Goal: Task Accomplishment & Management: Use online tool/utility

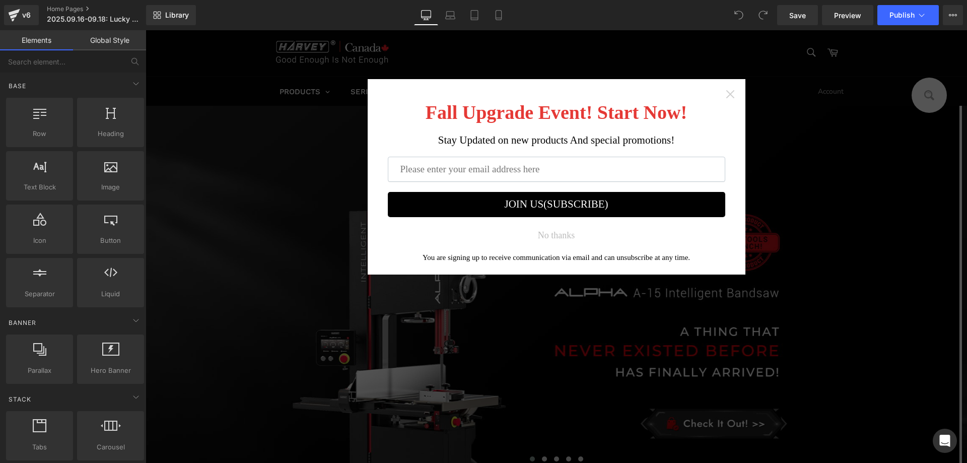
click at [725, 93] on icon "Close widget" at bounding box center [729, 94] width 8 height 8
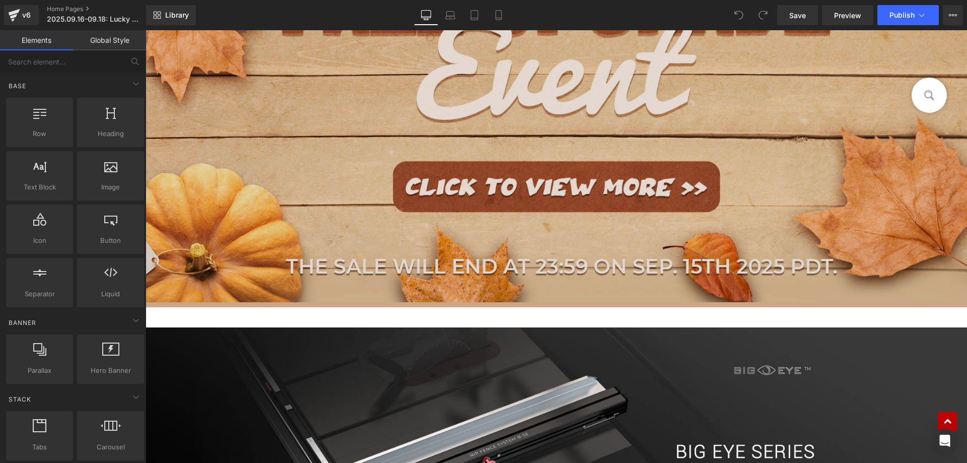
scroll to position [705, 0]
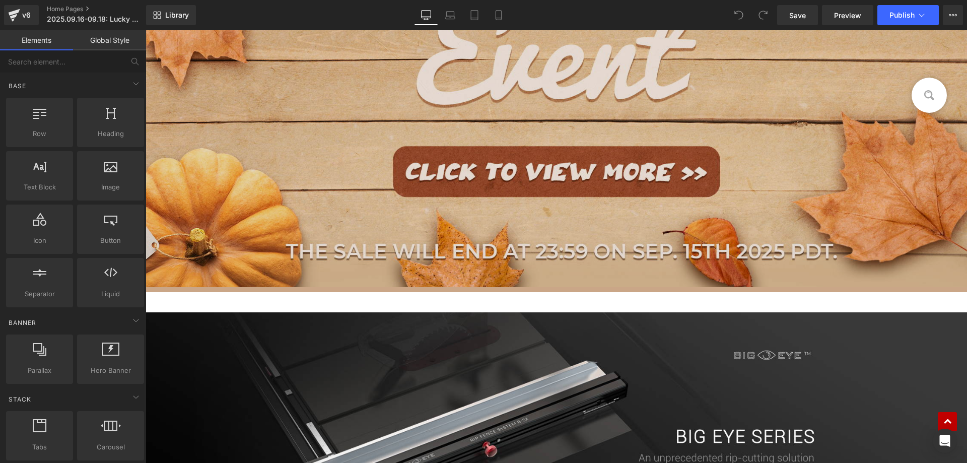
click at [362, 141] on img at bounding box center [555, 46] width 821 height 481
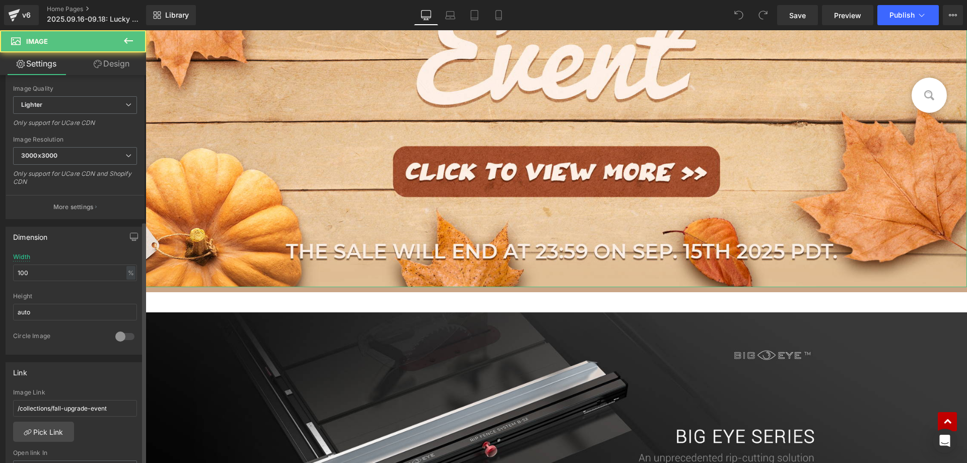
scroll to position [252, 0]
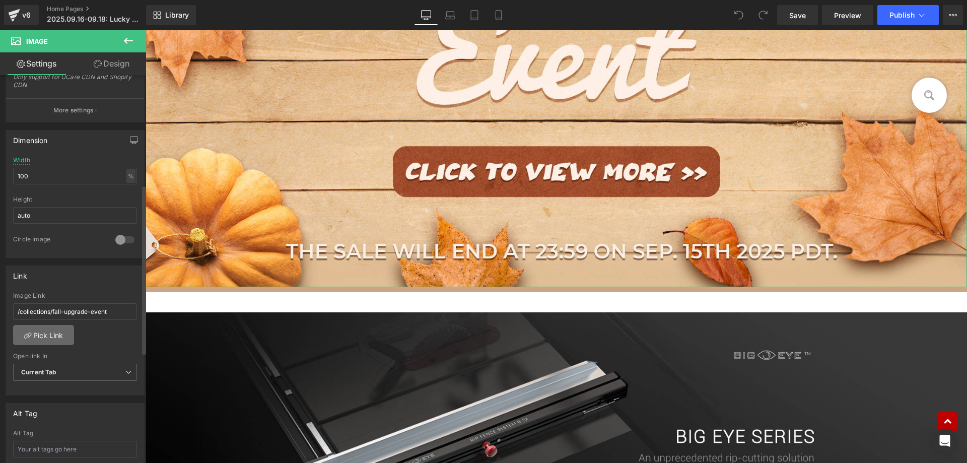
click at [32, 332] on link "Pick Link" at bounding box center [43, 335] width 61 height 20
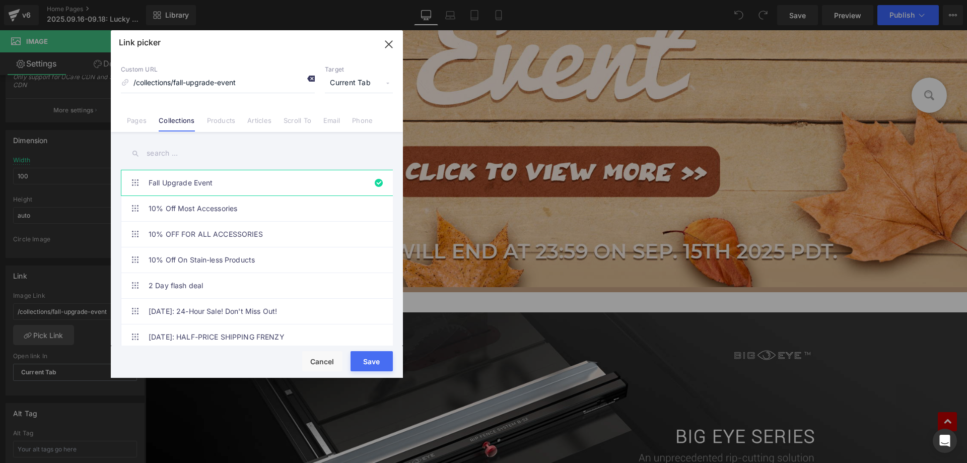
click at [313, 79] on icon at bounding box center [311, 79] width 8 height 8
click at [179, 160] on input "text" at bounding box center [257, 153] width 272 height 23
paste input "Lucky Order Super Sale"
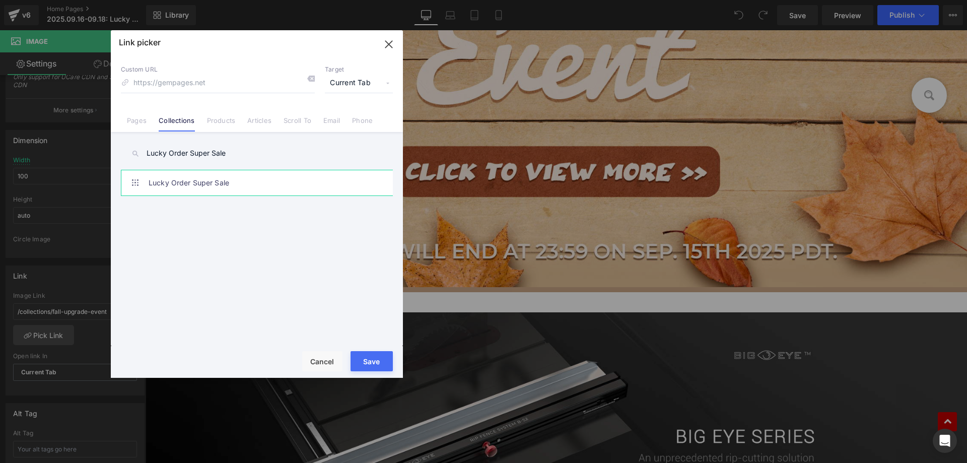
type input "Lucky Order Super Sale"
click at [227, 185] on link "Lucky Order Super Sale" at bounding box center [260, 182] width 222 height 25
type input "/collections/lucky-order-super-sale"
click at [381, 362] on button "Save" at bounding box center [371, 361] width 42 height 20
type input "/collections/lucky-order-super-sale"
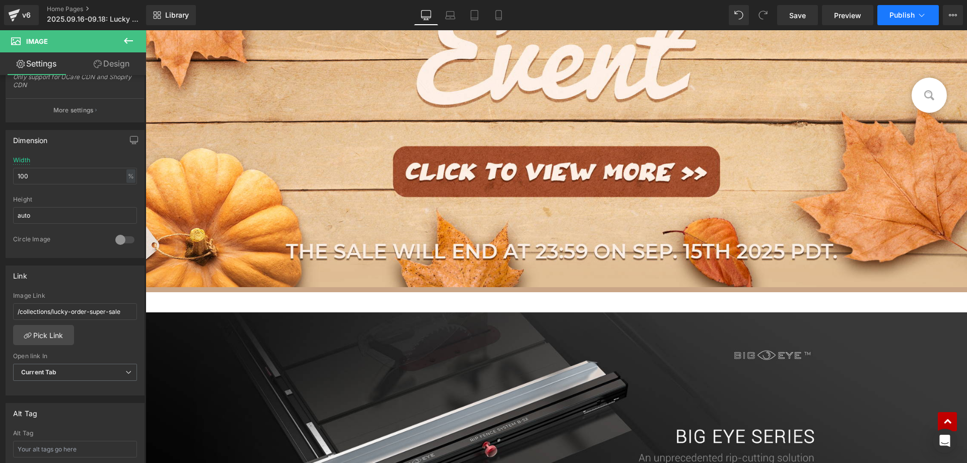
click at [893, 19] on button "Publish" at bounding box center [907, 15] width 61 height 20
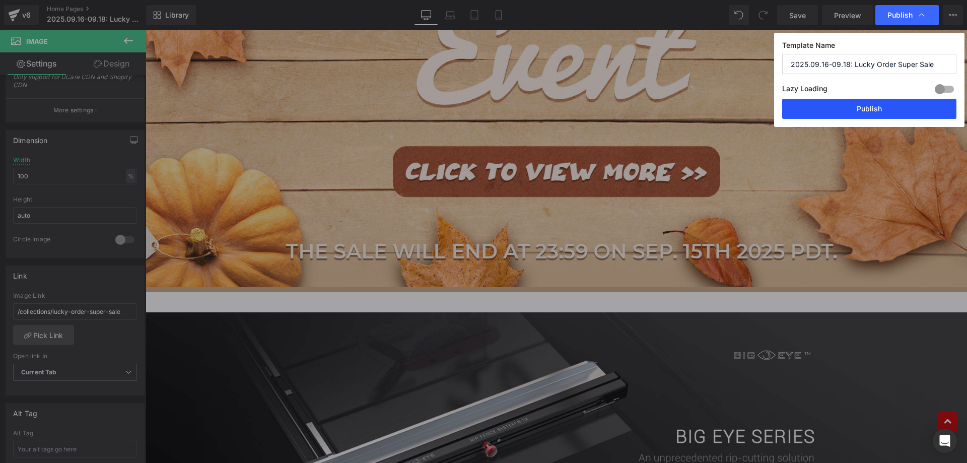
drag, startPoint x: 828, startPoint y: 108, endPoint x: 494, endPoint y: 128, distance: 334.4
click at [828, 108] on button "Publish" at bounding box center [869, 109] width 174 height 20
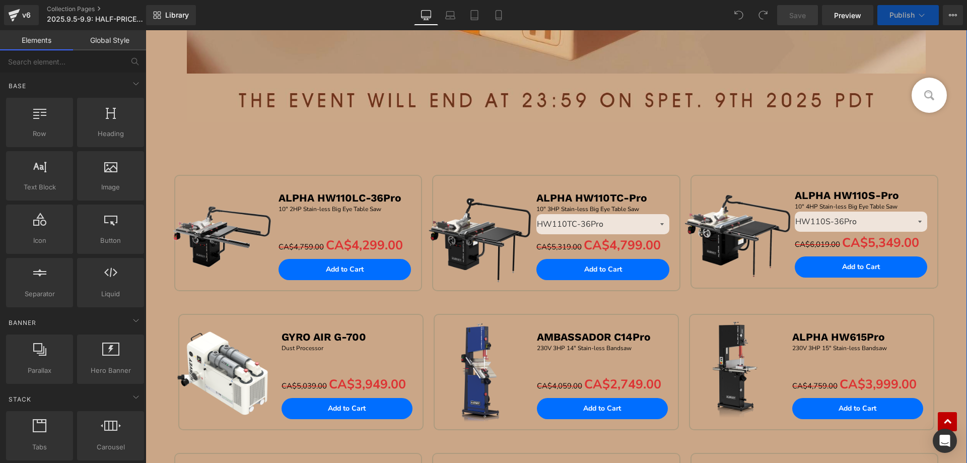
scroll to position [403, 0]
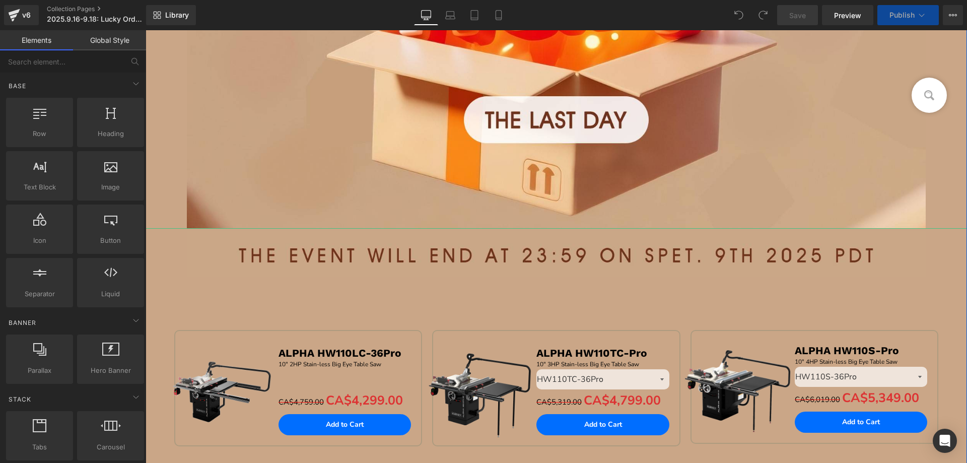
scroll to position [352, 0]
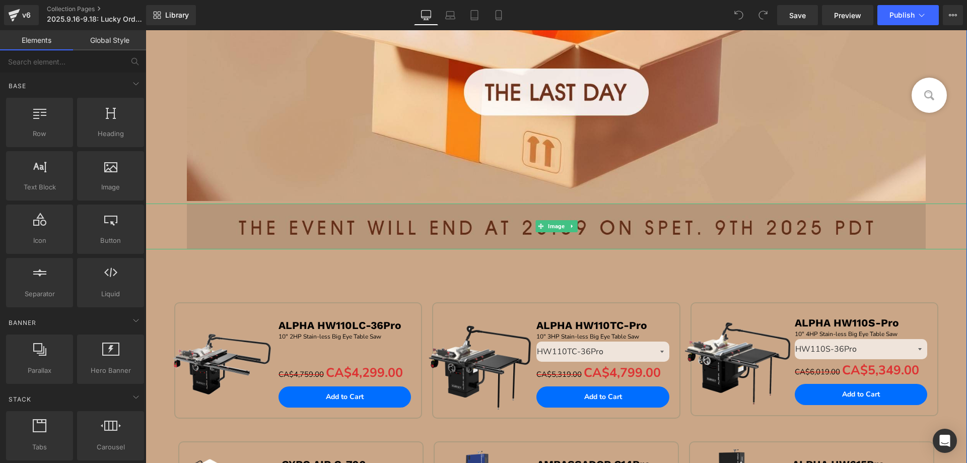
click at [446, 226] on img at bounding box center [556, 225] width 739 height 45
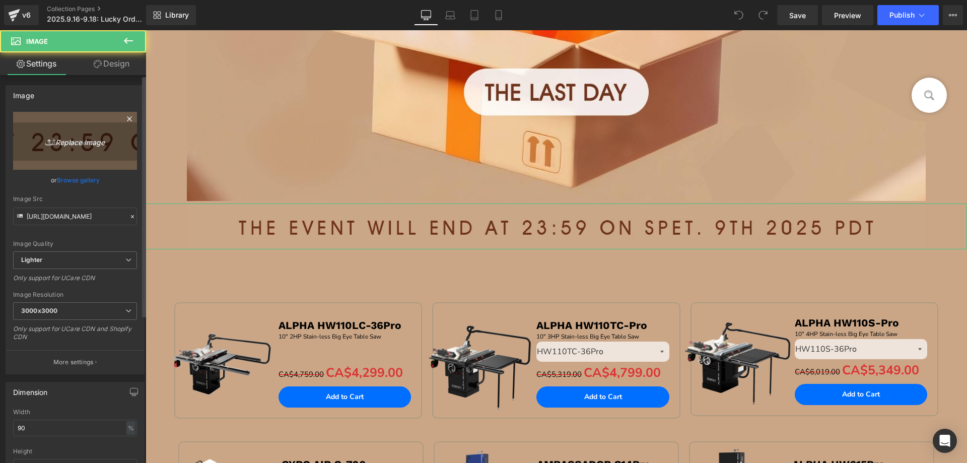
click at [68, 137] on icon "Replace Image" at bounding box center [75, 140] width 81 height 13
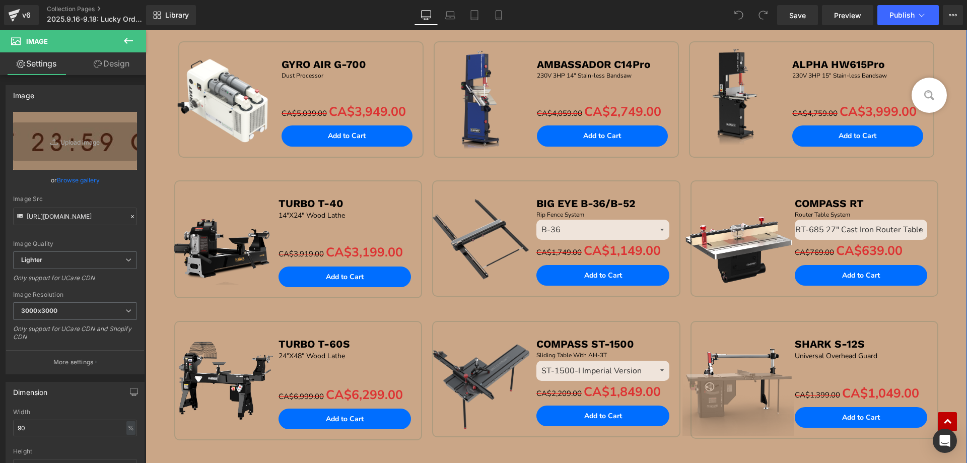
scroll to position [856, 0]
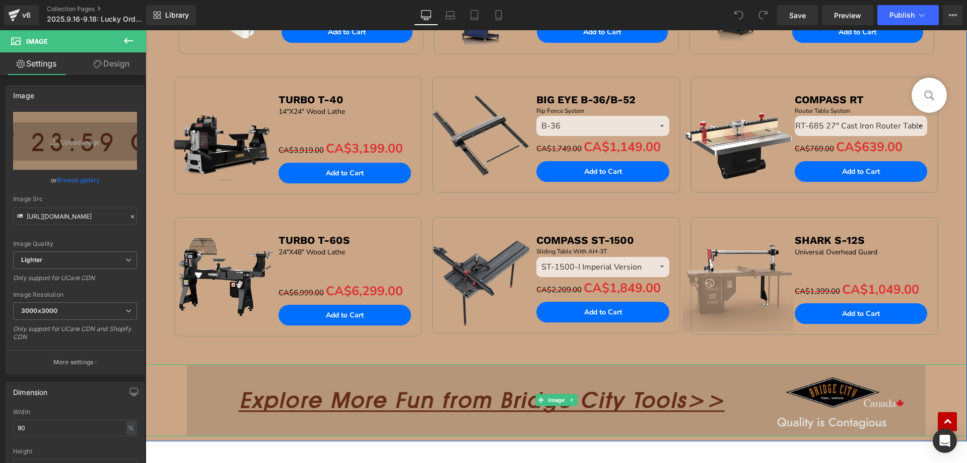
drag, startPoint x: 565, startPoint y: 401, endPoint x: 563, endPoint y: 406, distance: 5.2
click at [569, 401] on icon at bounding box center [572, 400] width 6 height 6
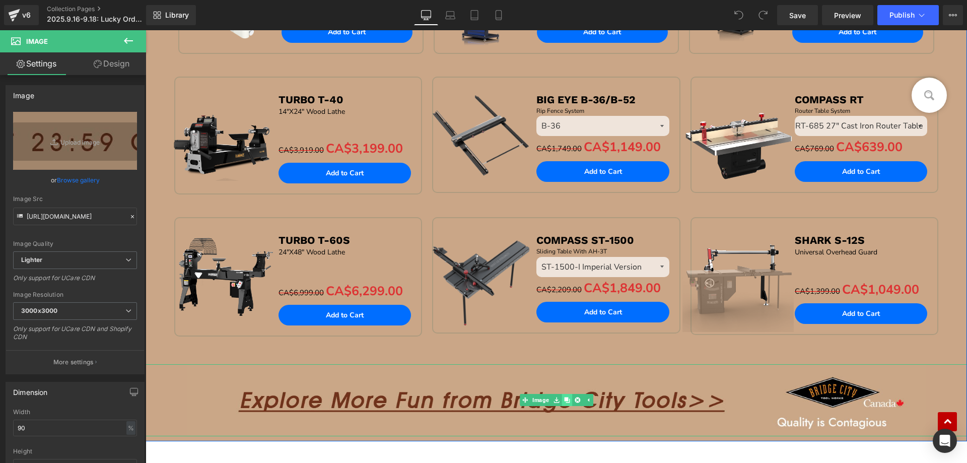
click at [564, 402] on icon at bounding box center [567, 400] width 6 height 6
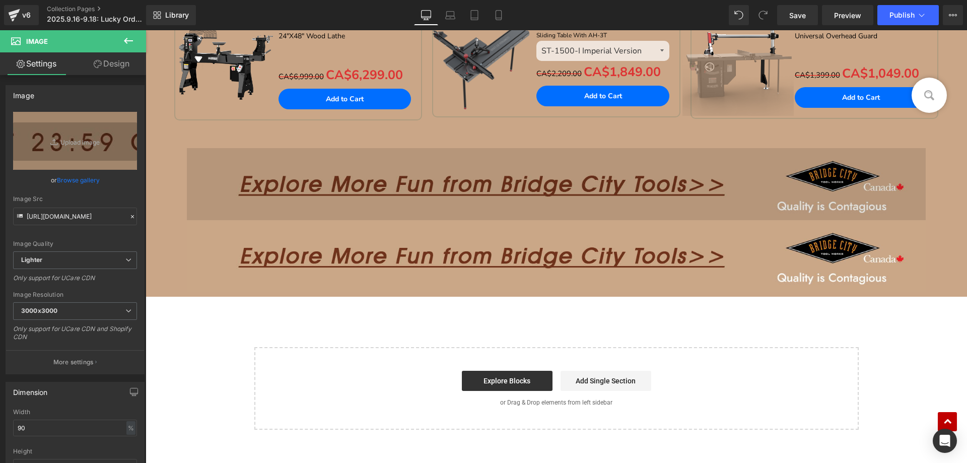
scroll to position [1070, 0]
click at [377, 178] on img at bounding box center [556, 184] width 739 height 71
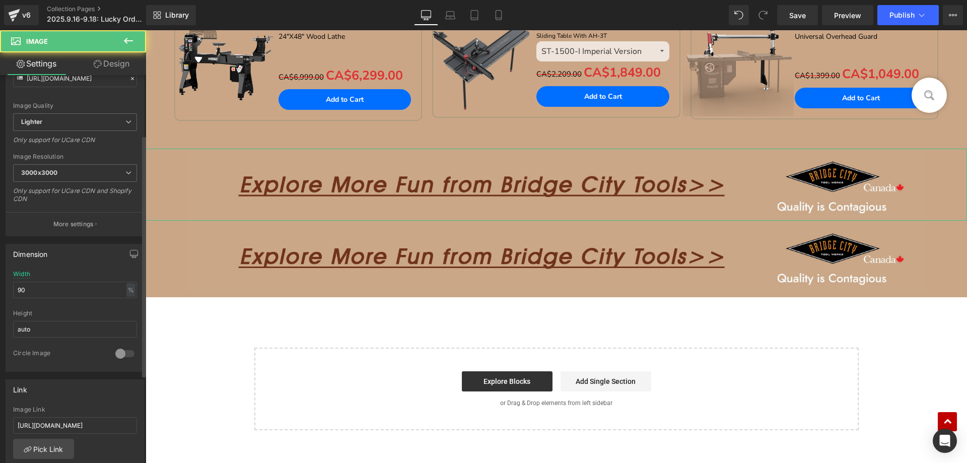
scroll to position [151, 0]
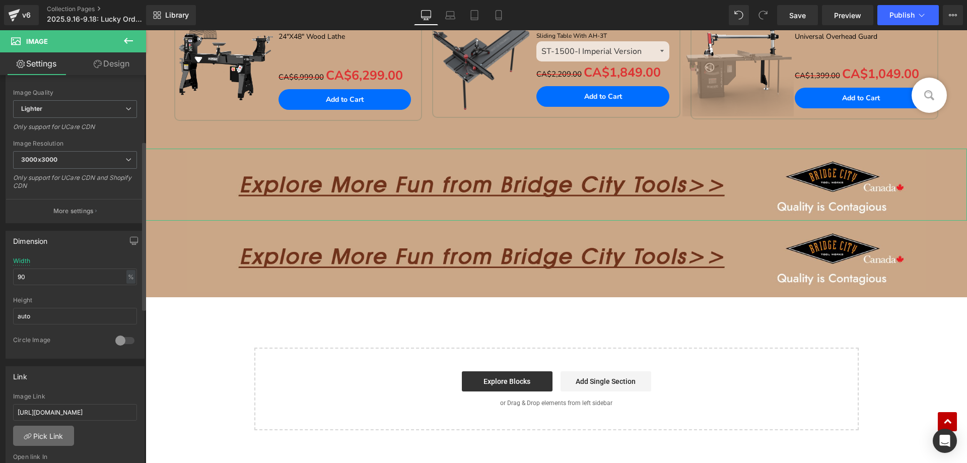
click at [51, 438] on link "Pick Link" at bounding box center [43, 435] width 61 height 20
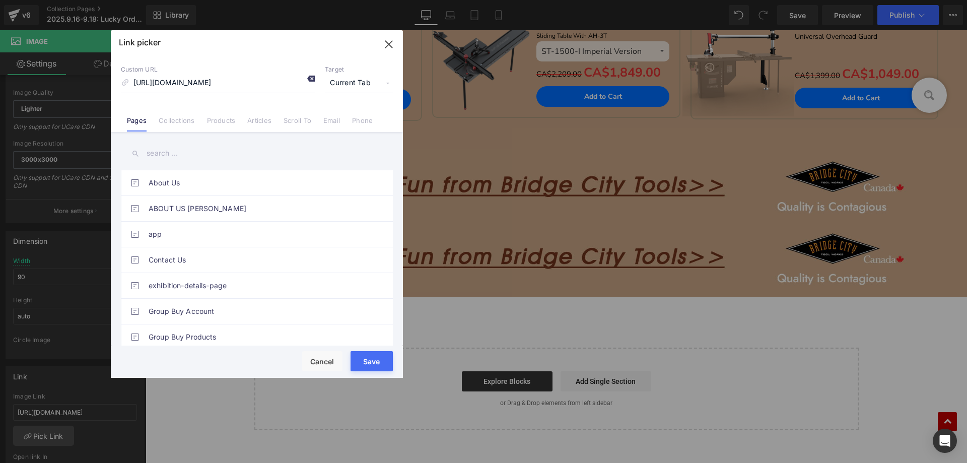
click at [312, 80] on icon at bounding box center [311, 79] width 8 height 8
drag, startPoint x: 369, startPoint y: 358, endPoint x: 153, endPoint y: 303, distance: 223.0
click at [369, 358] on button "Save" at bounding box center [371, 361] width 42 height 20
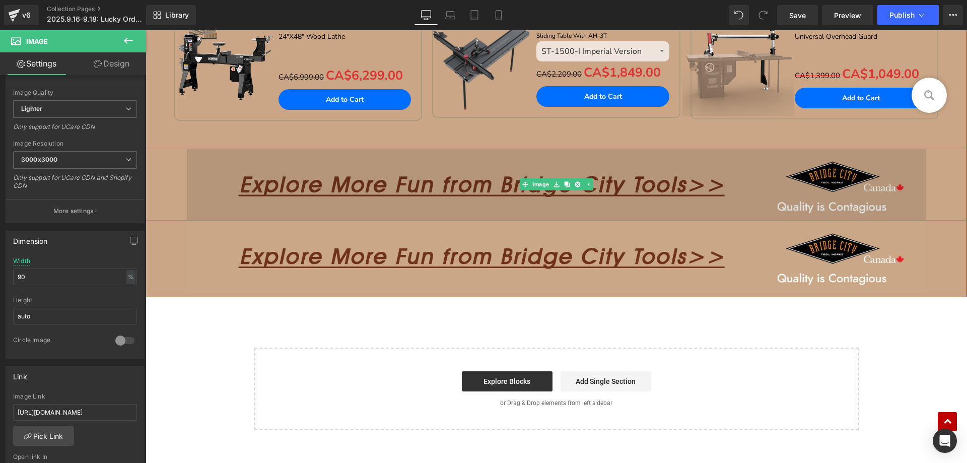
click at [400, 183] on img at bounding box center [556, 184] width 739 height 71
click at [354, 179] on img at bounding box center [556, 184] width 739 height 71
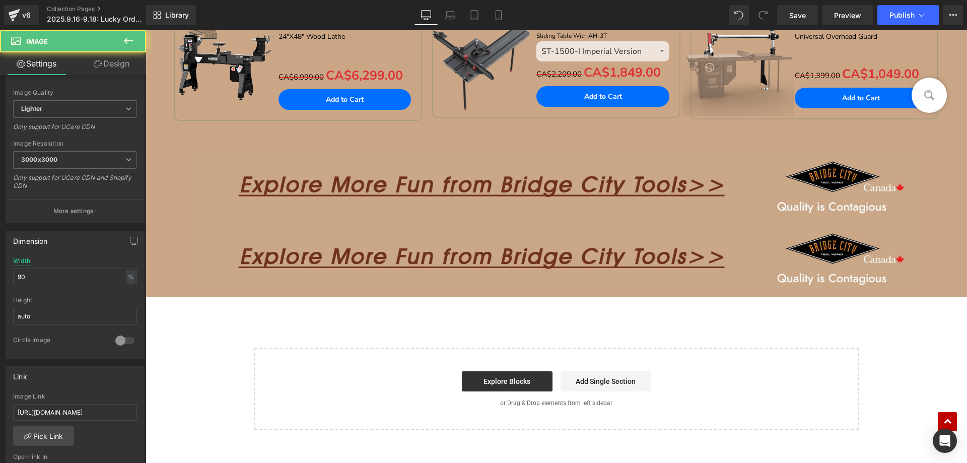
click at [128, 37] on icon at bounding box center [128, 41] width 12 height 12
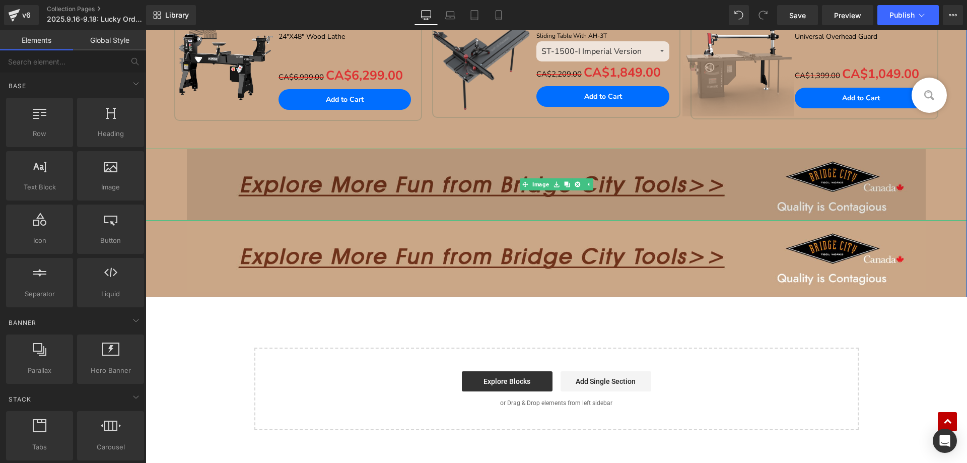
click at [340, 173] on img at bounding box center [556, 184] width 739 height 71
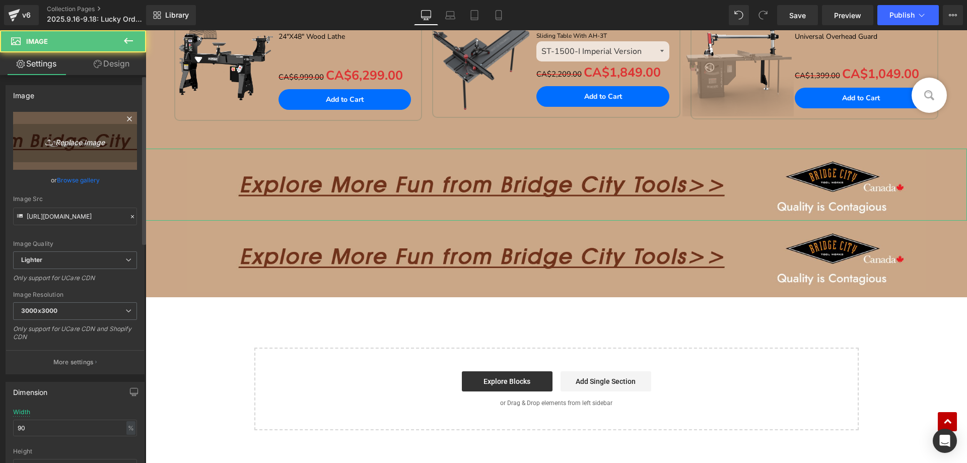
click at [31, 137] on link "Replace Image" at bounding box center [75, 141] width 124 height 58
type input "C:\fakepath\SPECIAL Bundle ZONE.png"
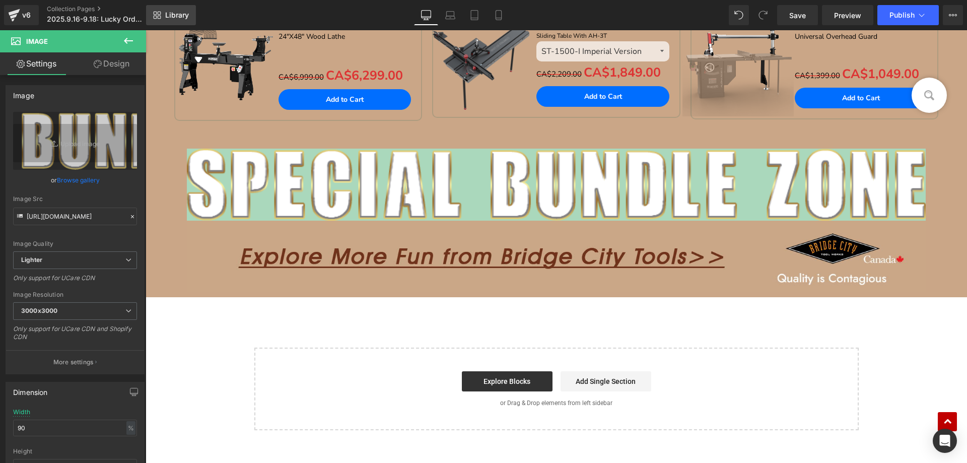
click at [187, 18] on span "Library" at bounding box center [177, 15] width 24 height 9
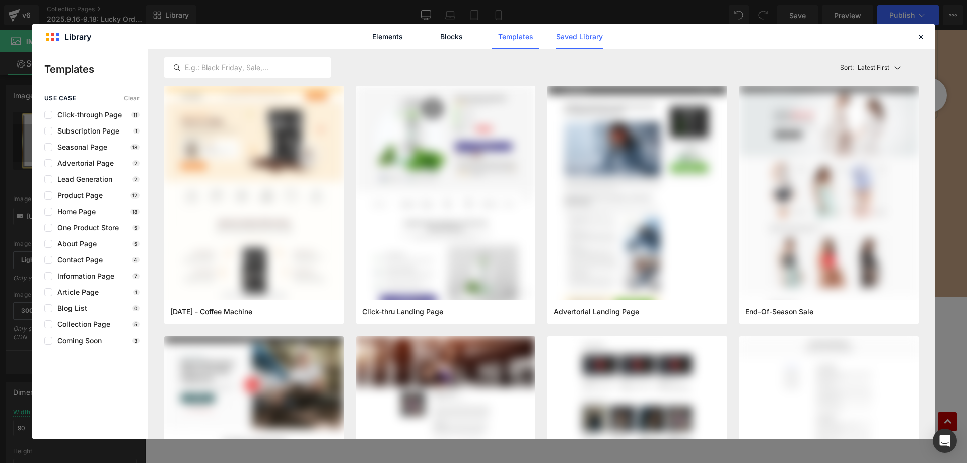
click at [564, 42] on link "Saved Library" at bounding box center [579, 36] width 48 height 25
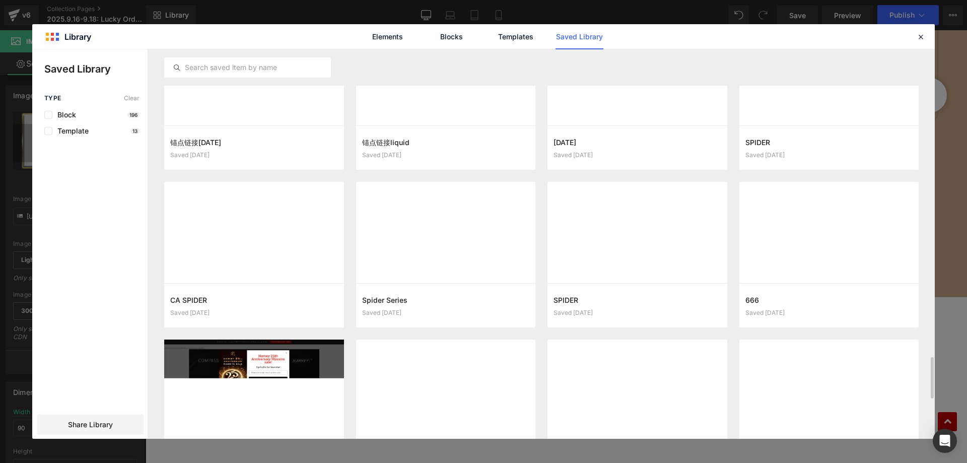
scroll to position [3044, 0]
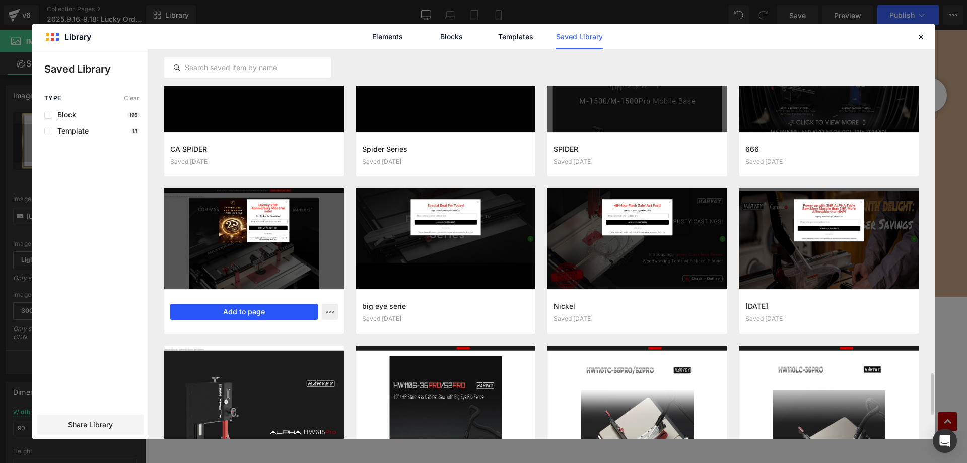
click at [221, 309] on button "Add to page" at bounding box center [244, 312] width 148 height 16
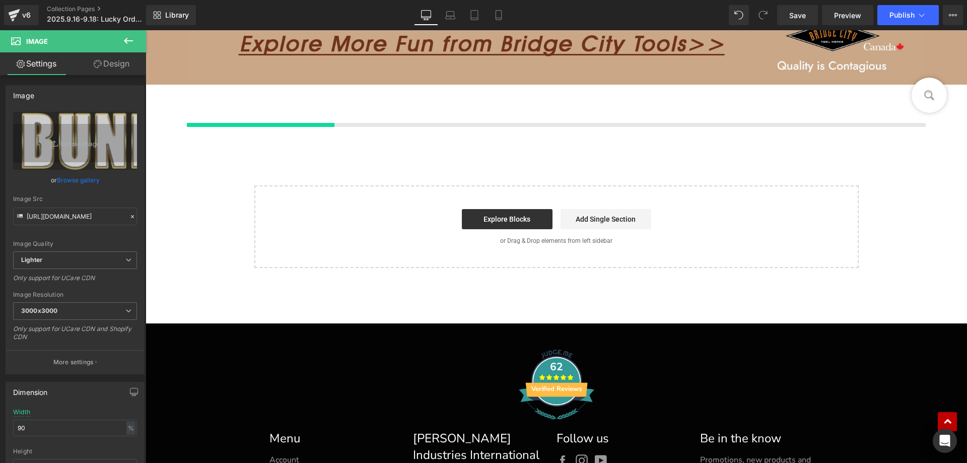
scroll to position [1287, 0]
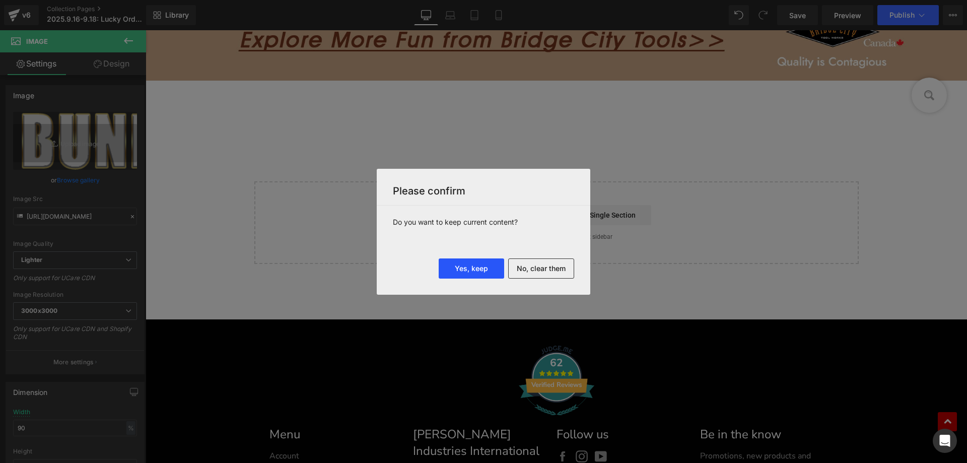
click at [473, 263] on button "Yes, keep" at bounding box center [470, 268] width 65 height 20
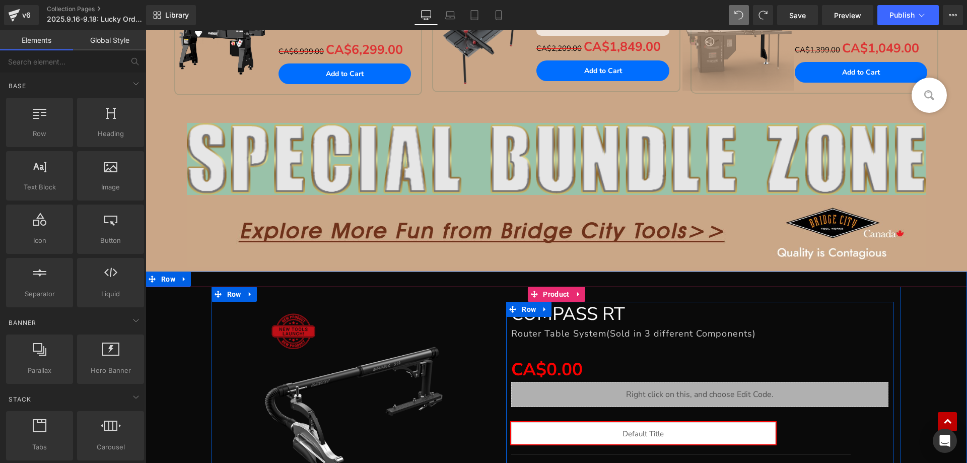
scroll to position [1085, 0]
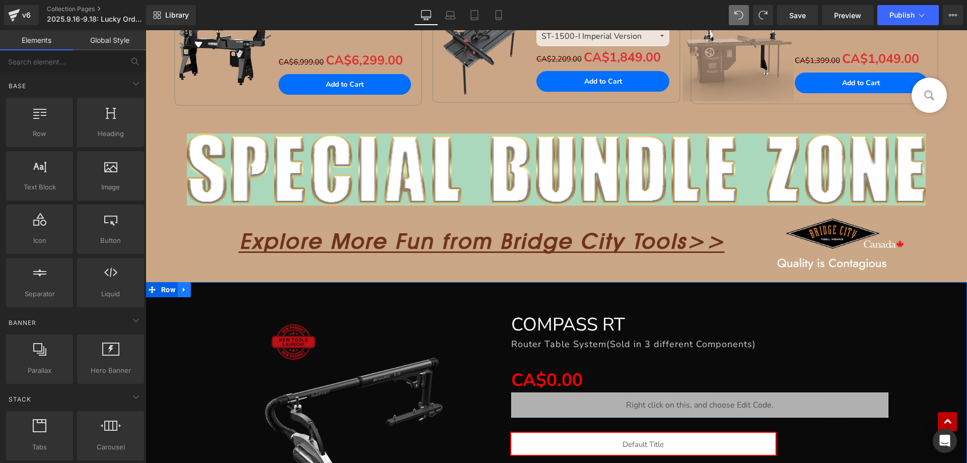
click at [183, 290] on icon at bounding box center [184, 289] width 2 height 5
click at [209, 289] on icon at bounding box center [210, 289] width 7 height 7
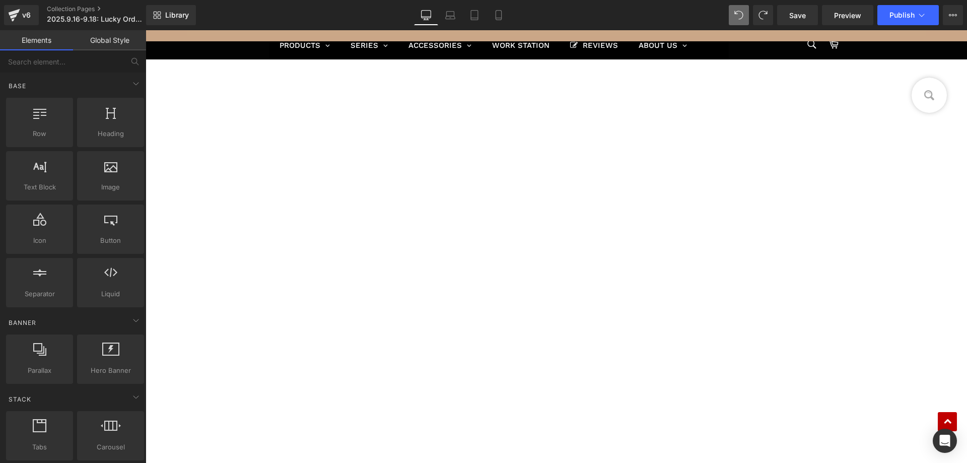
scroll to position [1186, 0]
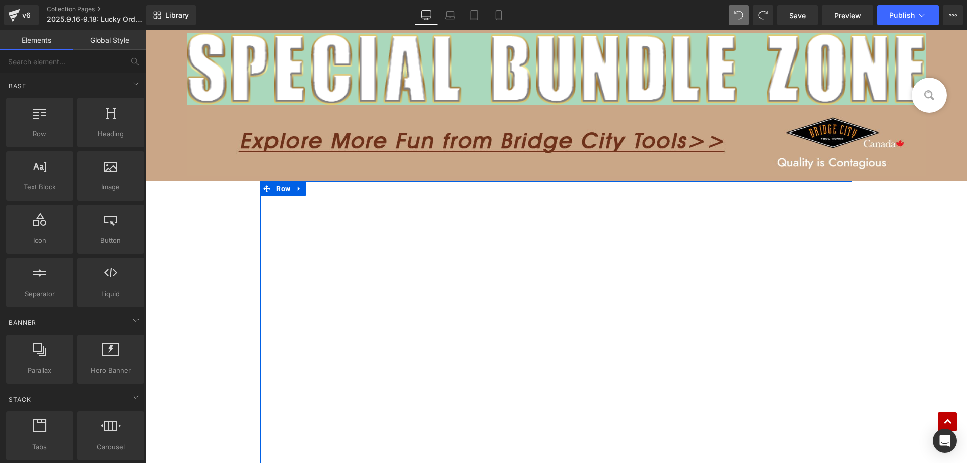
click at [299, 191] on icon at bounding box center [299, 189] width 7 height 8
click at [322, 191] on icon at bounding box center [325, 188] width 7 height 7
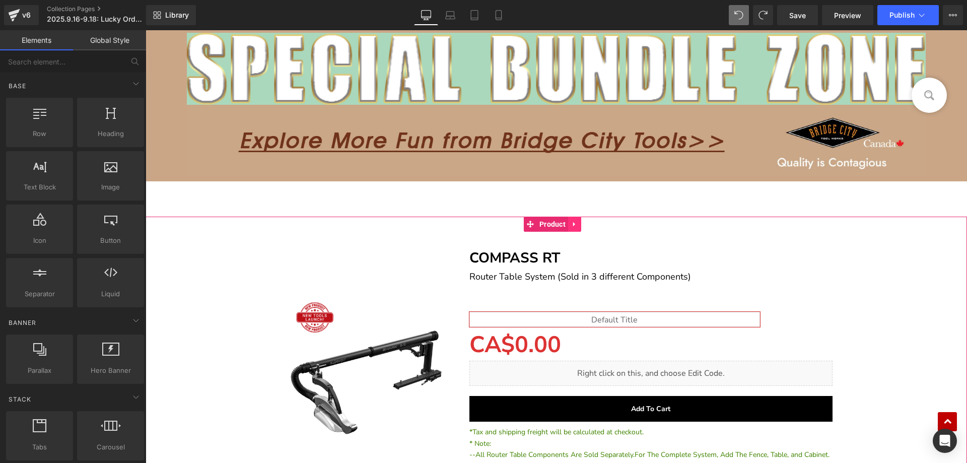
click at [575, 226] on icon at bounding box center [574, 224] width 7 height 8
click at [578, 225] on icon at bounding box center [580, 224] width 7 height 7
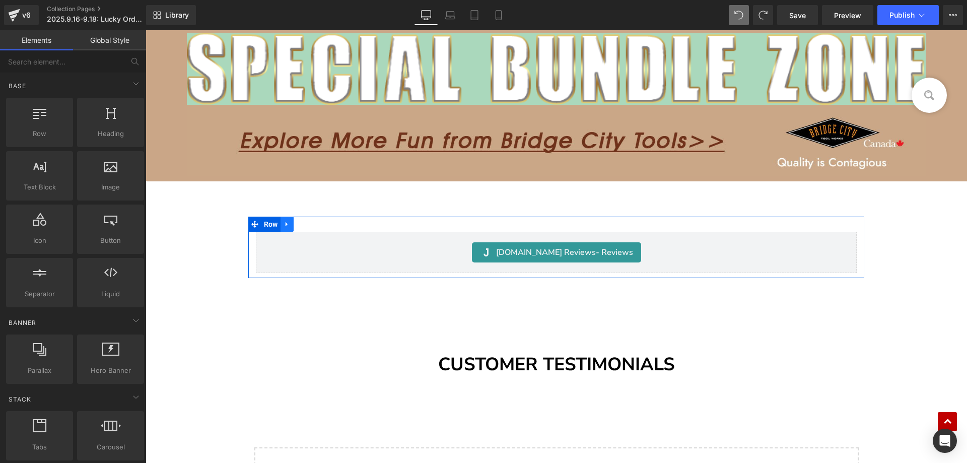
click at [290, 223] on link at bounding box center [286, 223] width 13 height 15
click at [314, 225] on icon at bounding box center [313, 224] width 7 height 7
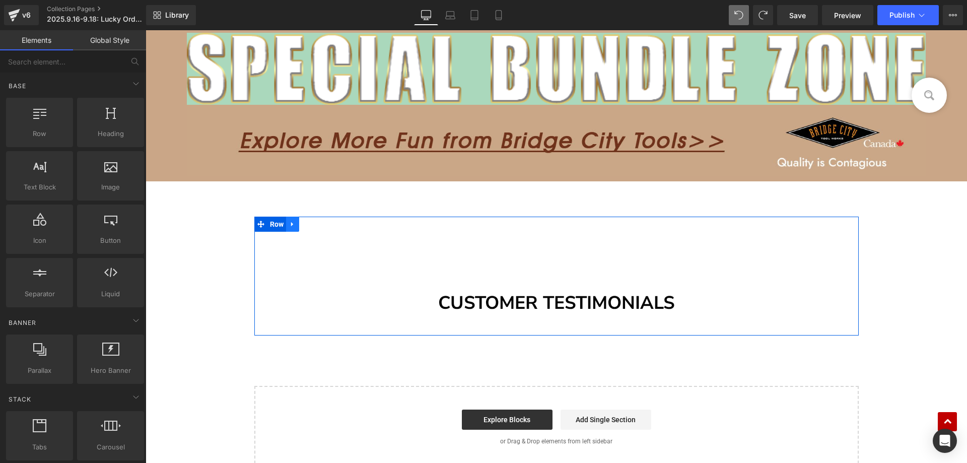
click at [291, 224] on icon at bounding box center [292, 224] width 2 height 5
click at [315, 227] on icon at bounding box center [318, 224] width 7 height 7
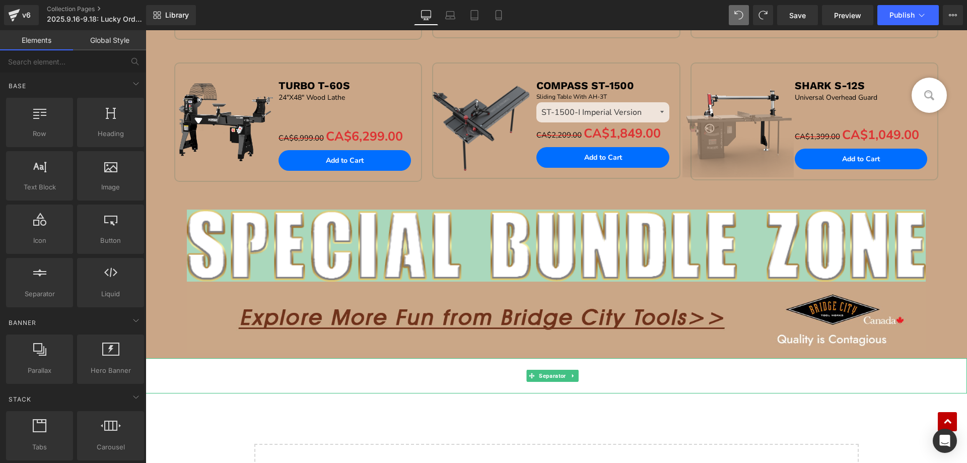
scroll to position [985, 0]
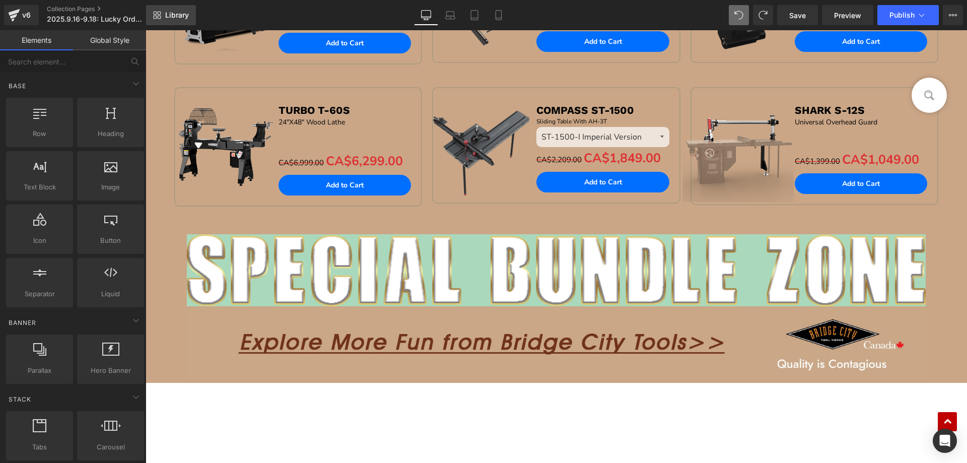
click at [169, 19] on span "Library" at bounding box center [177, 15] width 24 height 9
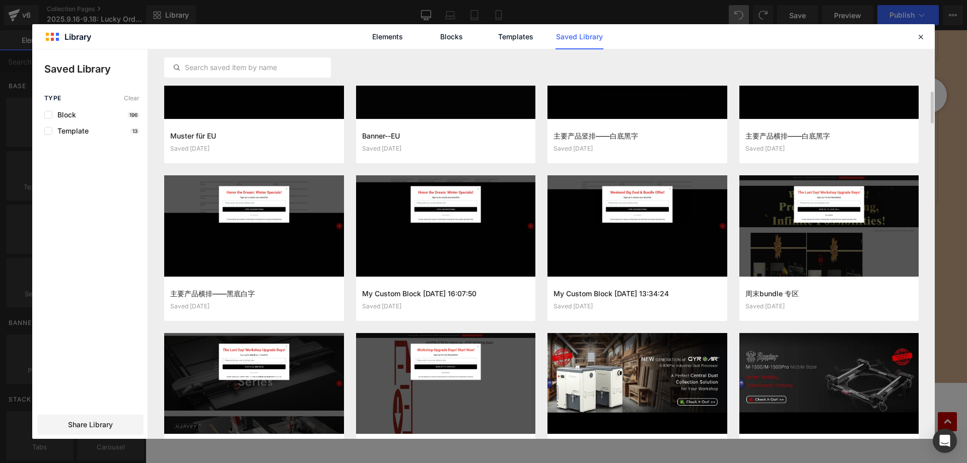
scroll to position [829, 0]
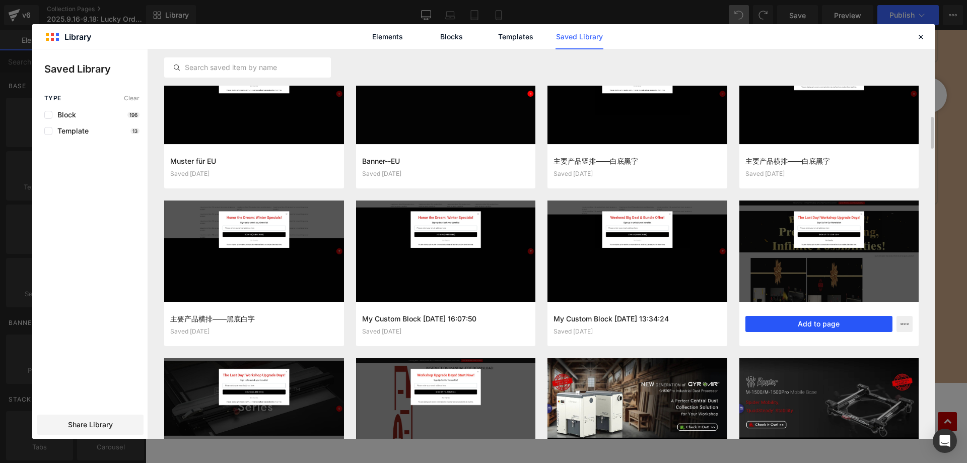
click at [811, 327] on button "Add to page" at bounding box center [819, 324] width 148 height 16
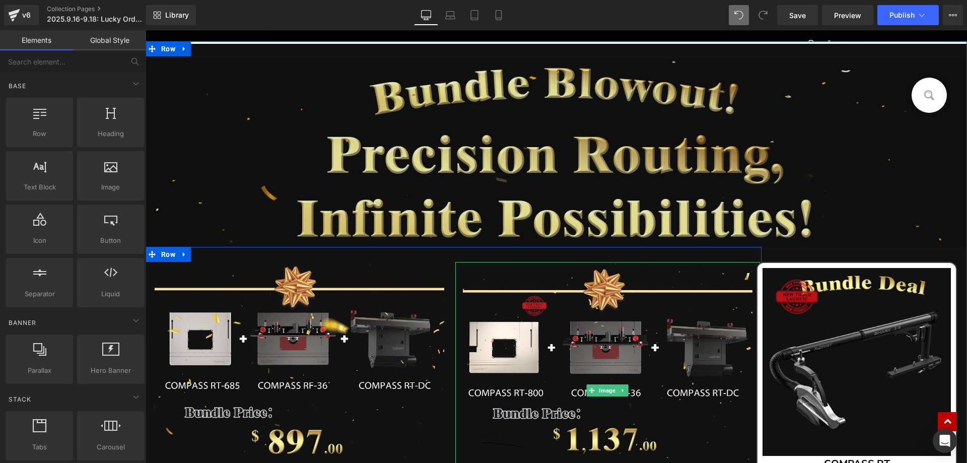
scroll to position [1322, 0]
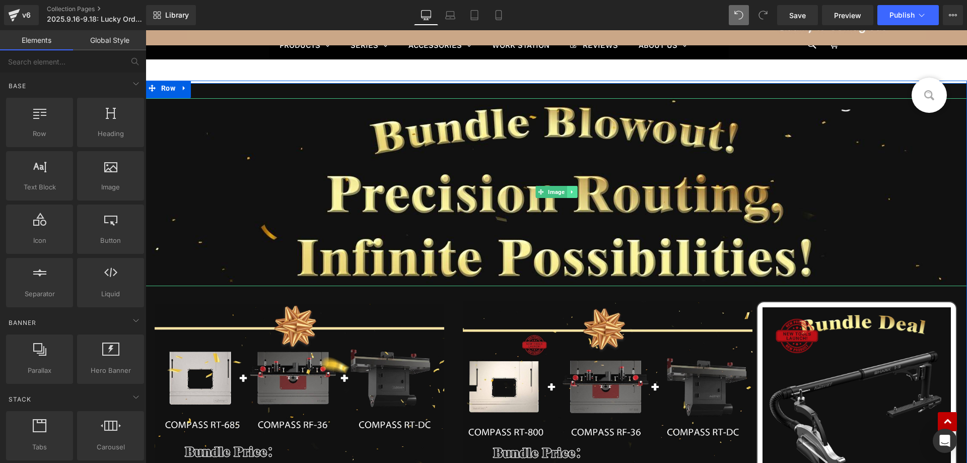
click at [566, 193] on link at bounding box center [571, 192] width 11 height 12
click at [575, 193] on icon at bounding box center [577, 192] width 6 height 6
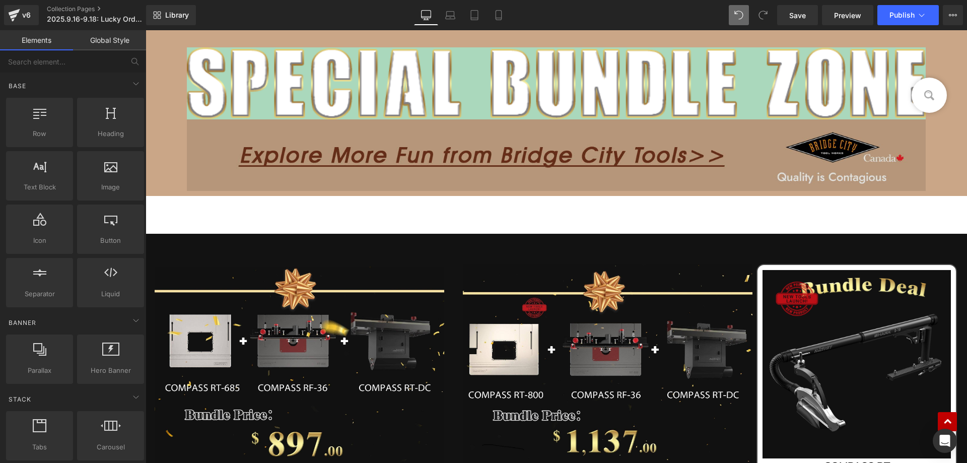
scroll to position [1171, 0]
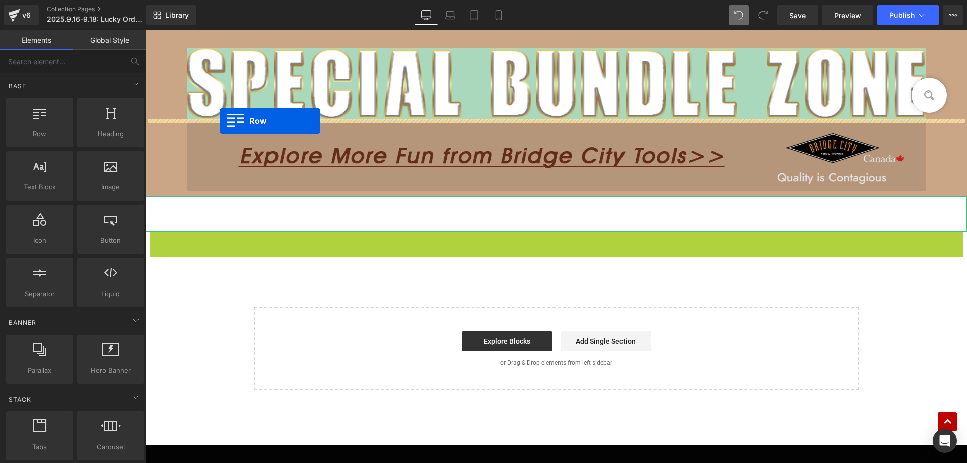
drag, startPoint x: 151, startPoint y: 237, endPoint x: 220, endPoint y: 121, distance: 135.2
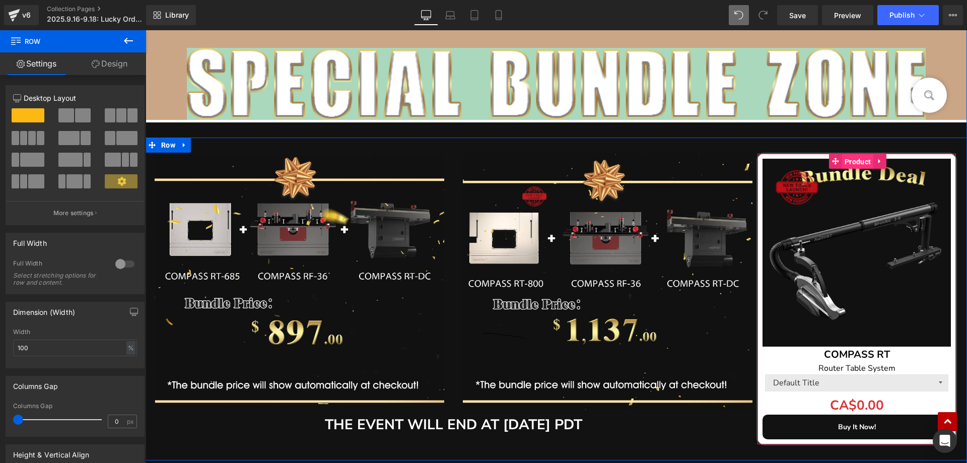
click at [850, 157] on span "Product" at bounding box center [857, 161] width 31 height 15
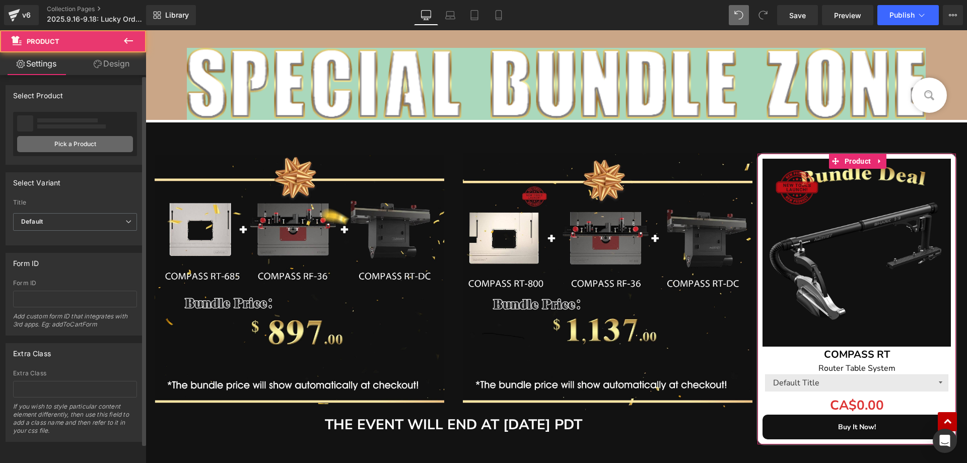
click at [93, 142] on link "Pick a Product" at bounding box center [75, 144] width 116 height 16
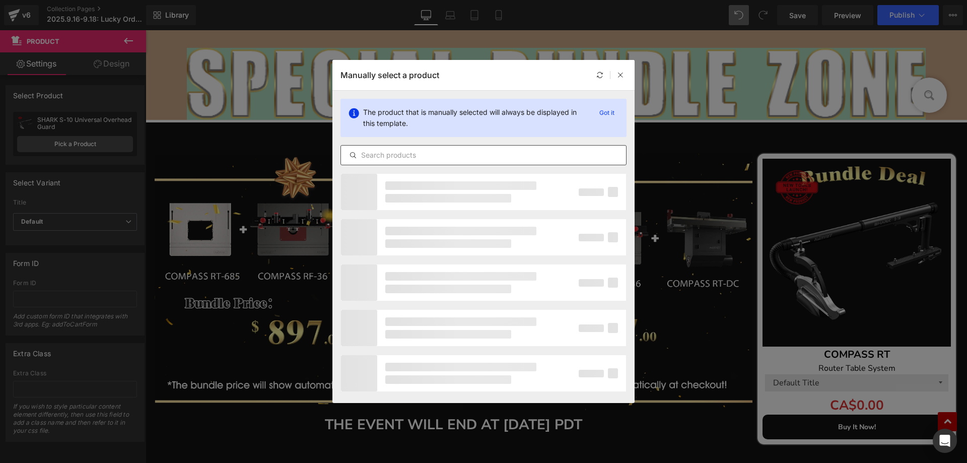
click at [388, 154] on input "text" at bounding box center [483, 155] width 285 height 12
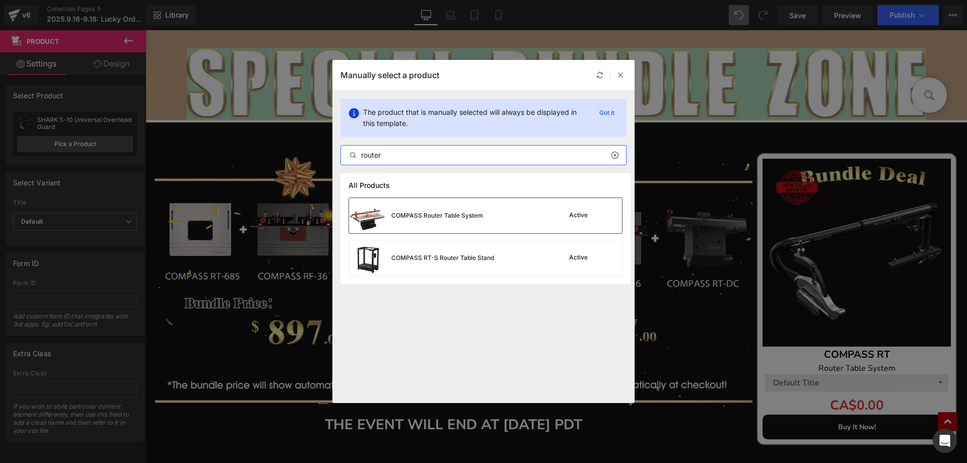
type input "router"
click at [452, 222] on div "COMPASS Router Table System" at bounding box center [416, 215] width 134 height 35
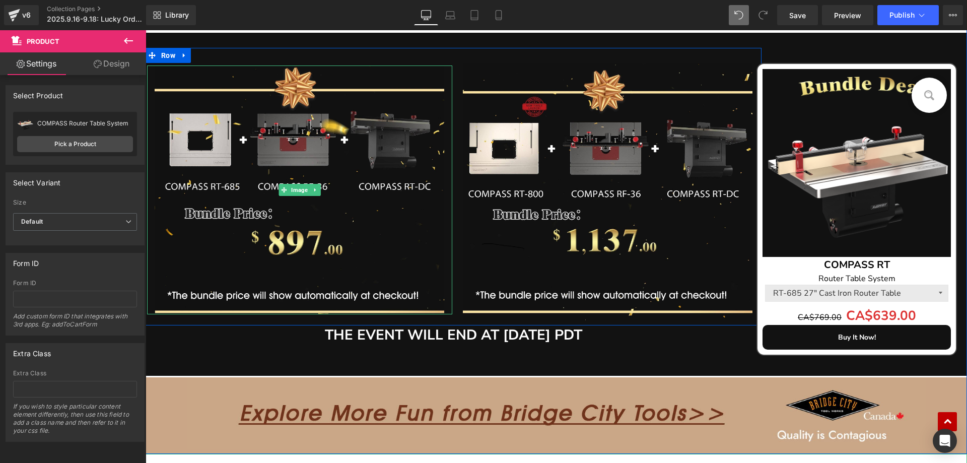
scroll to position [1322, 0]
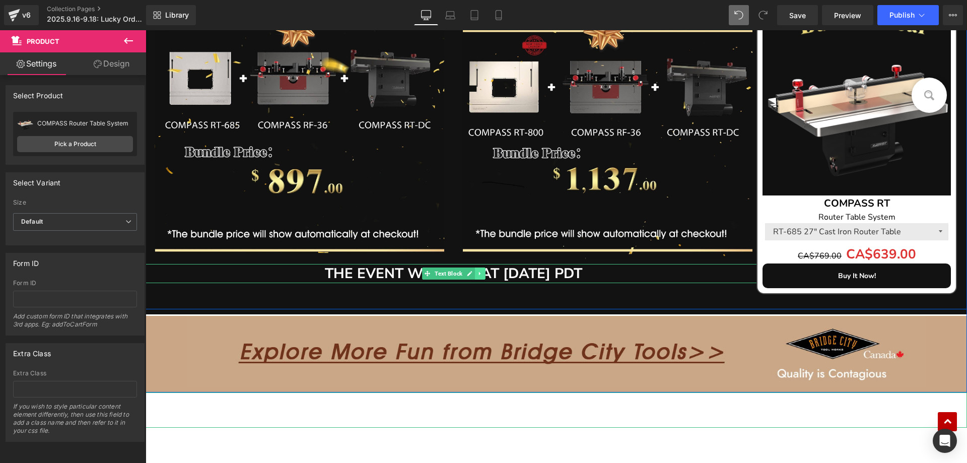
click at [477, 275] on icon at bounding box center [480, 273] width 6 height 6
click at [482, 274] on icon at bounding box center [485, 273] width 6 height 6
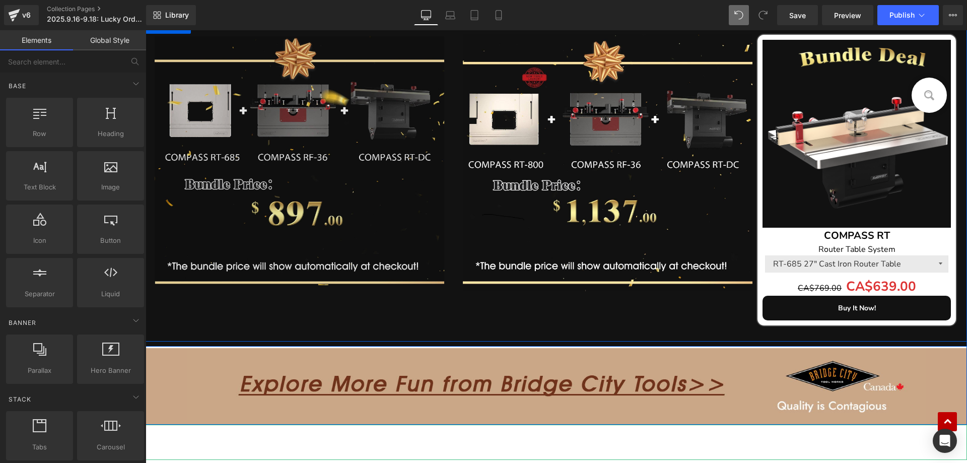
scroll to position [1272, 0]
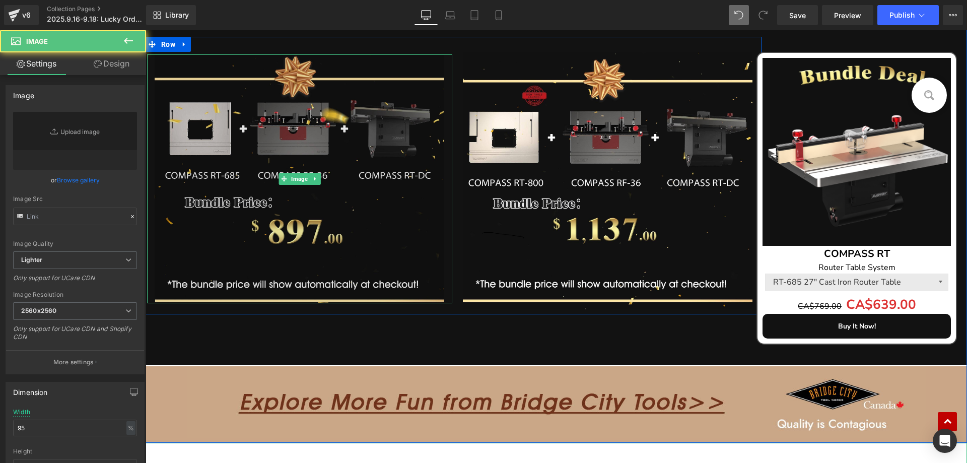
click at [280, 173] on div "Image" at bounding box center [299, 178] width 305 height 249
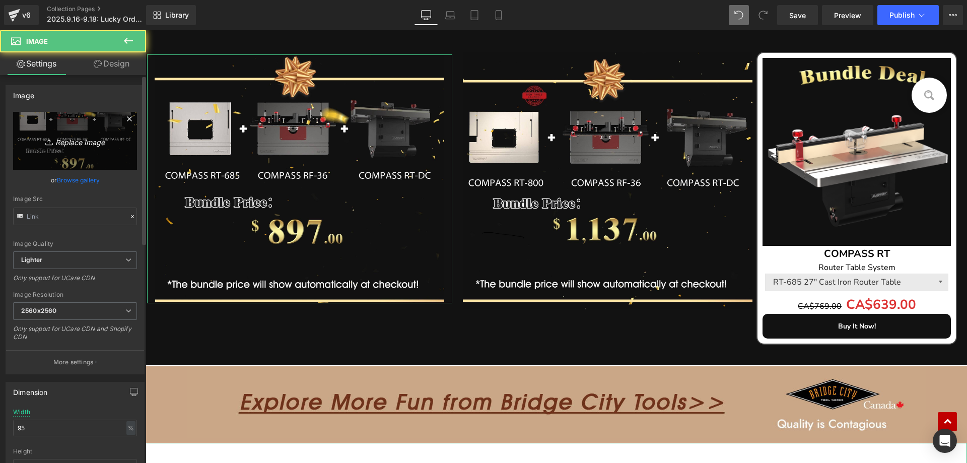
click at [74, 131] on link "Replace Image" at bounding box center [75, 141] width 124 height 58
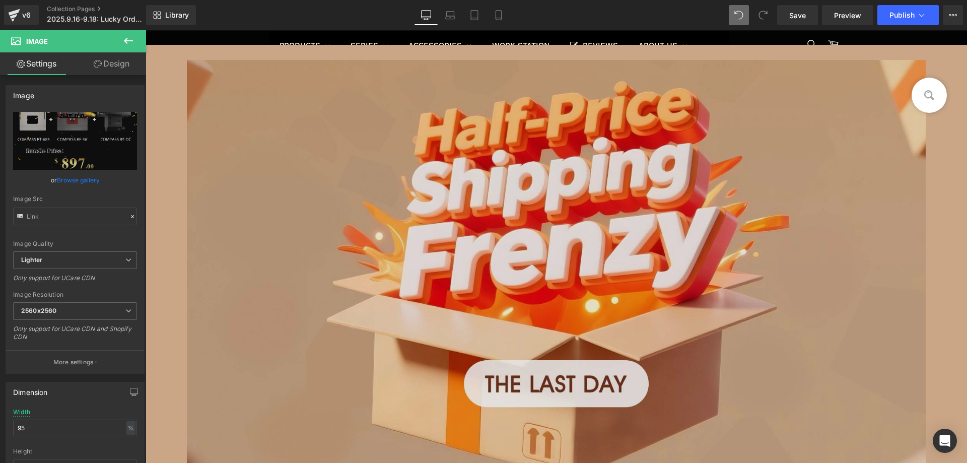
scroll to position [0, 0]
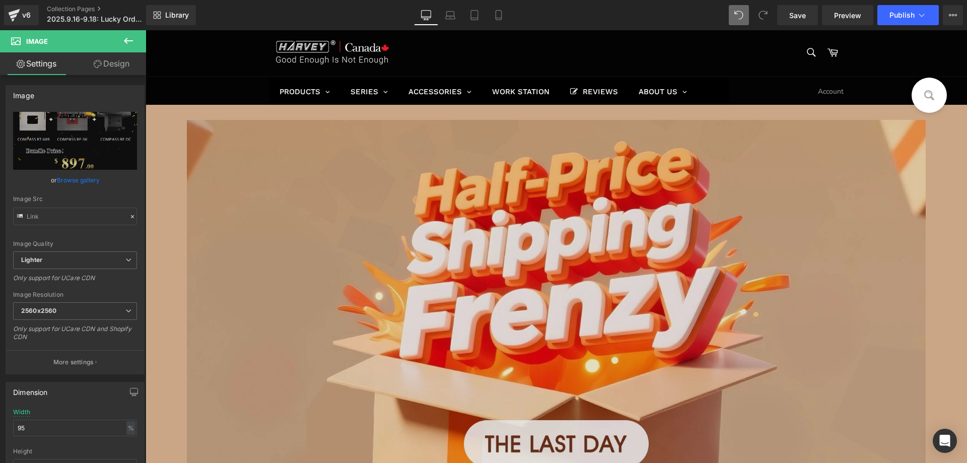
click at [323, 262] on img at bounding box center [556, 336] width 739 height 432
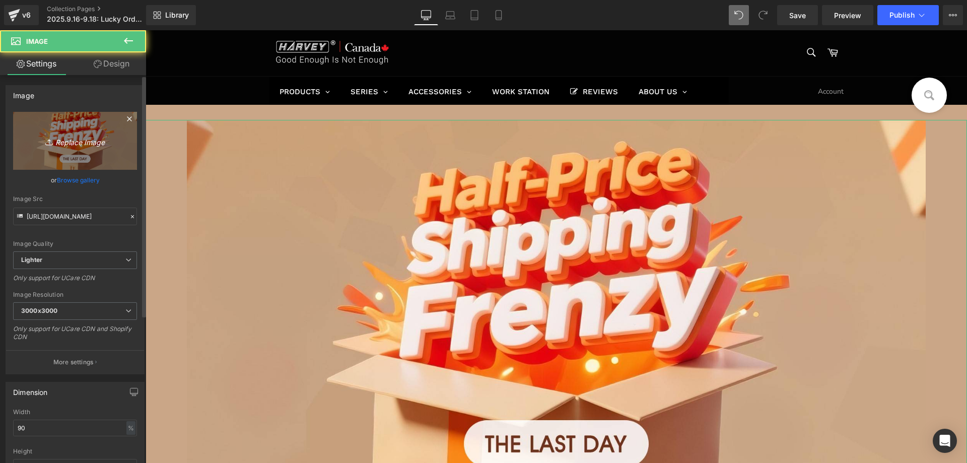
click at [63, 131] on link "Replace Image" at bounding box center [75, 141] width 124 height 58
type input "C:\fakepath\edm1_01(1).jpg"
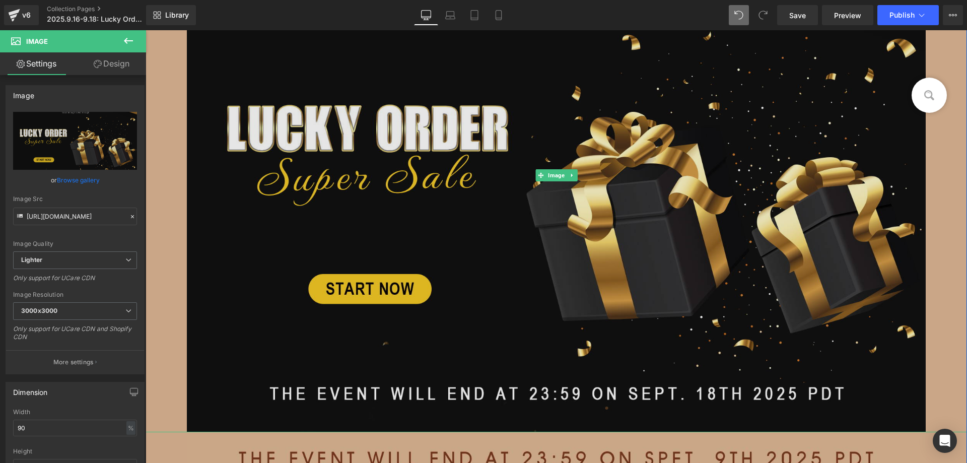
scroll to position [403, 0]
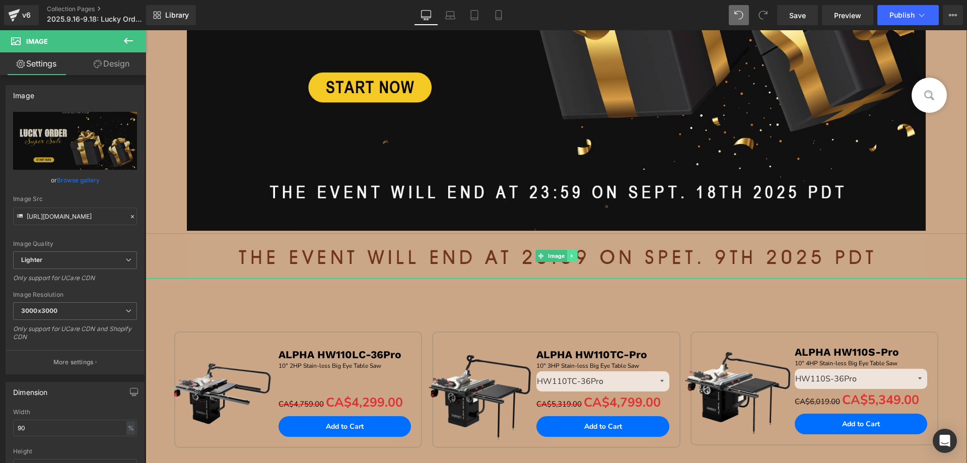
click at [569, 258] on icon at bounding box center [572, 256] width 6 height 6
click at [572, 257] on link at bounding box center [577, 256] width 11 height 12
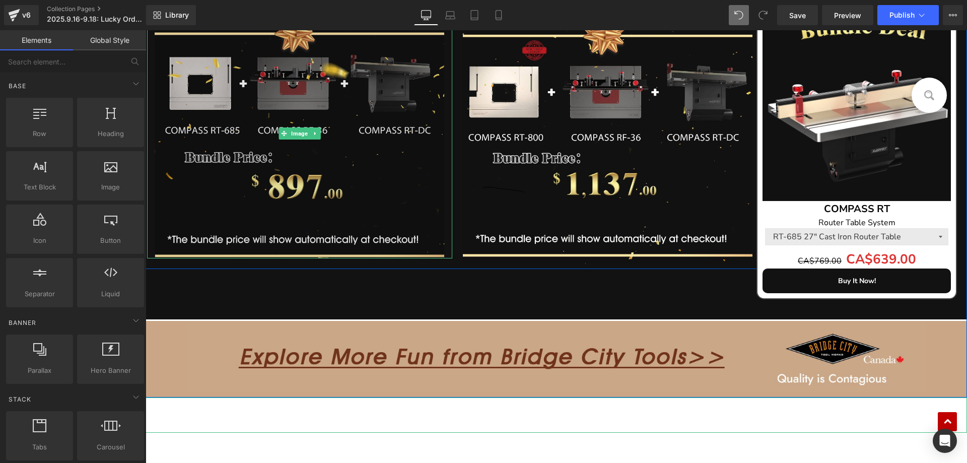
scroll to position [1359, 0]
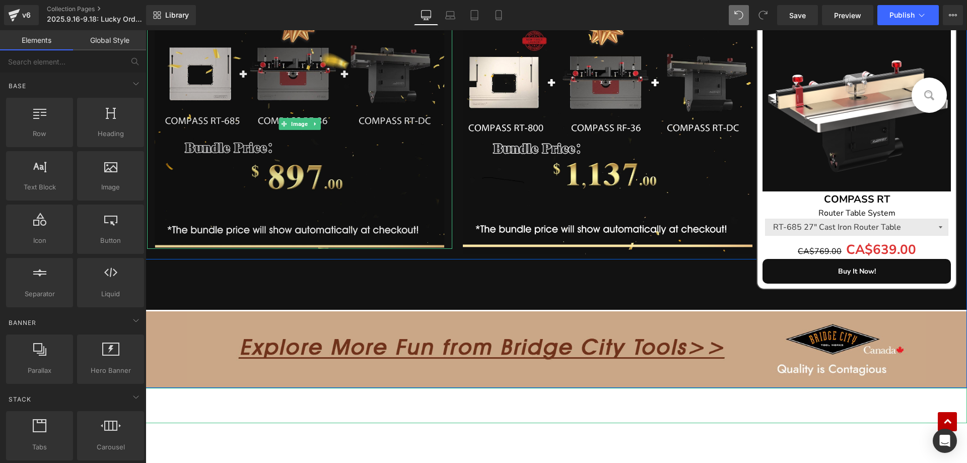
click at [226, 160] on img at bounding box center [299, 123] width 289 height 249
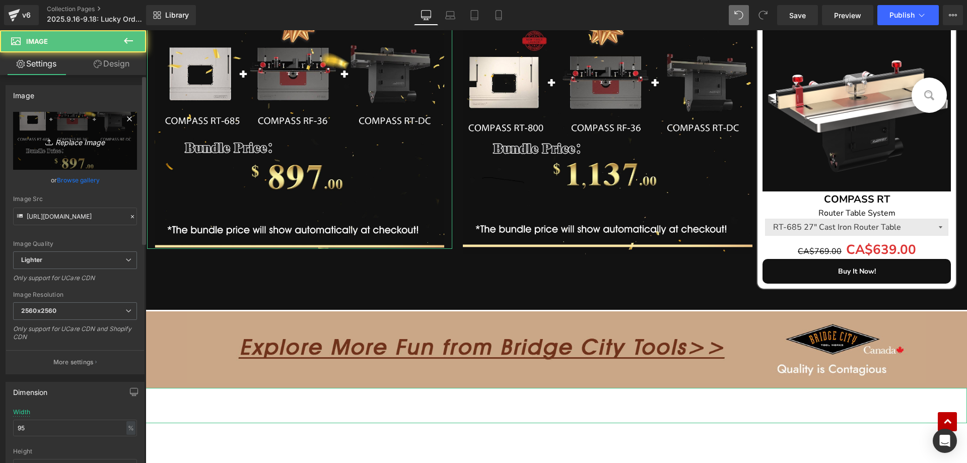
click at [74, 139] on icon "Replace Image" at bounding box center [75, 140] width 81 height 13
type input "C:\fakepath\edm_09.jpg"
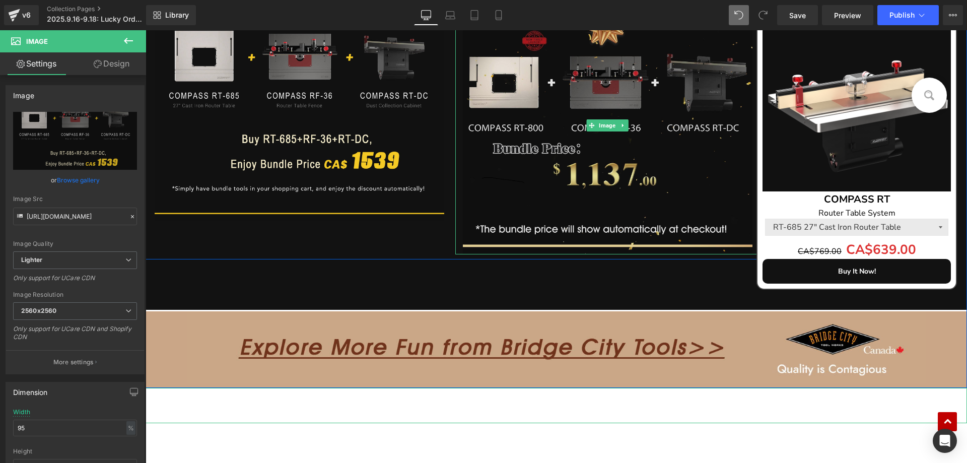
click at [554, 149] on img at bounding box center [607, 125] width 289 height 257
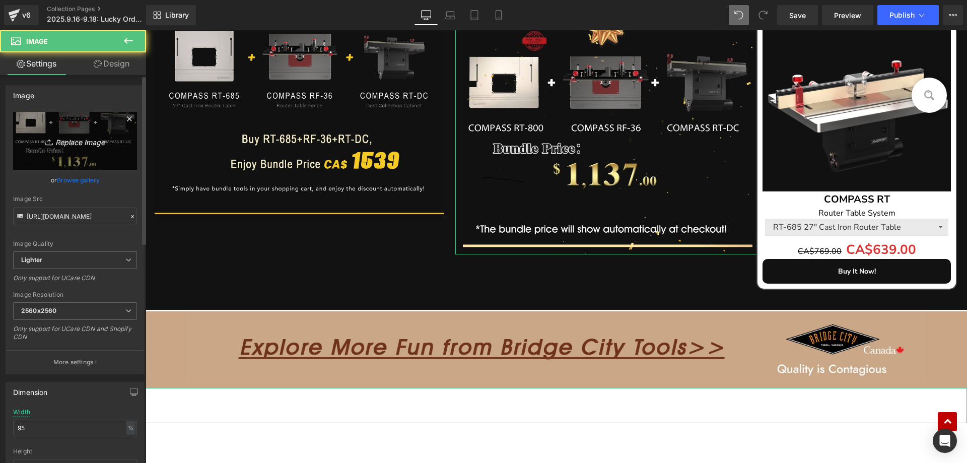
click at [79, 151] on link "Replace Image" at bounding box center [75, 141] width 124 height 58
type input "C:\fakepath\edm_10.jpg"
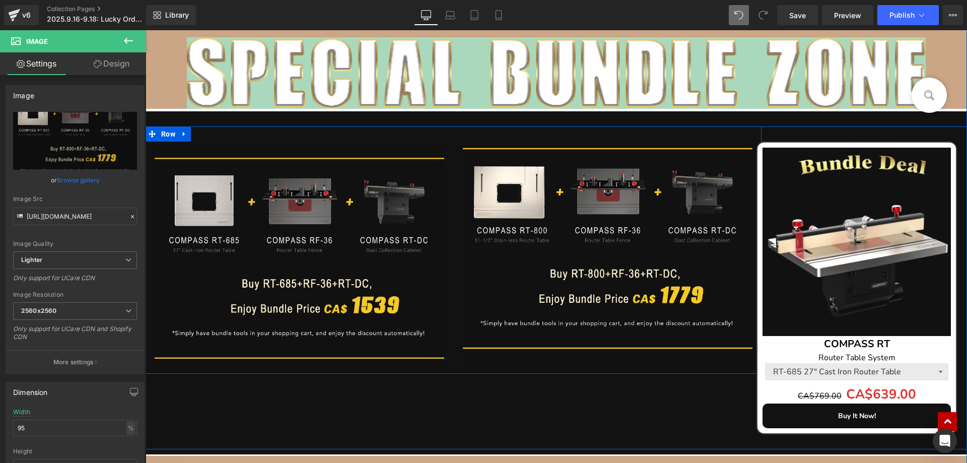
scroll to position [1208, 0]
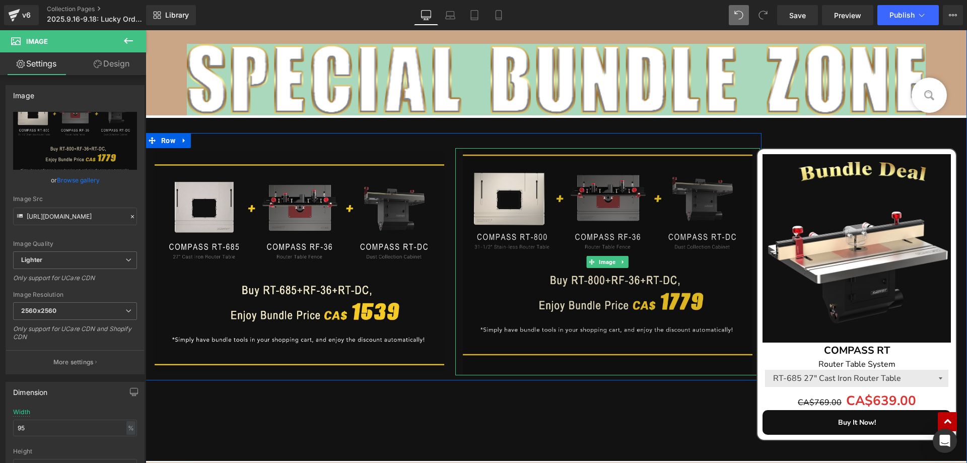
click at [559, 241] on img at bounding box center [607, 261] width 289 height 227
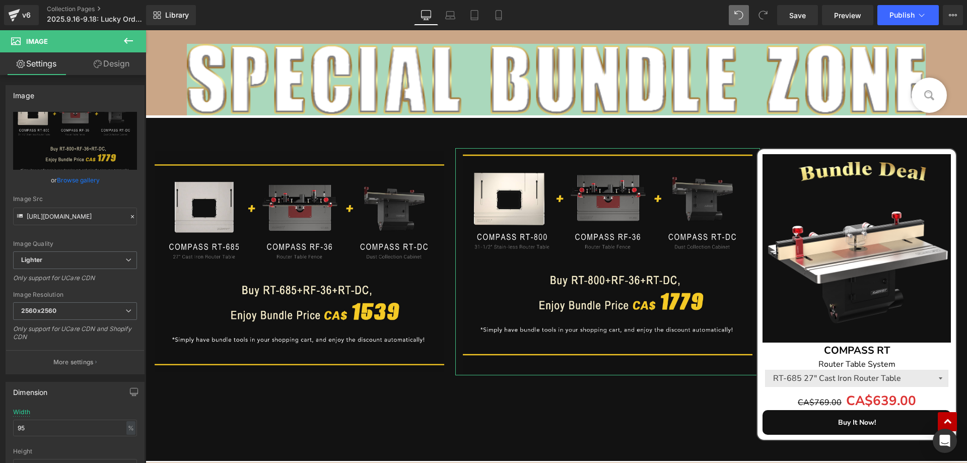
click at [124, 69] on link "Design" at bounding box center [111, 63] width 73 height 23
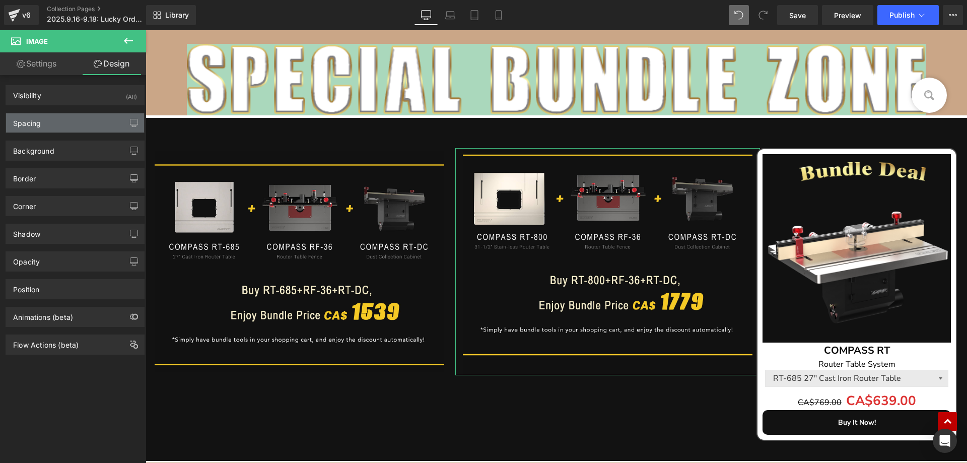
click at [50, 127] on div "Spacing" at bounding box center [75, 122] width 138 height 19
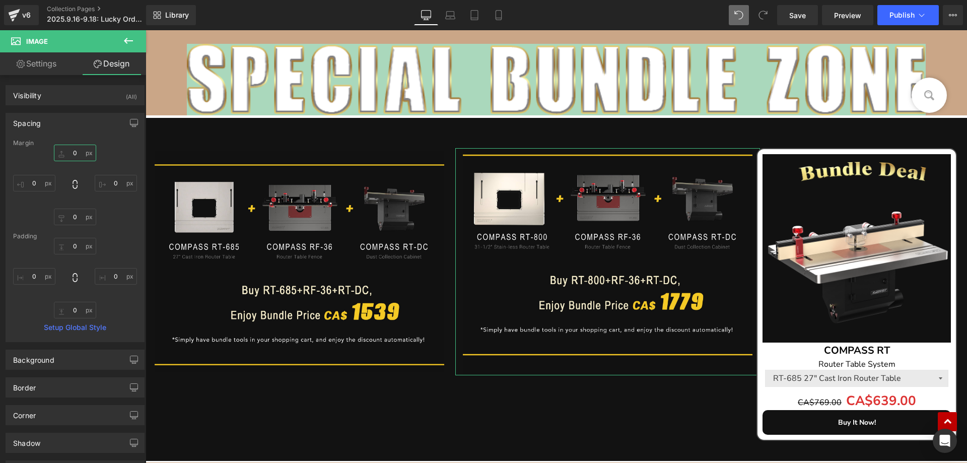
click at [79, 153] on input "0" at bounding box center [75, 152] width 42 height 17
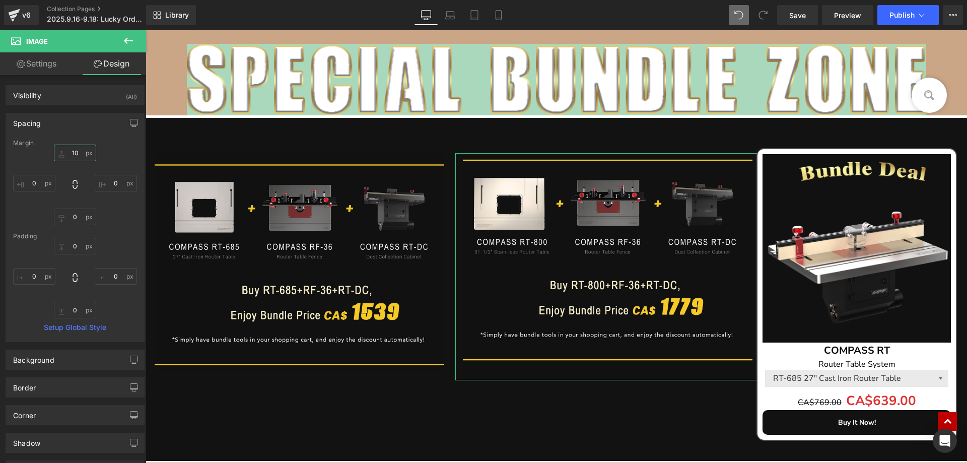
type input "1"
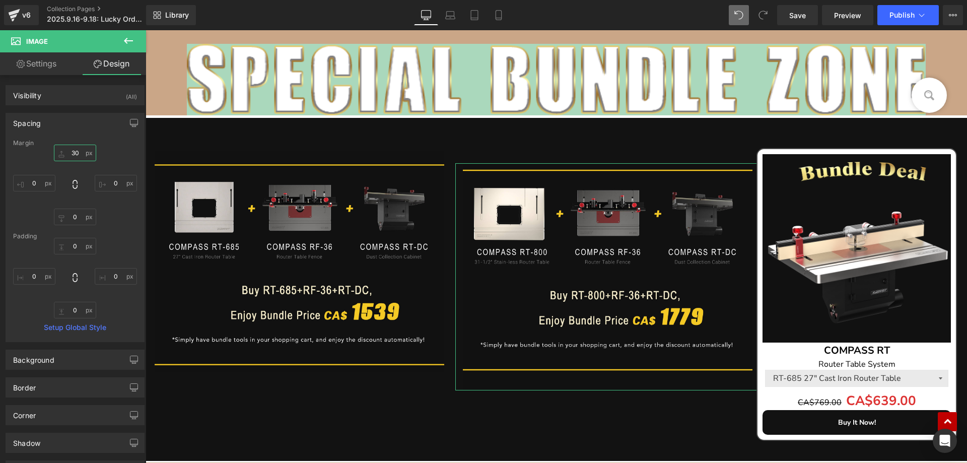
type input "3"
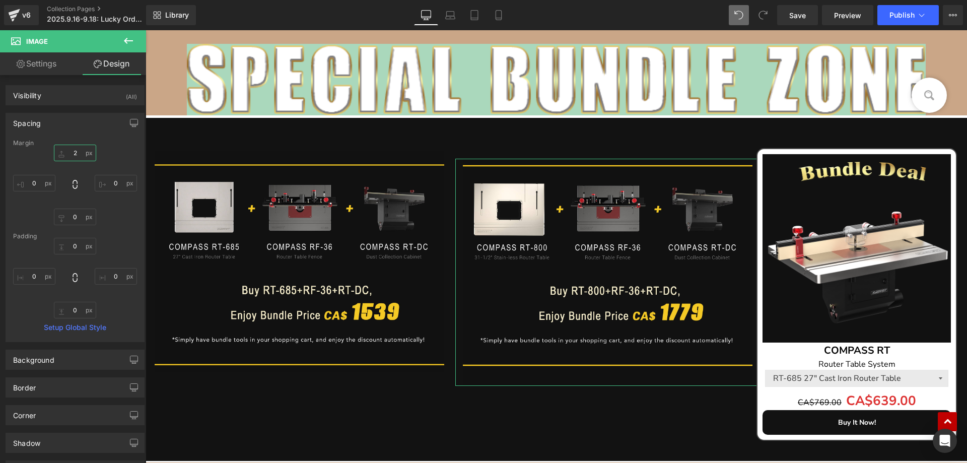
type input "20"
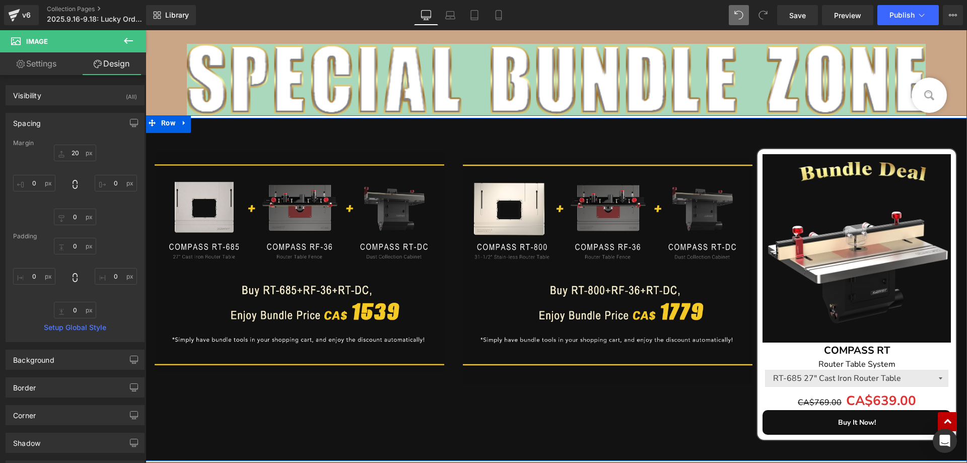
click at [145, 30] on div at bounding box center [145, 30] width 0 height 0
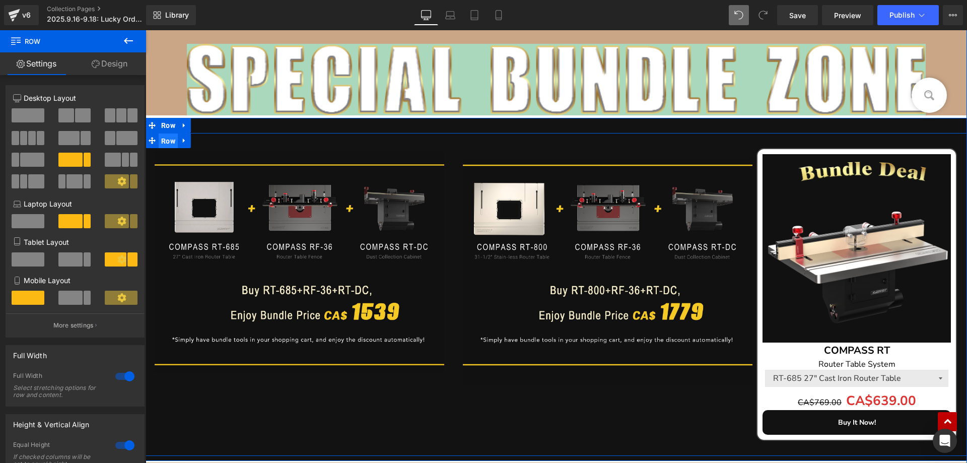
click at [166, 142] on span "Row" at bounding box center [168, 140] width 19 height 15
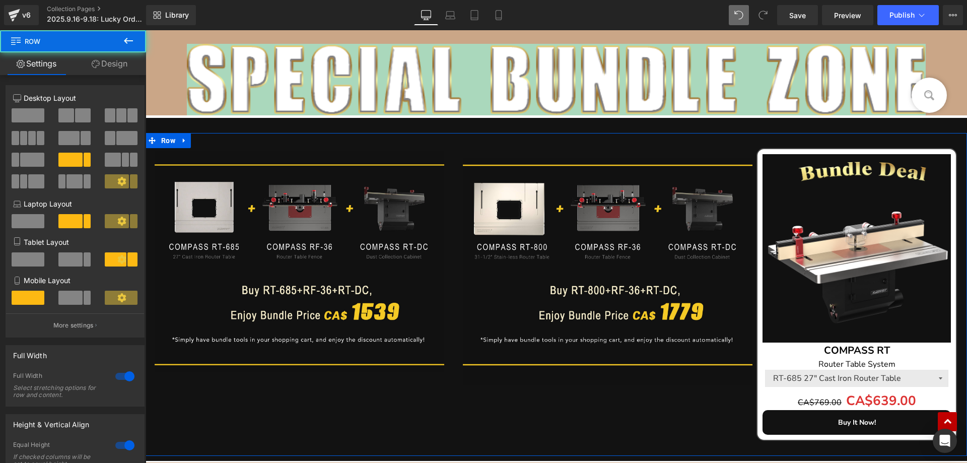
click at [114, 69] on link "Design" at bounding box center [109, 63] width 73 height 23
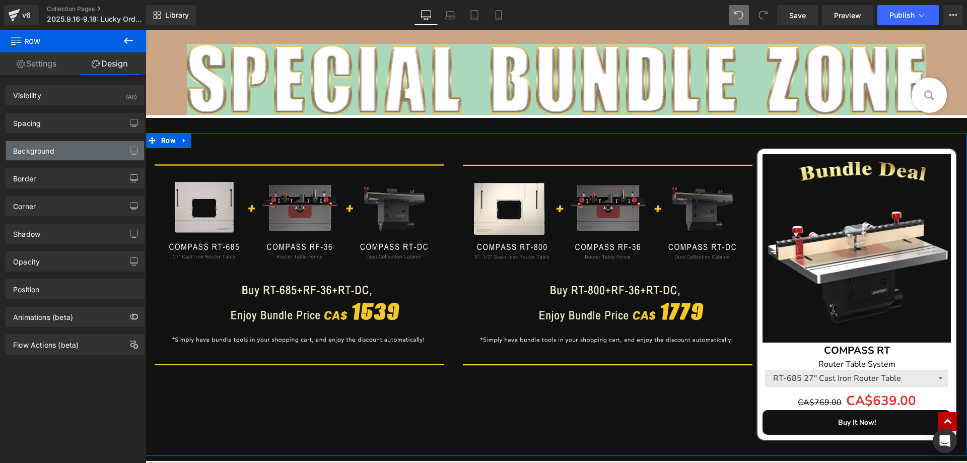
click at [56, 155] on div "Background" at bounding box center [75, 150] width 138 height 19
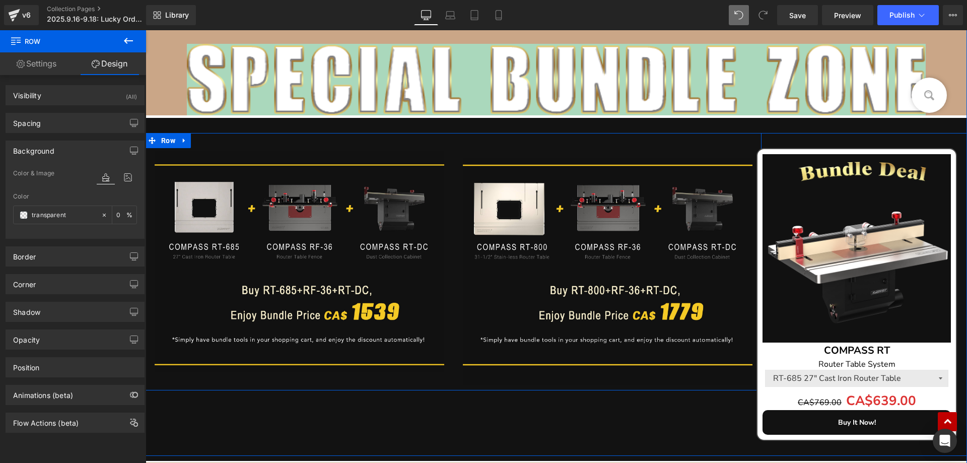
click at [229, 144] on div "Image Image Row" at bounding box center [453, 261] width 616 height 257
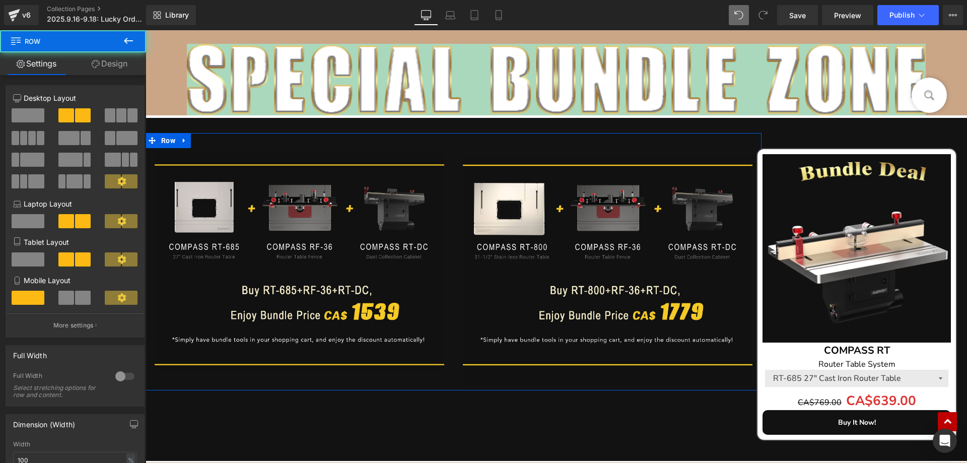
click at [119, 61] on link "Design" at bounding box center [109, 63] width 73 height 23
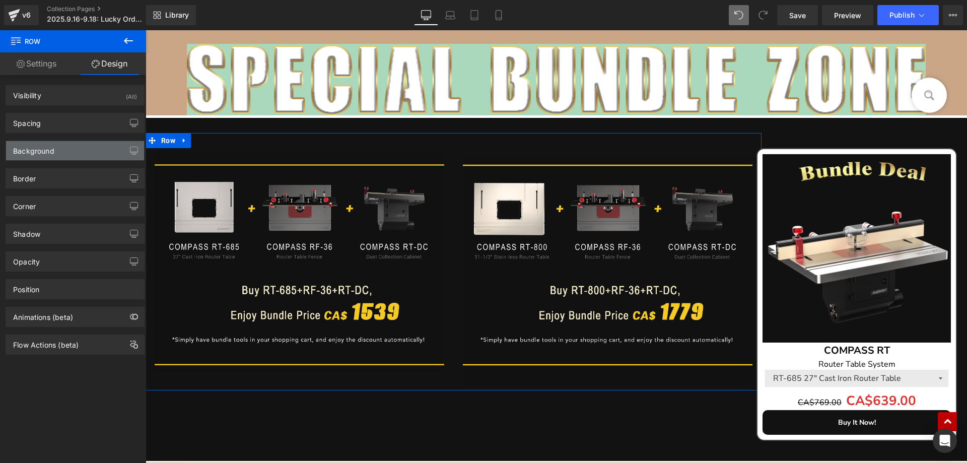
click at [54, 148] on div "Background" at bounding box center [75, 150] width 138 height 19
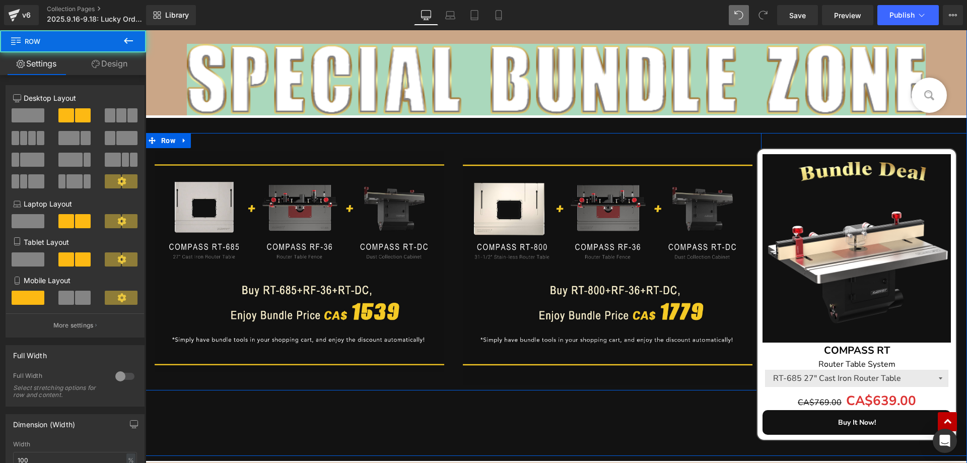
click at [218, 383] on div "Image Image Row" at bounding box center [453, 261] width 616 height 257
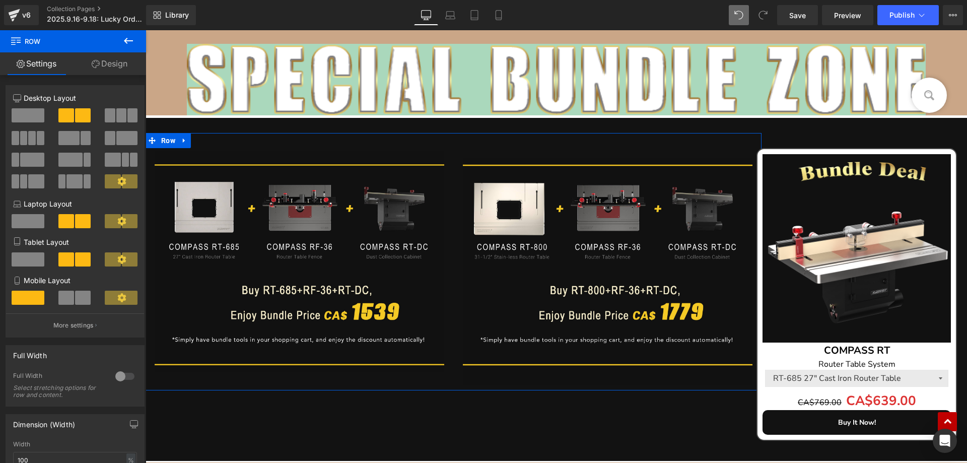
click at [125, 59] on link "Design" at bounding box center [109, 63] width 73 height 23
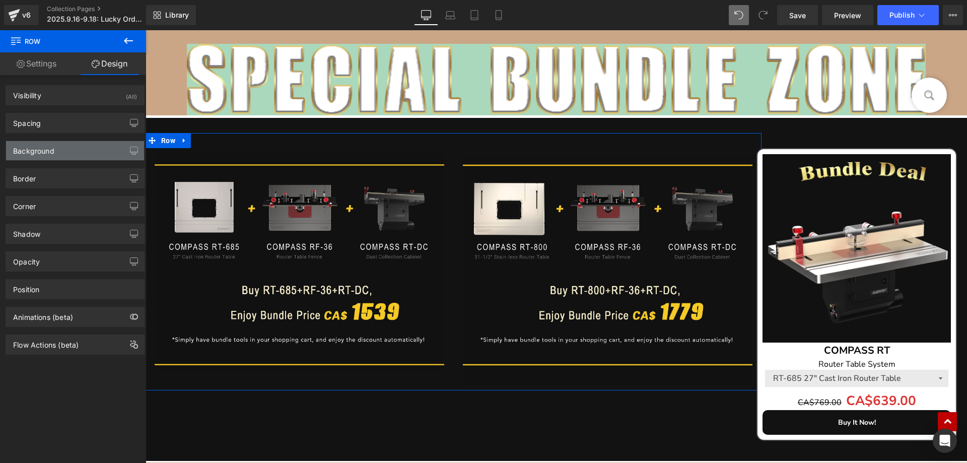
click at [62, 155] on div "Background" at bounding box center [75, 150] width 138 height 19
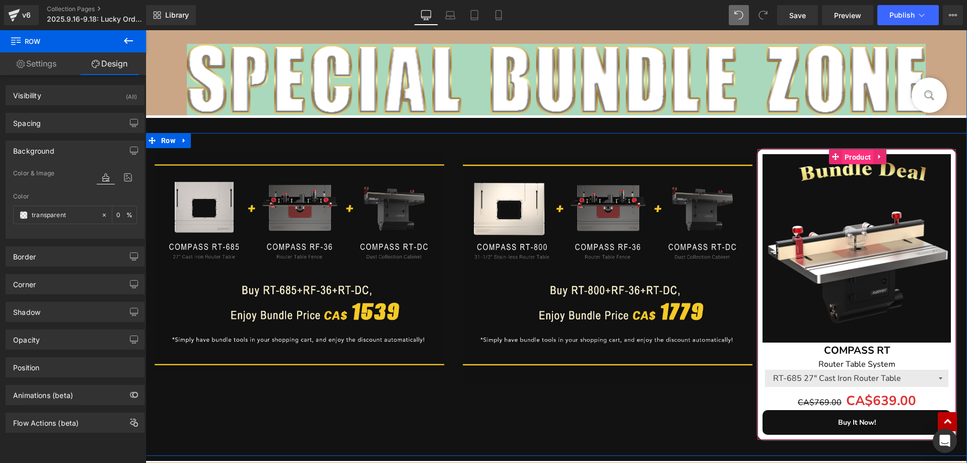
click at [847, 156] on span "Product" at bounding box center [857, 157] width 31 height 15
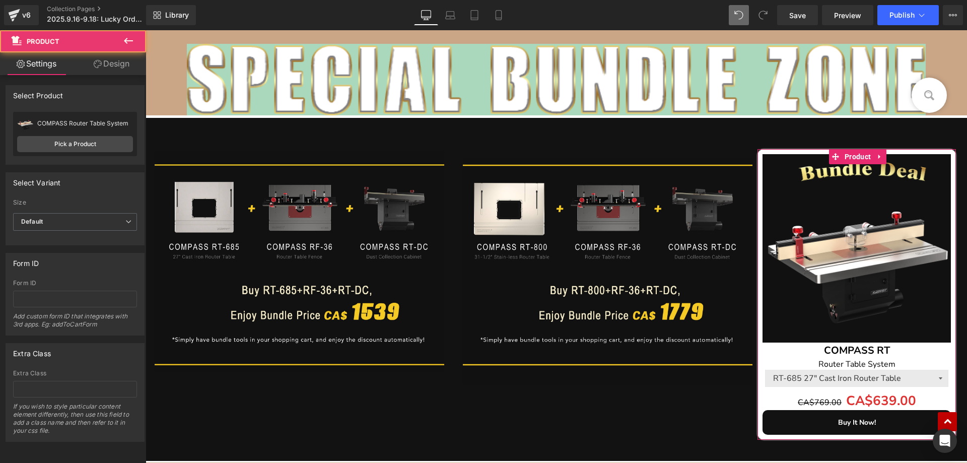
click at [121, 60] on link "Design" at bounding box center [111, 63] width 73 height 23
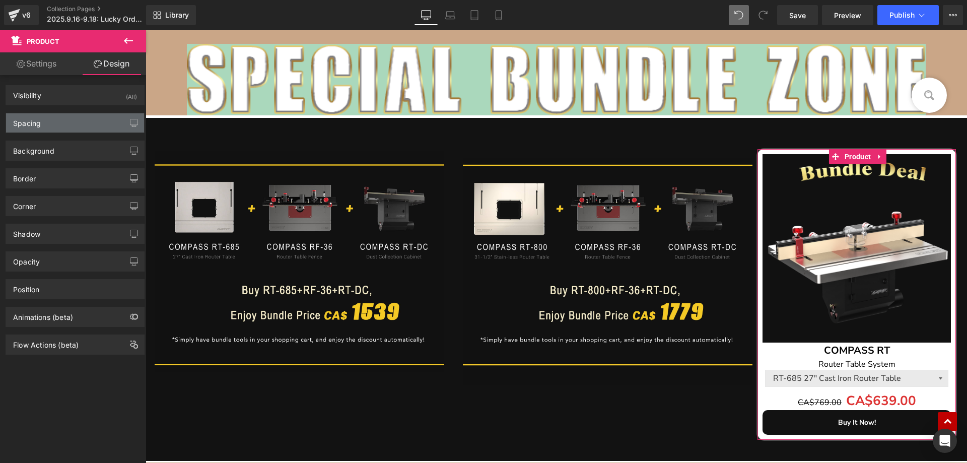
click at [60, 125] on div "Spacing" at bounding box center [75, 122] width 138 height 19
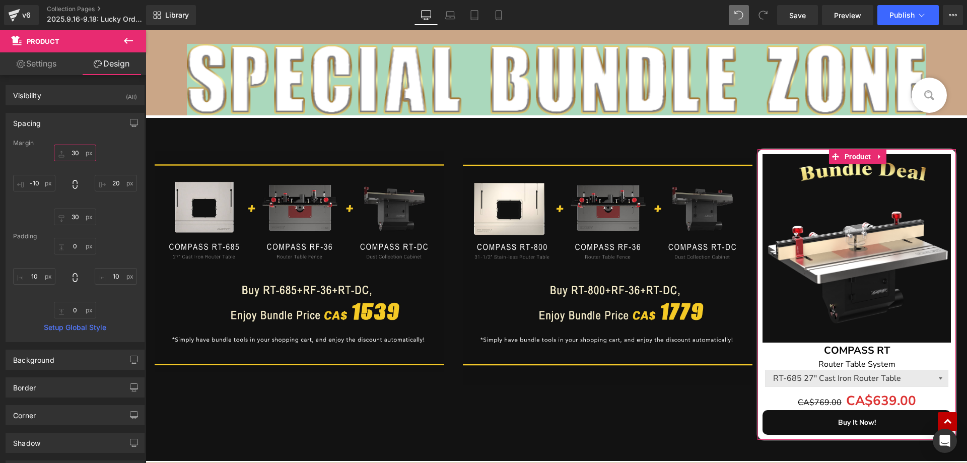
click at [75, 152] on input "30" at bounding box center [75, 152] width 42 height 17
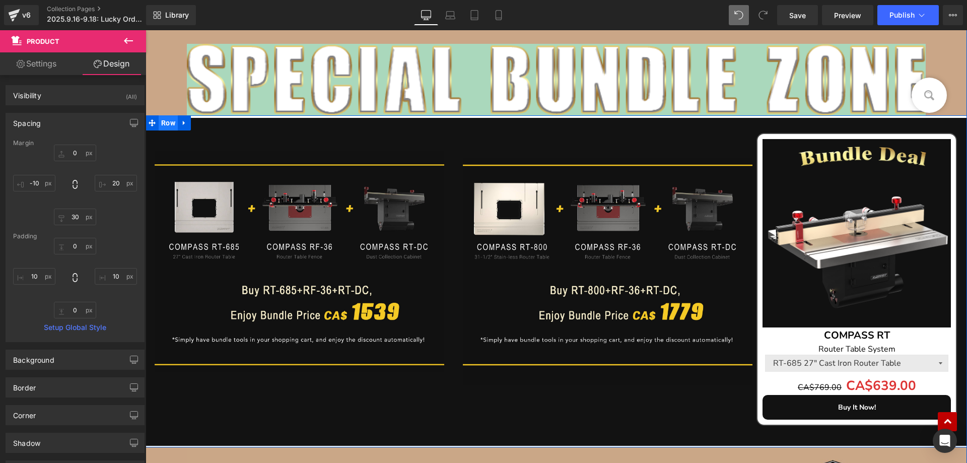
click at [164, 125] on span "Row" at bounding box center [168, 122] width 19 height 15
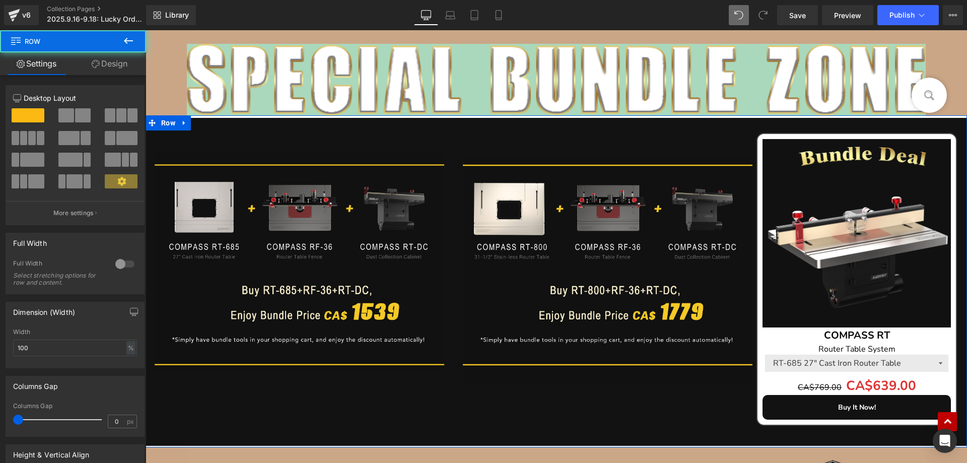
click at [112, 71] on link "Design" at bounding box center [109, 63] width 73 height 23
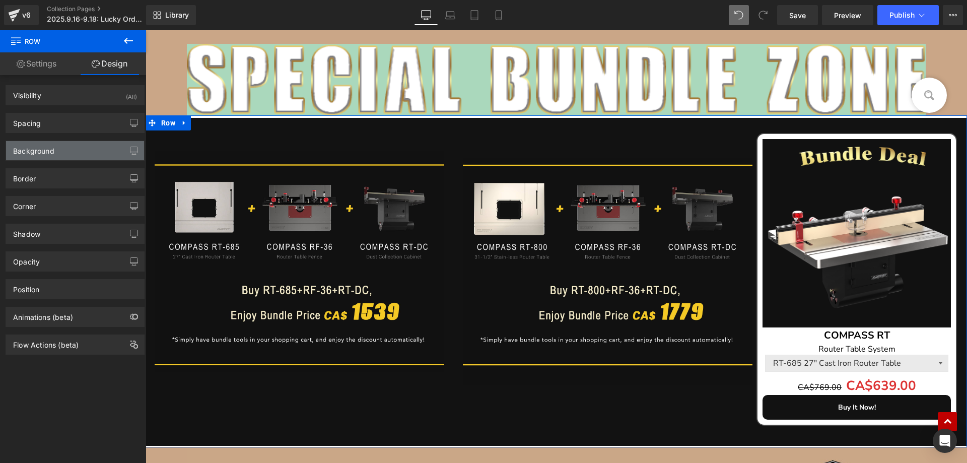
click at [40, 151] on div "Background" at bounding box center [33, 148] width 41 height 14
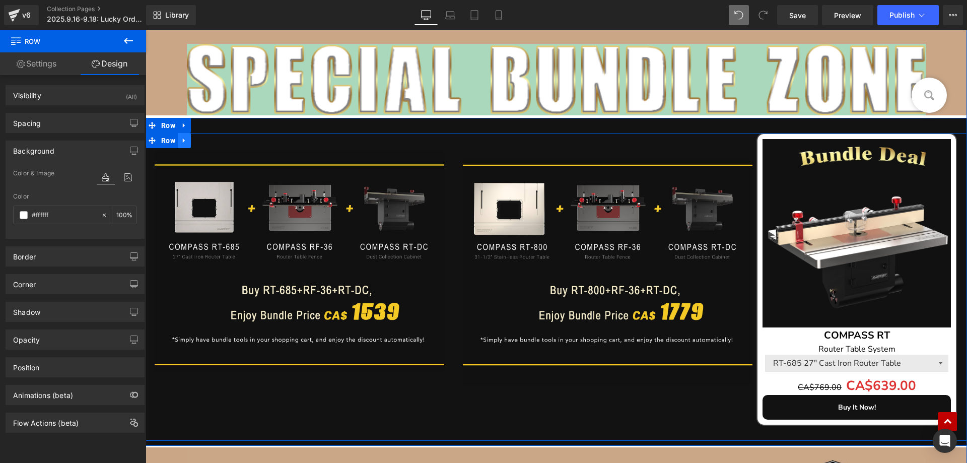
click at [182, 140] on icon at bounding box center [184, 141] width 7 height 8
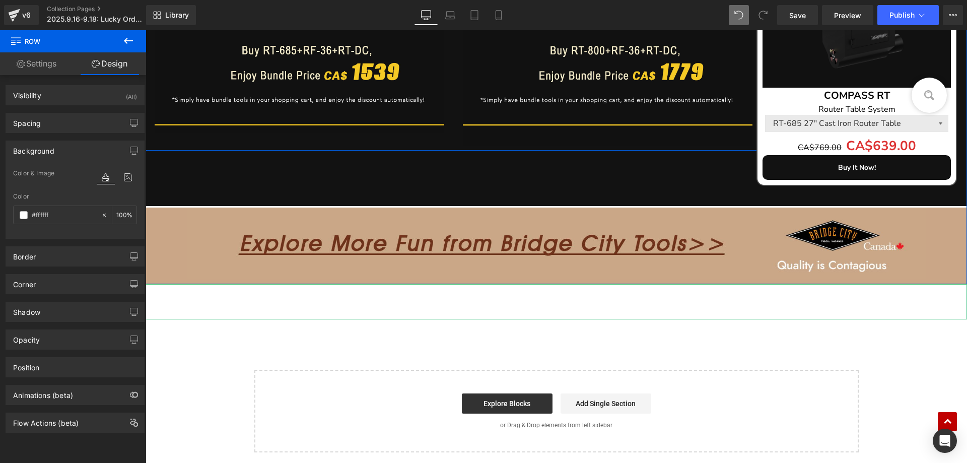
scroll to position [1460, 0]
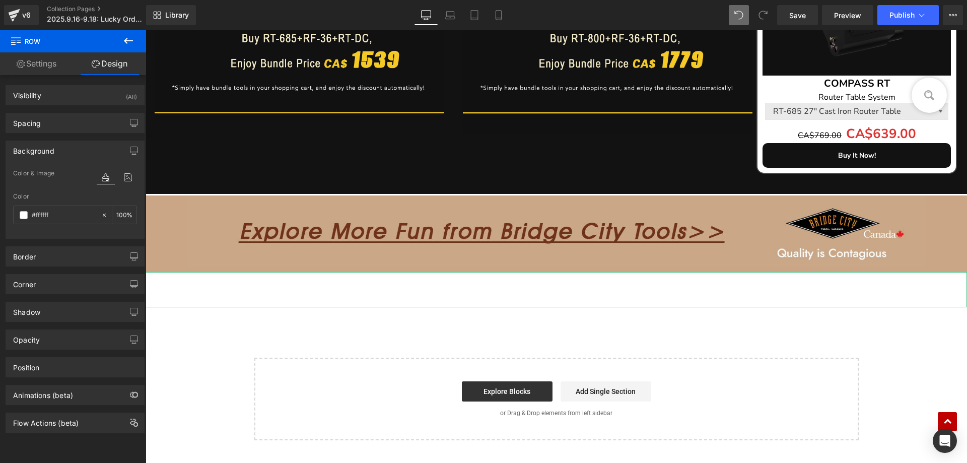
click at [122, 35] on icon at bounding box center [128, 41] width 12 height 12
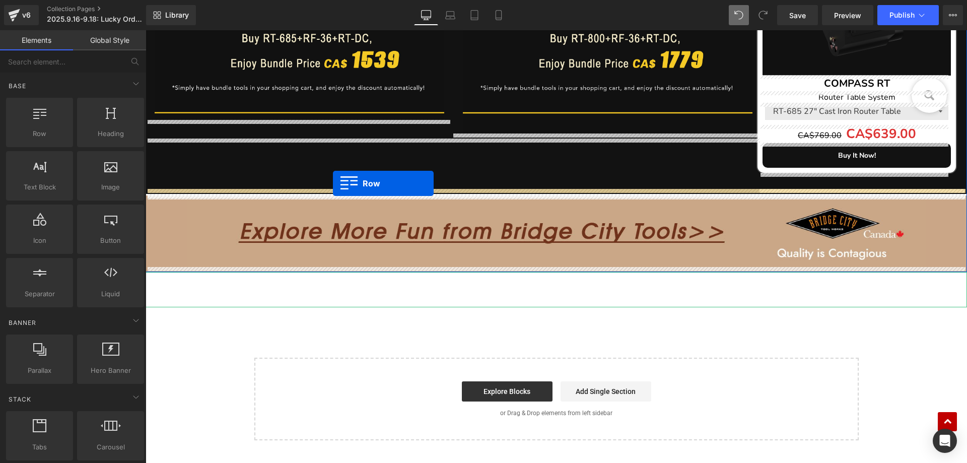
drag, startPoint x: 251, startPoint y: 168, endPoint x: 333, endPoint y: 183, distance: 82.9
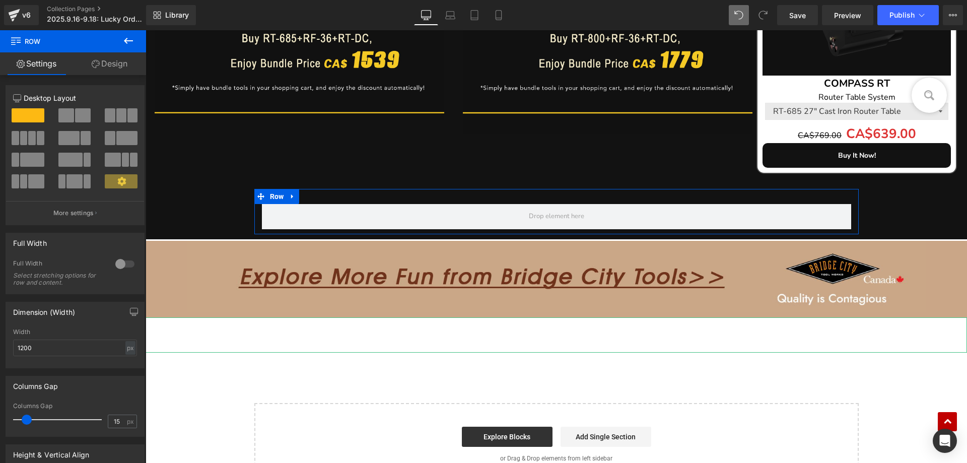
click at [121, 264] on div at bounding box center [125, 264] width 24 height 16
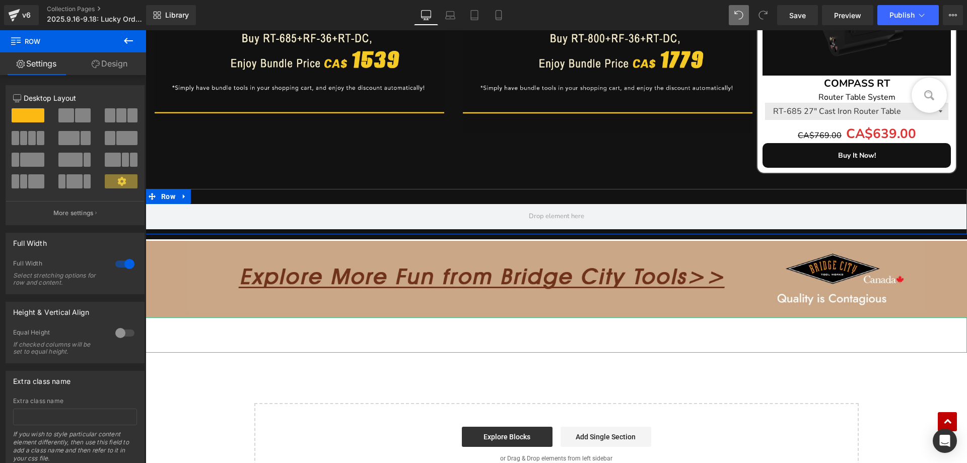
click at [75, 118] on span at bounding box center [83, 115] width 16 height 14
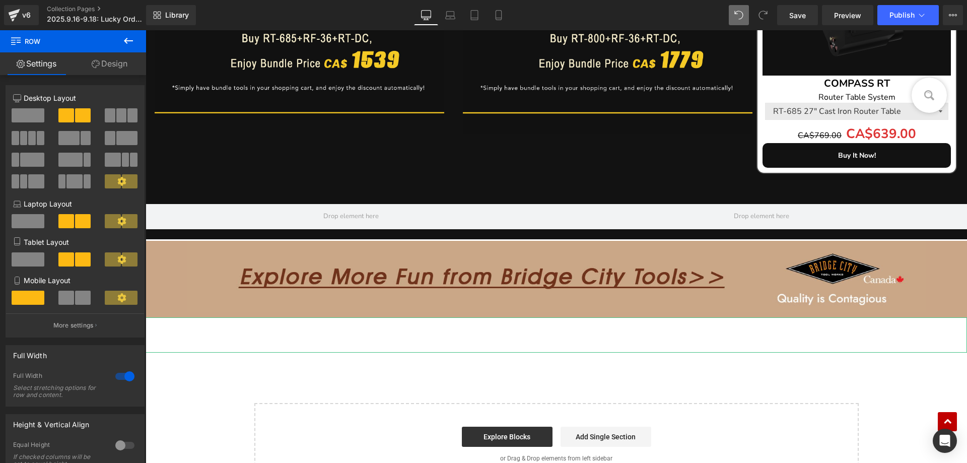
click at [125, 38] on icon at bounding box center [128, 41] width 12 height 12
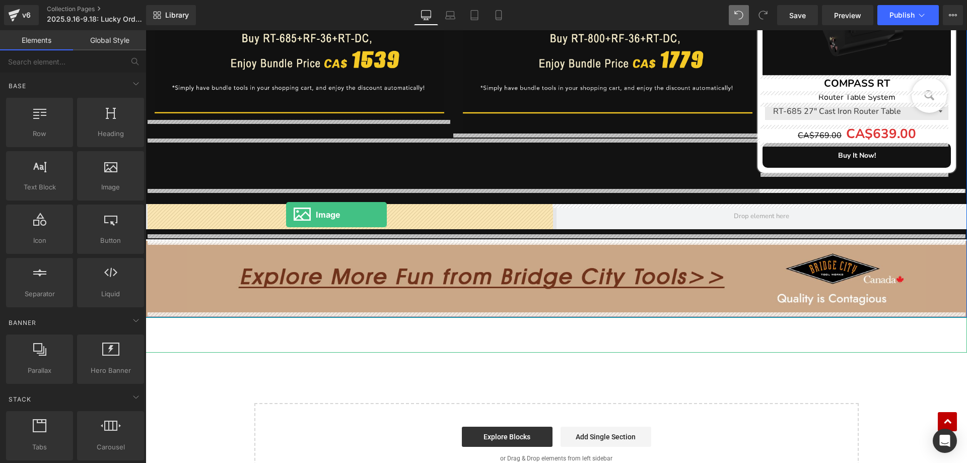
drag, startPoint x: 255, startPoint y: 207, endPoint x: 286, endPoint y: 214, distance: 31.5
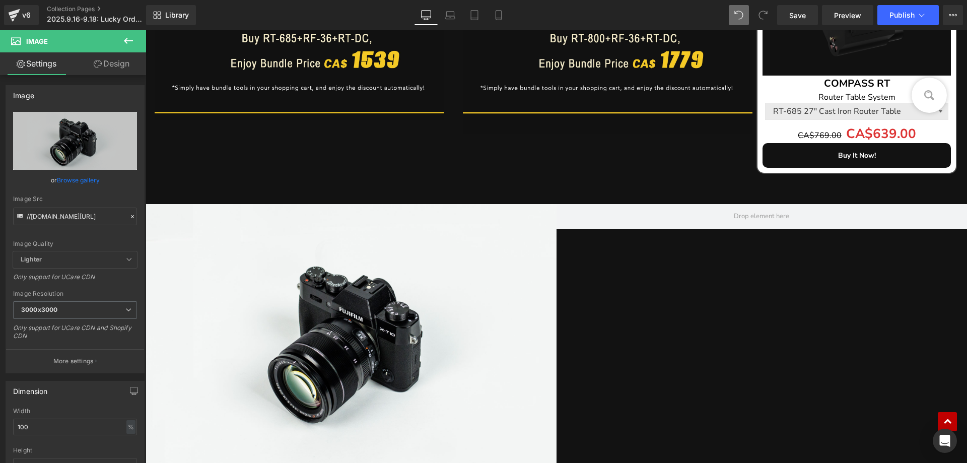
drag, startPoint x: 127, startPoint y: 43, endPoint x: 142, endPoint y: 48, distance: 16.1
click at [129, 43] on icon at bounding box center [128, 41] width 12 height 12
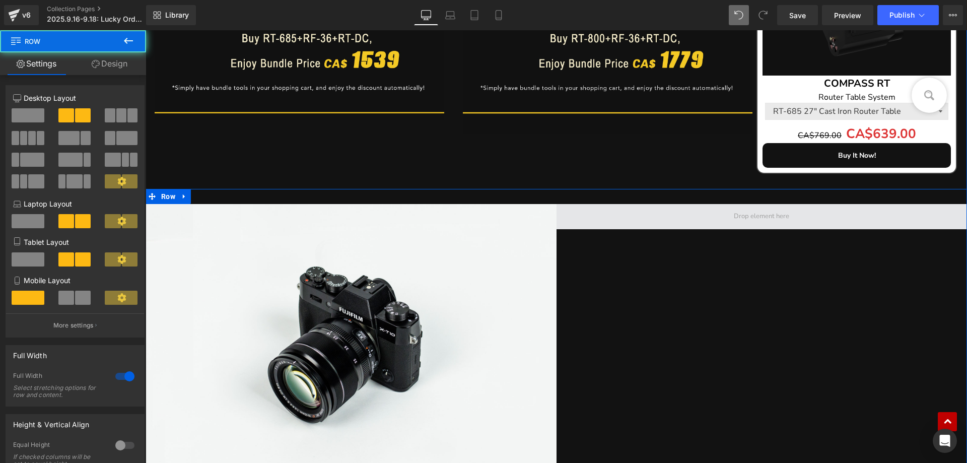
click at [637, 218] on span at bounding box center [761, 216] width 411 height 25
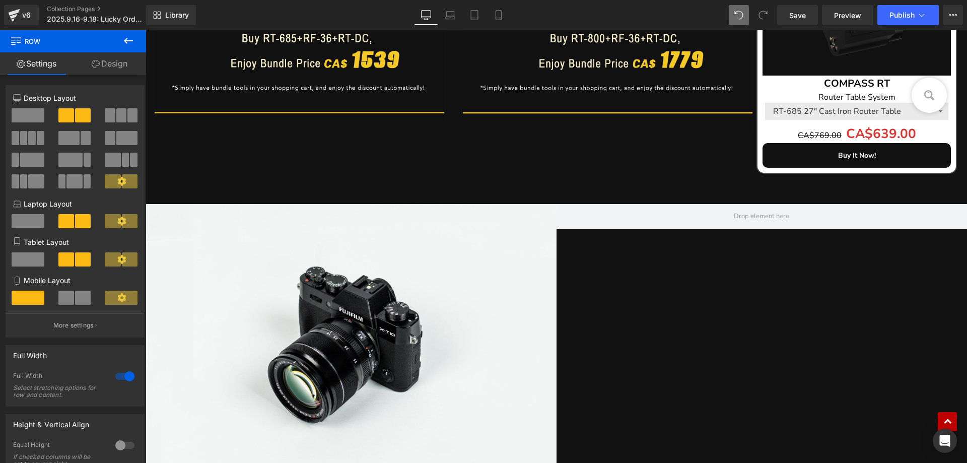
drag, startPoint x: 127, startPoint y: 39, endPoint x: 120, endPoint y: 58, distance: 20.9
click at [127, 39] on icon at bounding box center [128, 41] width 12 height 12
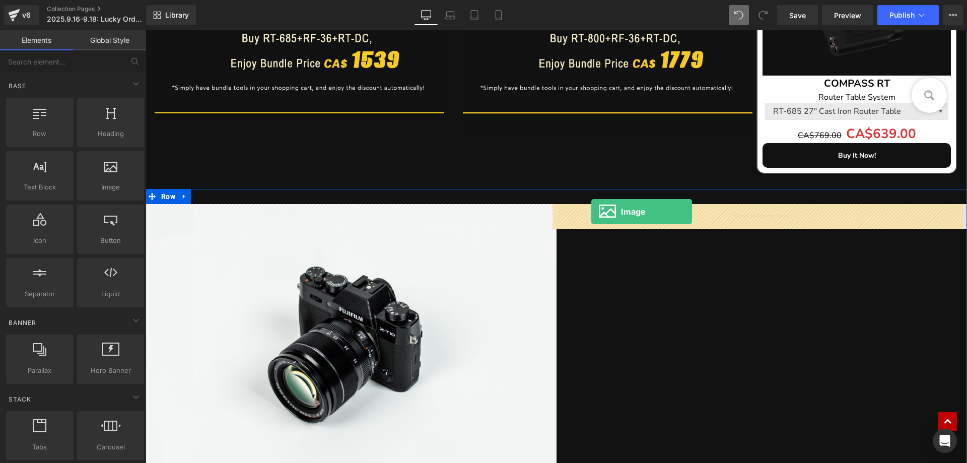
drag, startPoint x: 238, startPoint y: 206, endPoint x: 591, endPoint y: 211, distance: 353.5
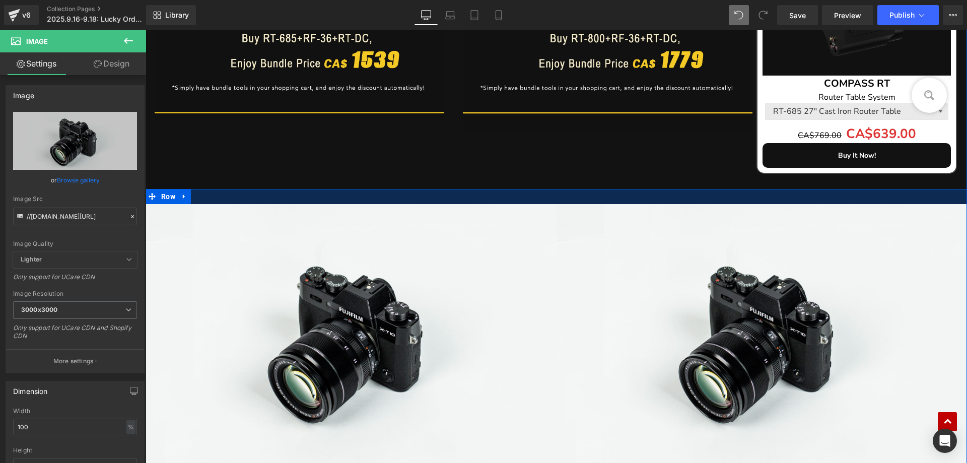
scroll to position [1712, 0]
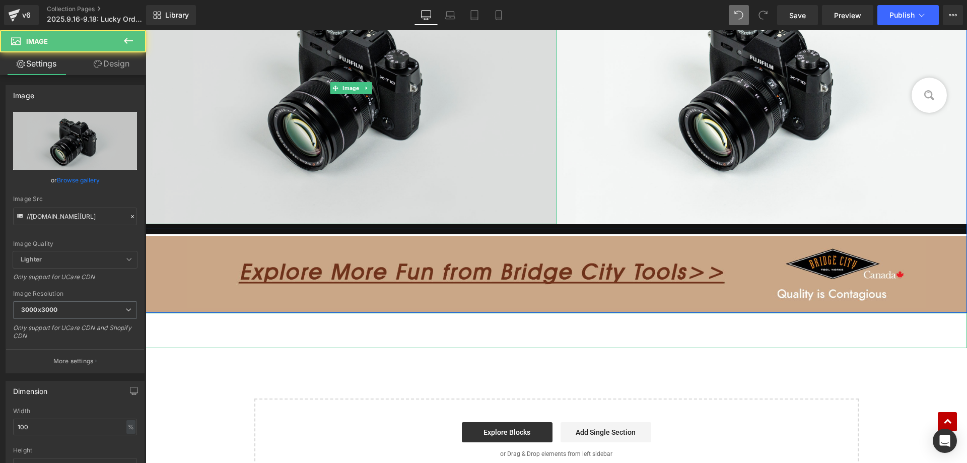
click at [328, 110] on img at bounding box center [350, 88] width 411 height 272
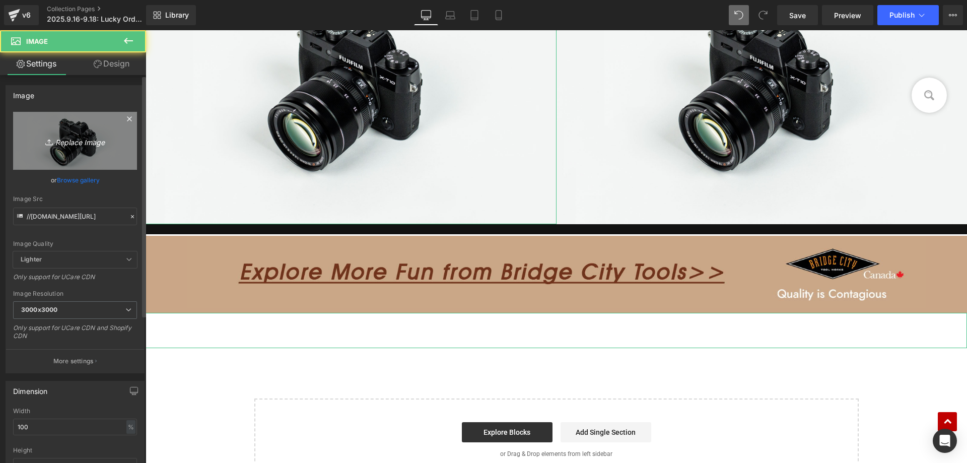
click at [63, 152] on link "Replace Image" at bounding box center [75, 141] width 124 height 58
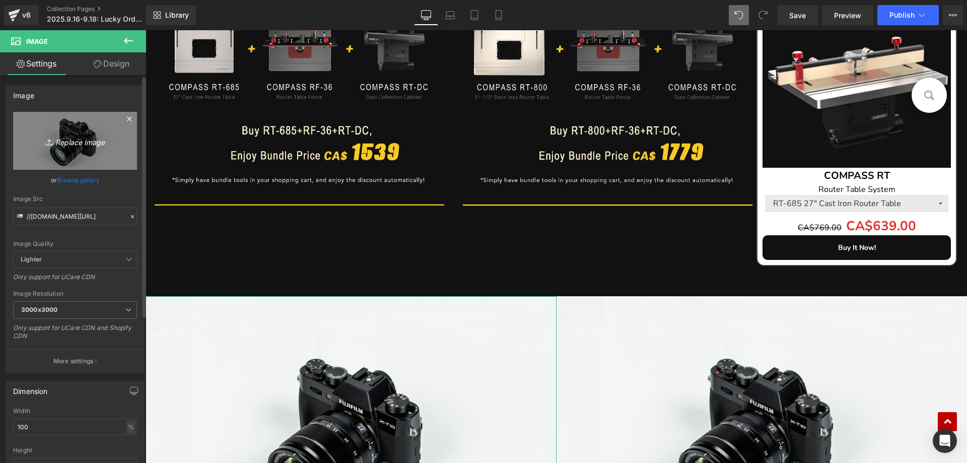
scroll to position [1460, 0]
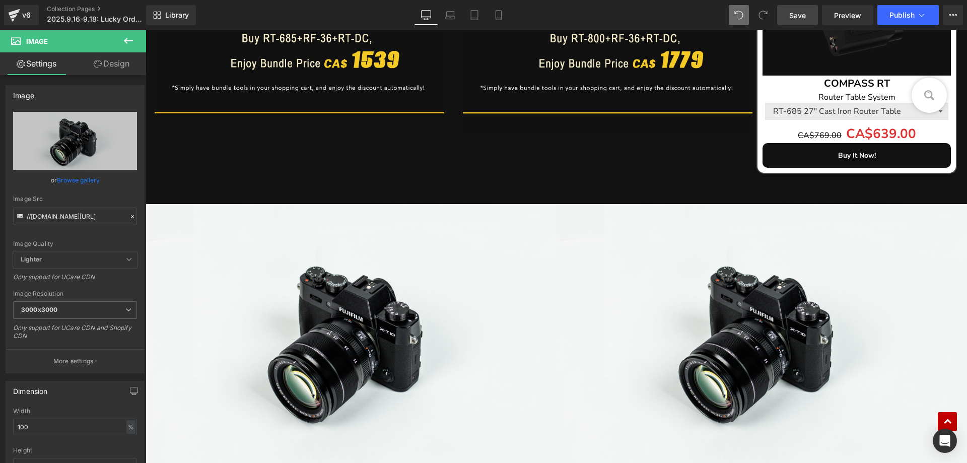
drag, startPoint x: 798, startPoint y: 14, endPoint x: 504, endPoint y: 64, distance: 298.3
click at [798, 14] on span "Save" at bounding box center [797, 15] width 17 height 11
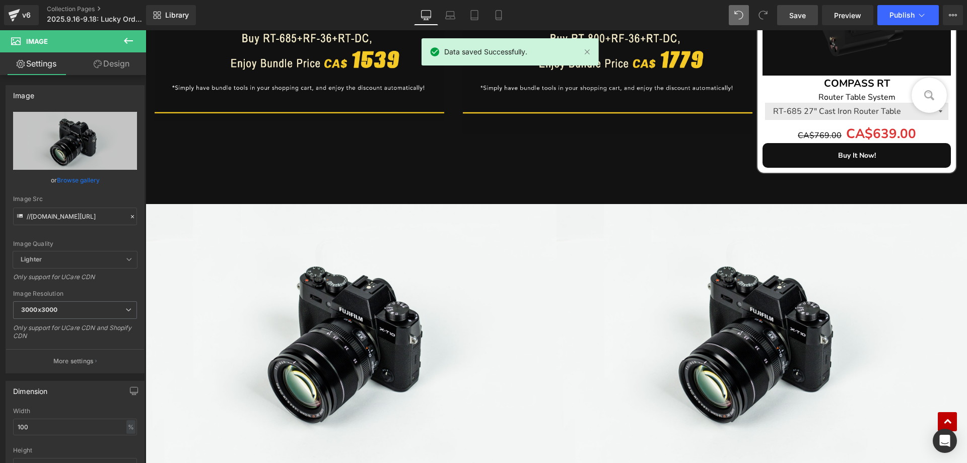
click at [133, 38] on icon at bounding box center [128, 41] width 12 height 12
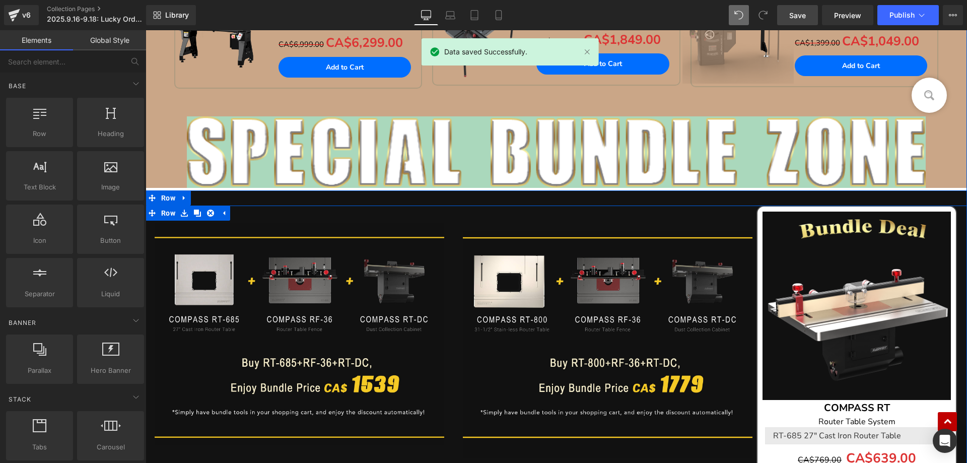
scroll to position [957, 0]
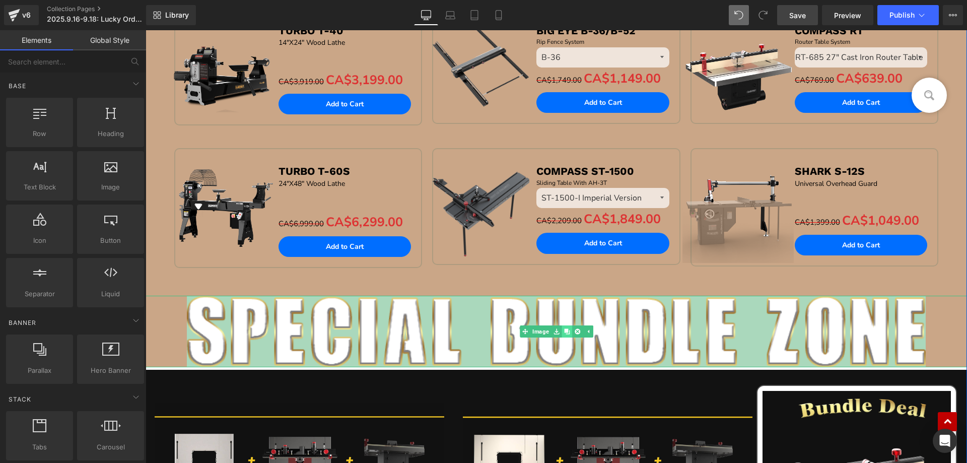
click at [564, 332] on icon at bounding box center [567, 331] width 6 height 6
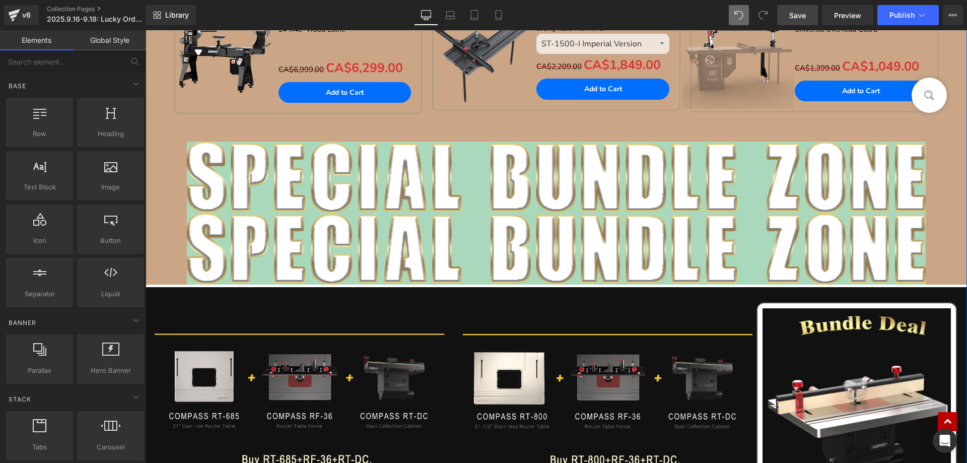
scroll to position [1052, 0]
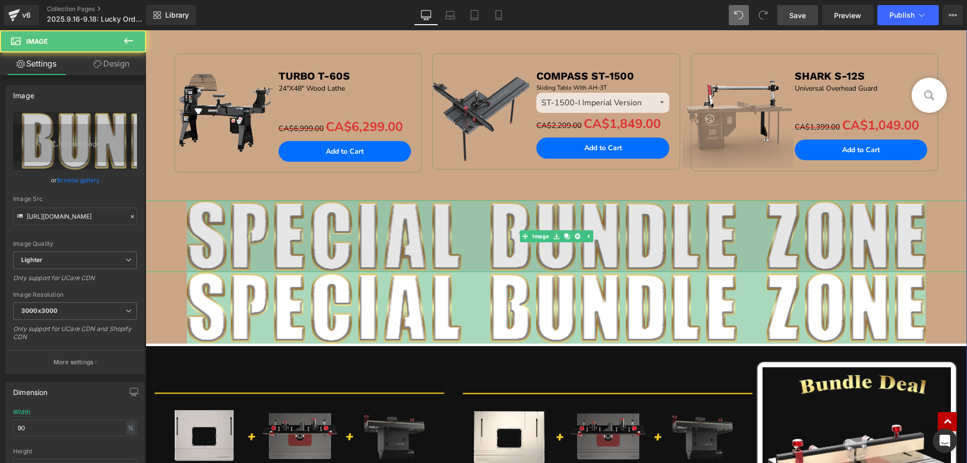
click at [333, 247] on img at bounding box center [556, 235] width 739 height 71
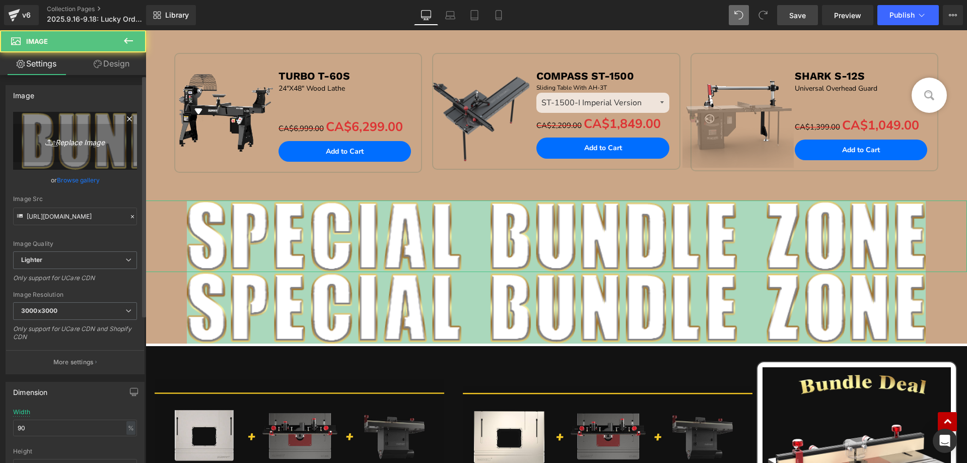
click at [66, 133] on link "Replace Image" at bounding box center [75, 141] width 124 height 58
type input "C:\fakepath\Lucky Order Number Giveaway.png"
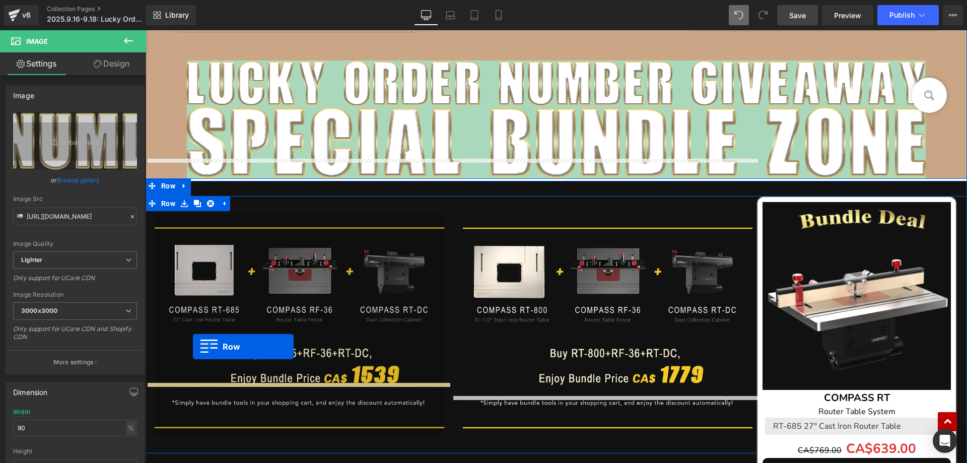
scroll to position [1177, 0]
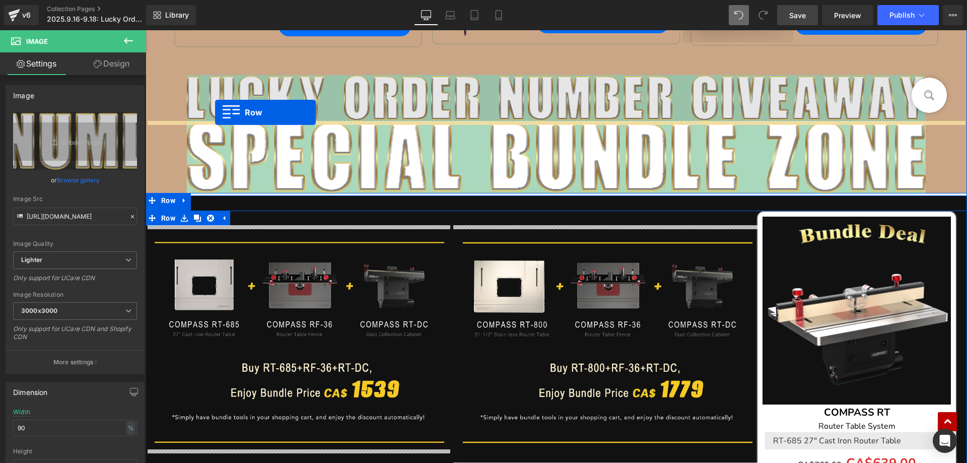
drag, startPoint x: 151, startPoint y: 124, endPoint x: 215, endPoint y: 112, distance: 65.1
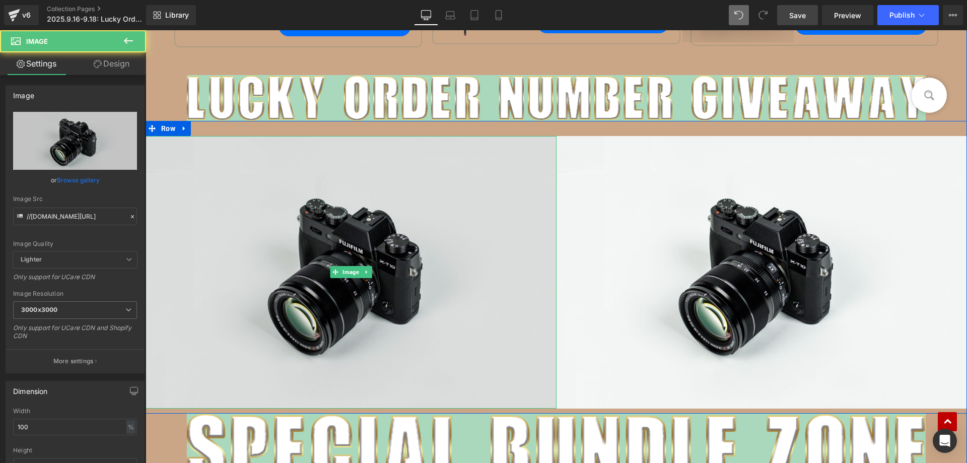
click at [290, 245] on img at bounding box center [350, 272] width 411 height 272
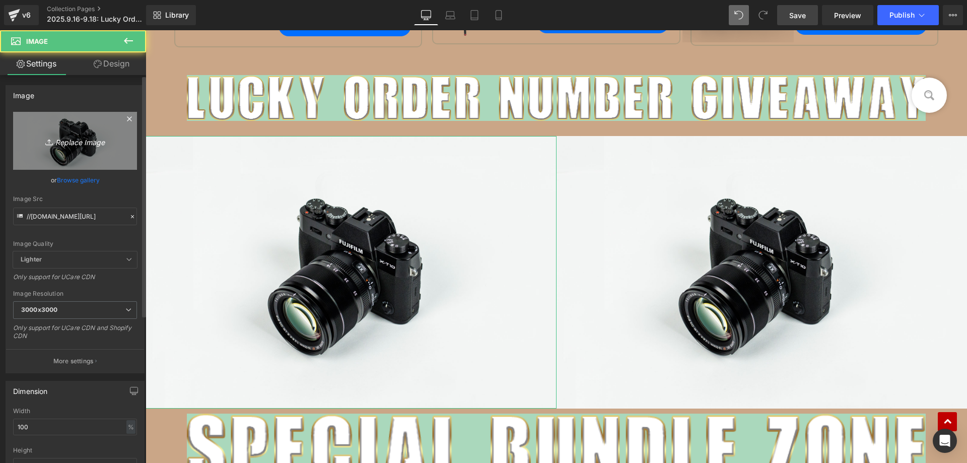
click at [69, 143] on icon "Replace Image" at bounding box center [75, 140] width 81 height 13
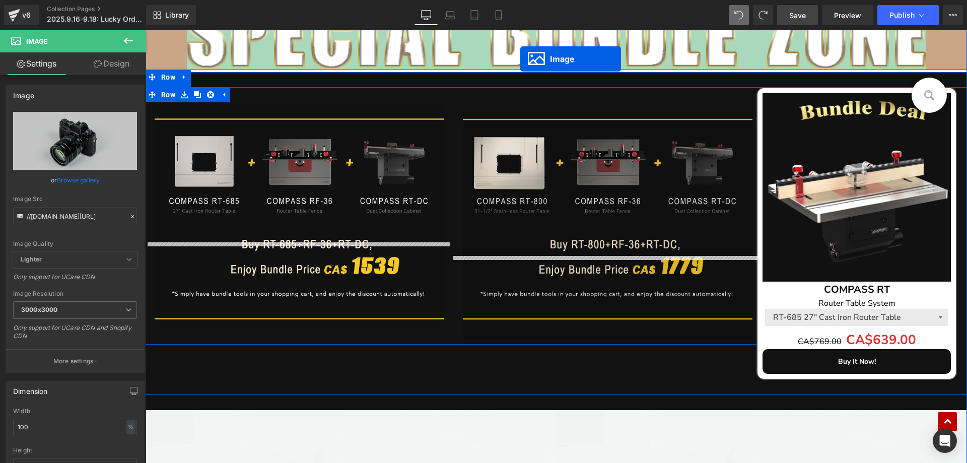
scroll to position [1368, 0]
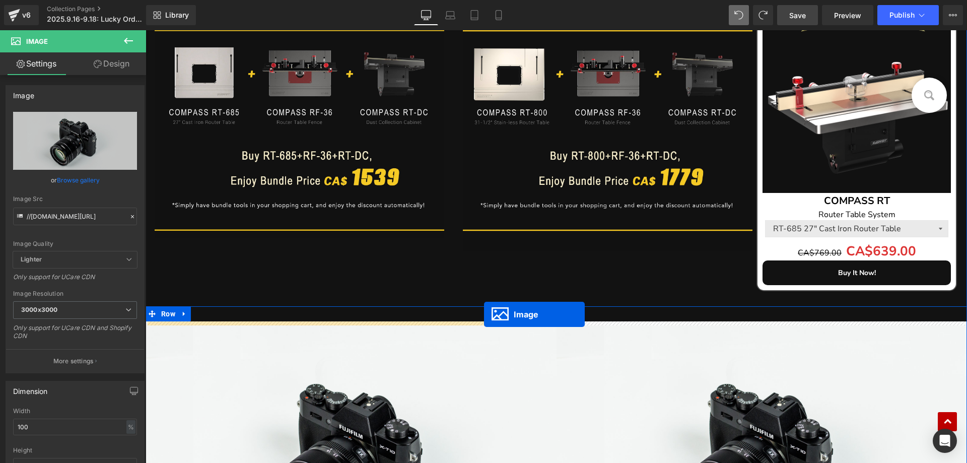
drag, startPoint x: 518, startPoint y: 209, endPoint x: 484, endPoint y: 314, distance: 110.2
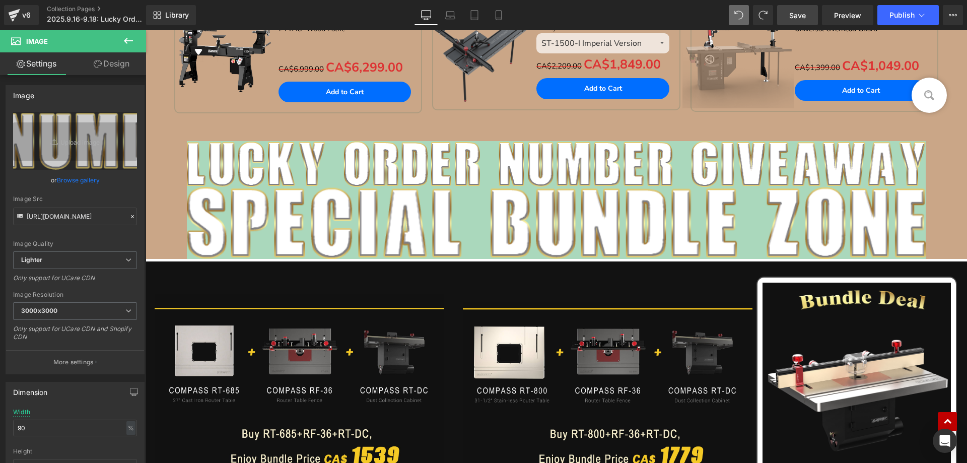
scroll to position [1076, 0]
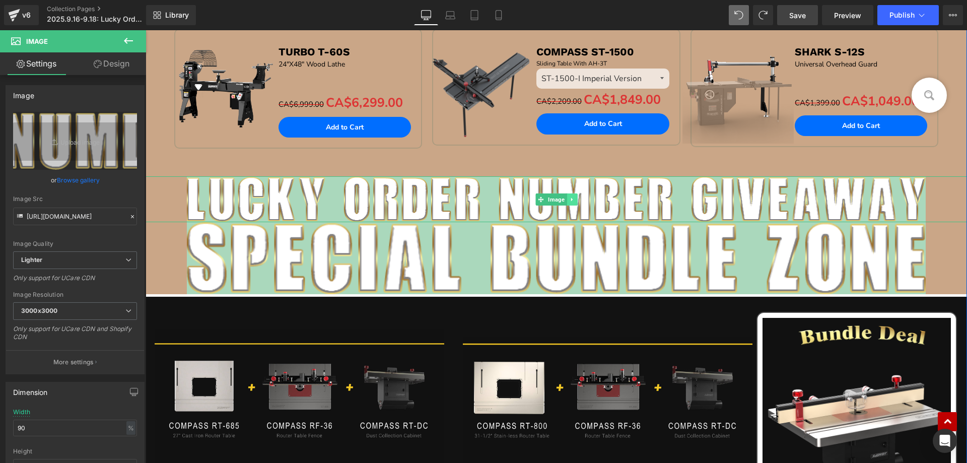
click at [569, 198] on icon at bounding box center [572, 199] width 6 height 6
click at [576, 199] on link at bounding box center [577, 199] width 11 height 12
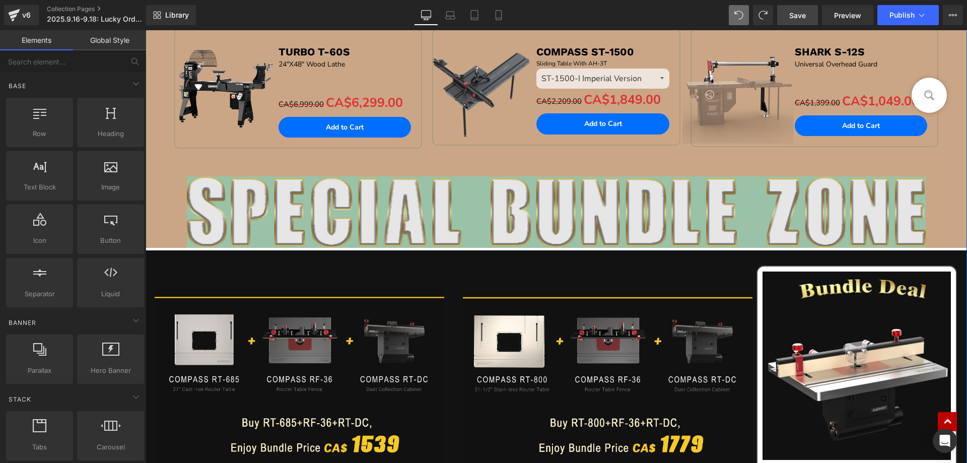
click at [546, 212] on div "Image" at bounding box center [555, 211] width 821 height 71
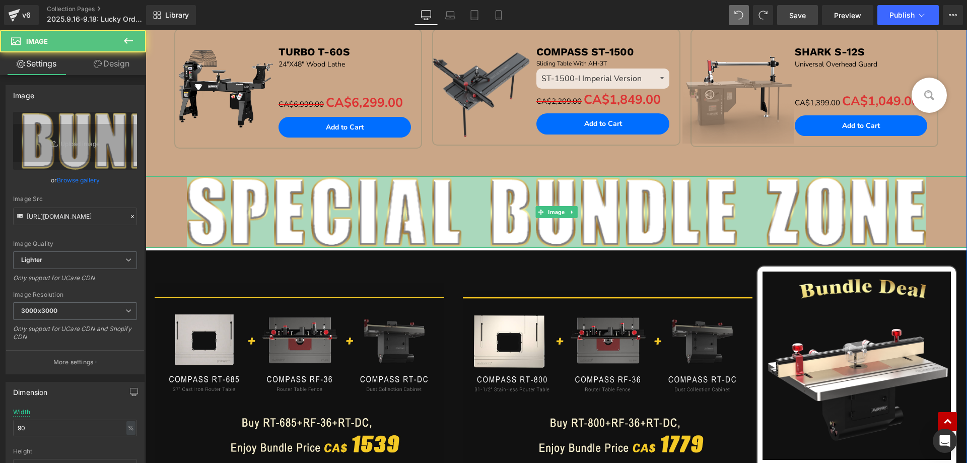
click at [569, 212] on icon at bounding box center [572, 212] width 6 height 6
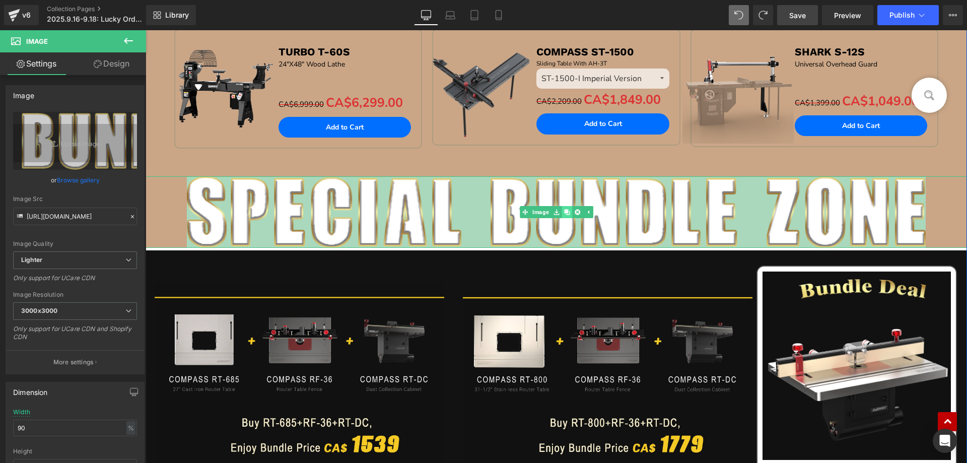
click at [564, 211] on icon at bounding box center [567, 212] width 6 height 6
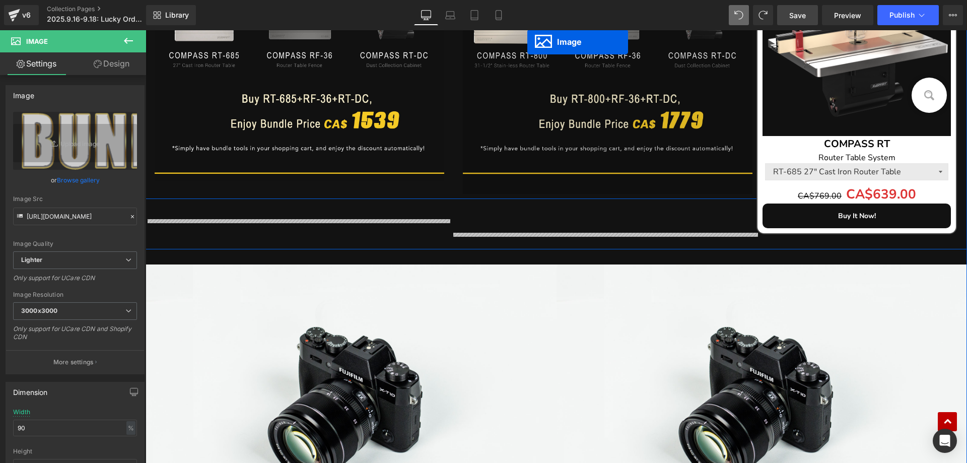
scroll to position [1428, 0]
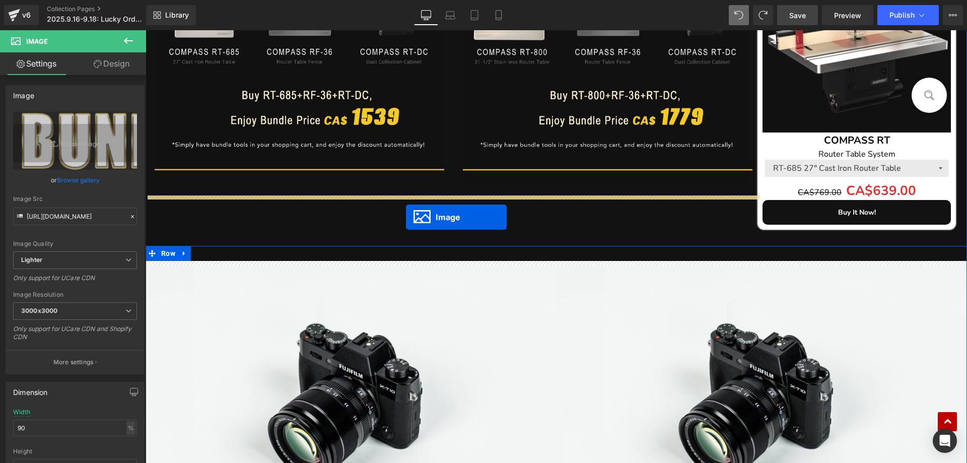
drag, startPoint x: 536, startPoint y: 282, endPoint x: 406, endPoint y: 217, distance: 145.9
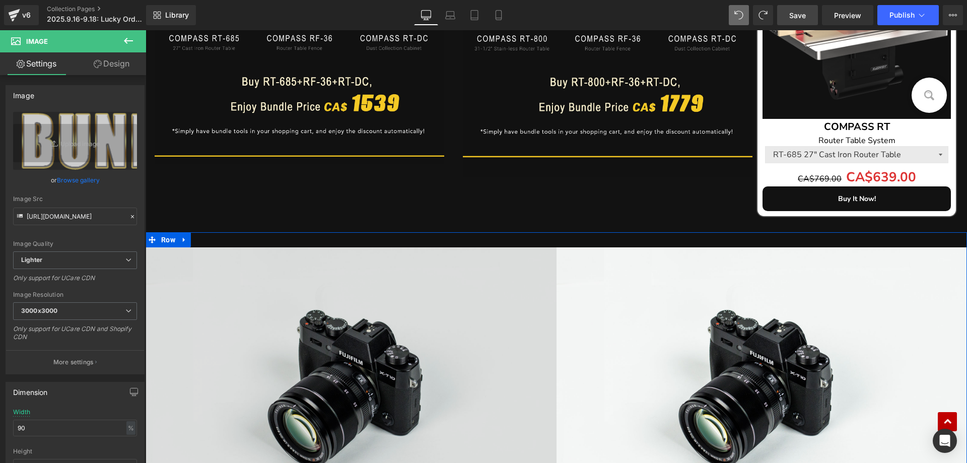
scroll to position [1500, 0]
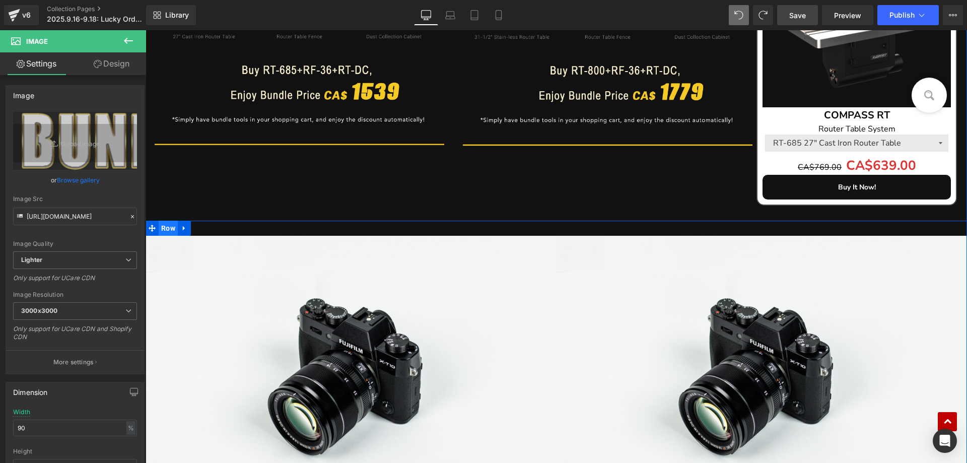
click at [167, 231] on span "Row" at bounding box center [168, 228] width 19 height 15
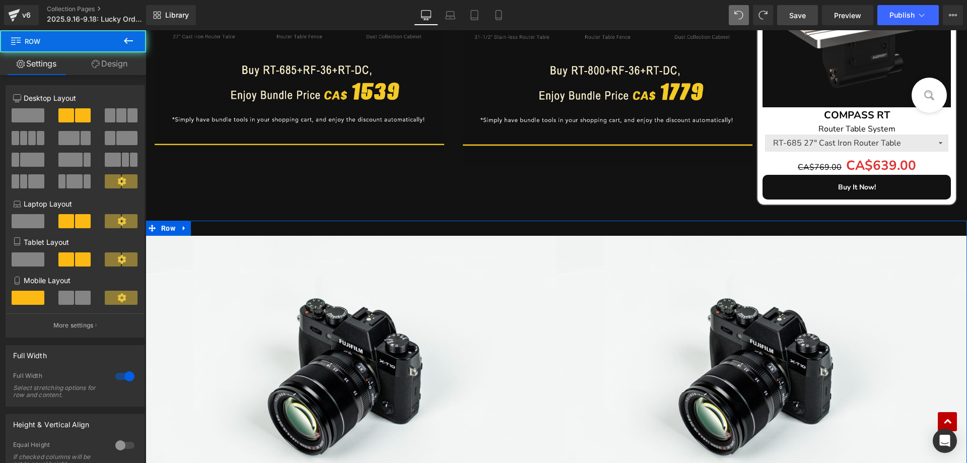
click at [112, 56] on link "Design" at bounding box center [109, 63] width 73 height 23
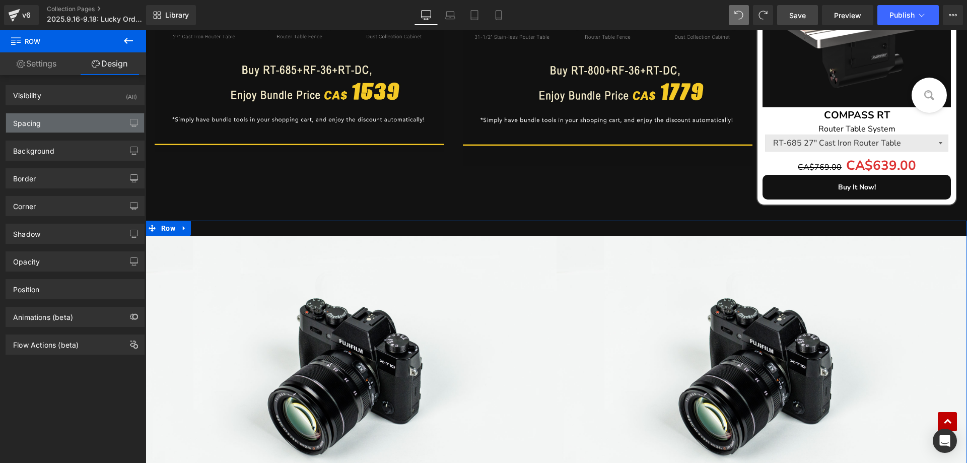
click at [48, 126] on div "Spacing" at bounding box center [75, 122] width 138 height 19
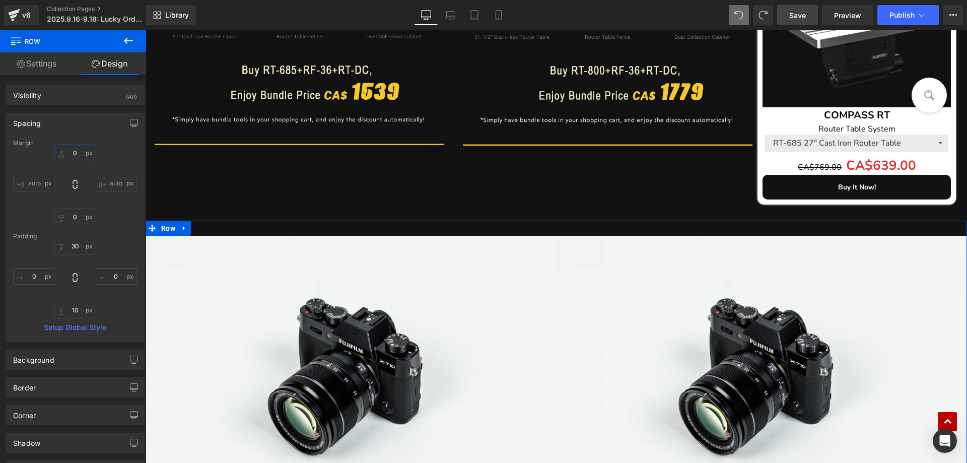
click at [77, 155] on input "text" at bounding box center [75, 152] width 42 height 17
type input "30"
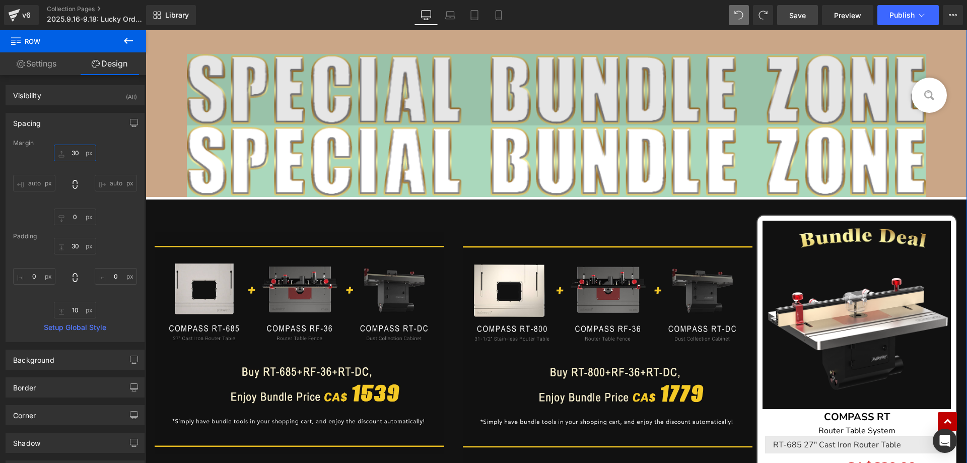
scroll to position [1198, 0]
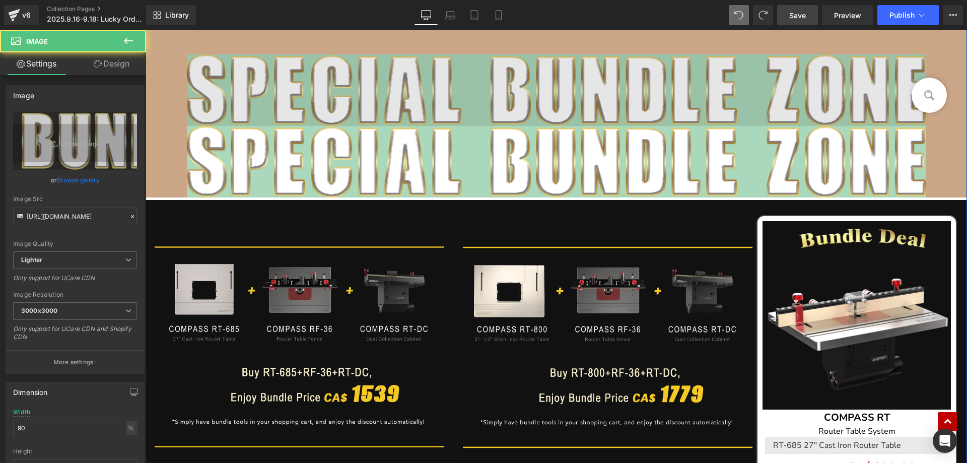
click at [491, 87] on img at bounding box center [556, 89] width 739 height 71
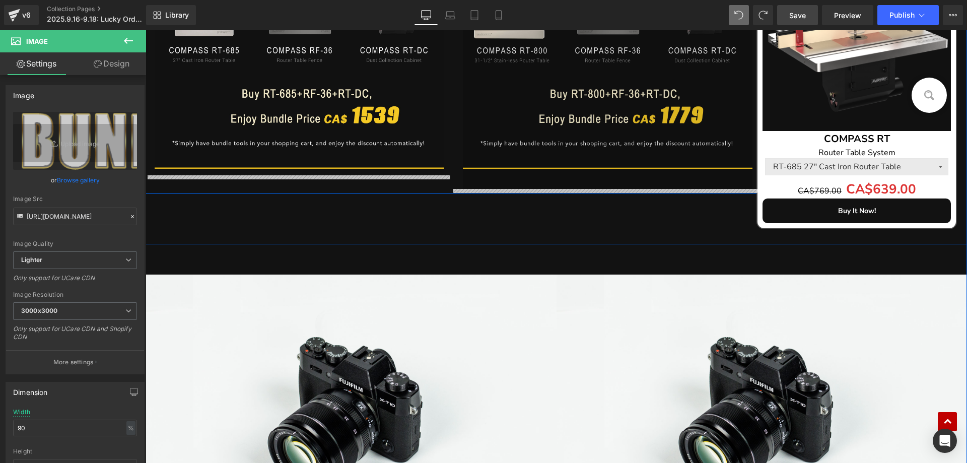
scroll to position [1449, 0]
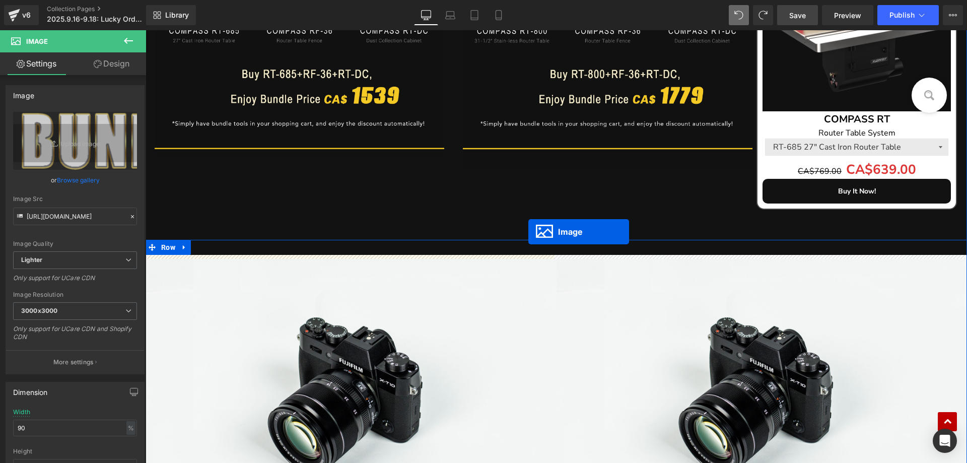
drag, startPoint x: 519, startPoint y: 91, endPoint x: 528, endPoint y: 232, distance: 140.8
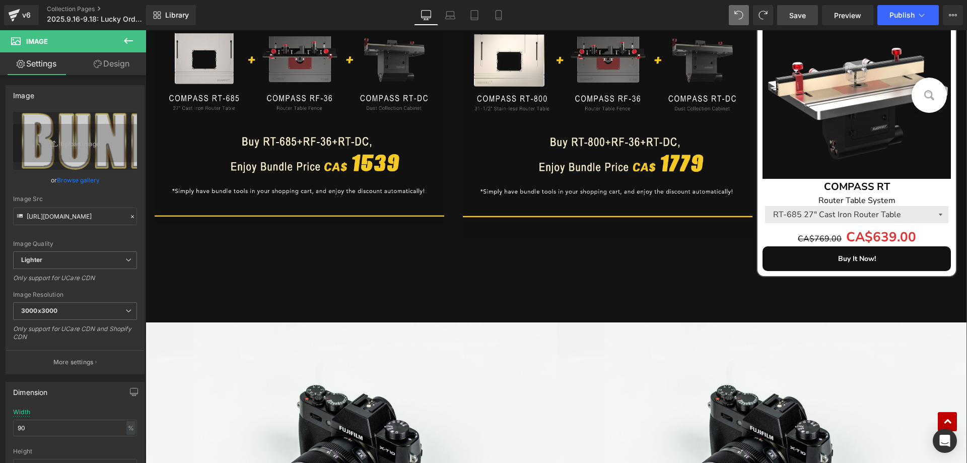
scroll to position [1630, 0]
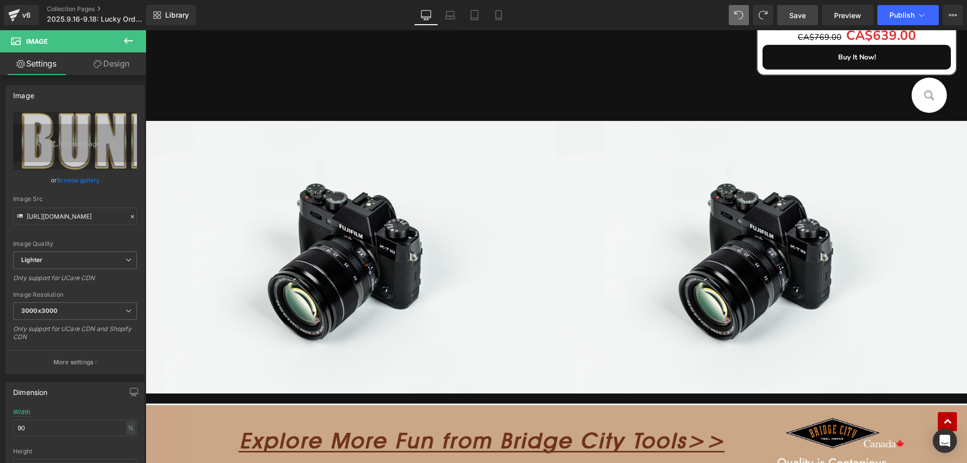
click at [125, 43] on icon at bounding box center [128, 41] width 12 height 12
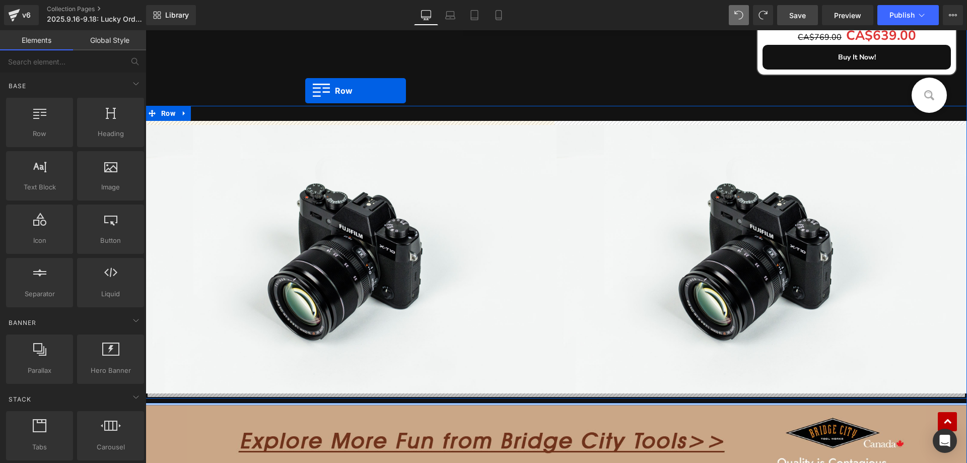
drag, startPoint x: 178, startPoint y: 98, endPoint x: 305, endPoint y: 91, distance: 127.6
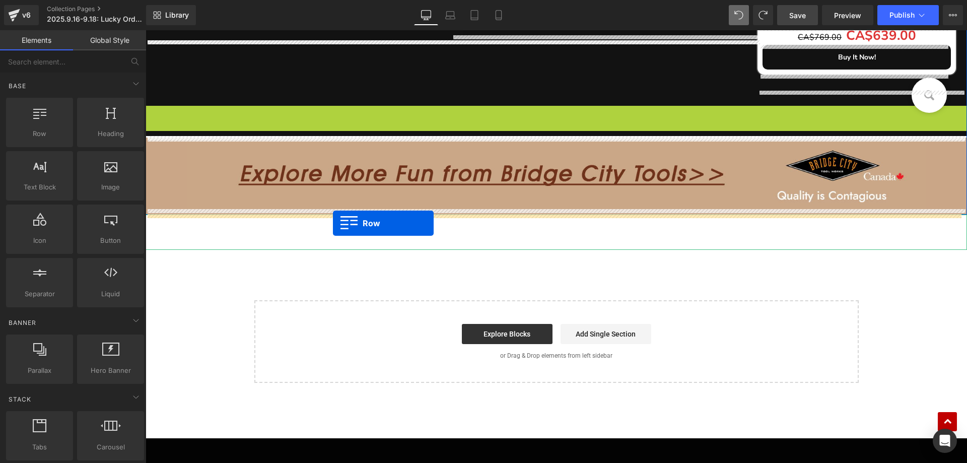
drag, startPoint x: 151, startPoint y: 114, endPoint x: 333, endPoint y: 223, distance: 212.5
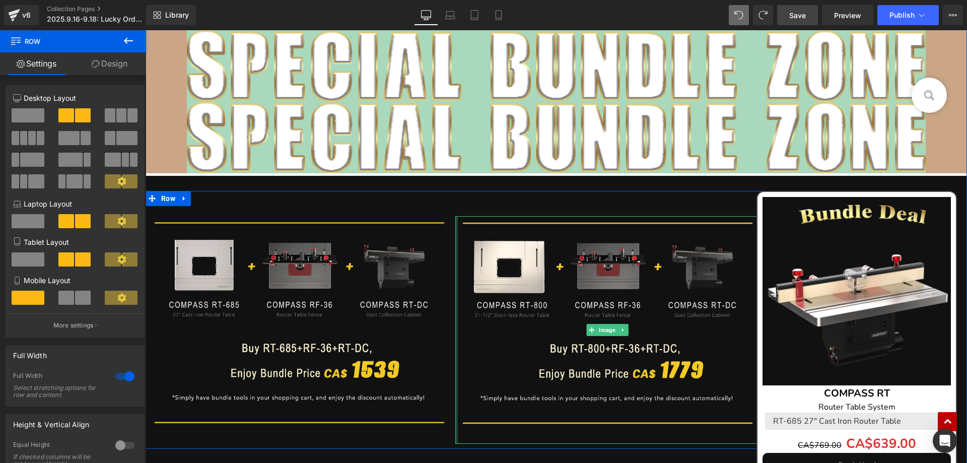
scroll to position [1126, 0]
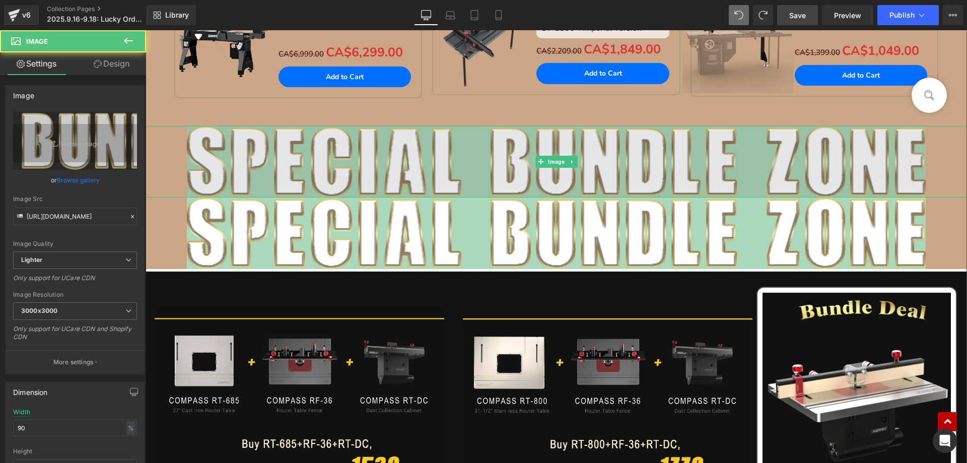
click at [495, 149] on img at bounding box center [556, 161] width 739 height 71
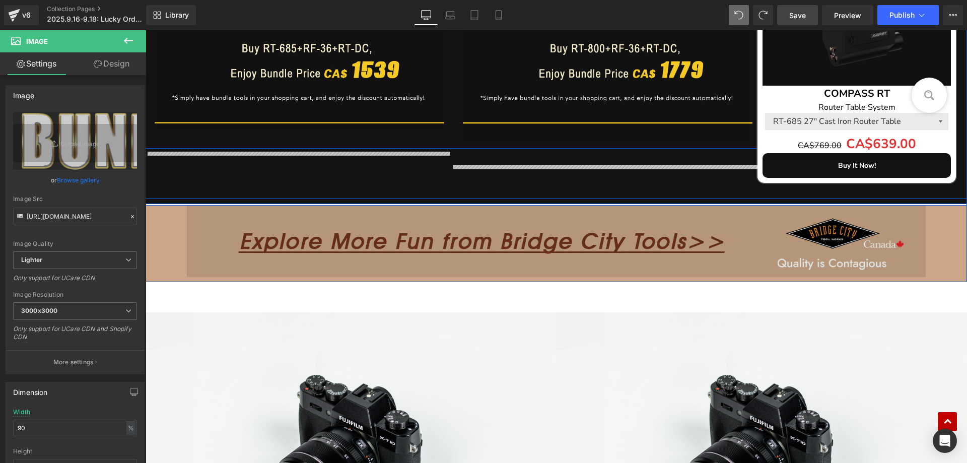
scroll to position [1479, 0]
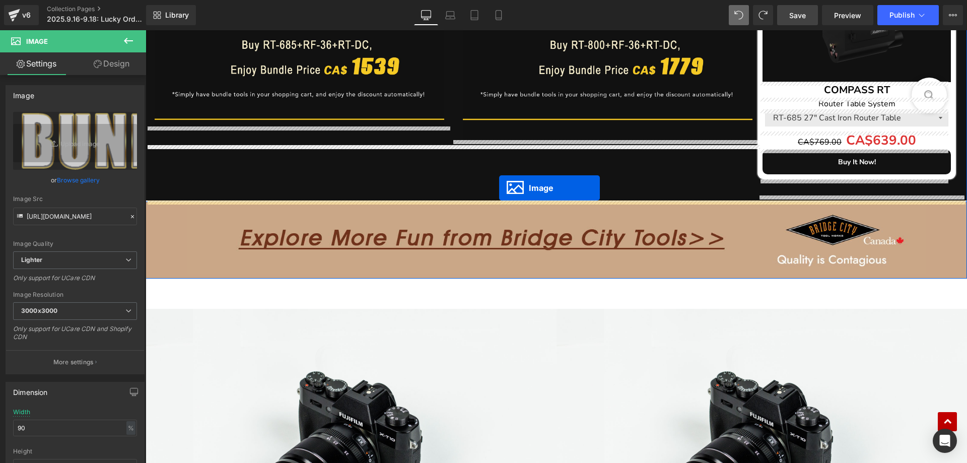
drag, startPoint x: 537, startPoint y: 158, endPoint x: 499, endPoint y: 188, distance: 48.4
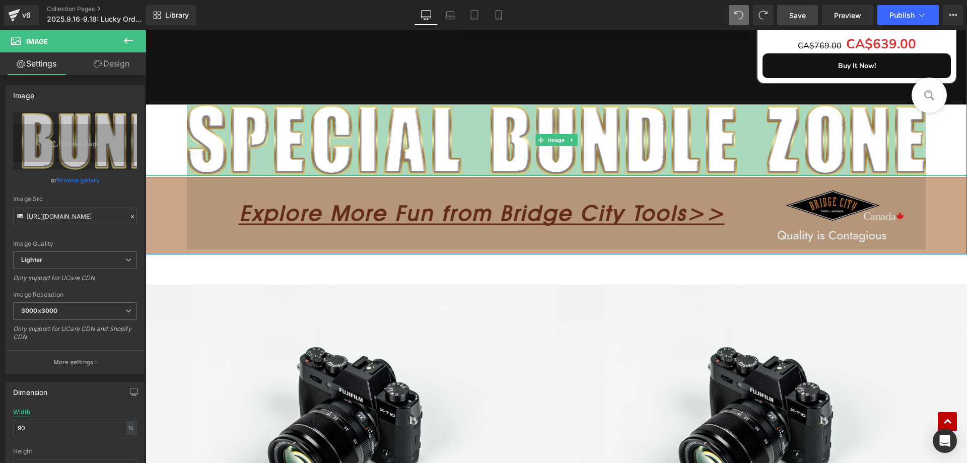
scroll to position [1554, 0]
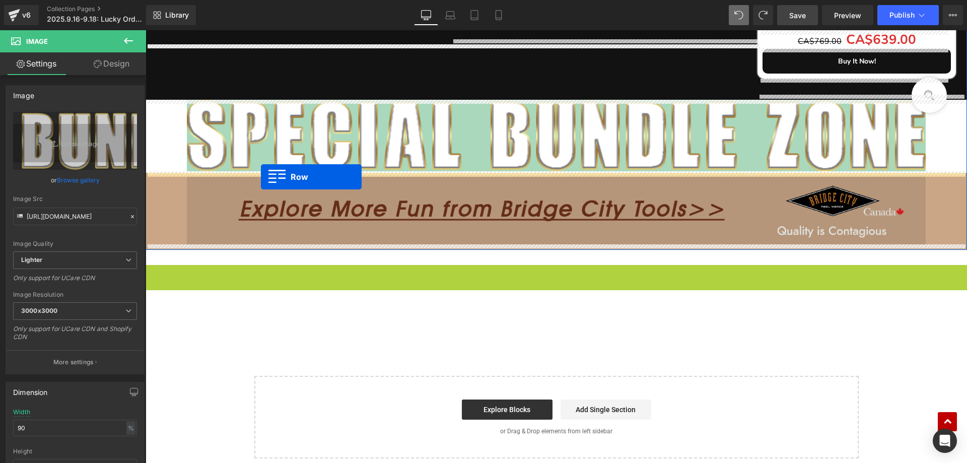
drag, startPoint x: 152, startPoint y: 271, endPoint x: 261, endPoint y: 177, distance: 144.2
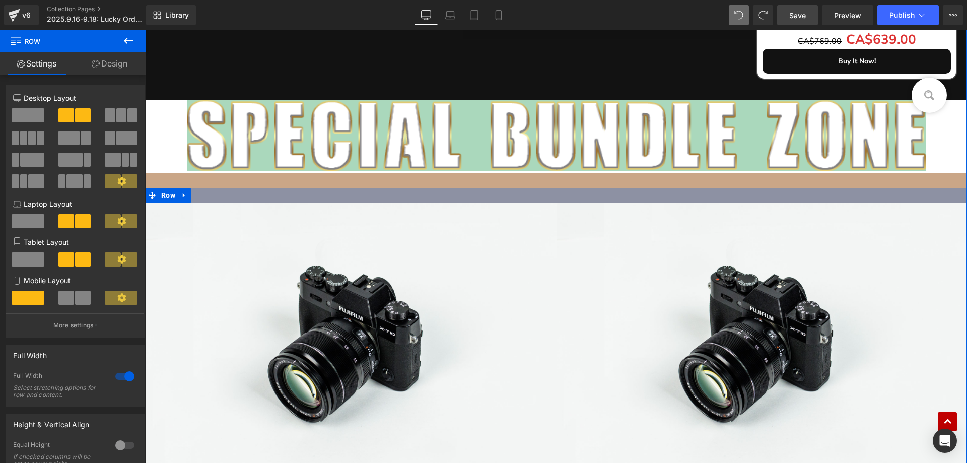
click at [365, 191] on div at bounding box center [555, 195] width 821 height 15
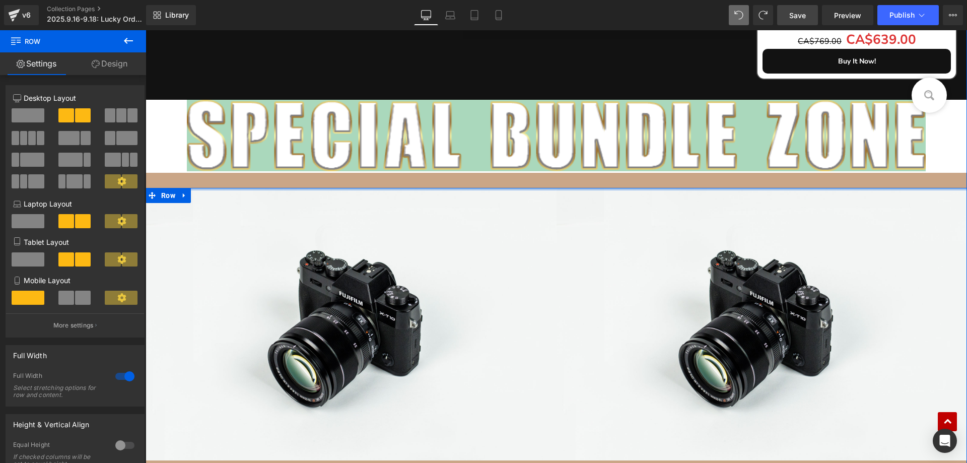
drag, startPoint x: 314, startPoint y: 200, endPoint x: 312, endPoint y: 177, distance: 23.2
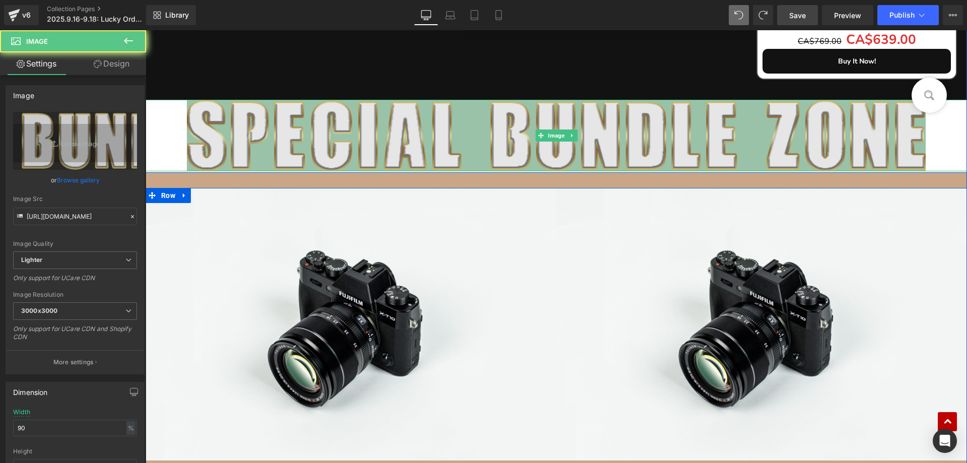
click at [293, 123] on img at bounding box center [556, 135] width 739 height 71
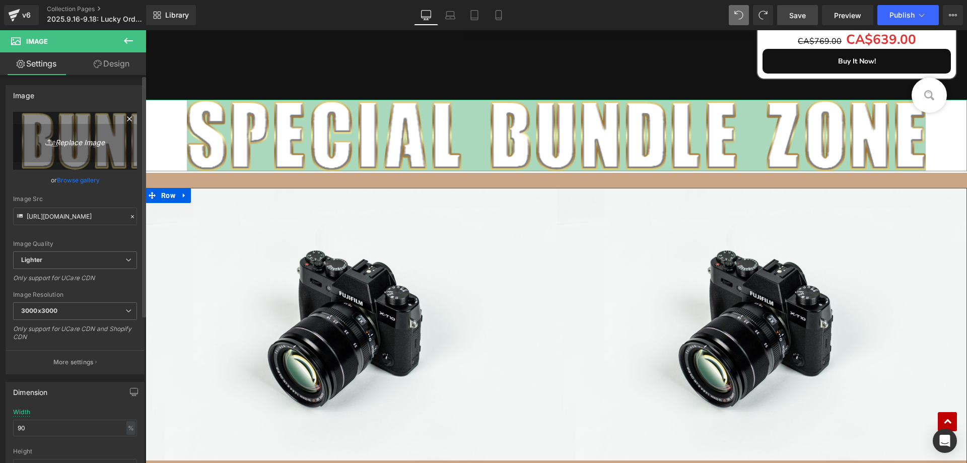
click at [72, 136] on icon "Replace Image" at bounding box center [75, 140] width 81 height 13
type input "C:\fakepath\Lucky Order Number Giveaway.png"
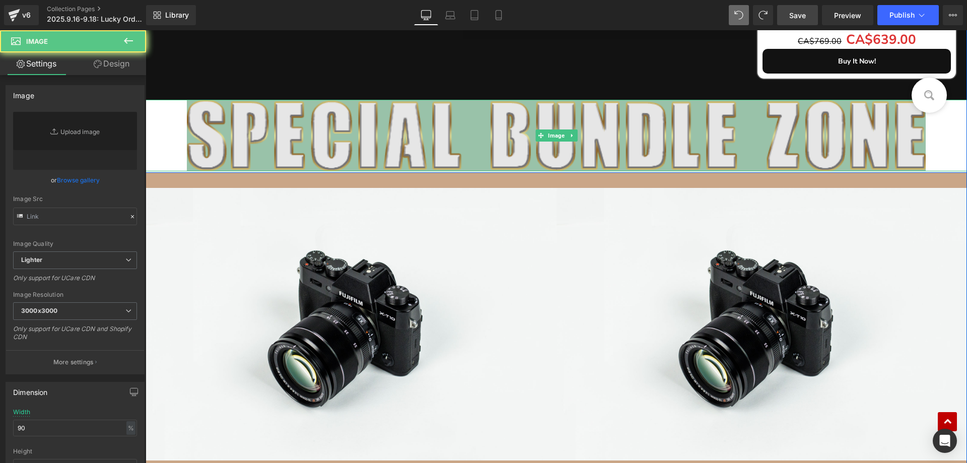
click at [253, 134] on img at bounding box center [556, 135] width 739 height 71
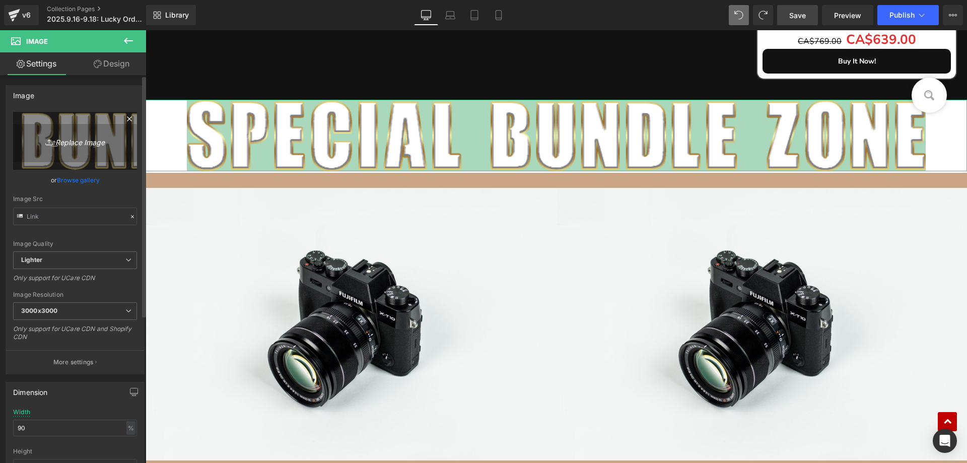
click at [93, 142] on icon "Replace Image" at bounding box center [75, 140] width 81 height 13
type input "C:\fakepath\Lucky Order Number Giveaway.png"
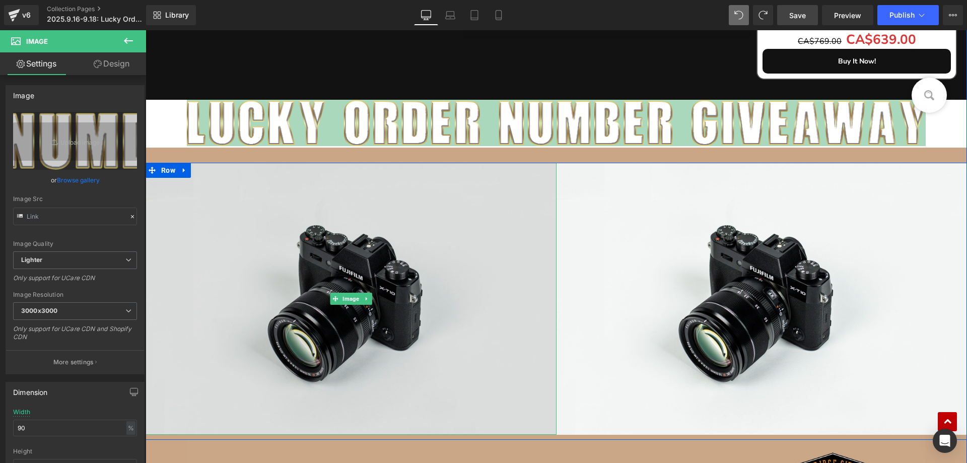
click at [295, 284] on img at bounding box center [350, 299] width 411 height 272
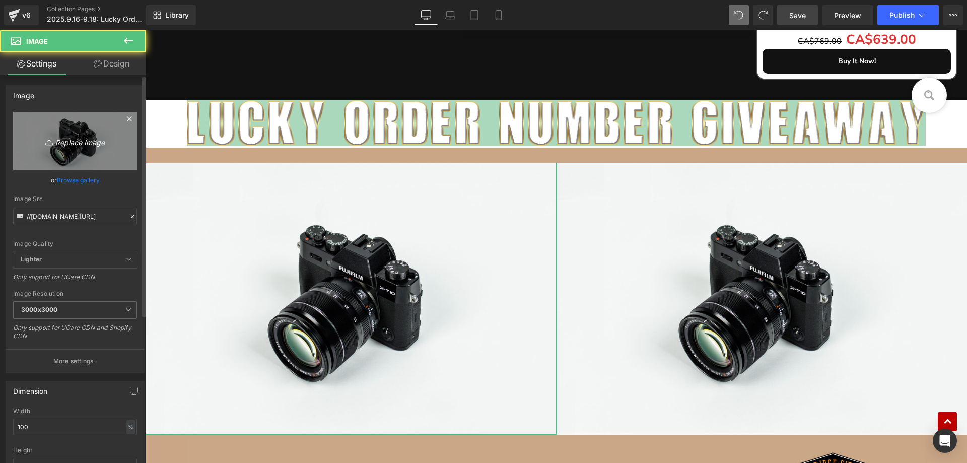
click at [79, 143] on icon "Replace Image" at bounding box center [75, 140] width 81 height 13
type input "C:\fakepath\edm_05.jpg"
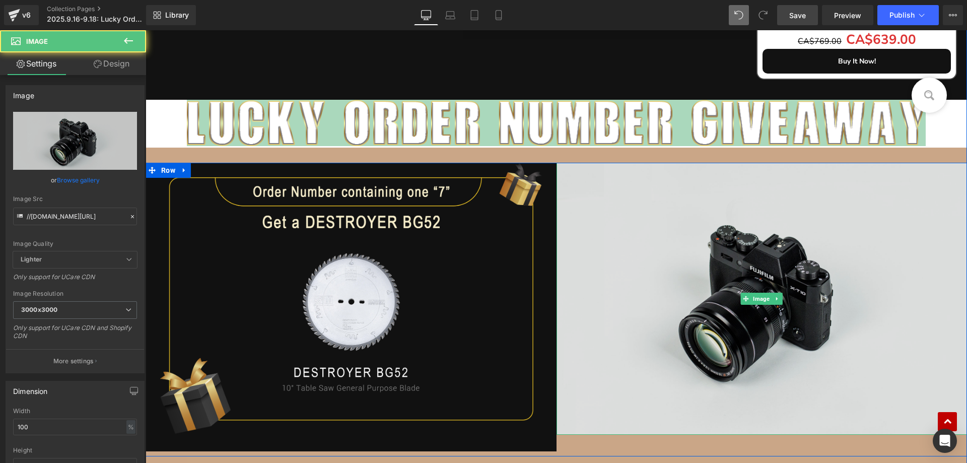
click at [639, 291] on img at bounding box center [761, 299] width 411 height 272
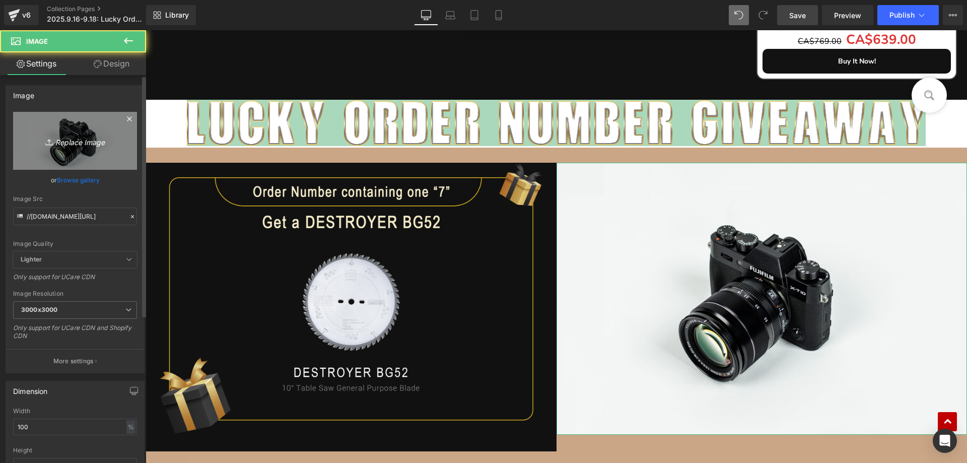
click at [92, 142] on icon "Replace Image" at bounding box center [75, 140] width 81 height 13
type input "C:\fakepath\edm_06.jpg"
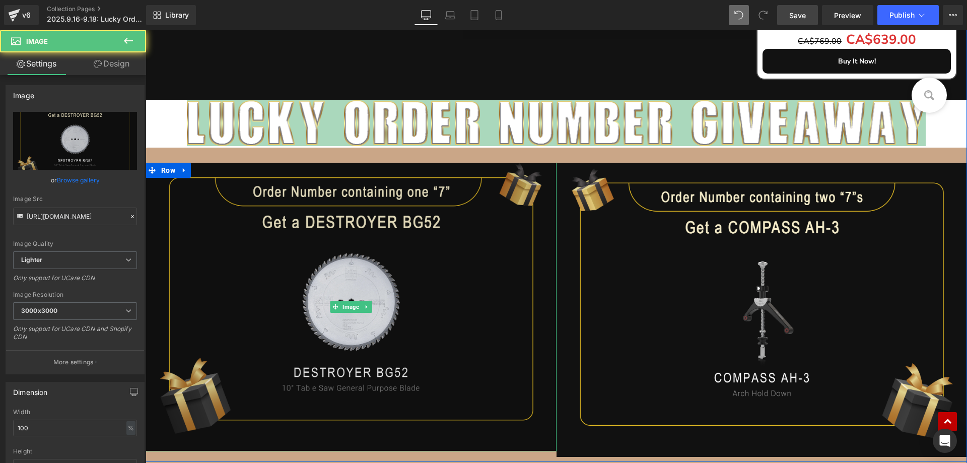
click at [366, 273] on img at bounding box center [350, 307] width 411 height 288
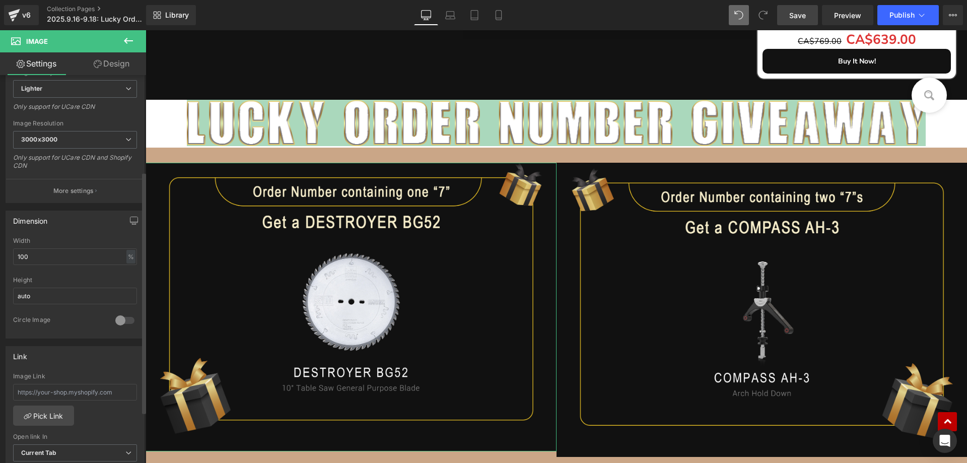
scroll to position [201, 0]
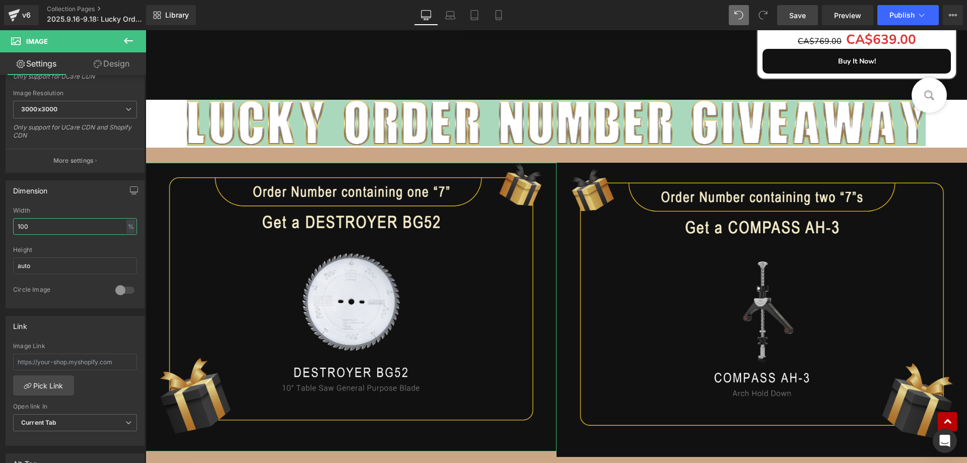
drag, startPoint x: 13, startPoint y: 224, endPoint x: -4, endPoint y: 223, distance: 17.1
click at [0, 223] on html "Row You are previewing how the will restyle your page. You can not edit Element…" at bounding box center [483, 231] width 967 height 463
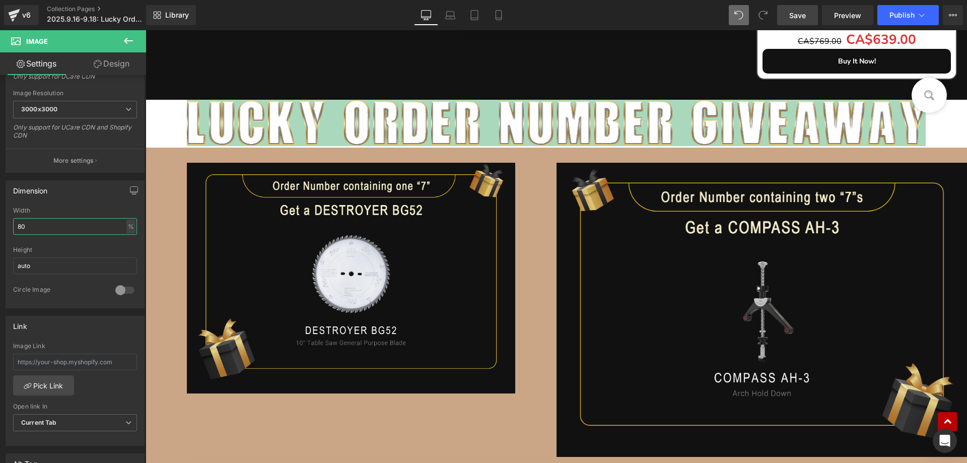
drag, startPoint x: 56, startPoint y: 226, endPoint x: -13, endPoint y: 226, distance: 69.0
click at [0, 226] on html "Row You are previewing how the will restyle your page. You can not edit Element…" at bounding box center [483, 231] width 967 height 463
type input "90"
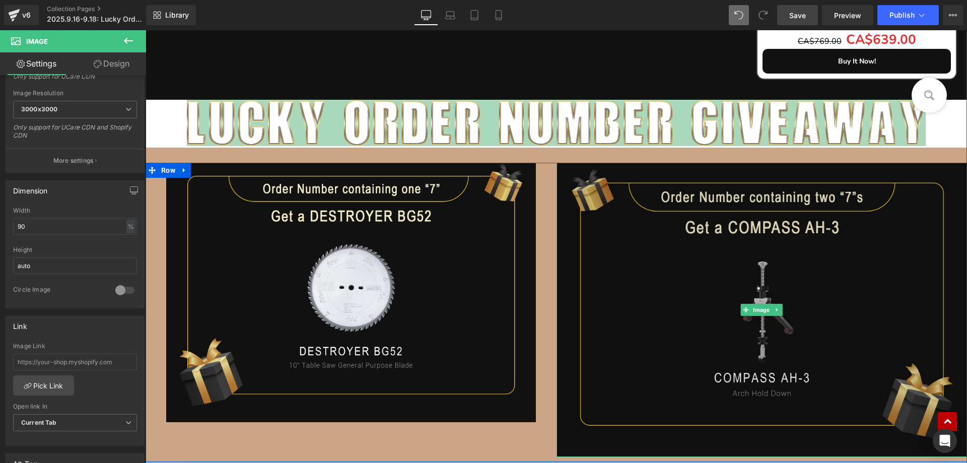
click at [683, 256] on img at bounding box center [761, 310] width 411 height 294
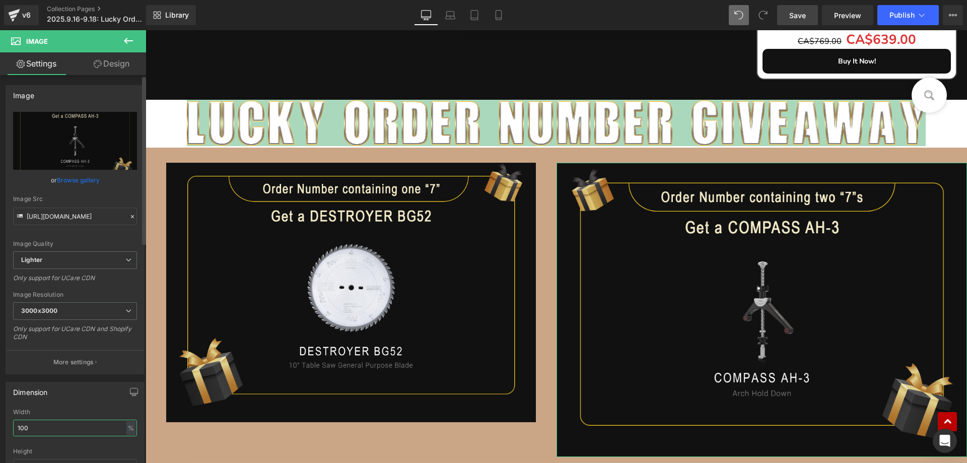
drag, startPoint x: 45, startPoint y: 423, endPoint x: 6, endPoint y: 422, distance: 39.8
click at [6, 422] on div "Dimension 100% Width 100 % % px auto Height auto 0 Circle Image" at bounding box center [75, 446] width 139 height 128
type input "90"
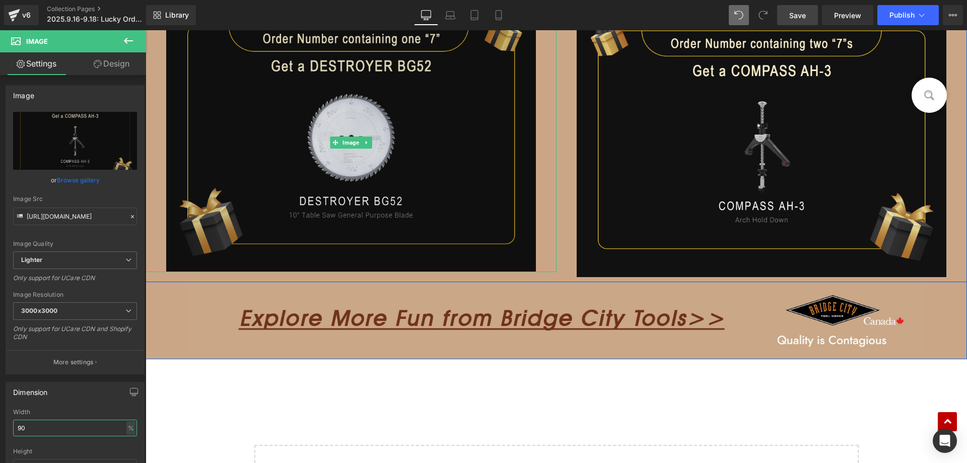
scroll to position [1705, 0]
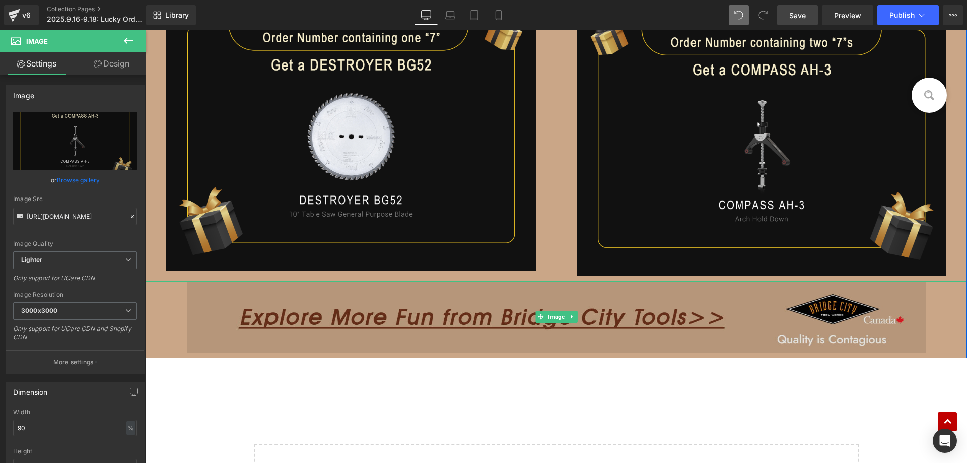
click at [440, 319] on img at bounding box center [556, 316] width 739 height 71
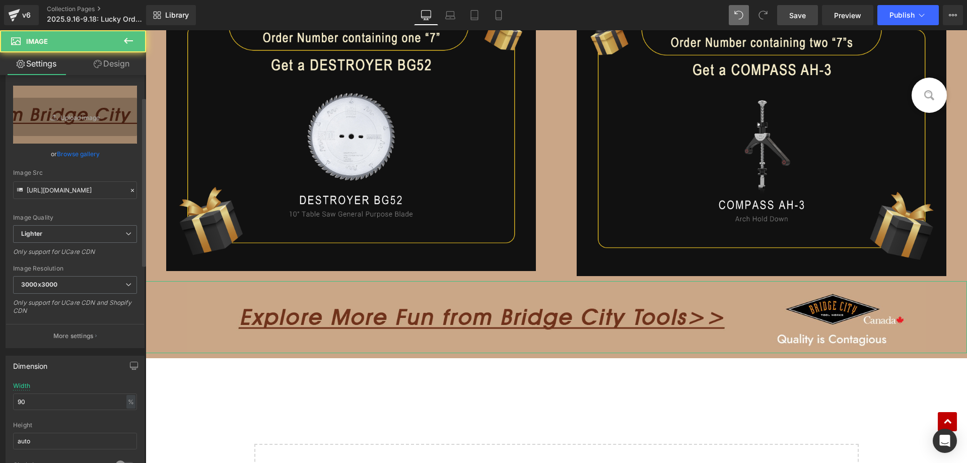
scroll to position [50, 0]
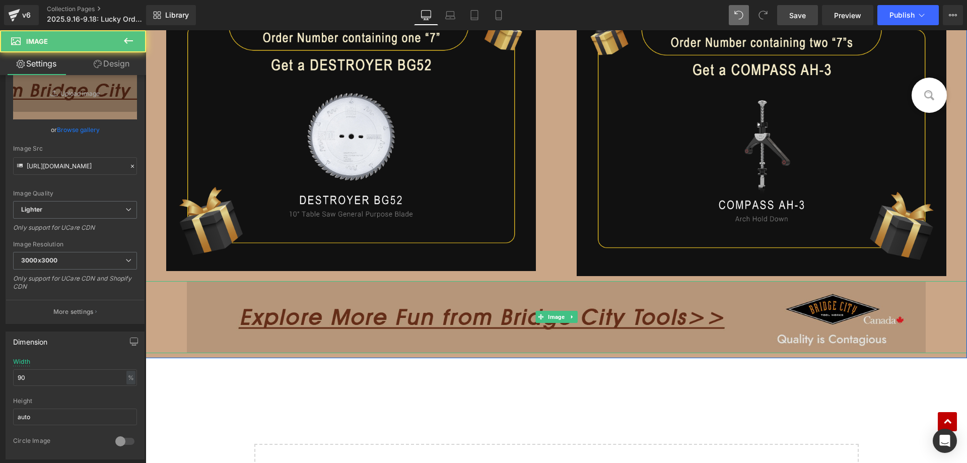
click at [457, 301] on img at bounding box center [556, 316] width 739 height 71
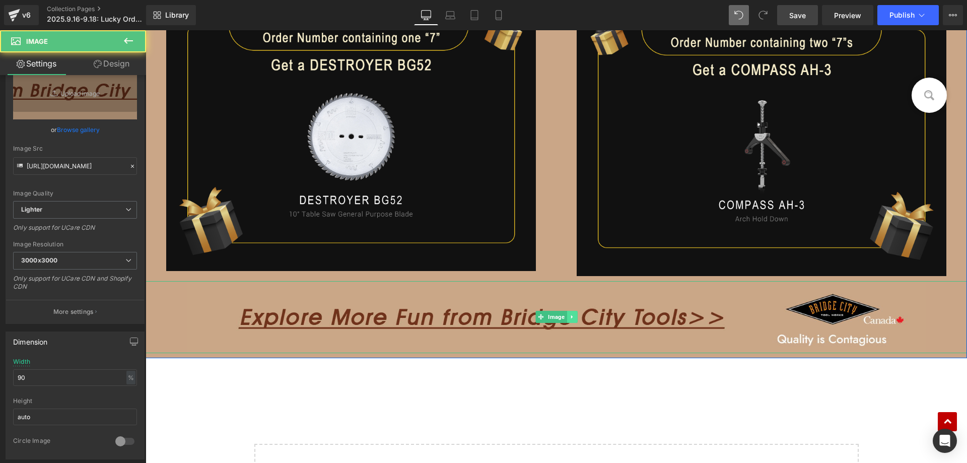
click at [571, 318] on link at bounding box center [571, 317] width 11 height 12
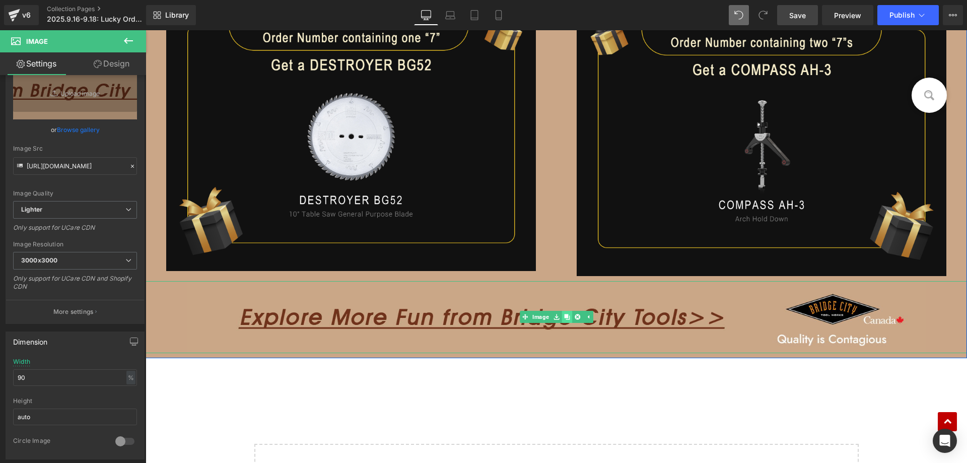
click at [564, 316] on icon at bounding box center [567, 317] width 6 height 6
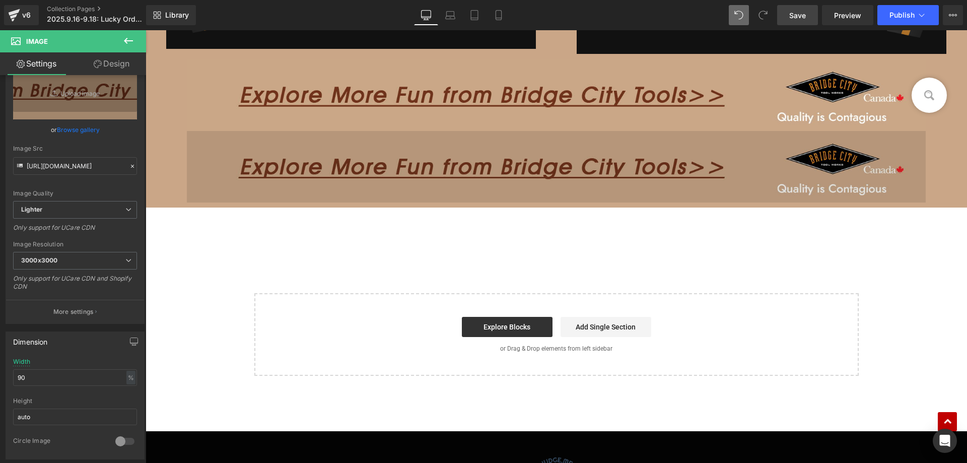
scroll to position [1837, 0]
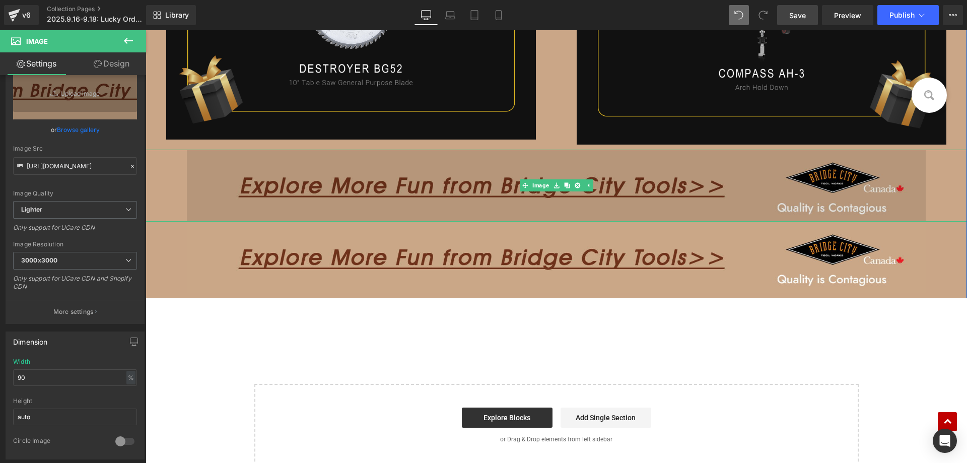
click at [369, 174] on img at bounding box center [556, 185] width 739 height 71
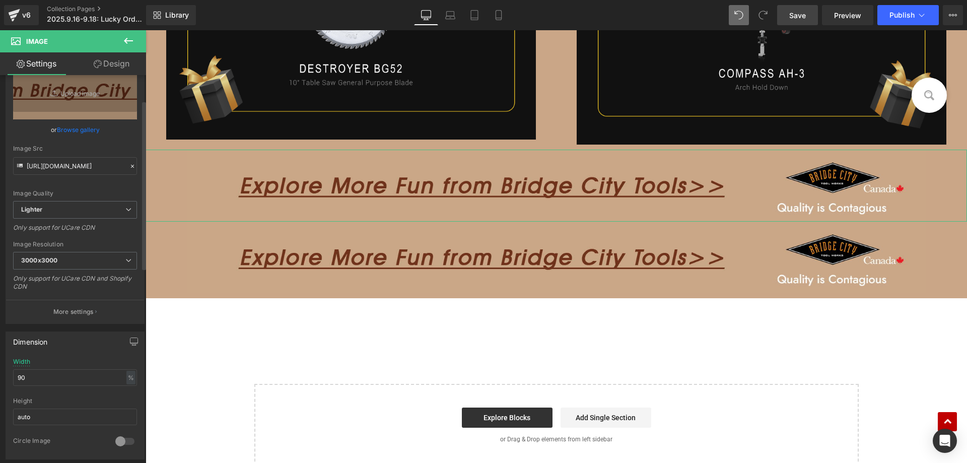
scroll to position [252, 0]
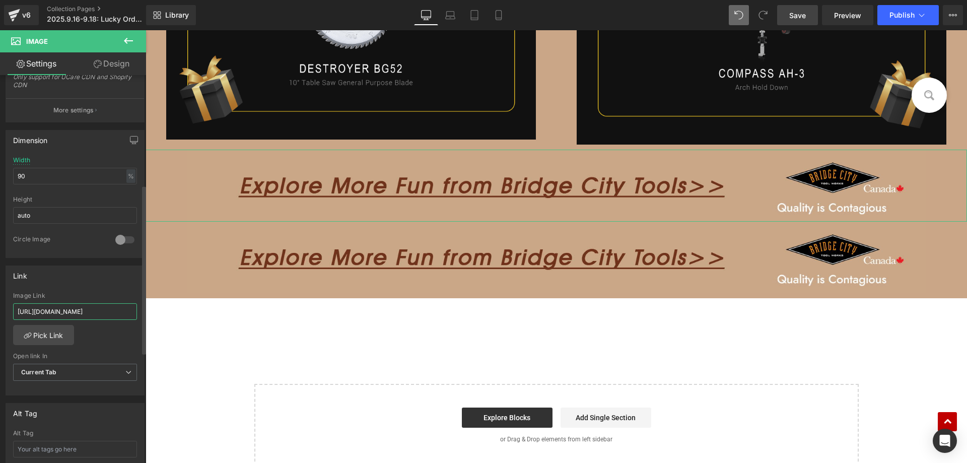
drag, startPoint x: 96, startPoint y: 313, endPoint x: 0, endPoint y: 310, distance: 95.7
click at [0, 311] on div "Link https://bridgecitytools.ca/ Image Link https://bridgecitytools.ca/ Pick Li…" at bounding box center [75, 327] width 151 height 138
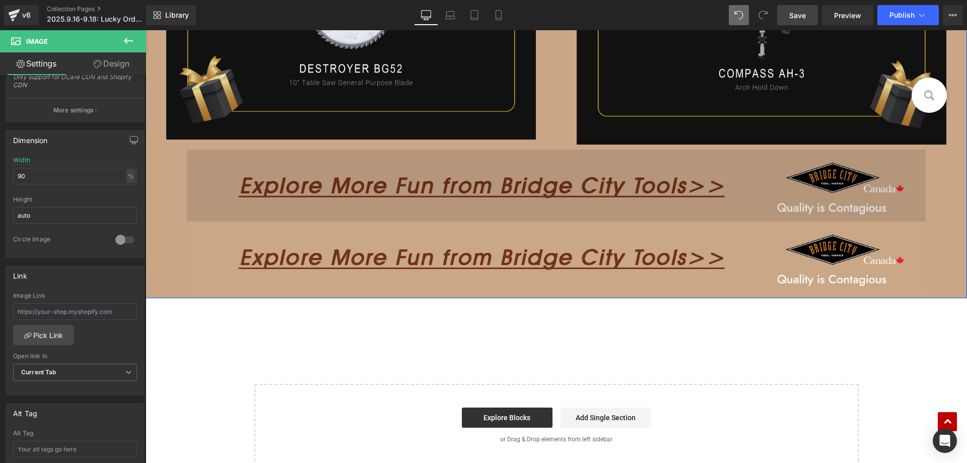
click at [345, 180] on img at bounding box center [556, 185] width 739 height 71
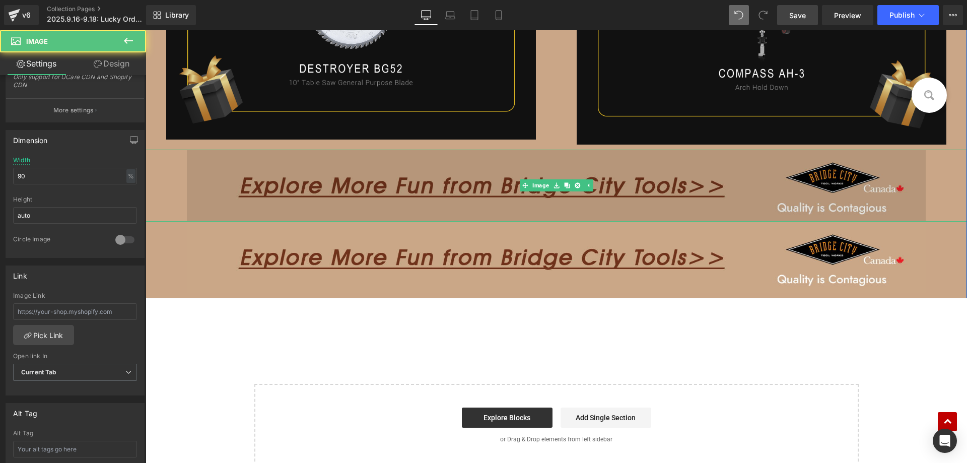
click at [343, 193] on img at bounding box center [556, 185] width 739 height 71
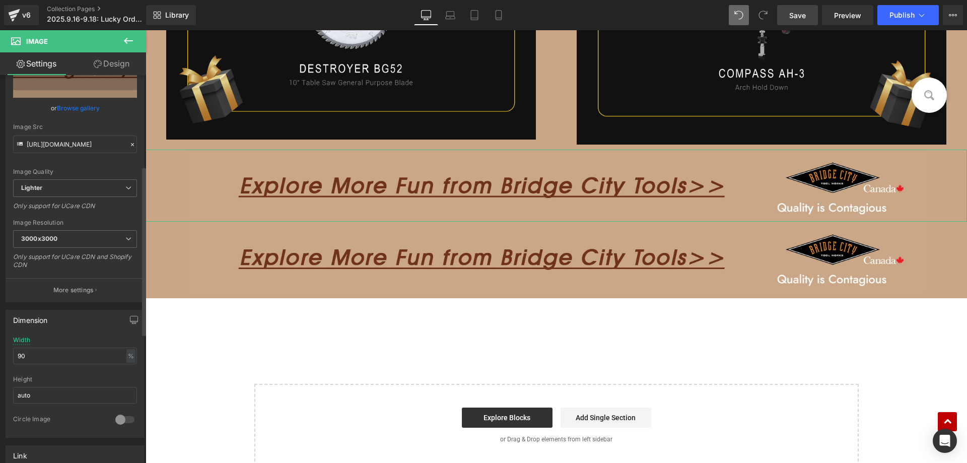
scroll to position [0, 0]
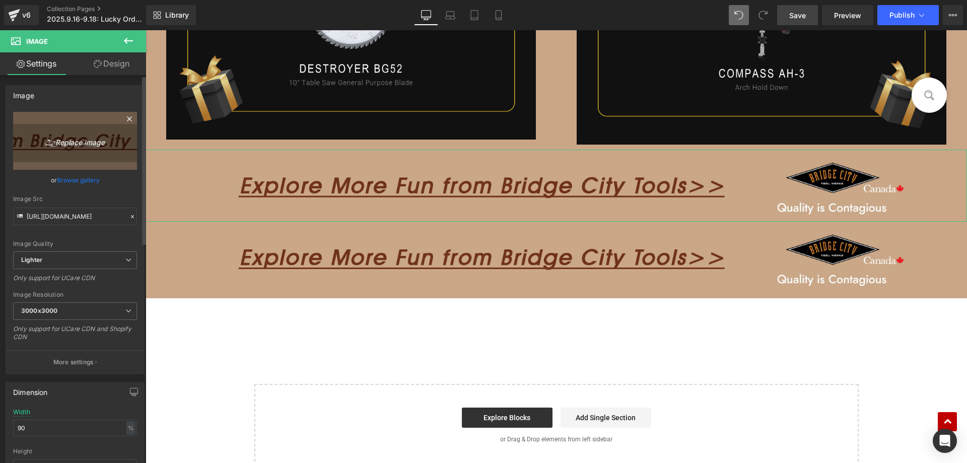
click at [96, 141] on icon "Replace Image" at bounding box center [75, 140] width 81 height 13
type input "C:\fakepath\edm_07.jpg"
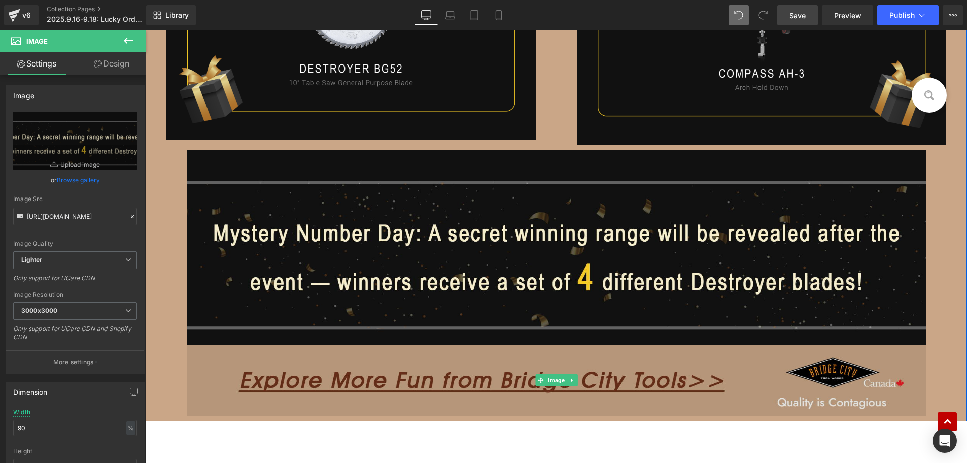
click at [373, 375] on img at bounding box center [556, 379] width 739 height 71
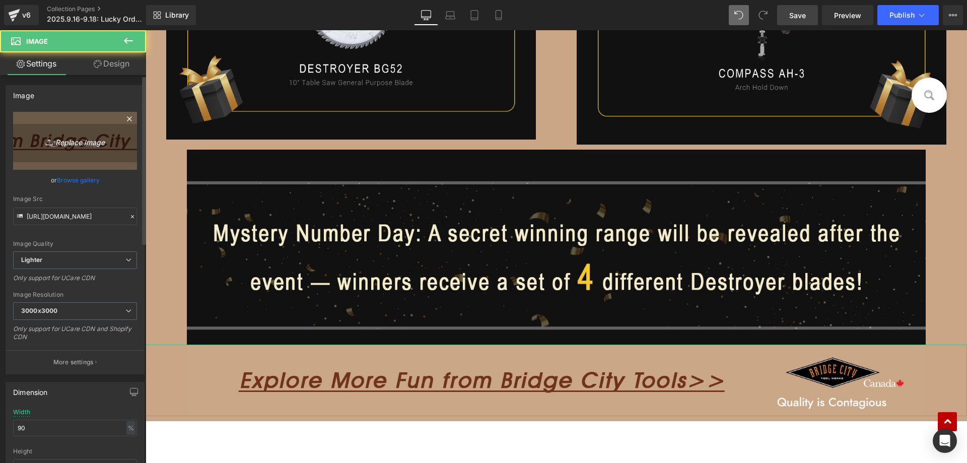
click at [74, 131] on link "Replace Image" at bounding box center [75, 141] width 124 height 58
type input "C:\fakepath\edm_11.jpg"
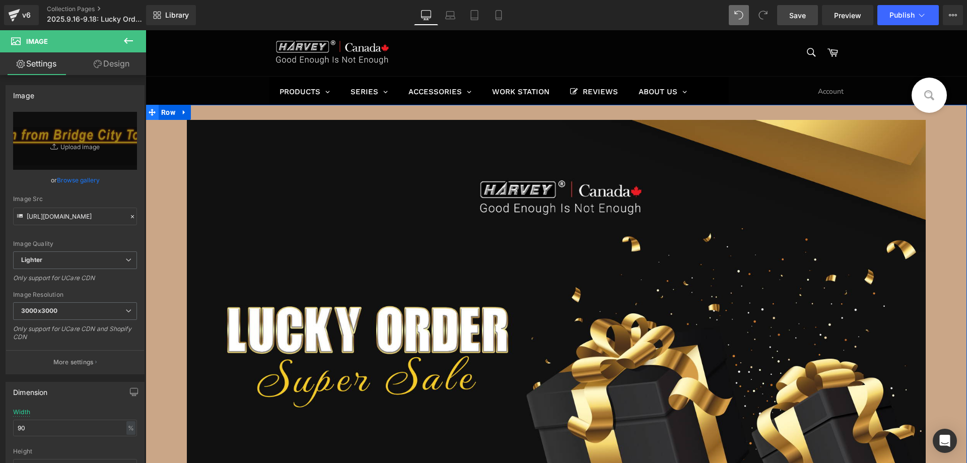
click at [164, 110] on span "Row" at bounding box center [168, 112] width 19 height 15
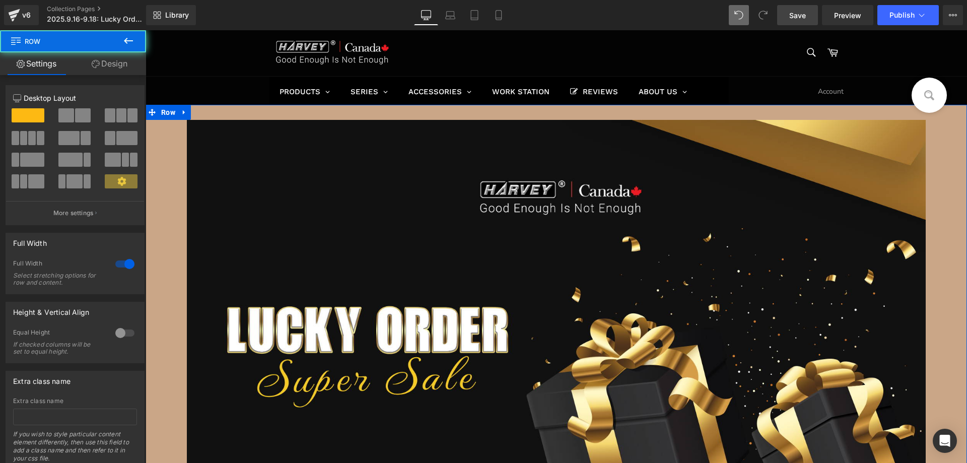
click at [123, 63] on link "Design" at bounding box center [109, 63] width 73 height 23
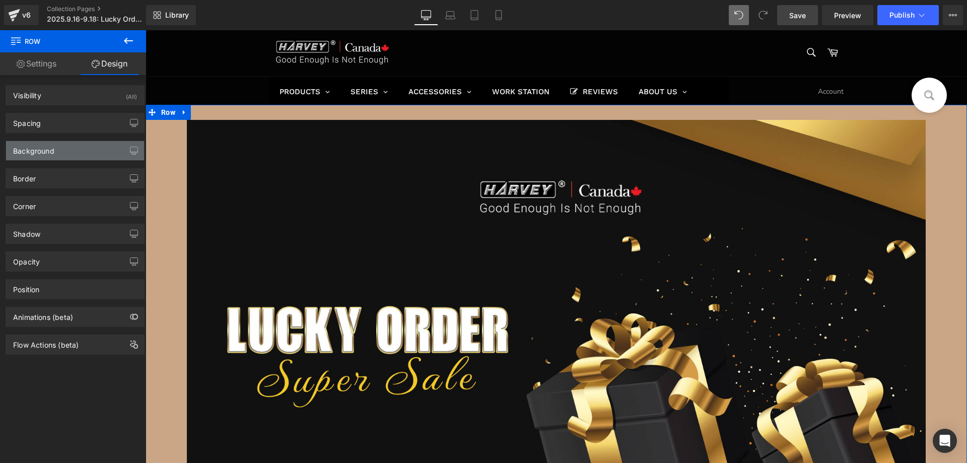
click at [50, 151] on div "Background" at bounding box center [33, 148] width 41 height 14
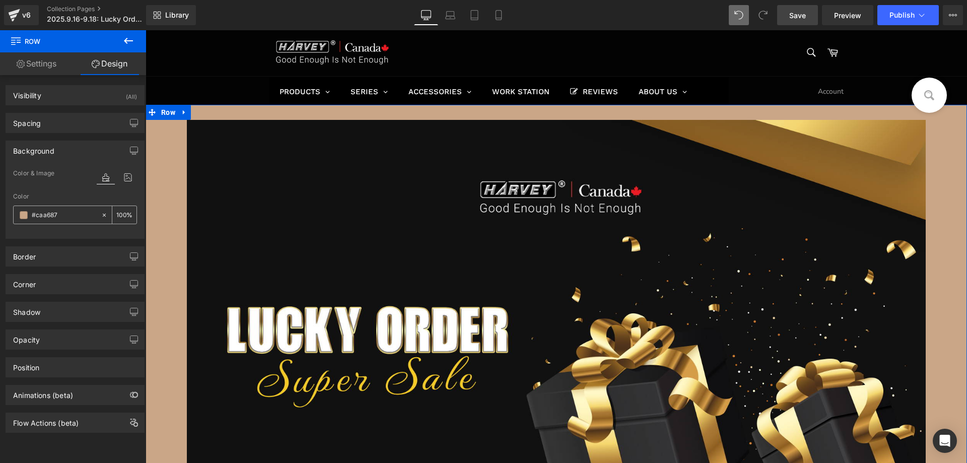
click at [67, 213] on input "#caa687" at bounding box center [64, 214] width 64 height 11
paste input "050000"
type input "050000"
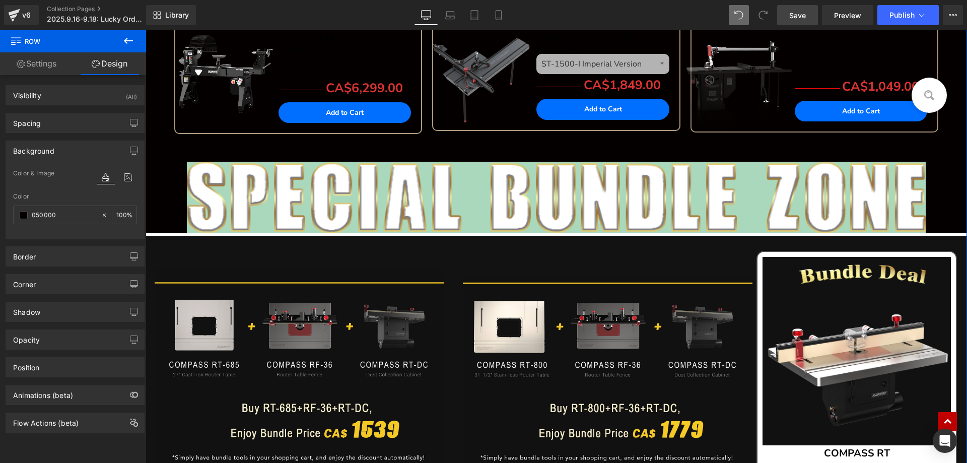
scroll to position [1057, 0]
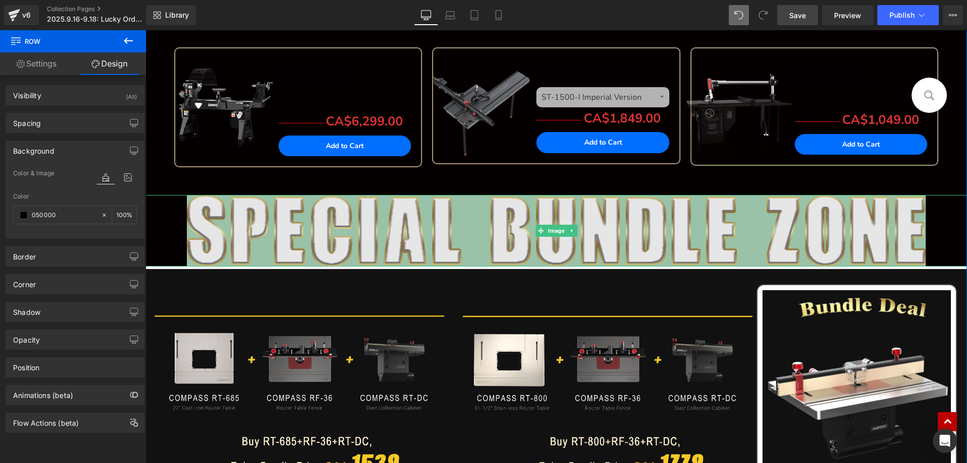
click at [264, 227] on img at bounding box center [556, 230] width 739 height 71
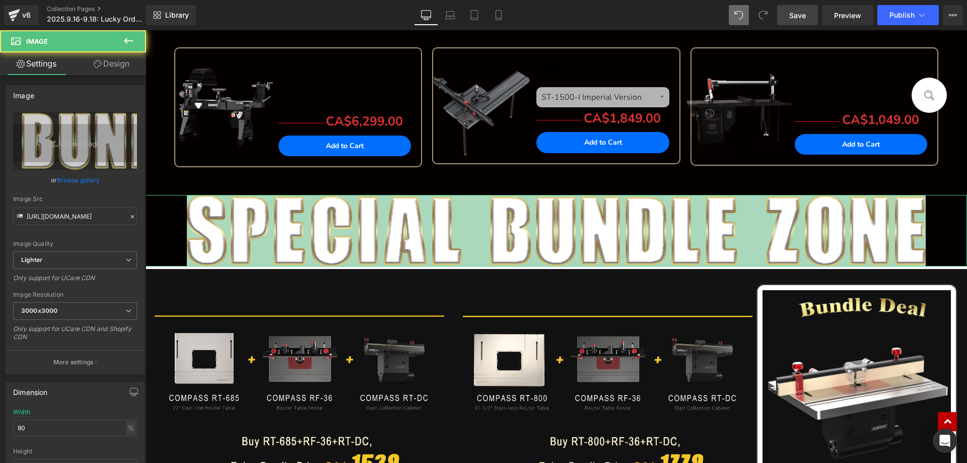
click at [119, 66] on link "Design" at bounding box center [111, 63] width 73 height 23
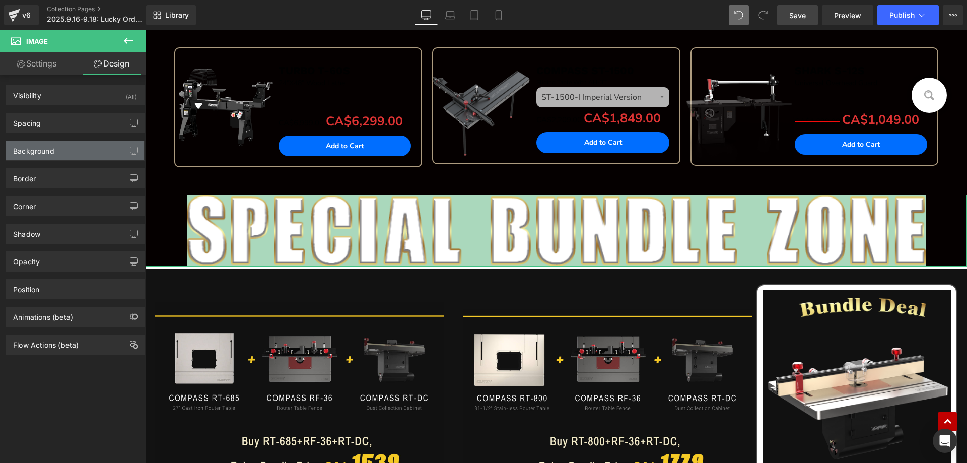
click at [53, 151] on div "Background" at bounding box center [33, 148] width 41 height 14
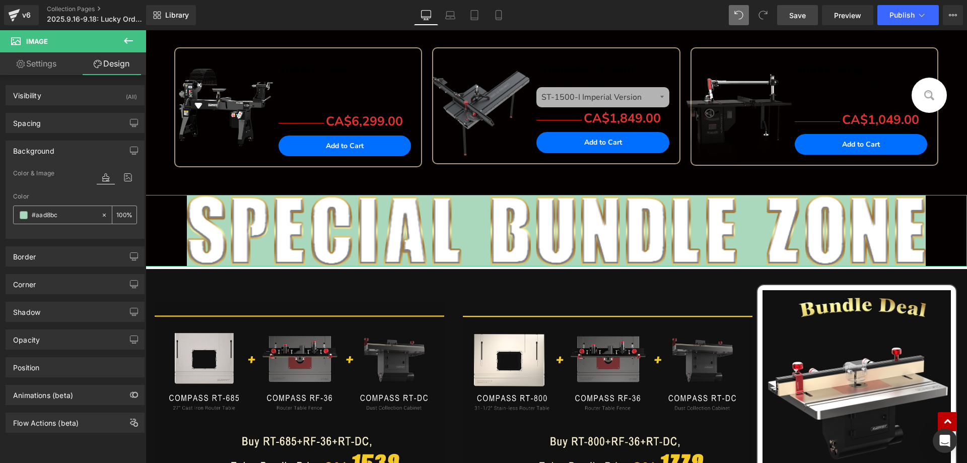
click at [67, 216] on input "#aad8bc" at bounding box center [64, 214] width 64 height 11
paste input "050000"
type input "050000"
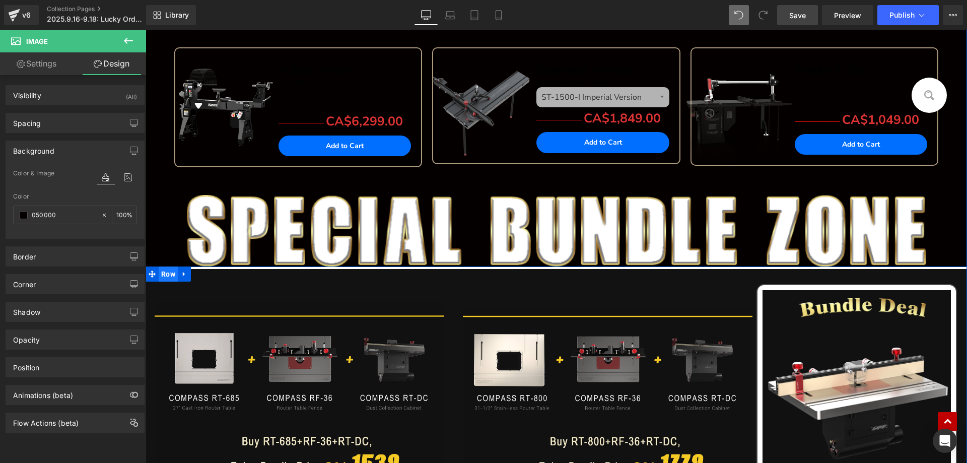
click at [164, 275] on span "Row" at bounding box center [168, 273] width 19 height 15
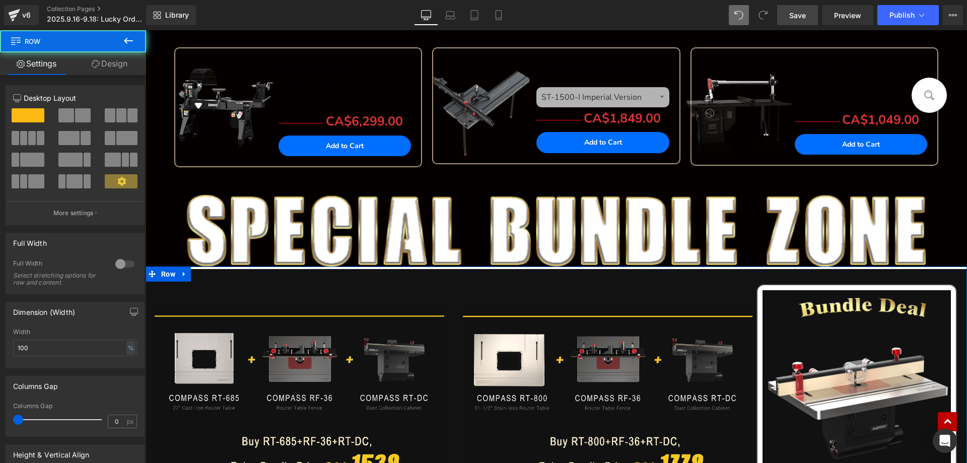
click at [113, 65] on link "Design" at bounding box center [109, 63] width 73 height 23
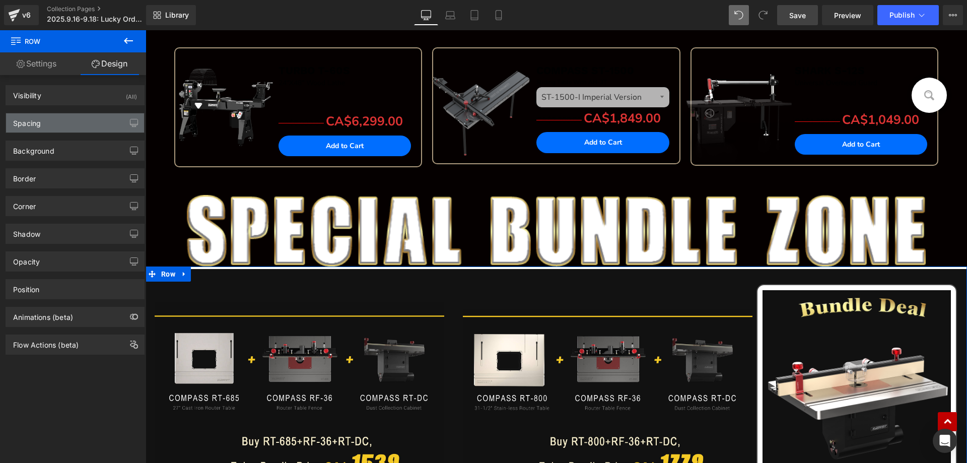
click at [65, 122] on div "Spacing" at bounding box center [75, 122] width 138 height 19
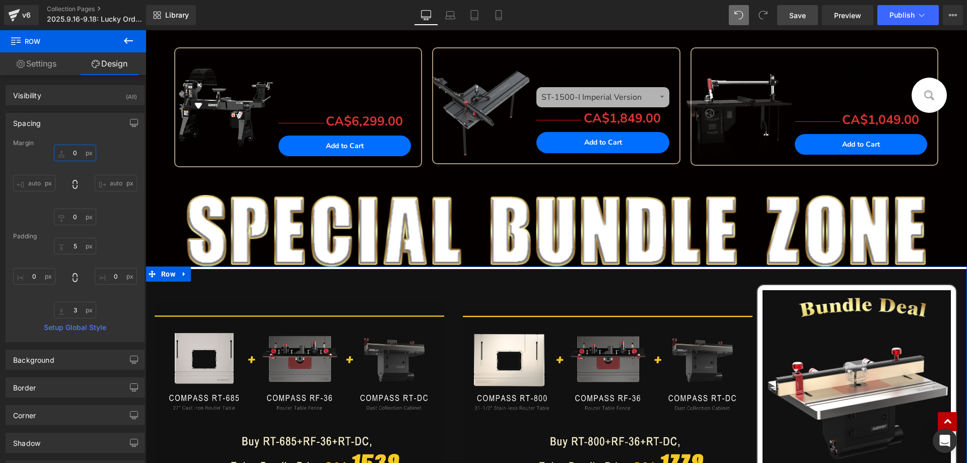
click at [81, 155] on input "0" at bounding box center [75, 152] width 42 height 17
type input "-"
click at [169, 270] on span "Row" at bounding box center [168, 273] width 19 height 15
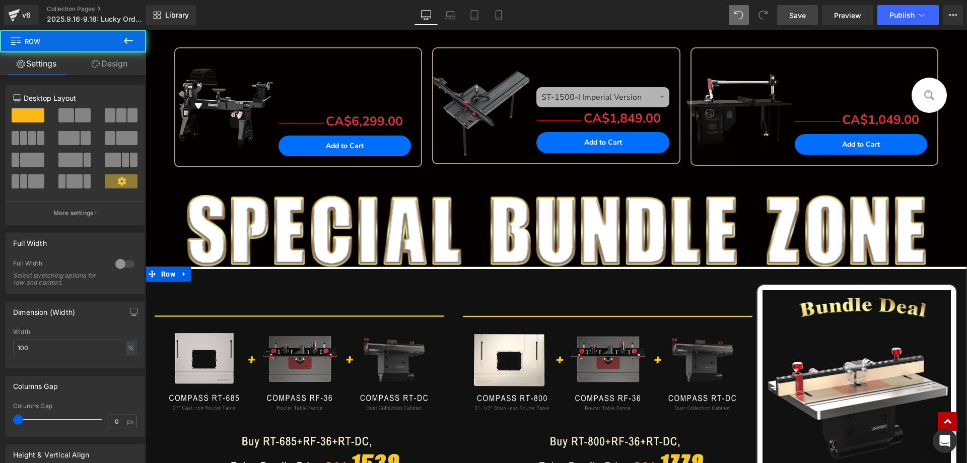
drag, startPoint x: 114, startPoint y: 65, endPoint x: 55, endPoint y: 154, distance: 106.4
click at [113, 65] on link "Design" at bounding box center [109, 63] width 73 height 23
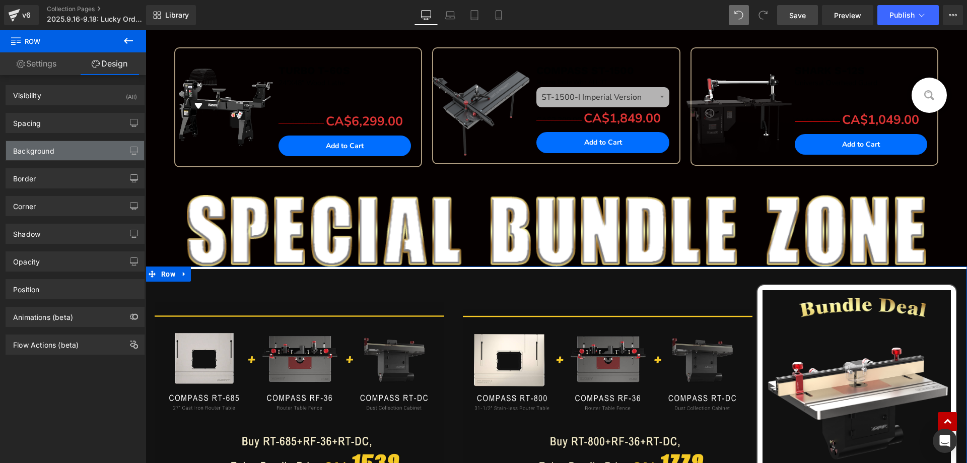
click at [48, 153] on div "Background" at bounding box center [33, 148] width 41 height 14
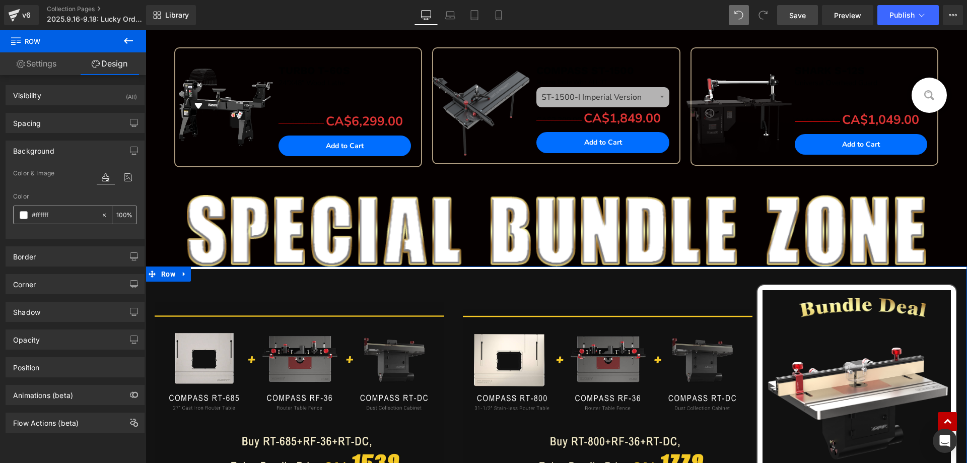
click at [64, 220] on input "#ffffff" at bounding box center [64, 214] width 64 height 11
paste input "050000"
type input "050000"
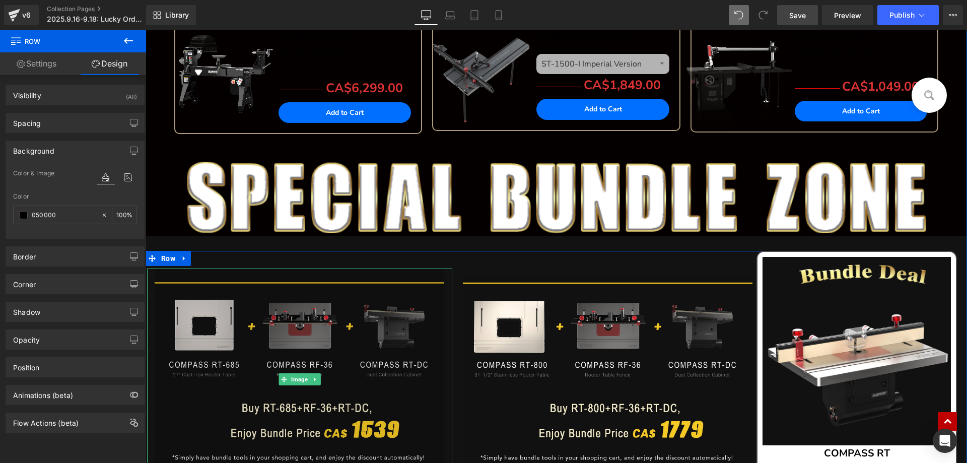
scroll to position [1108, 0]
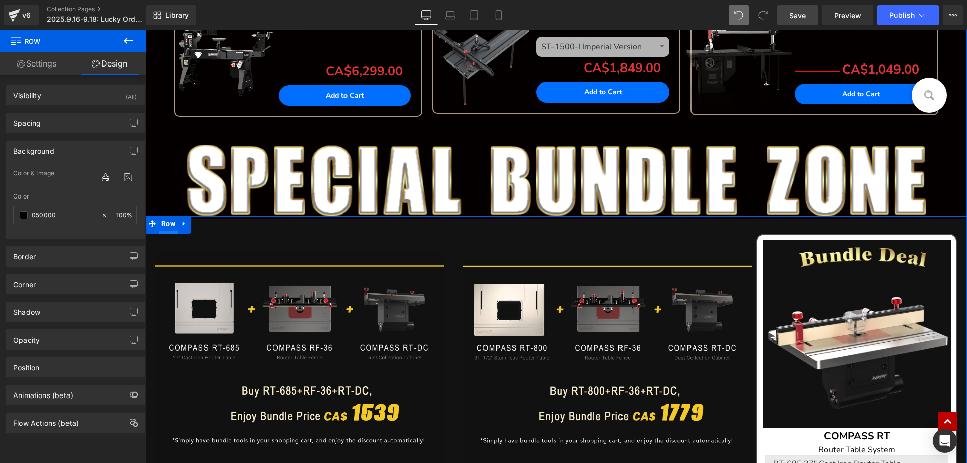
click at [166, 229] on span "Row" at bounding box center [168, 223] width 19 height 15
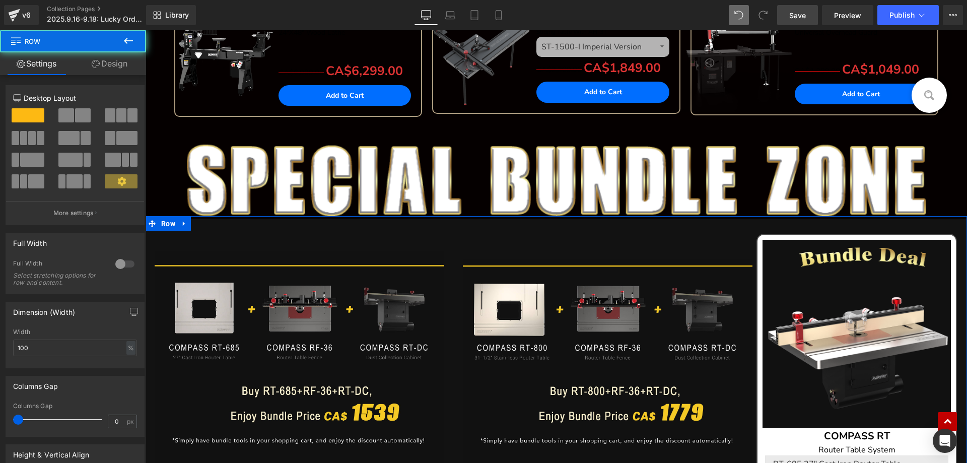
click at [122, 60] on link "Design" at bounding box center [109, 63] width 73 height 23
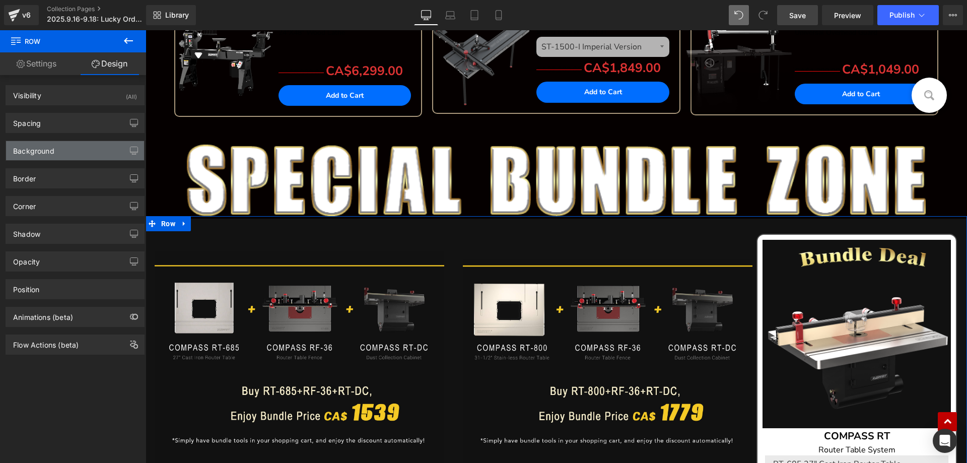
click at [61, 152] on div "Background" at bounding box center [75, 150] width 138 height 19
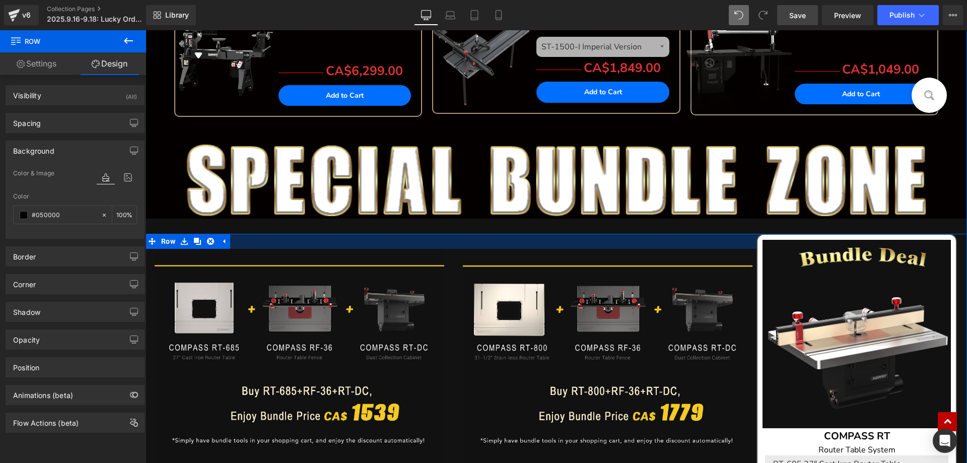
click at [455, 246] on div at bounding box center [453, 241] width 616 height 15
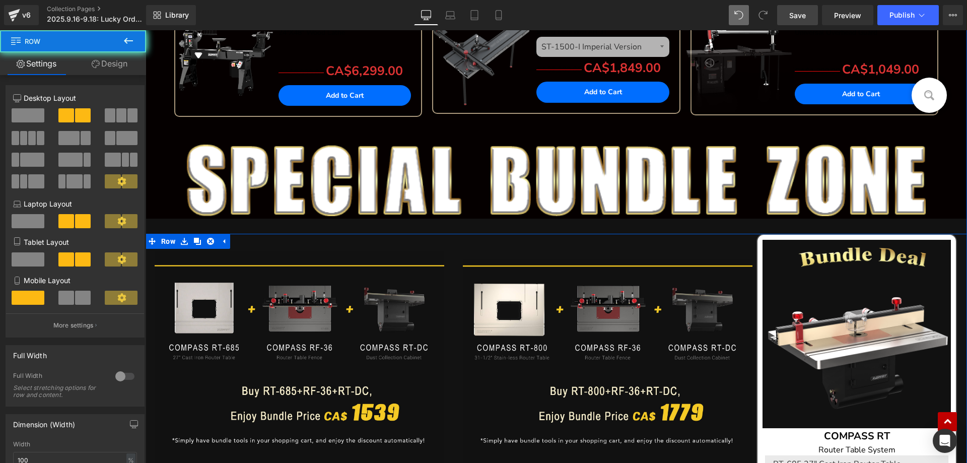
click at [454, 250] on div "Image" at bounding box center [608, 367] width 308 height 237
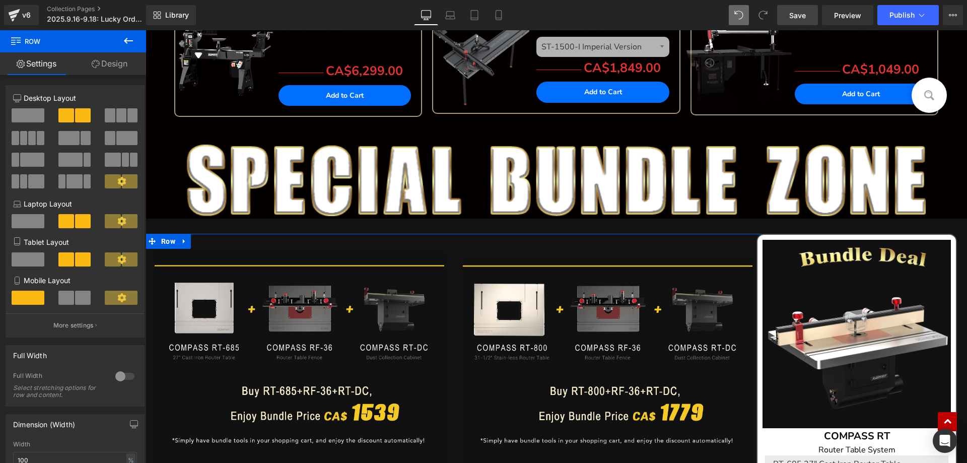
click at [123, 68] on link "Design" at bounding box center [109, 63] width 73 height 23
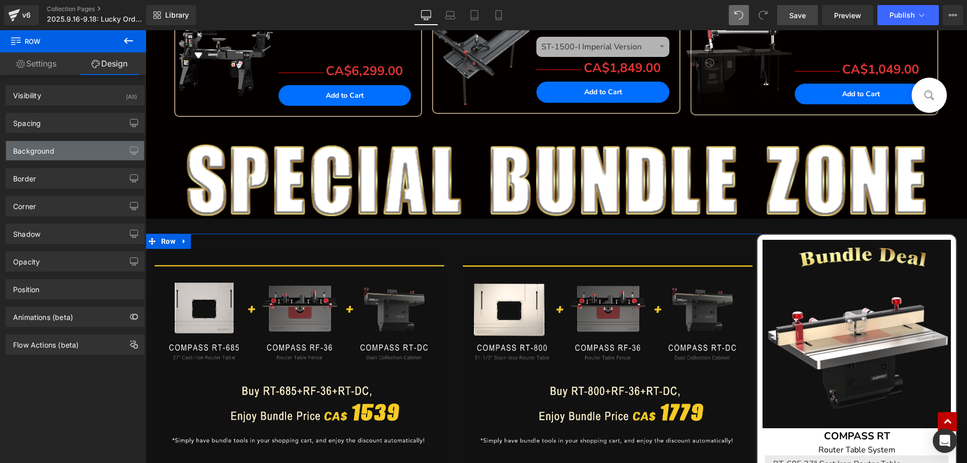
click at [43, 153] on div "Background" at bounding box center [33, 148] width 41 height 14
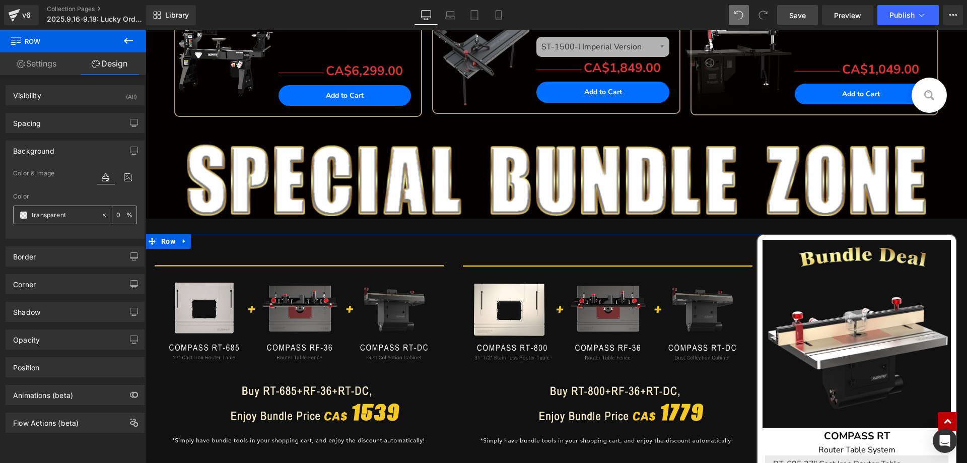
click at [75, 211] on input "text" at bounding box center [64, 214] width 64 height 11
paste input "050000"
type input "050000"
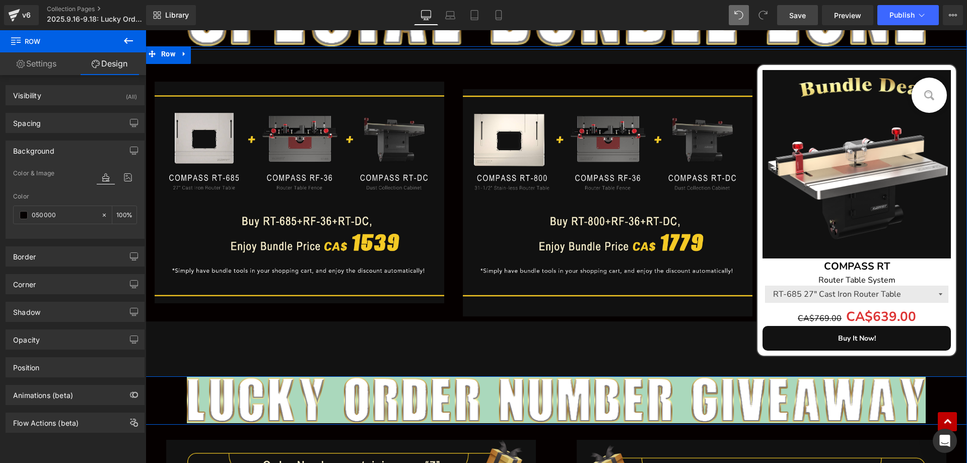
scroll to position [1359, 0]
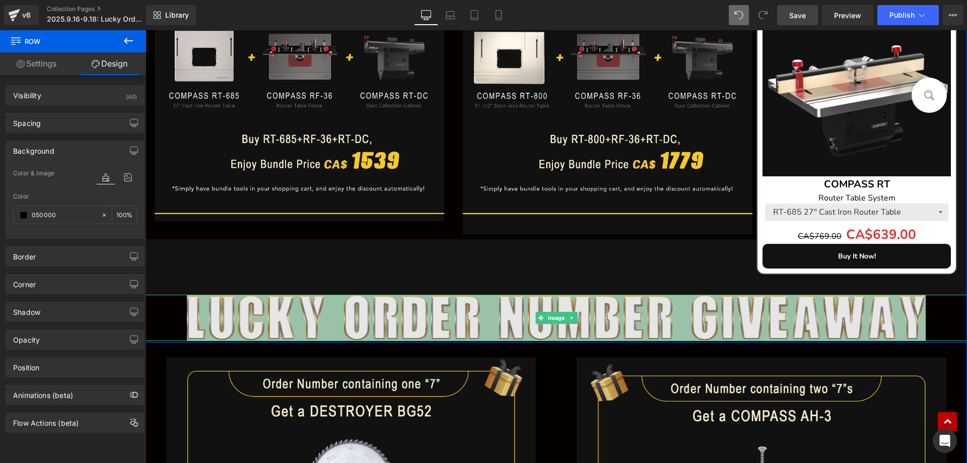
click at [205, 310] on img at bounding box center [556, 318] width 739 height 46
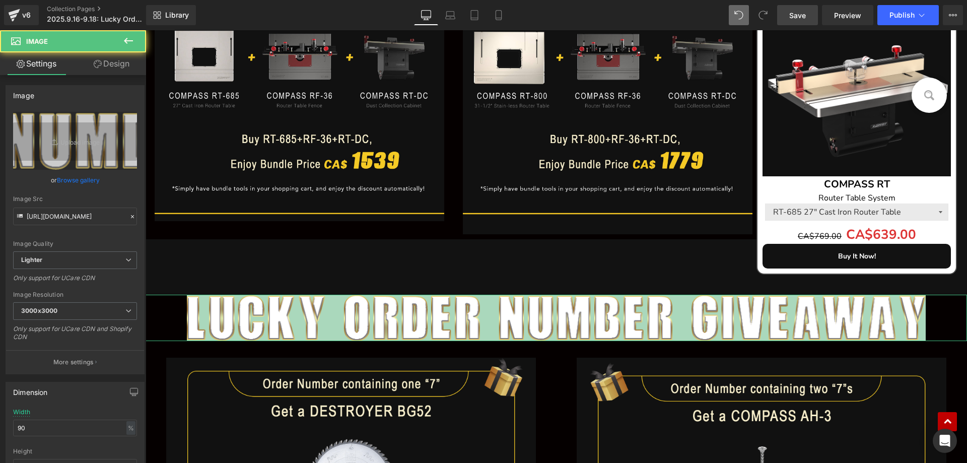
click at [116, 67] on link "Design" at bounding box center [111, 63] width 73 height 23
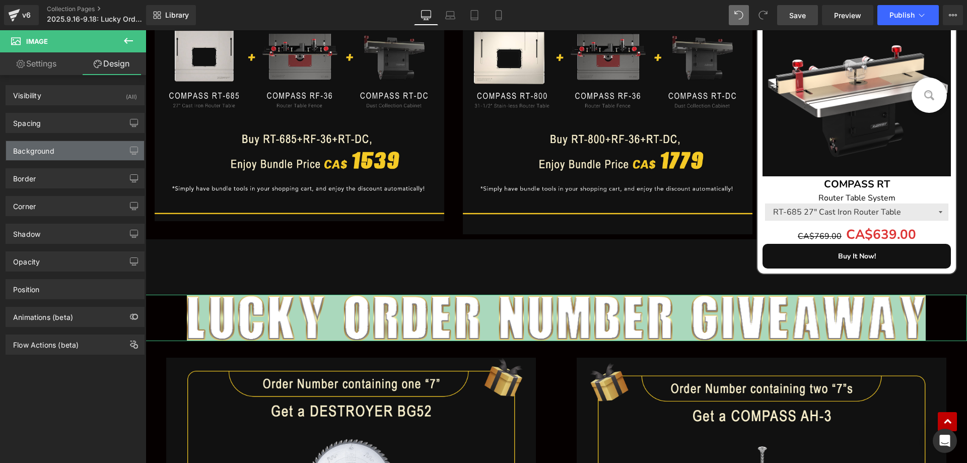
click at [40, 152] on div "Background" at bounding box center [33, 148] width 41 height 14
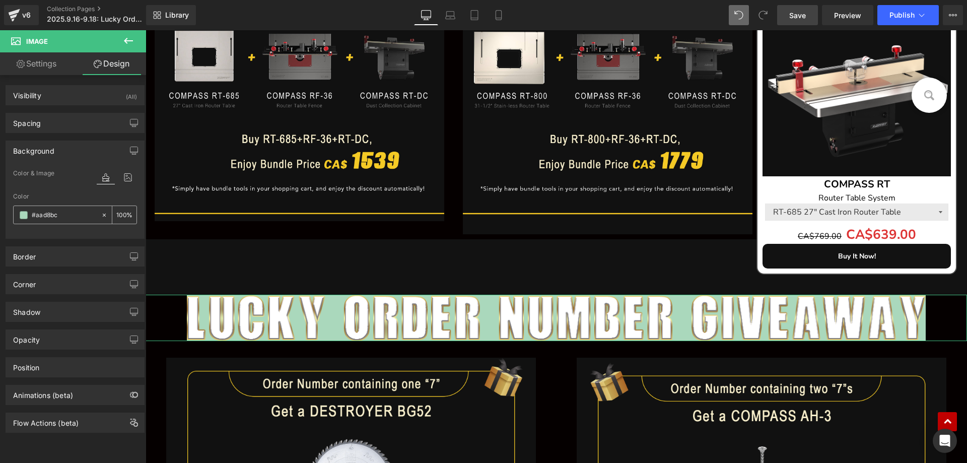
click at [65, 214] on input "#aad8bc" at bounding box center [64, 214] width 64 height 11
paste input "050000"
type input "050000"
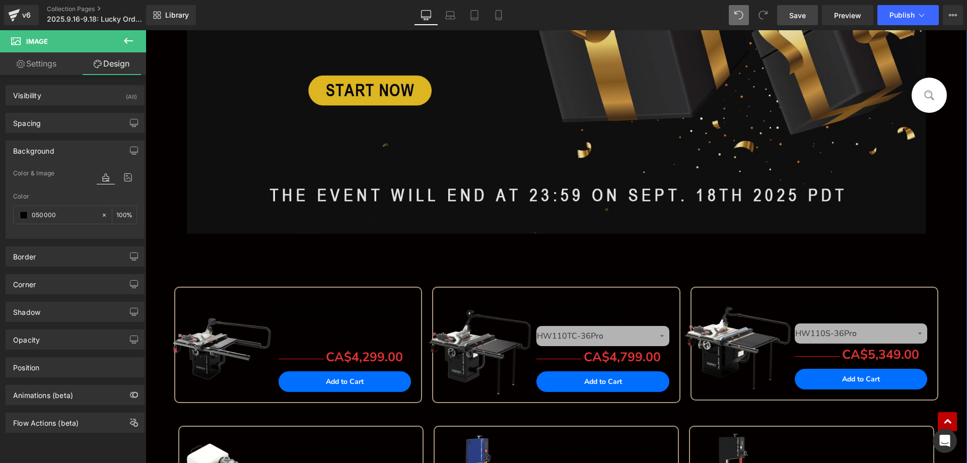
scroll to position [554, 0]
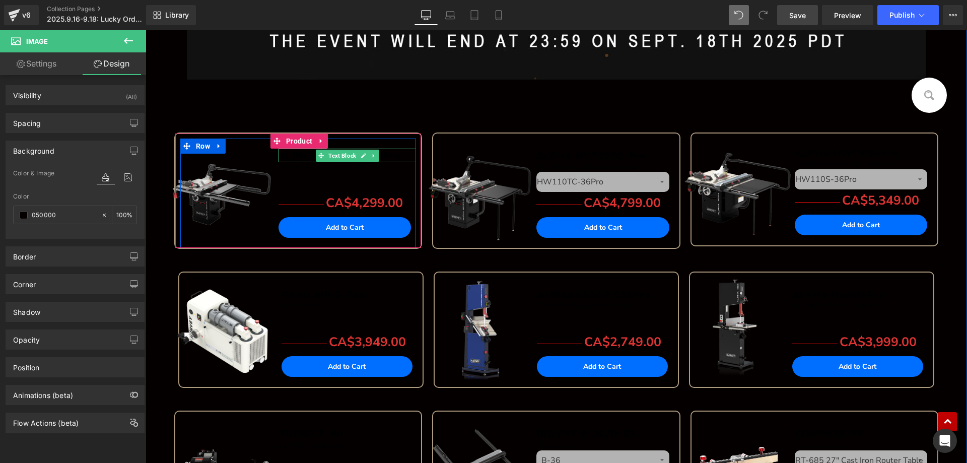
click at [296, 157] on span "ALPHA HW110LC-36Pro" at bounding box center [339, 155] width 123 height 13
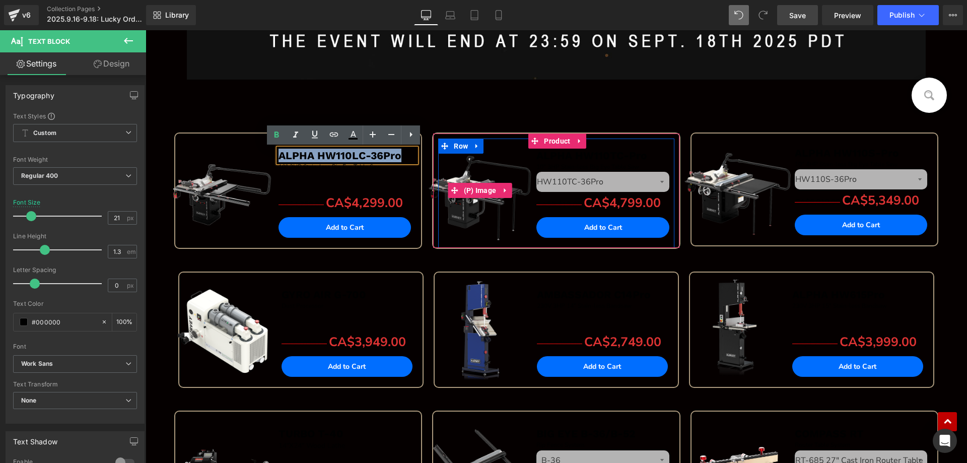
drag, startPoint x: 275, startPoint y: 155, endPoint x: 420, endPoint y: 154, distance: 145.0
click at [420, 154] on div "Sale Off (P) Image ALPHA HW110LC-36Pro Text Block 10" 2HP Stain-less Big Eye Ta…" at bounding box center [556, 176] width 774 height 189
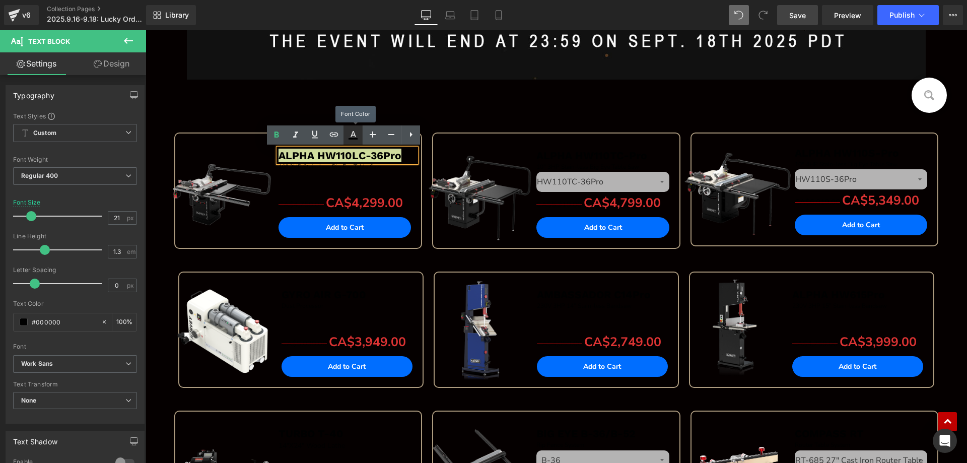
drag, startPoint x: 351, startPoint y: 134, endPoint x: 196, endPoint y: 123, distance: 155.4
click at [351, 134] on icon at bounding box center [353, 135] width 12 height 12
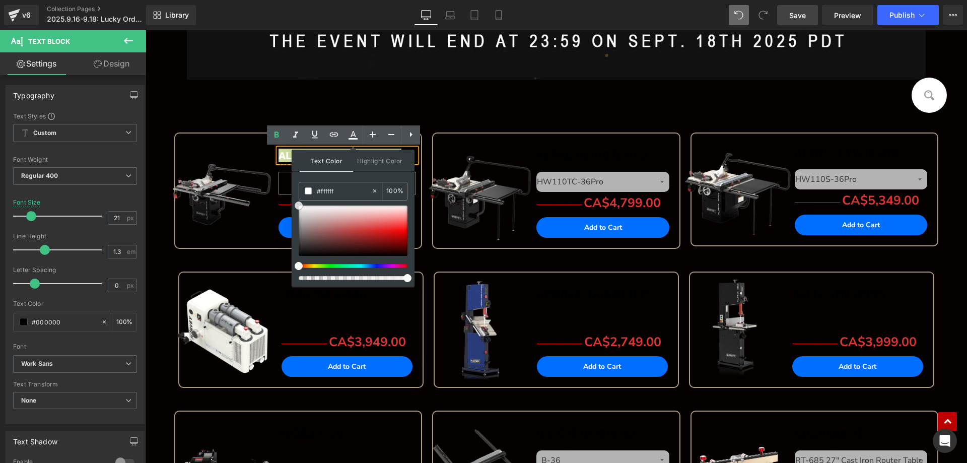
drag, startPoint x: 445, startPoint y: 274, endPoint x: 289, endPoint y: 186, distance: 178.8
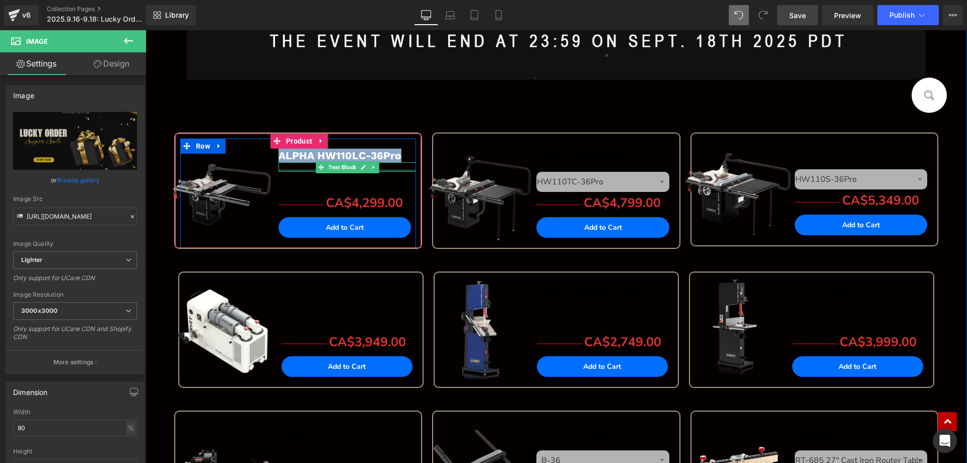
click at [291, 170] on div at bounding box center [346, 170] width 137 height 3
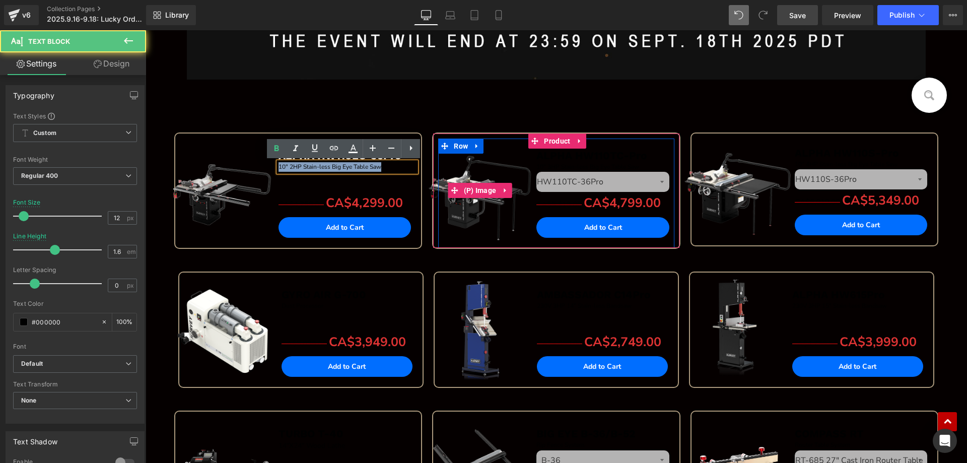
drag, startPoint x: 275, startPoint y: 166, endPoint x: 417, endPoint y: 166, distance: 142.5
click at [417, 166] on div "Sale Off (P) Image ALPHA HW110LC-36Pro Text Block 10" 2HP Stain-less Big Eye Ta…" at bounding box center [556, 176] width 774 height 189
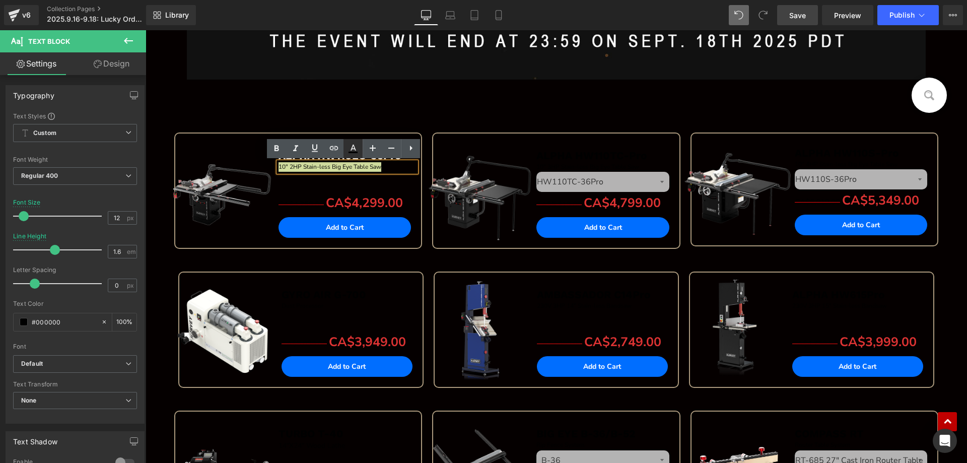
click at [352, 148] on icon at bounding box center [353, 148] width 12 height 12
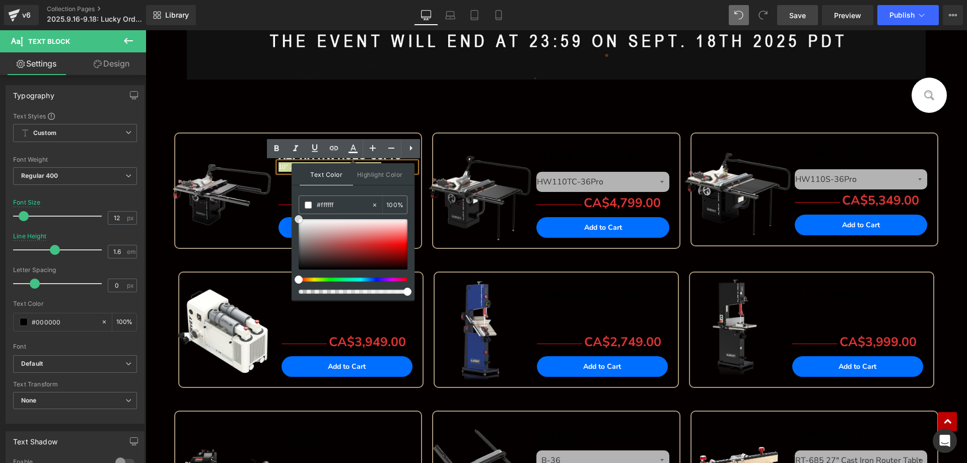
drag, startPoint x: 446, startPoint y: 248, endPoint x: 256, endPoint y: 125, distance: 225.8
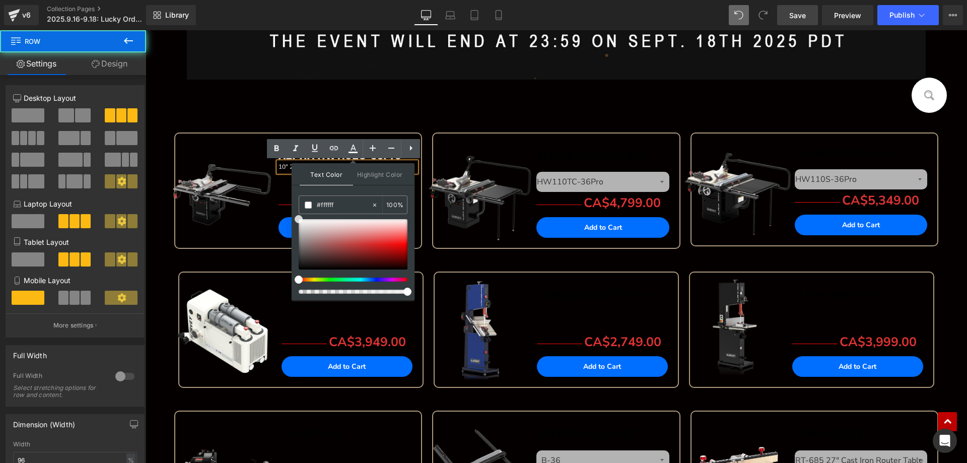
click at [229, 91] on div "Sale Off (P) Image ALPHA HW110LC-36Pro Text Block 10" 2HP Stain-less Big Eye Ta…" at bounding box center [556, 176] width 774 height 189
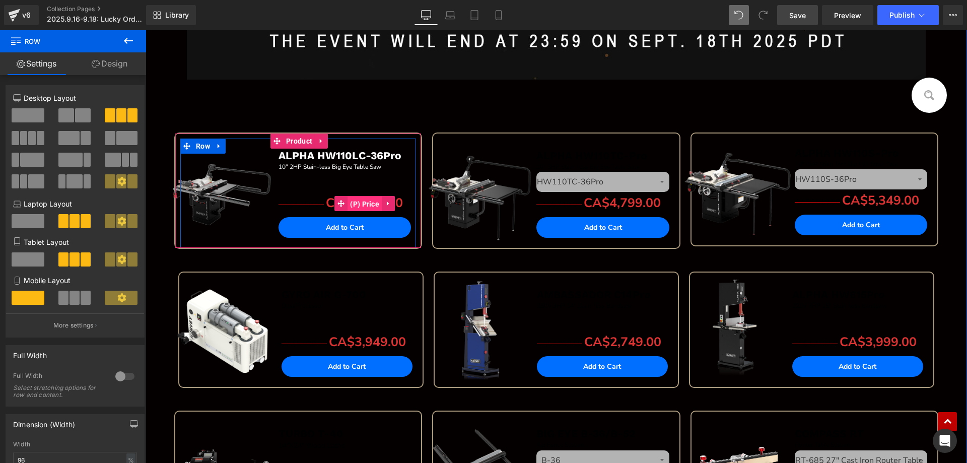
click at [360, 206] on span "(P) Price" at bounding box center [364, 203] width 34 height 15
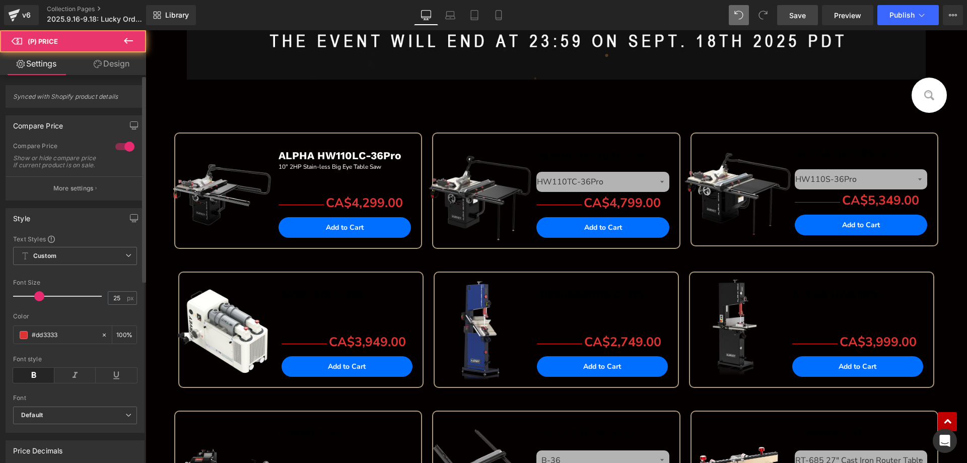
click at [71, 187] on button "More settings" at bounding box center [75, 188] width 138 height 24
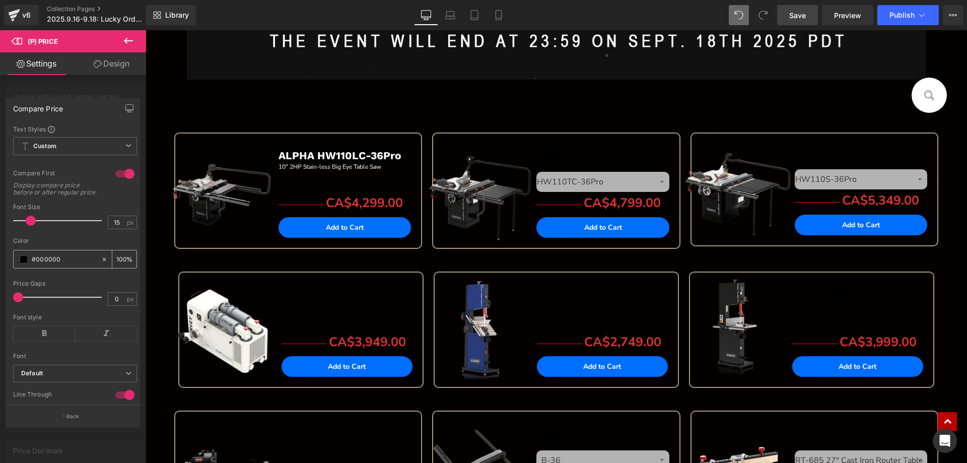
click at [22, 263] on span at bounding box center [24, 259] width 8 height 8
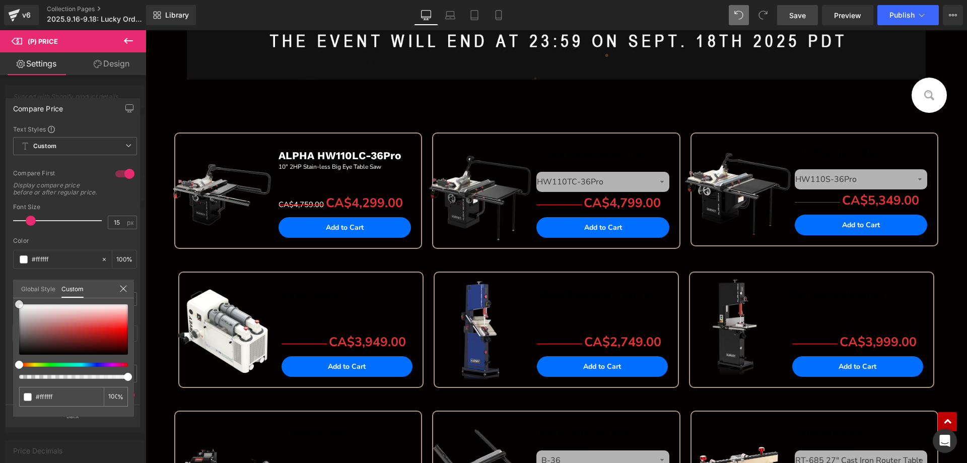
drag, startPoint x: 20, startPoint y: 352, endPoint x: 18, endPoint y: 290, distance: 62.0
click at [18, 290] on div "Global Style Custom Setup Global Style #000000 100 %" at bounding box center [73, 294] width 121 height 31
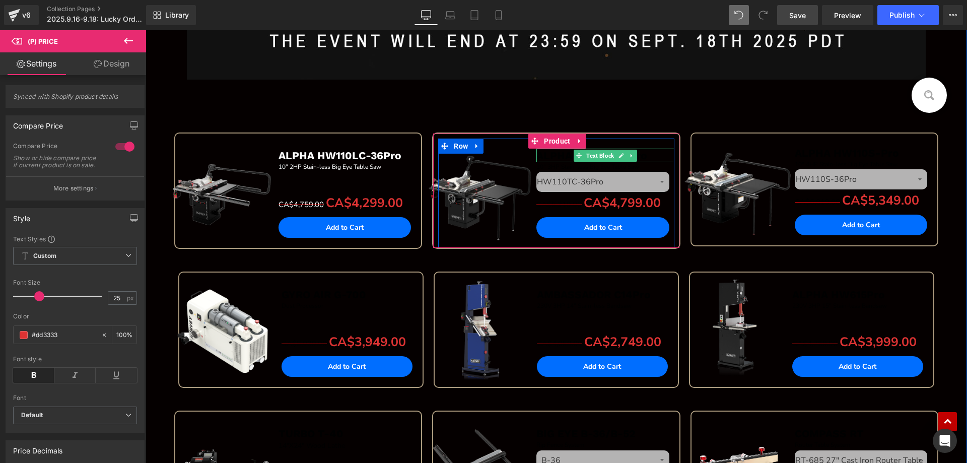
click at [549, 156] on b "ALPHA HW110TC-Pro" at bounding box center [591, 155] width 111 height 13
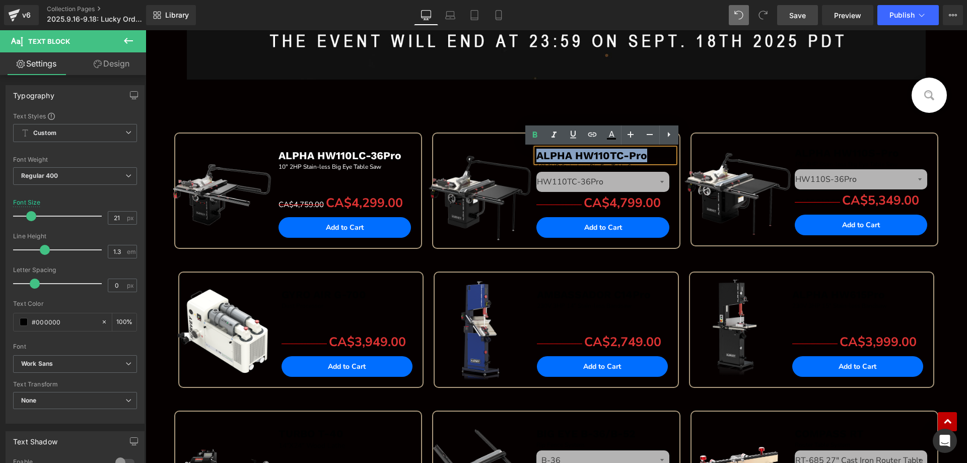
drag, startPoint x: 535, startPoint y: 155, endPoint x: 666, endPoint y: 155, distance: 130.9
click at [666, 155] on p "ALPHA HW110TC-Pro" at bounding box center [604, 156] width 137 height 14
drag, startPoint x: 612, startPoint y: 139, endPoint x: 451, endPoint y: 131, distance: 161.3
click at [612, 139] on icon at bounding box center [611, 139] width 9 height 2
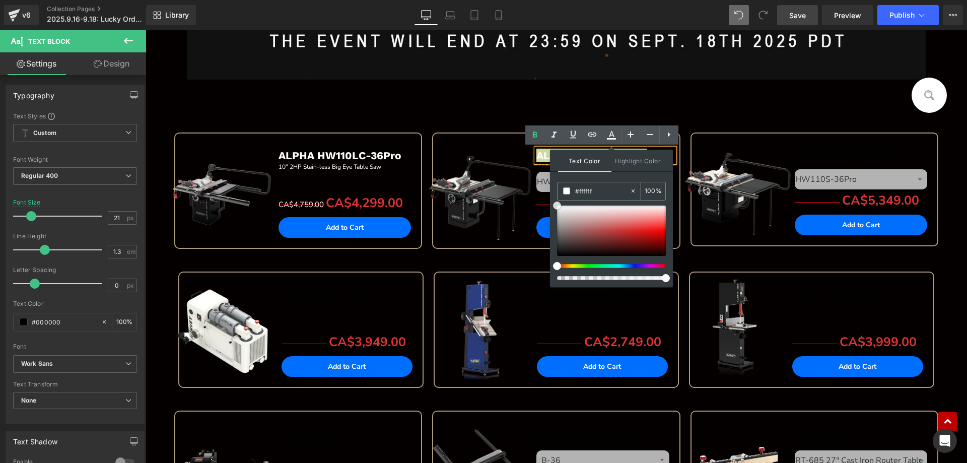
drag, startPoint x: 557, startPoint y: 255, endPoint x: 557, endPoint y: 189, distance: 65.4
click at [557, 189] on div "#333333 100 %" at bounding box center [611, 234] width 109 height 105
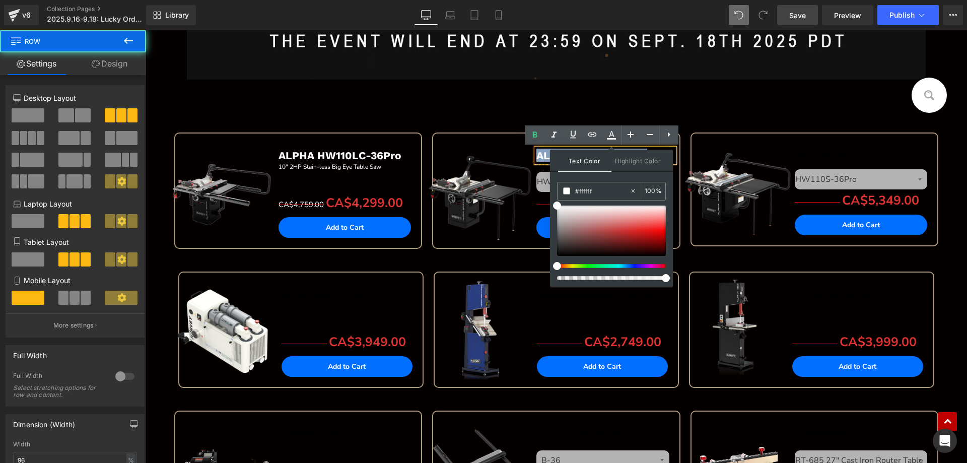
click at [470, 261] on div "Sale Off (P) Image ALPHA HW110TC-Pro Text Block 10" 3HP Stain-less Big Eye Tabl…" at bounding box center [556, 201] width 258 height 139
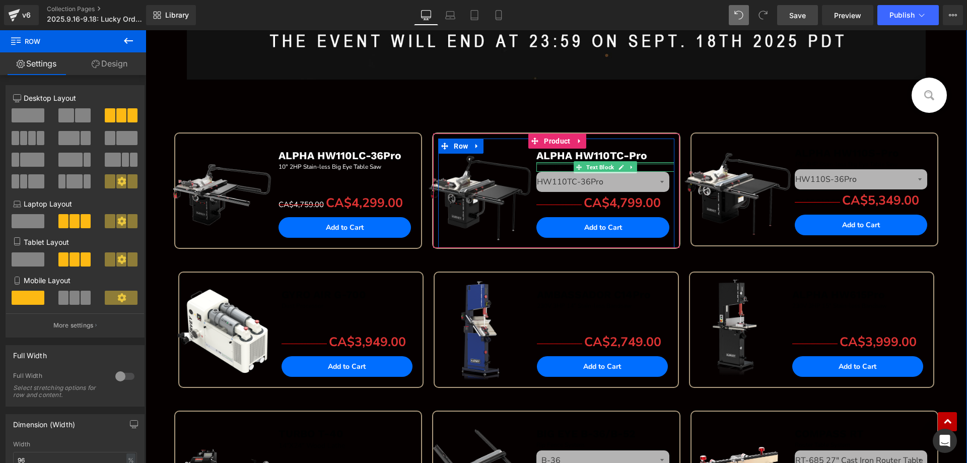
click at [542, 164] on div at bounding box center [604, 163] width 137 height 3
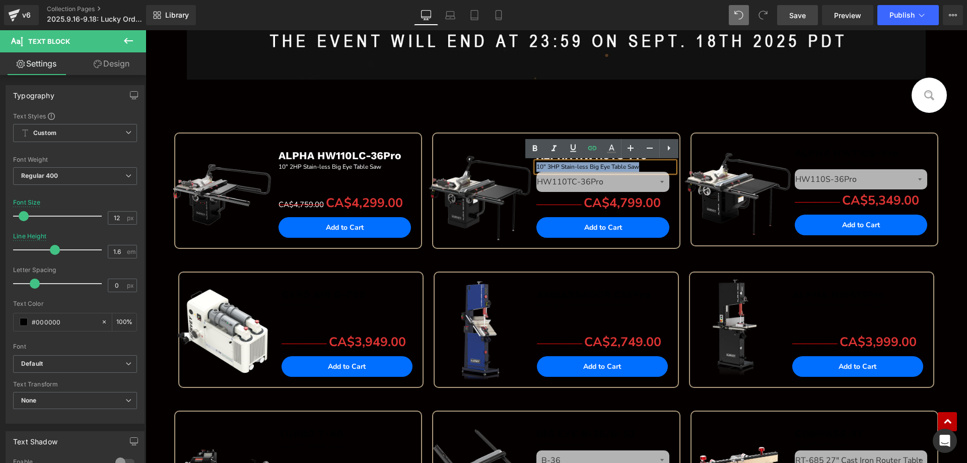
drag, startPoint x: 533, startPoint y: 165, endPoint x: 650, endPoint y: 165, distance: 117.3
click at [650, 165] on div "10" 3HP Stain-less Big Eye Table Saw" at bounding box center [604, 167] width 137 height 10
drag, startPoint x: 611, startPoint y: 151, endPoint x: 458, endPoint y: 136, distance: 153.2
click at [611, 151] on icon at bounding box center [611, 148] width 12 height 12
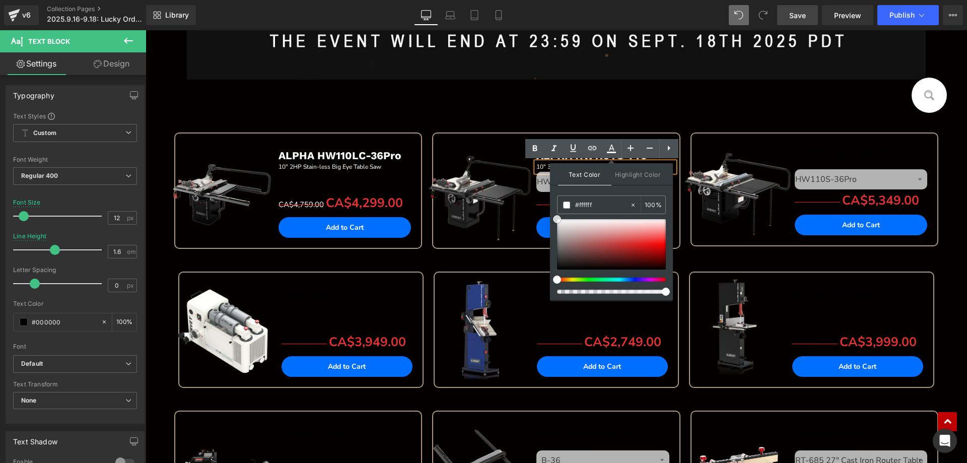
drag, startPoint x: 702, startPoint y: 297, endPoint x: 544, endPoint y: 204, distance: 182.8
drag, startPoint x: 473, startPoint y: 258, endPoint x: 526, endPoint y: 218, distance: 66.2
click at [473, 258] on div "Sale Off (P) Image ALPHA HW110TC-Pro Text Block 10" 3HP Stain-less Big Eye Tabl…" at bounding box center [556, 201] width 258 height 139
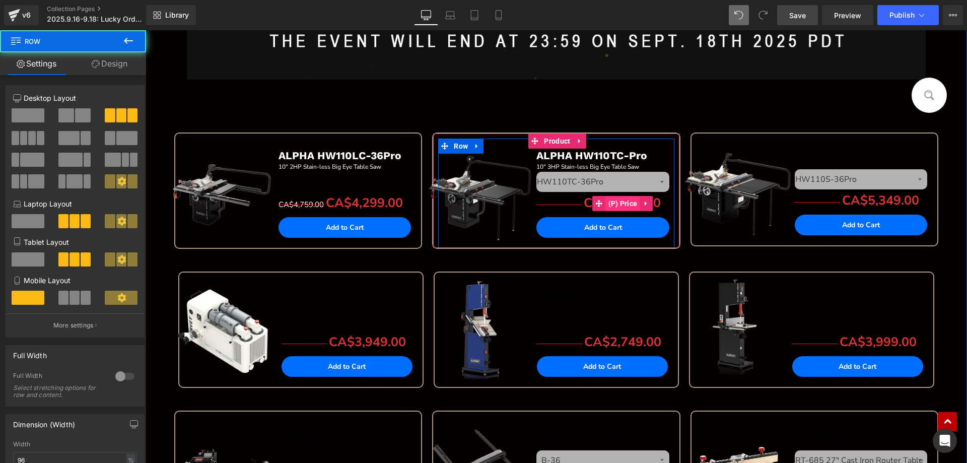
click at [610, 203] on span "(P) Price" at bounding box center [623, 203] width 34 height 15
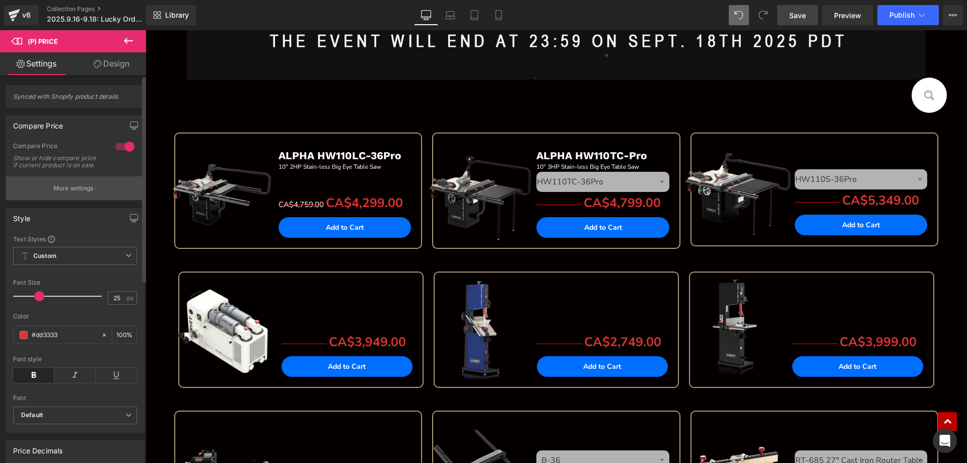
click at [46, 197] on button "More settings" at bounding box center [75, 188] width 138 height 24
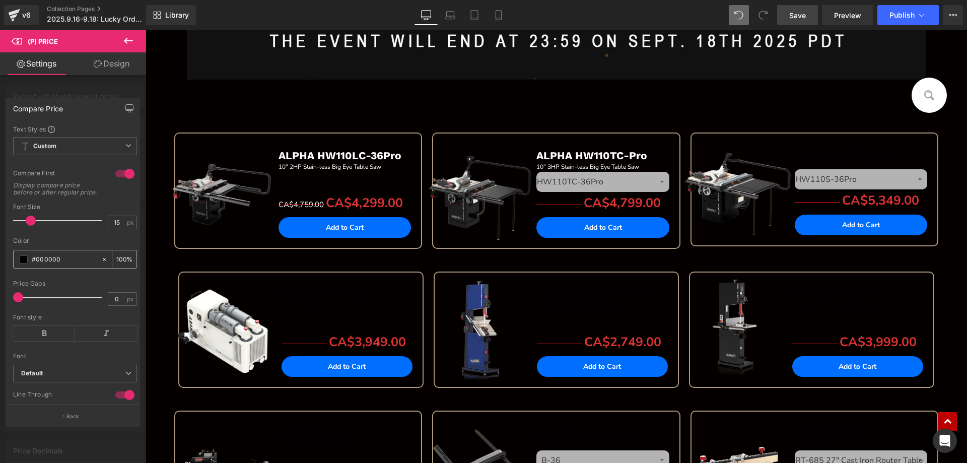
click at [21, 263] on span at bounding box center [24, 259] width 8 height 8
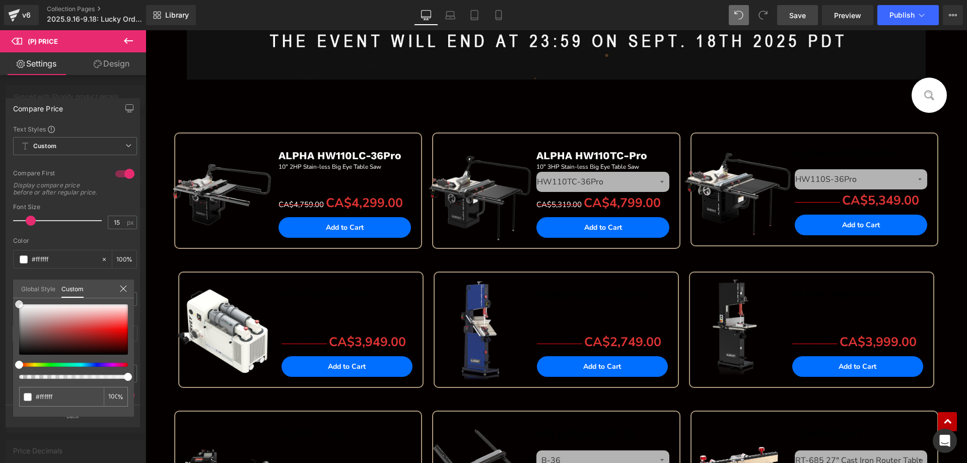
drag, startPoint x: 18, startPoint y: 351, endPoint x: 36, endPoint y: 284, distance: 68.8
click at [15, 291] on div "Global Style Custom Setup Global Style #000000 100 %" at bounding box center [73, 294] width 121 height 31
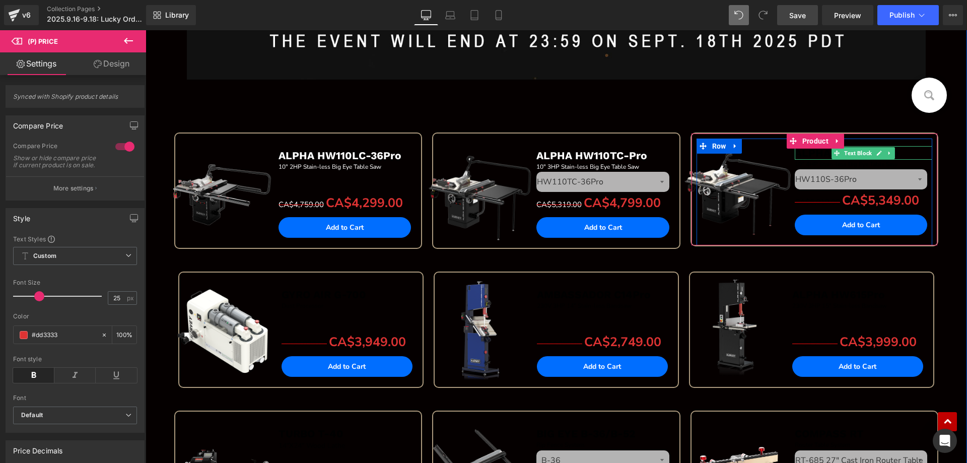
click at [806, 151] on b "ALPHA HW110S-Pro" at bounding box center [846, 153] width 104 height 13
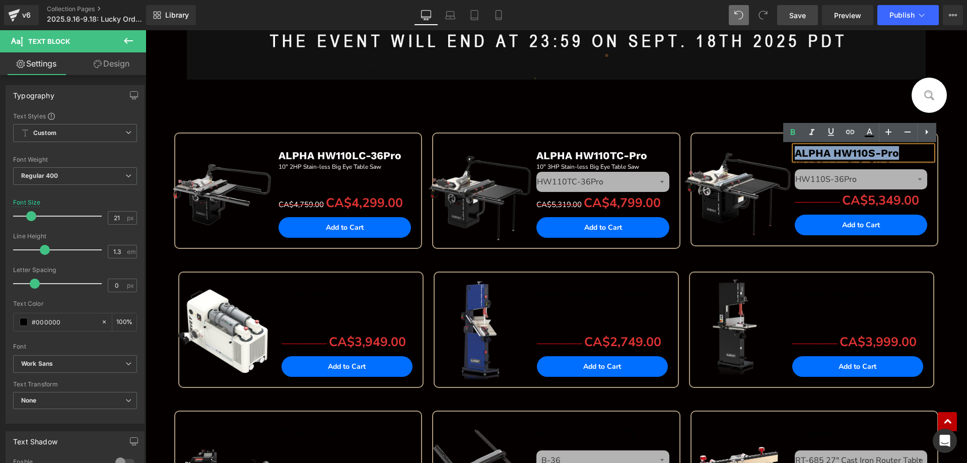
drag, startPoint x: 790, startPoint y: 151, endPoint x: 911, endPoint y: 151, distance: 120.3
click at [911, 151] on p "ALPHA HW110S-Pro" at bounding box center [862, 153] width 137 height 14
click at [873, 132] on icon at bounding box center [869, 132] width 12 height 12
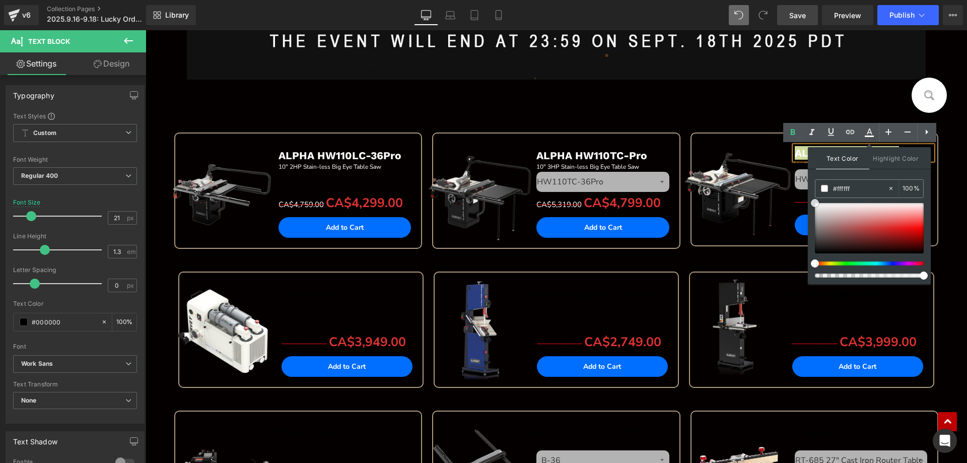
drag, startPoint x: 815, startPoint y: 252, endPoint x: 811, endPoint y: 193, distance: 59.1
click at [811, 193] on div "Text Color Highlight Color #333333 #333333 100 % none 0 %" at bounding box center [869, 215] width 123 height 137
click at [699, 117] on div "Sale Off (P) Image ALPHA HW110LC-36Pro Text Block 10" 2HP Stain-less Big Eye Ta…" at bounding box center [556, 176] width 774 height 189
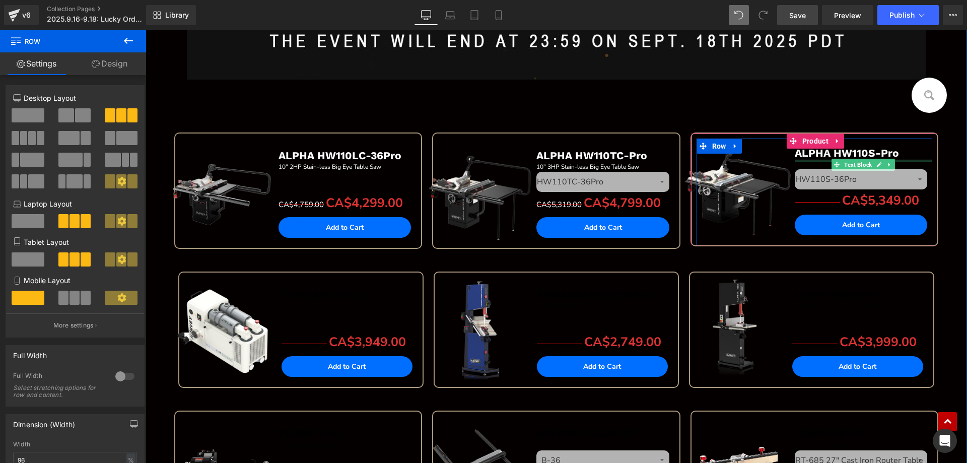
click at [807, 162] on div at bounding box center [862, 161] width 137 height 3
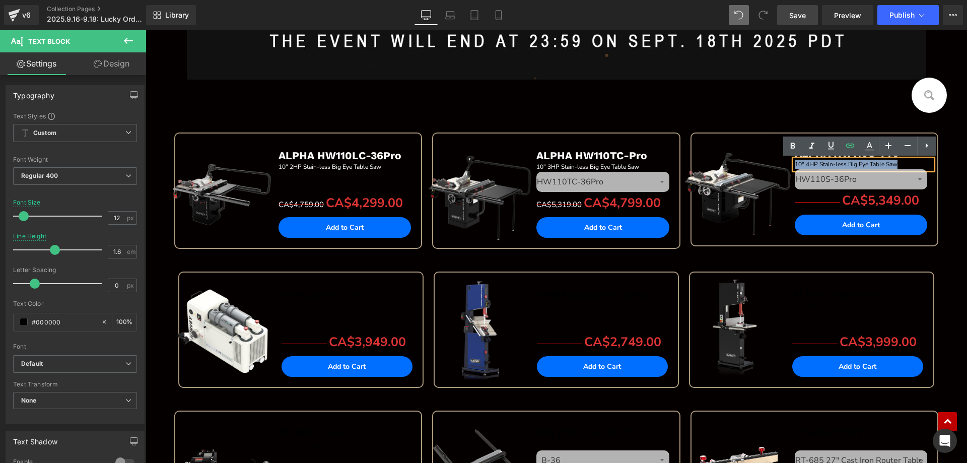
drag, startPoint x: 791, startPoint y: 163, endPoint x: 903, endPoint y: 163, distance: 111.8
click at [903, 163] on div "10" 4HP Stain-less Big Eye Table Saw" at bounding box center [862, 165] width 137 height 10
drag, startPoint x: 872, startPoint y: 148, endPoint x: 715, endPoint y: 131, distance: 157.9
click at [872, 148] on icon at bounding box center [869, 146] width 12 height 12
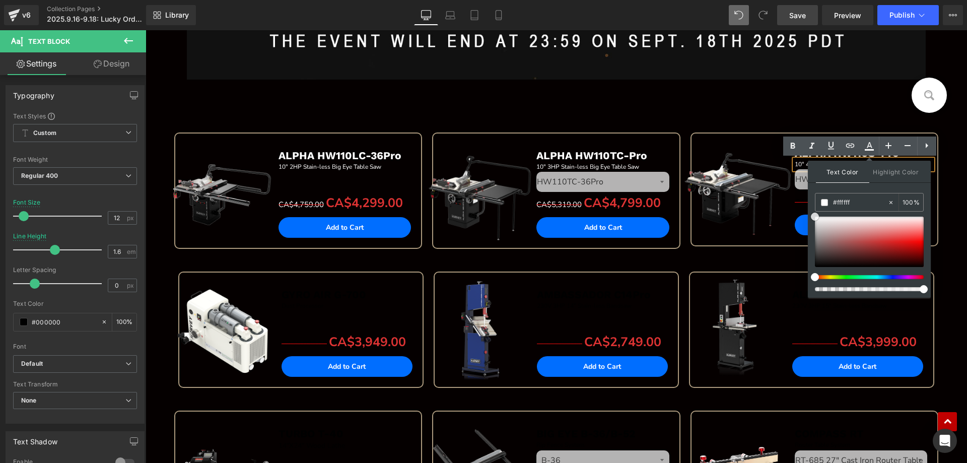
drag, startPoint x: 816, startPoint y: 265, endPoint x: 812, endPoint y: 205, distance: 59.5
click at [812, 205] on div "Text Color Highlight Color #333333 #333333 100 % none 0 %" at bounding box center [869, 229] width 123 height 137
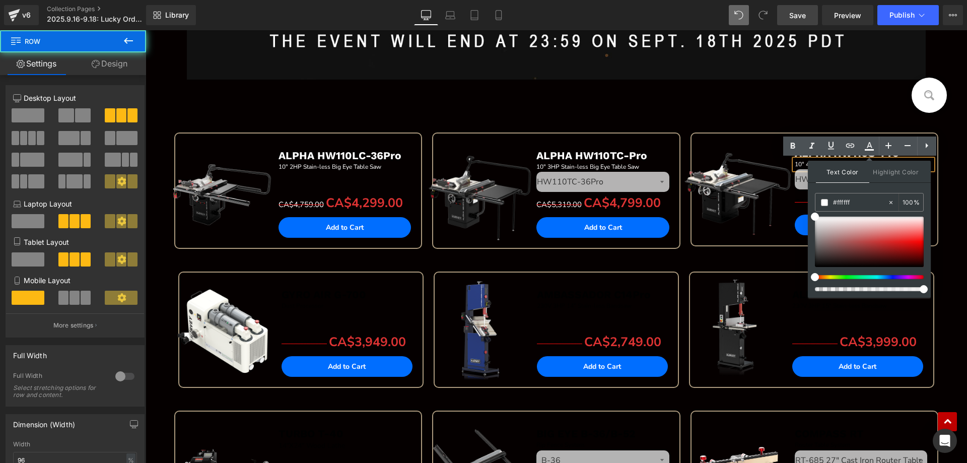
drag, startPoint x: 744, startPoint y: 258, endPoint x: 819, endPoint y: 221, distance: 83.8
click at [744, 258] on div "Sale Off (P) Image ALPHA HW110S-Pro Text Block 10" 4HP Stain-less Big Eye Table…" at bounding box center [814, 200] width 258 height 136
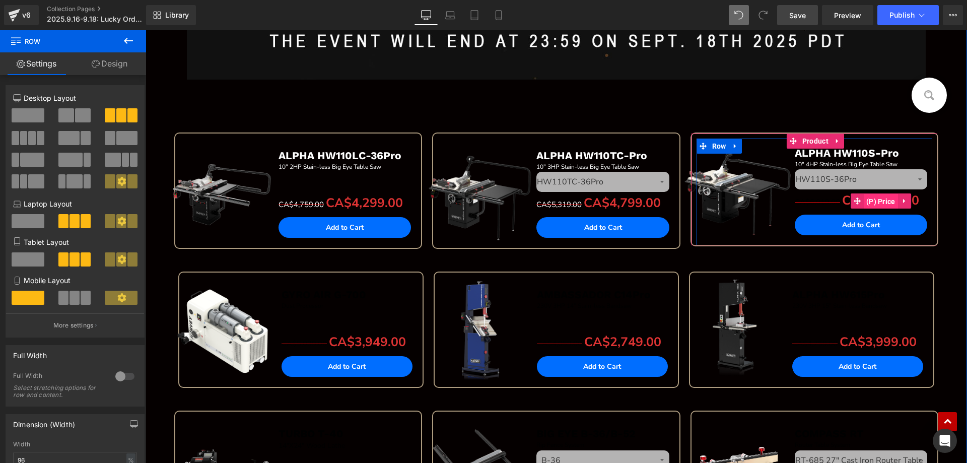
click at [865, 199] on span "(P) Price" at bounding box center [880, 201] width 34 height 15
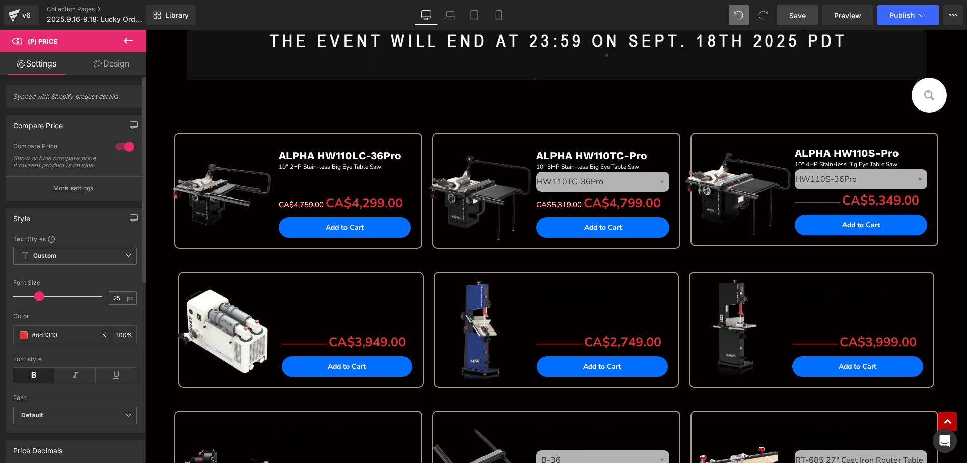
drag, startPoint x: 82, startPoint y: 198, endPoint x: 89, endPoint y: 199, distance: 6.6
click at [83, 193] on p "More settings" at bounding box center [73, 188] width 40 height 9
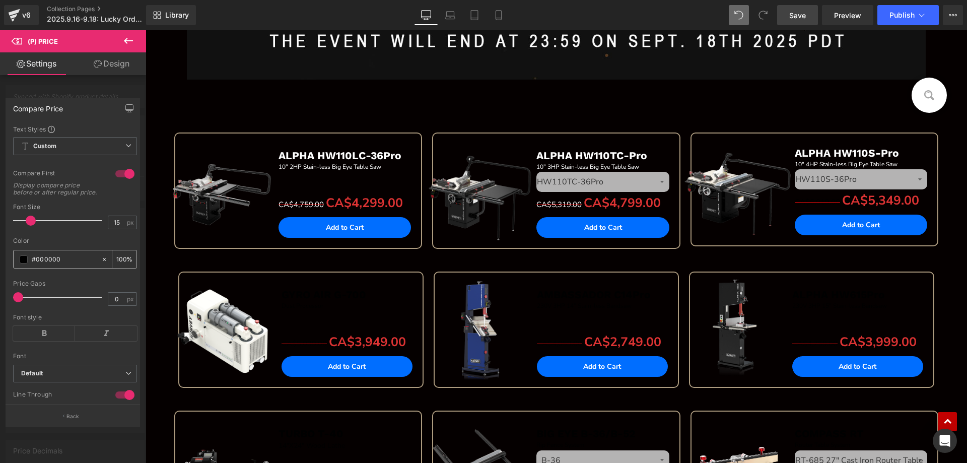
click at [22, 263] on span at bounding box center [24, 259] width 8 height 8
click at [21, 263] on span at bounding box center [24, 259] width 8 height 8
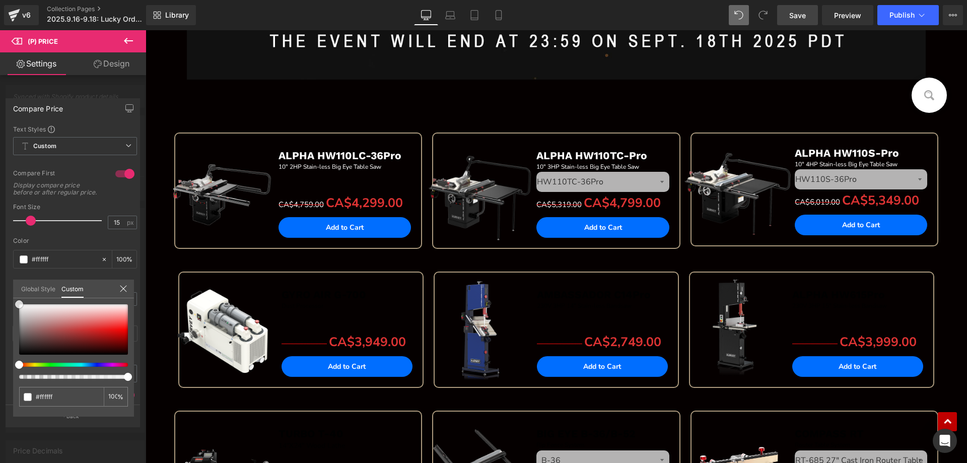
drag, startPoint x: 20, startPoint y: 353, endPoint x: 14, endPoint y: 290, distance: 62.7
click at [14, 290] on div "Global Style Custom Setup Global Style #000000 100 %" at bounding box center [73, 294] width 121 height 31
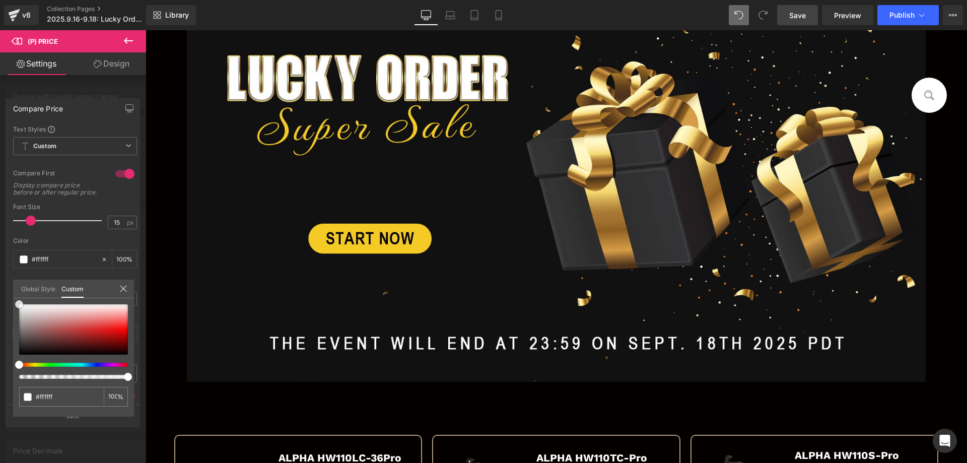
scroll to position [0, 0]
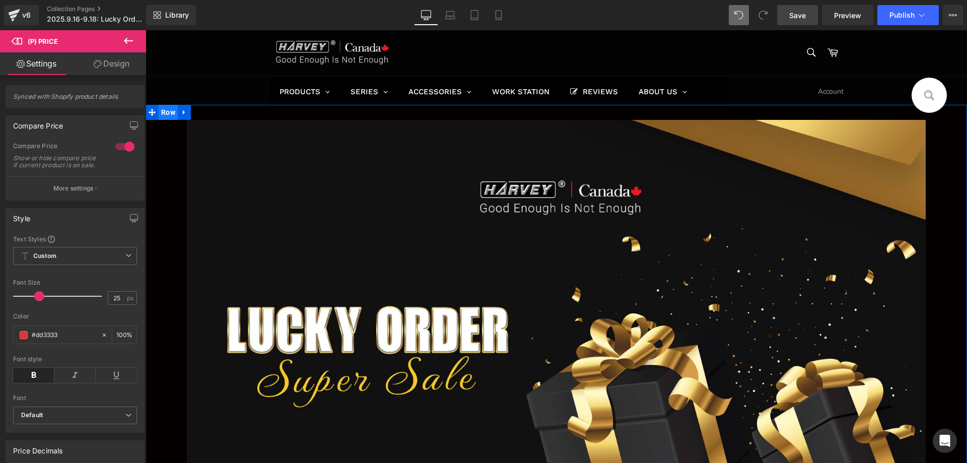
click at [163, 117] on span "Row" at bounding box center [168, 112] width 19 height 15
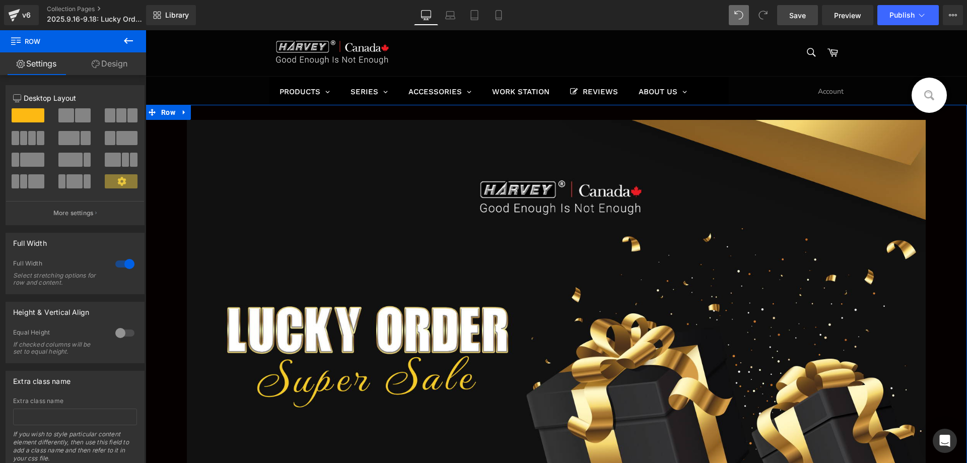
click at [110, 65] on link "Design" at bounding box center [109, 63] width 73 height 23
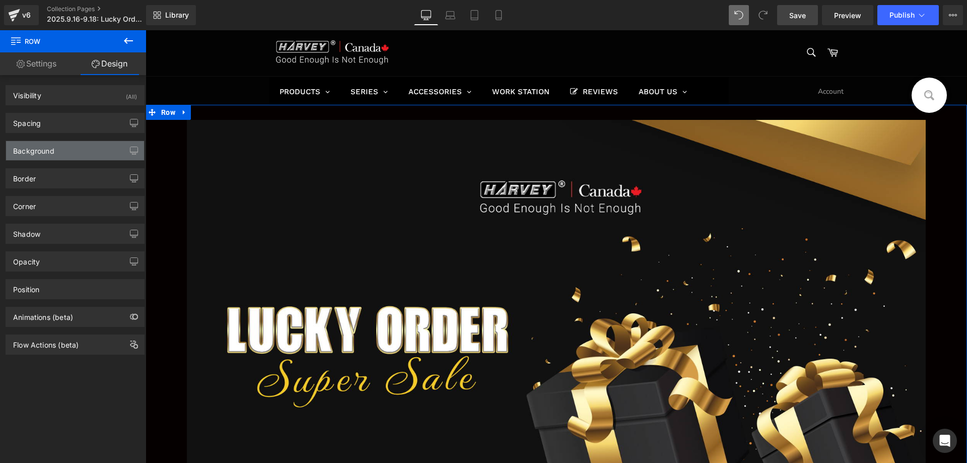
click at [51, 154] on div "Background" at bounding box center [33, 148] width 41 height 14
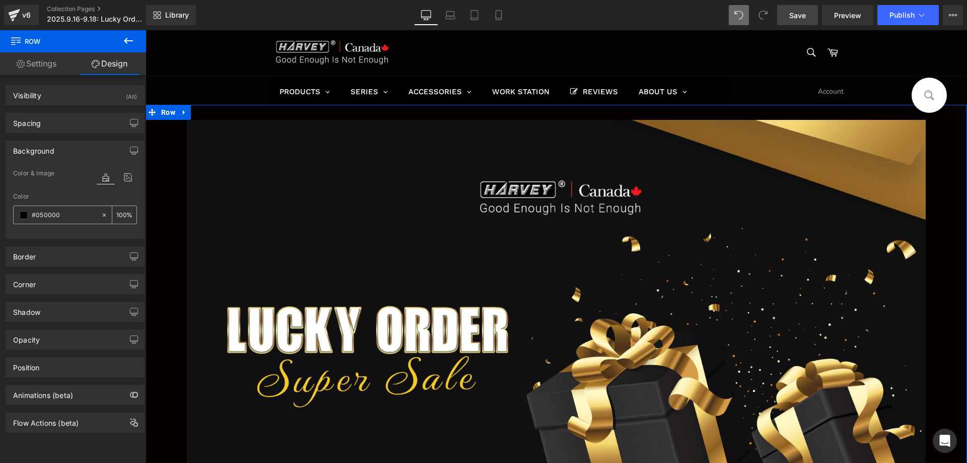
click at [65, 214] on input "#050000" at bounding box center [64, 214] width 64 height 11
paste input "111111"
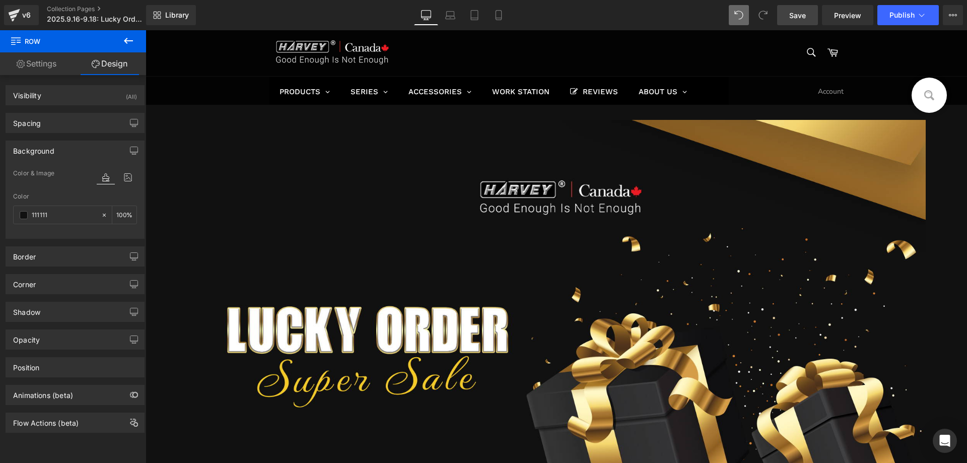
type input "111111"
drag, startPoint x: 800, startPoint y: 16, endPoint x: 456, endPoint y: 144, distance: 367.3
click at [800, 16] on span "Save" at bounding box center [797, 15] width 17 height 11
click at [133, 39] on icon at bounding box center [128, 41] width 12 height 12
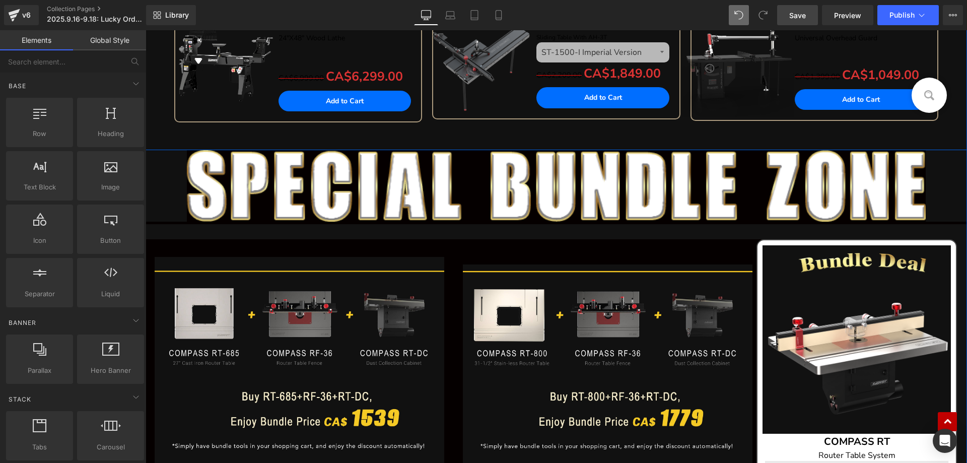
scroll to position [1108, 0]
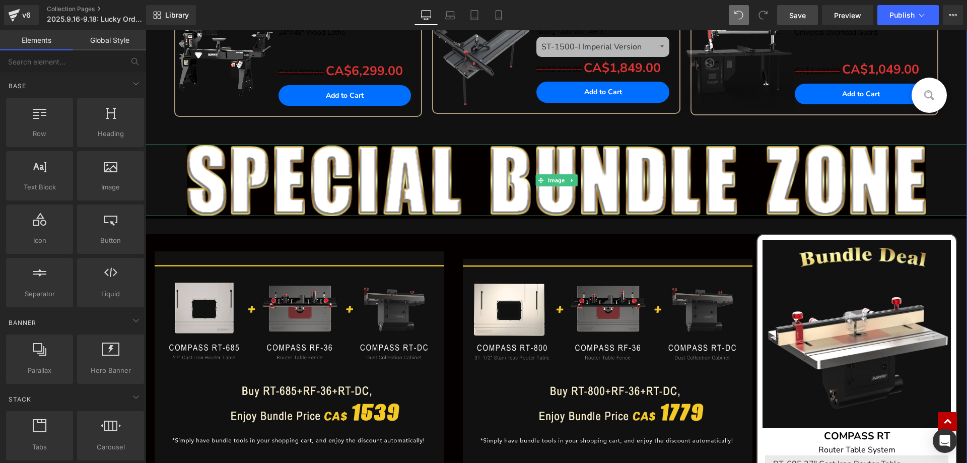
click at [176, 164] on div at bounding box center [555, 179] width 821 height 71
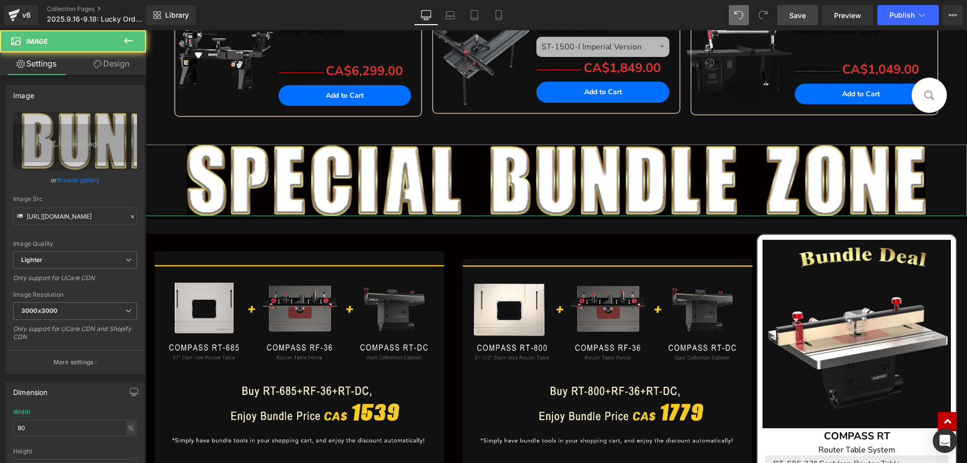
click at [112, 59] on link "Design" at bounding box center [111, 63] width 73 height 23
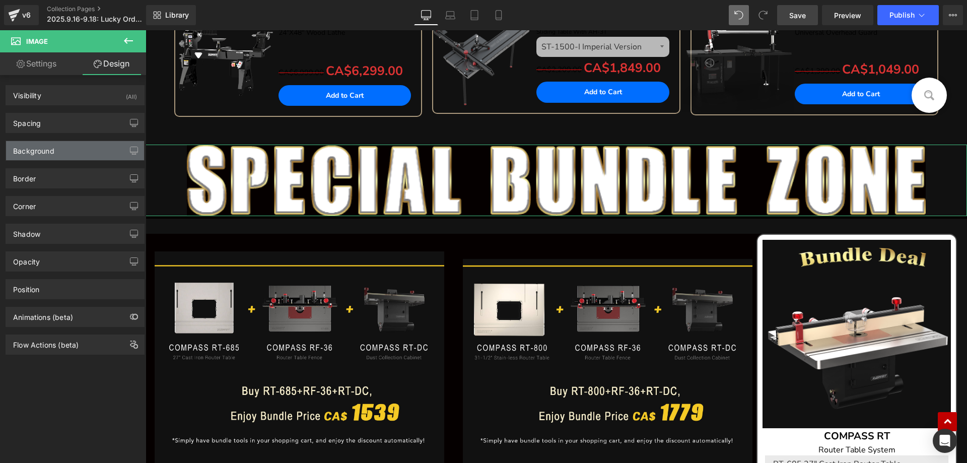
click at [41, 154] on div "Background" at bounding box center [33, 148] width 41 height 14
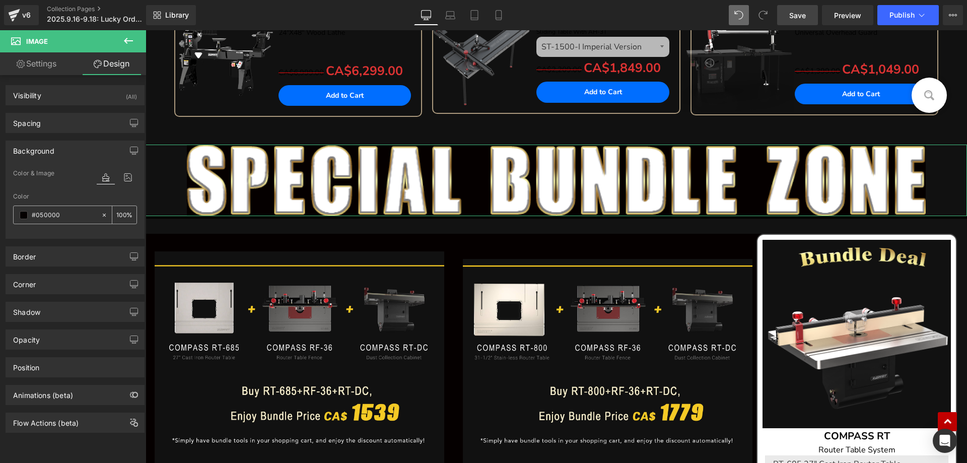
click at [69, 213] on input "text" at bounding box center [64, 214] width 64 height 11
paste input "111111"
type input "111111"
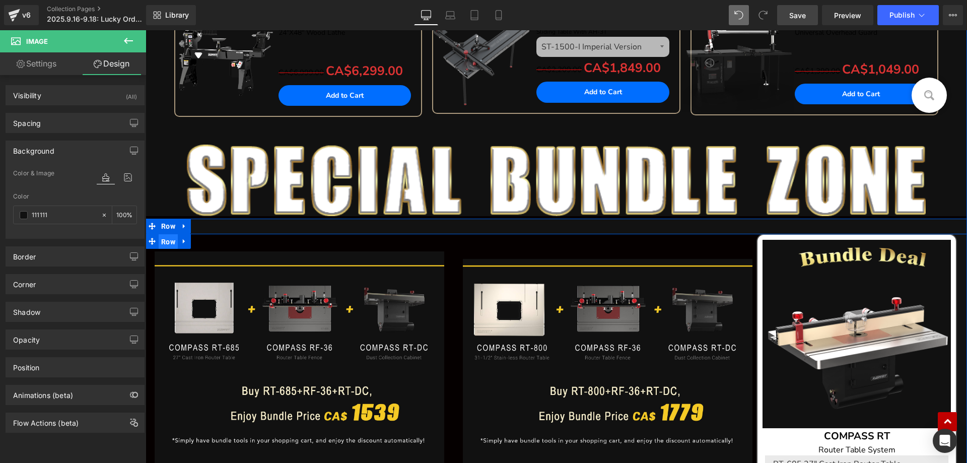
click at [161, 239] on span "Row" at bounding box center [168, 241] width 19 height 15
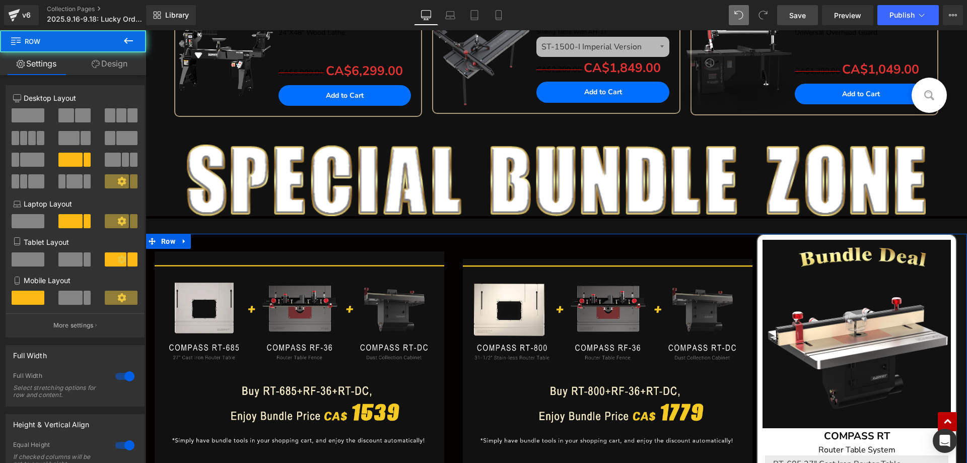
click at [112, 60] on link "Design" at bounding box center [109, 63] width 73 height 23
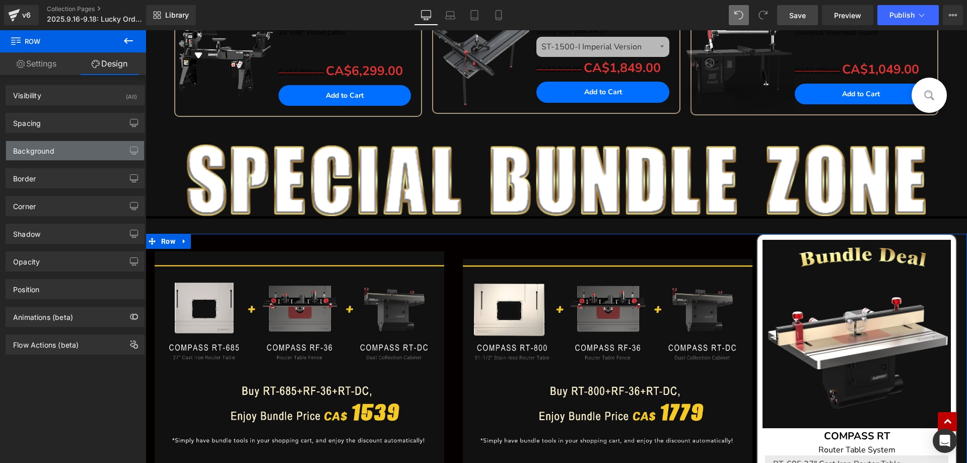
click at [45, 158] on div "Background" at bounding box center [75, 150] width 138 height 19
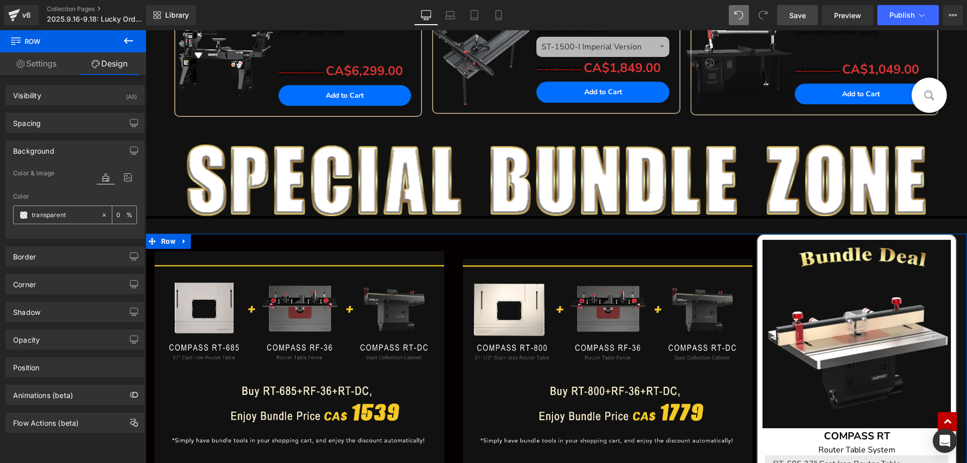
click at [76, 217] on input "transparent" at bounding box center [64, 214] width 64 height 11
paste input "111111"
type input "111111"
click at [165, 228] on span "Row" at bounding box center [168, 223] width 15 height 12
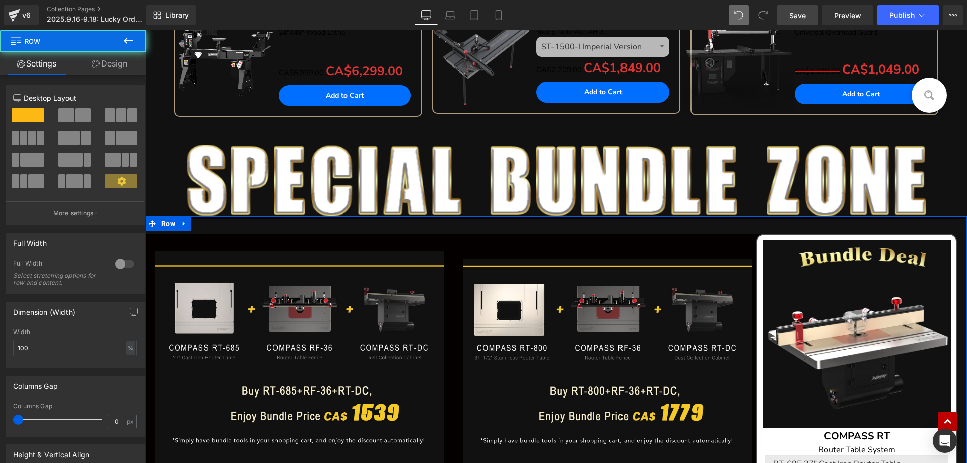
click at [111, 60] on link "Design" at bounding box center [109, 63] width 73 height 23
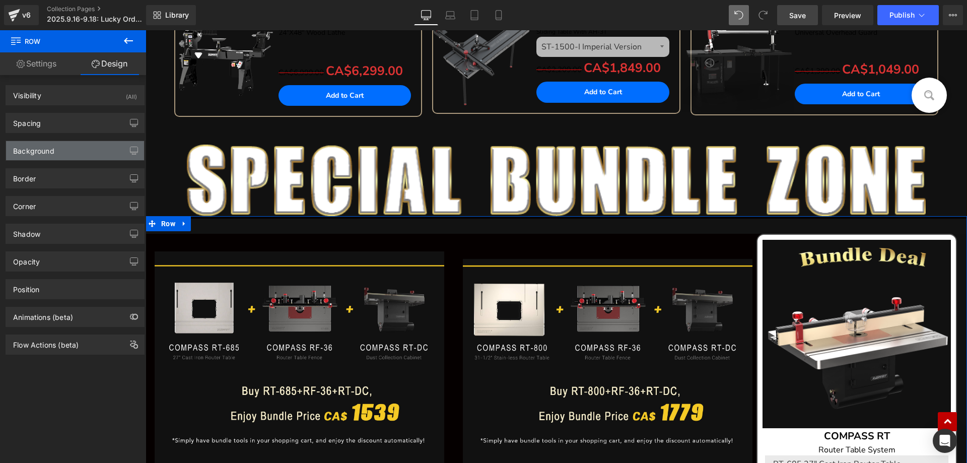
click at [57, 153] on div "Background" at bounding box center [75, 150] width 138 height 19
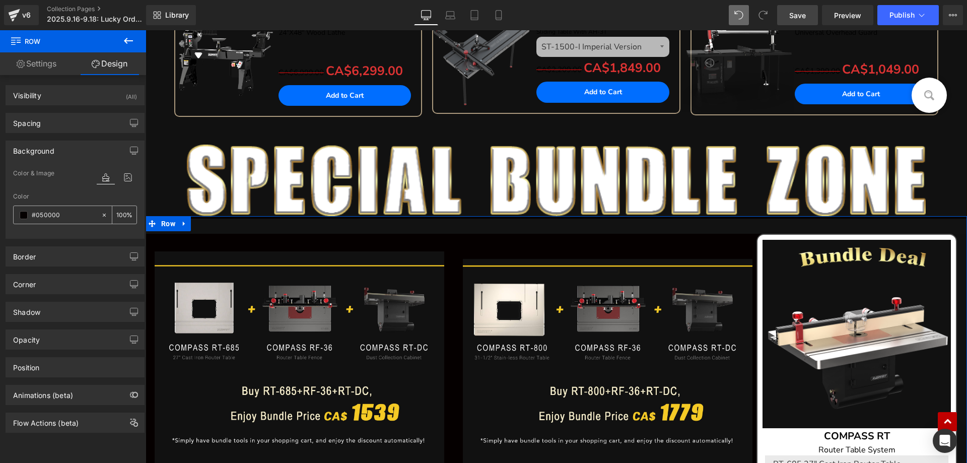
click at [75, 217] on input "#050000" at bounding box center [64, 214] width 64 height 11
paste input "111111"
type input "111111"
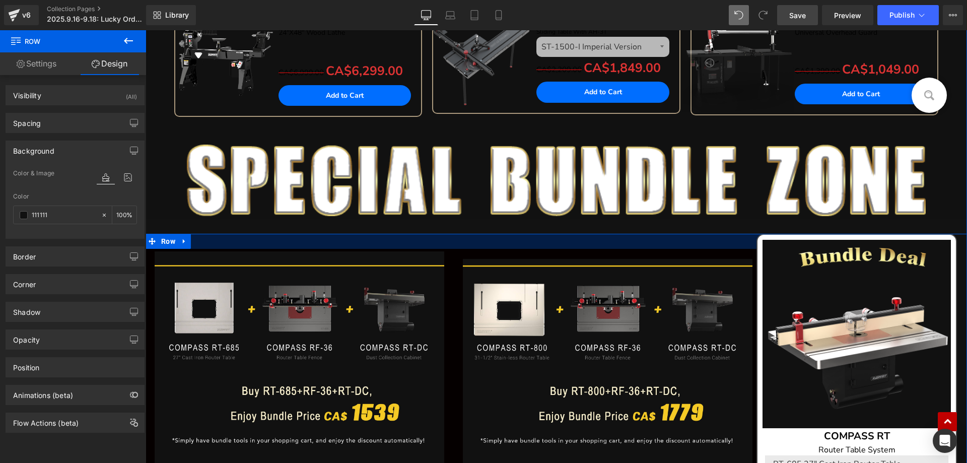
click at [223, 239] on div at bounding box center [453, 241] width 616 height 15
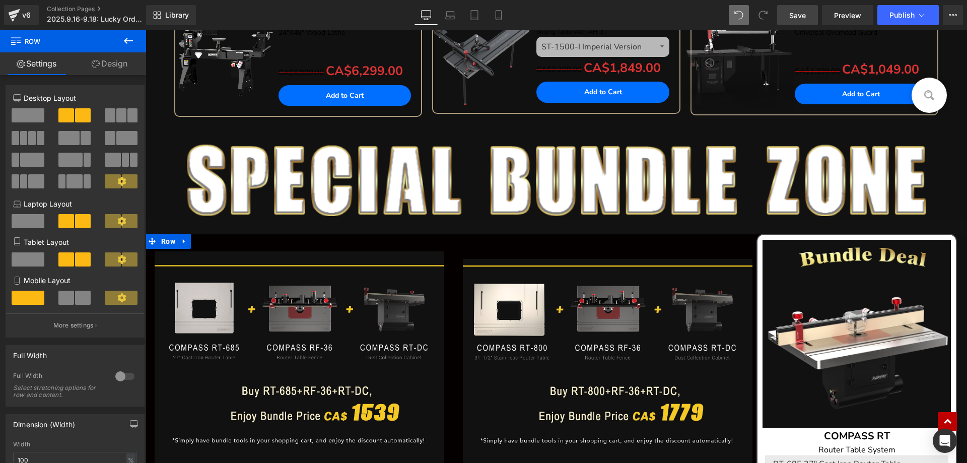
click at [106, 70] on link "Design" at bounding box center [109, 63] width 73 height 23
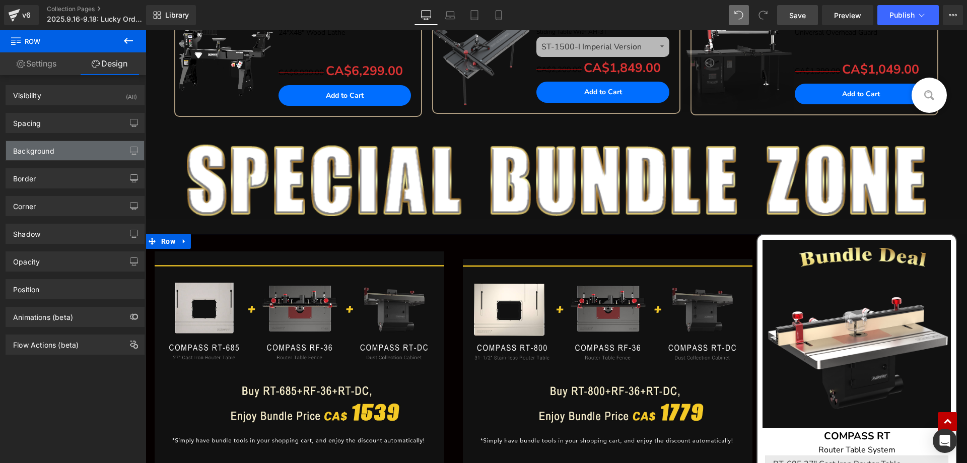
click at [47, 147] on div "Background" at bounding box center [33, 148] width 41 height 14
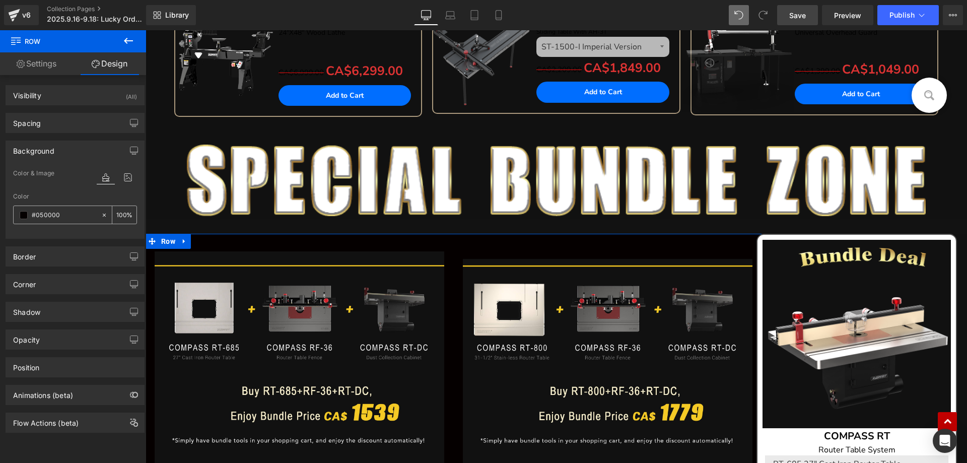
click at [63, 210] on input "#050000" at bounding box center [64, 214] width 64 height 11
paste input "111111"
type input "111111"
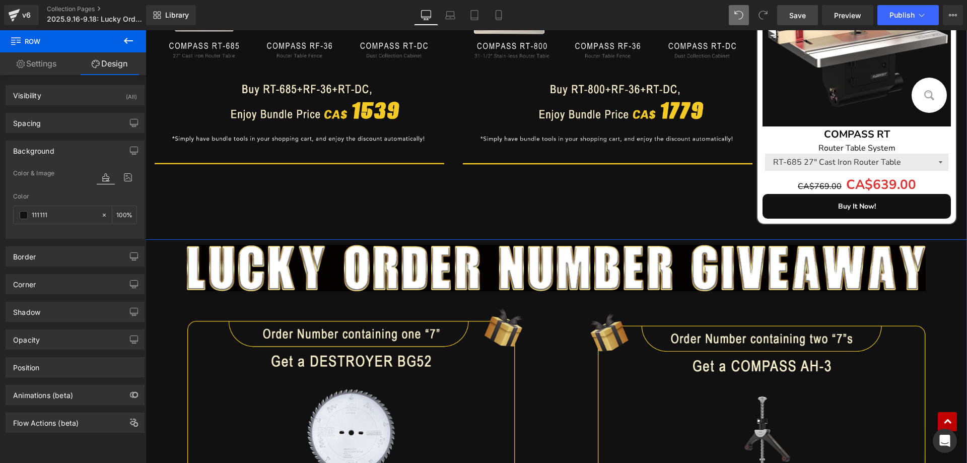
scroll to position [1410, 0]
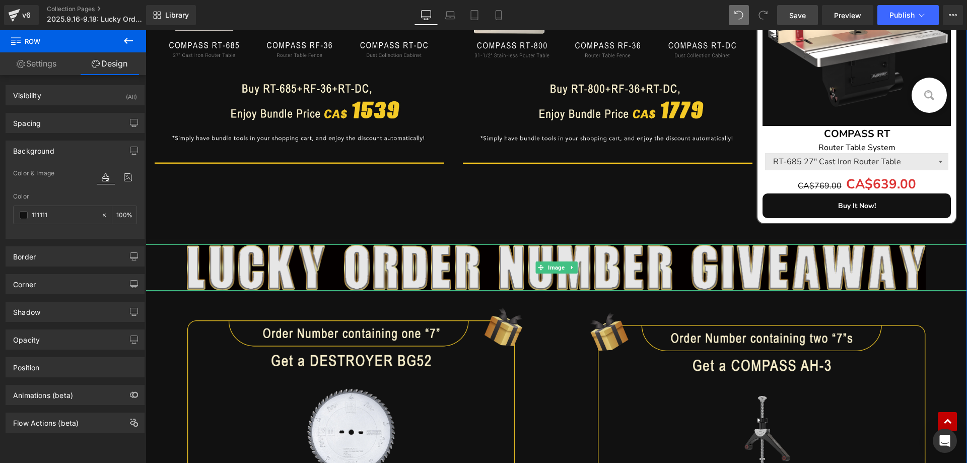
click at [230, 261] on img at bounding box center [556, 267] width 739 height 46
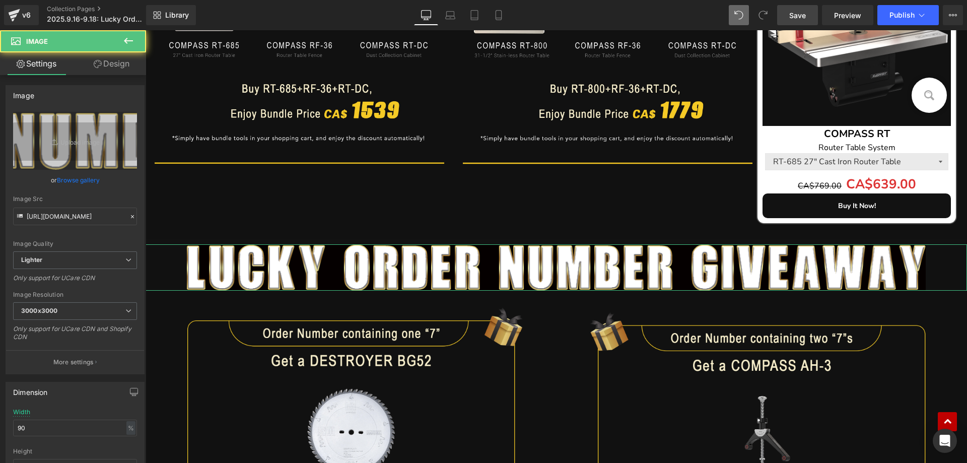
click at [120, 68] on link "Design" at bounding box center [111, 63] width 73 height 23
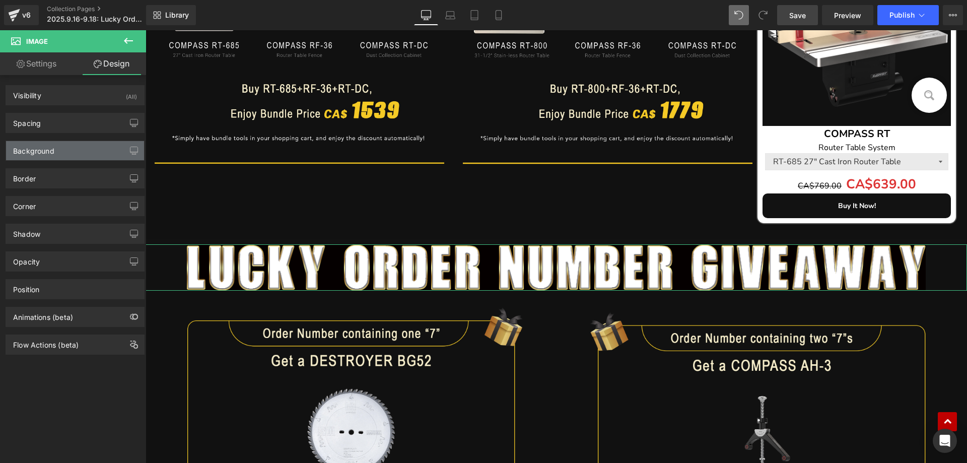
click at [65, 149] on div "Background" at bounding box center [75, 150] width 138 height 19
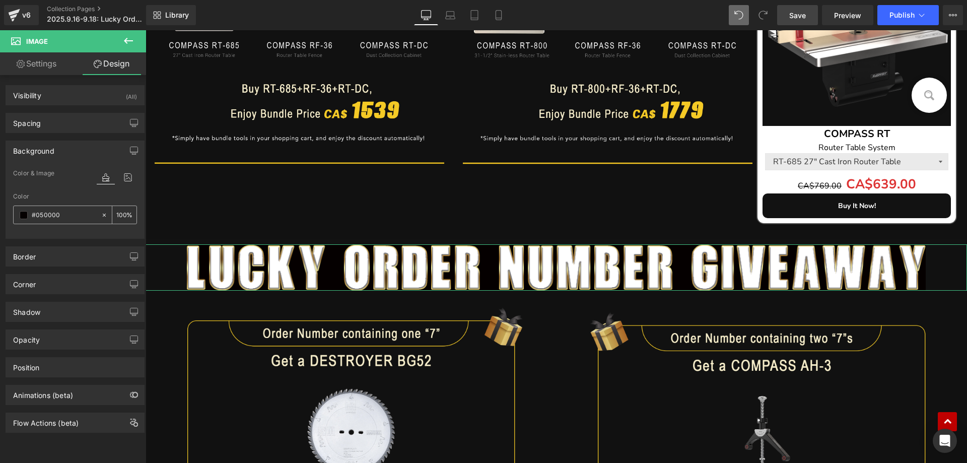
click at [72, 213] on input "text" at bounding box center [64, 214] width 64 height 11
paste input "111111"
type input "111111"
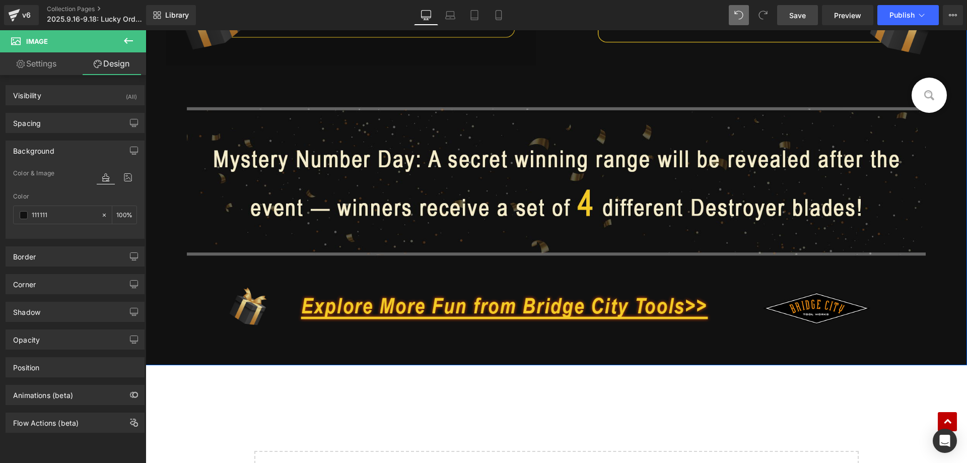
scroll to position [1913, 0]
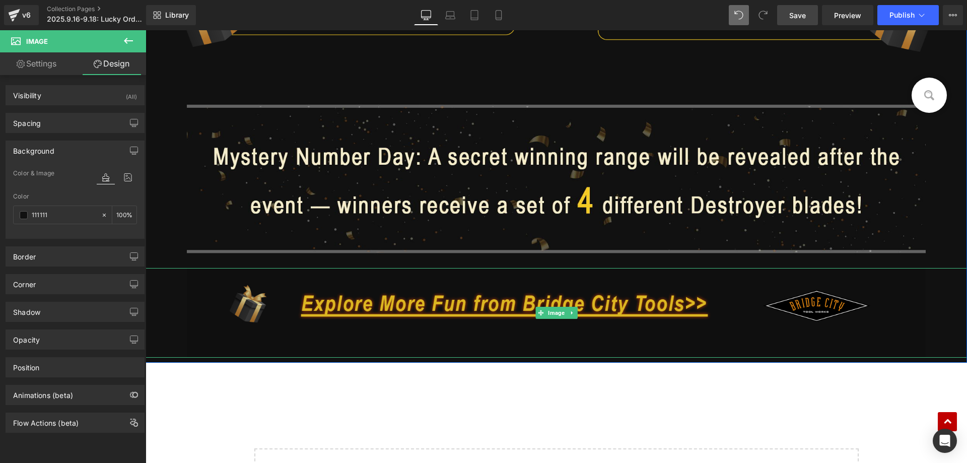
click at [379, 311] on img at bounding box center [556, 312] width 739 height 89
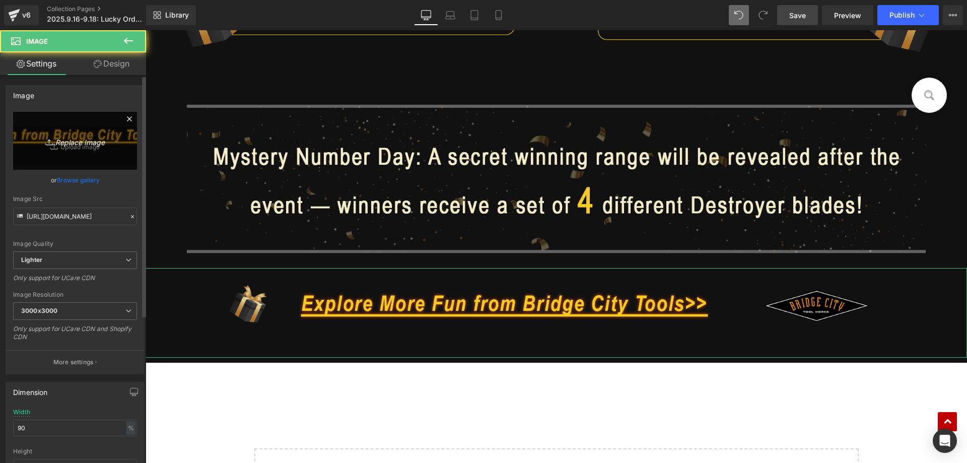
click at [91, 128] on link "Replace Image" at bounding box center [75, 141] width 124 height 58
type input "C:\fakepath\edm_11(1).jpg"
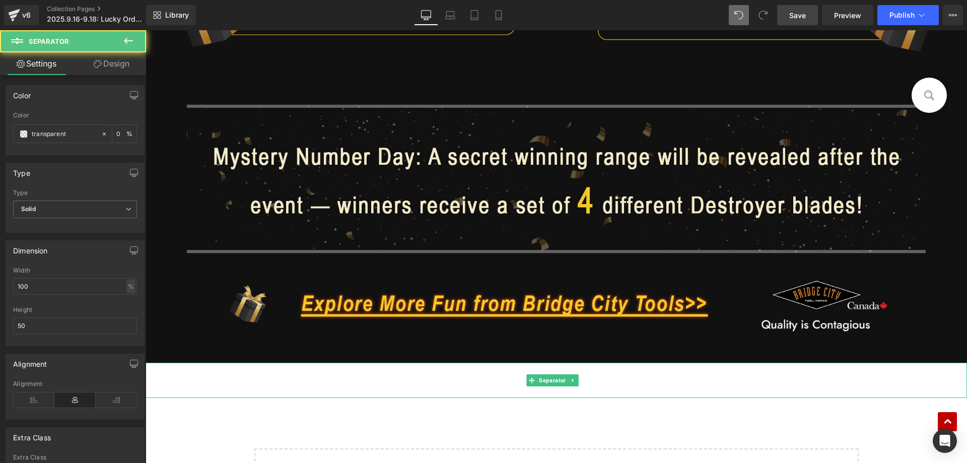
drag, startPoint x: 235, startPoint y: 389, endPoint x: 240, endPoint y: 376, distance: 13.6
click at [235, 389] on hr at bounding box center [555, 383] width 821 height 30
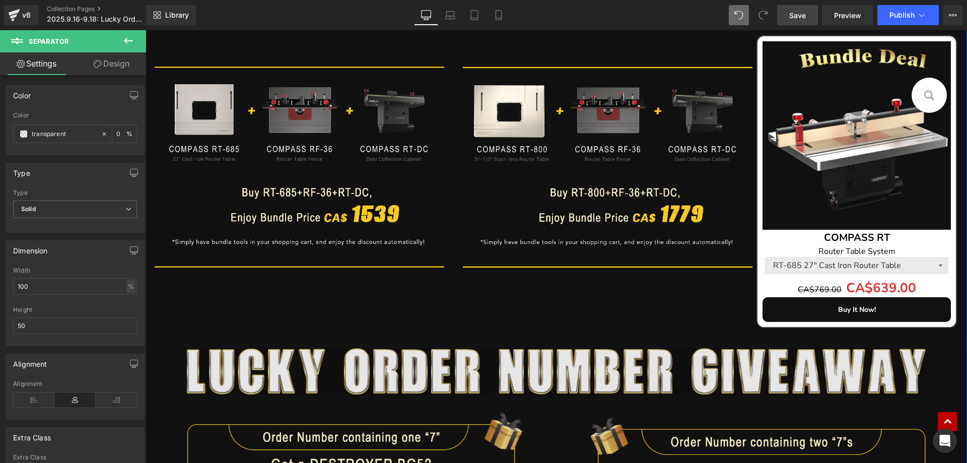
scroll to position [1410, 0]
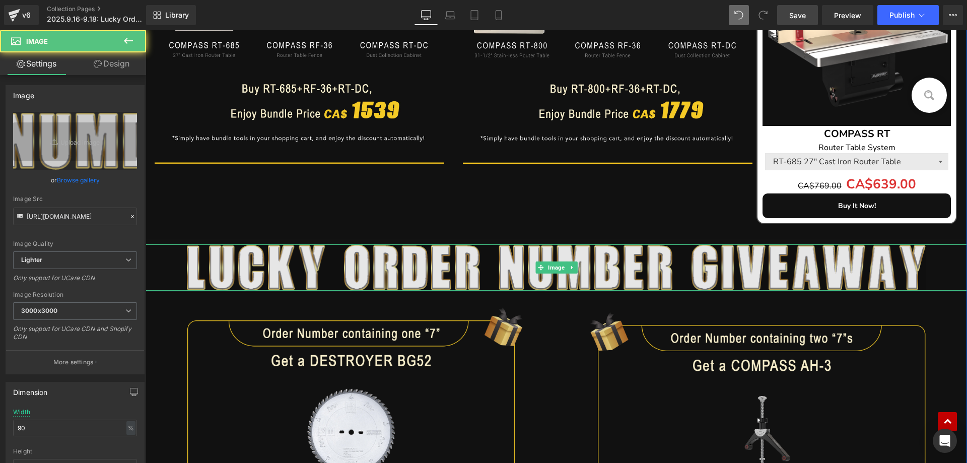
click at [381, 268] on img at bounding box center [556, 267] width 739 height 46
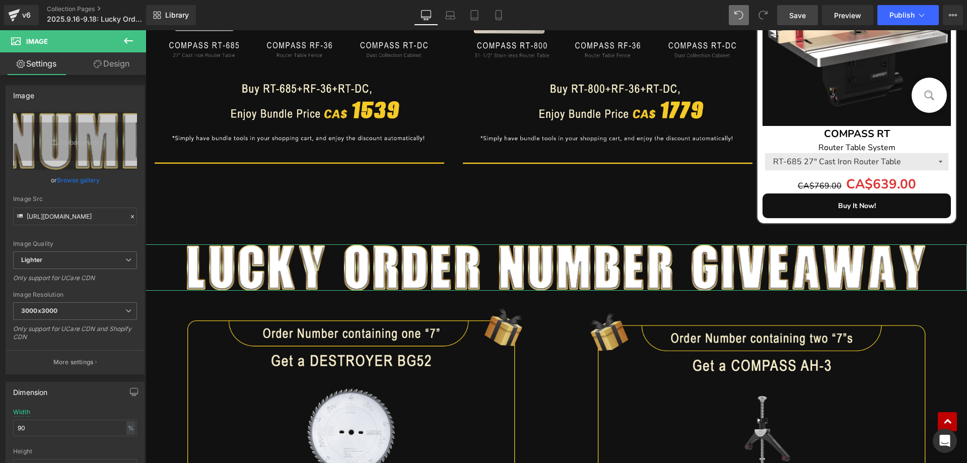
click at [118, 67] on link "Design" at bounding box center [111, 63] width 73 height 23
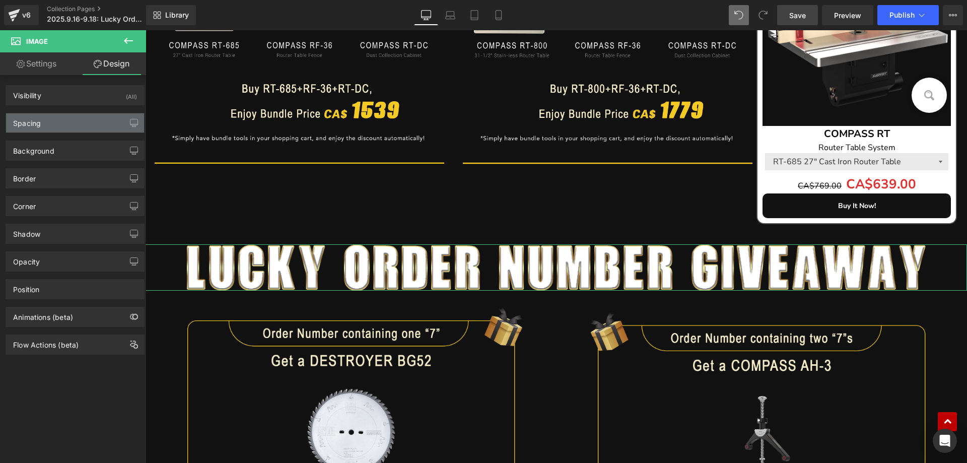
click at [38, 122] on div "Spacing" at bounding box center [27, 120] width 28 height 14
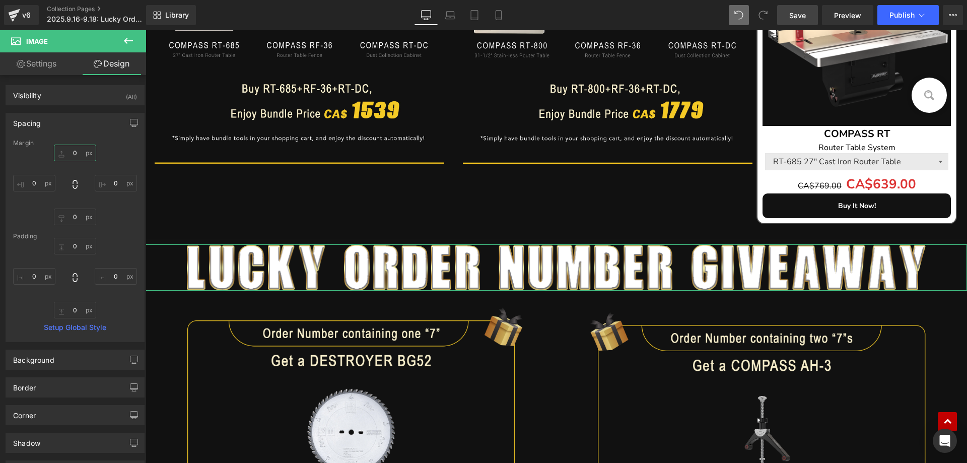
click at [73, 155] on input "0" at bounding box center [75, 152] width 42 height 17
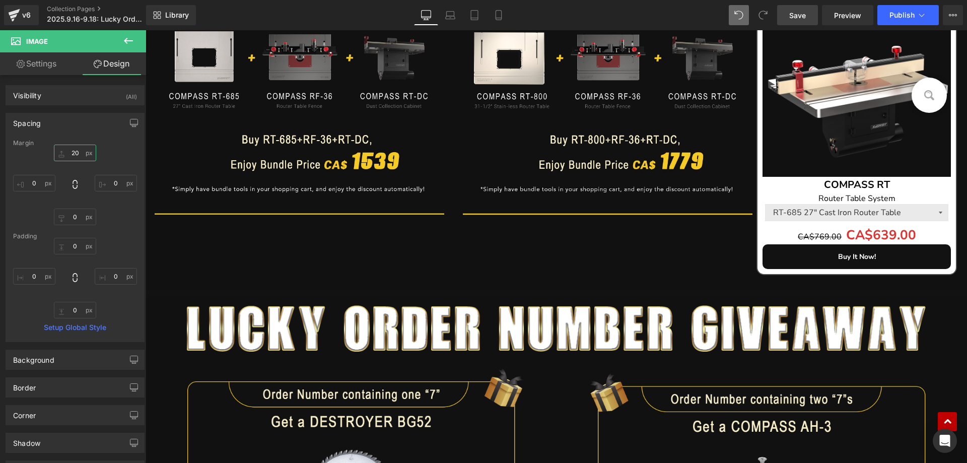
scroll to position [1208, 0]
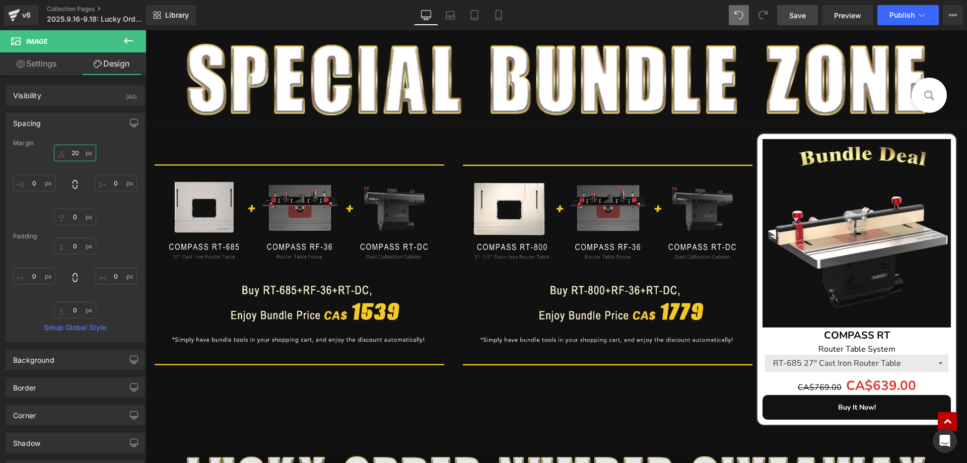
type input "20"
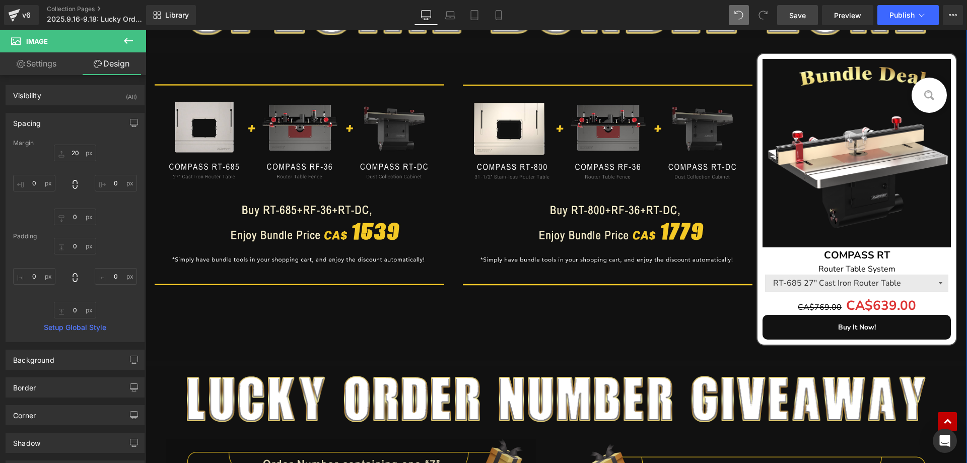
scroll to position [1108, 0]
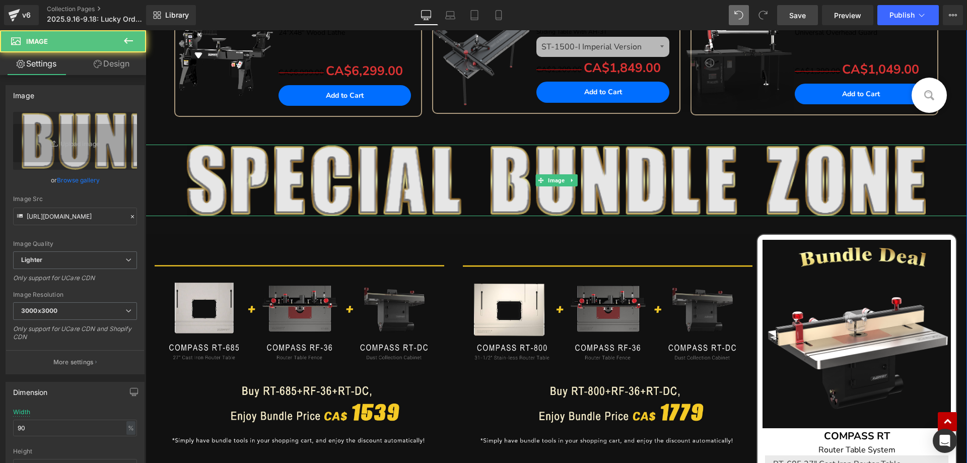
click at [410, 177] on img at bounding box center [556, 179] width 739 height 71
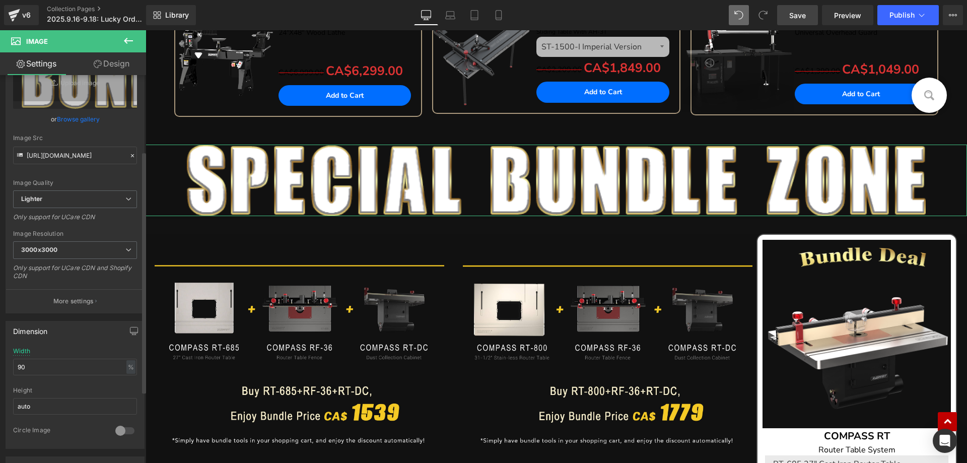
scroll to position [151, 0]
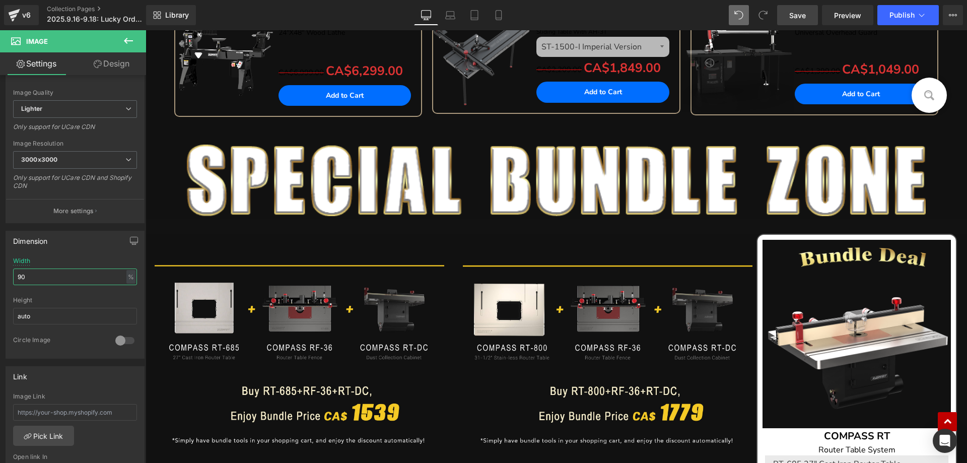
drag, startPoint x: 37, startPoint y: 278, endPoint x: -23, endPoint y: 274, distance: 60.0
click at [0, 274] on html "Row You are previewing how the will restyle your page. You can not edit Element…" at bounding box center [483, 231] width 967 height 463
type input "80"
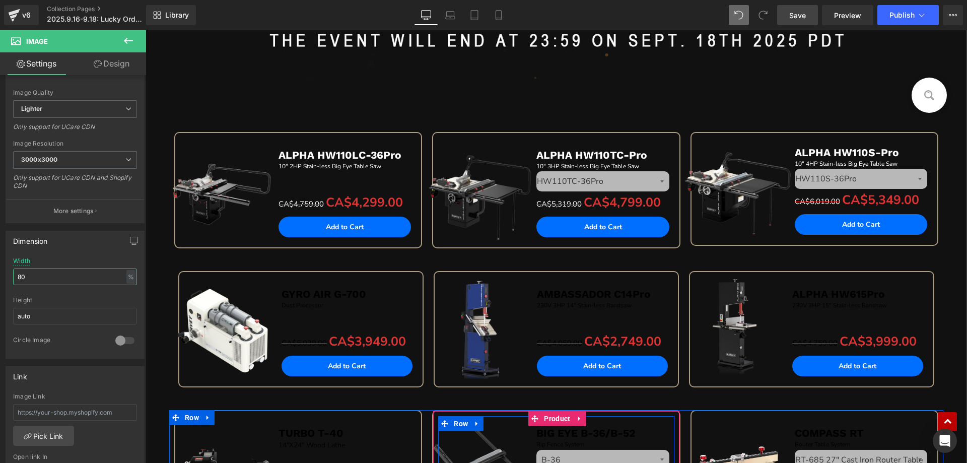
scroll to position [554, 0]
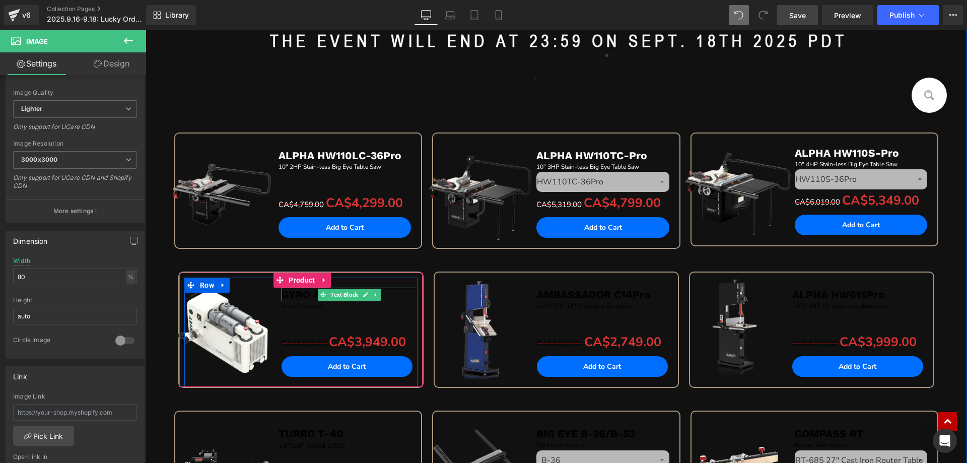
click at [295, 297] on span "GYRO AIR G-700" at bounding box center [323, 294] width 85 height 13
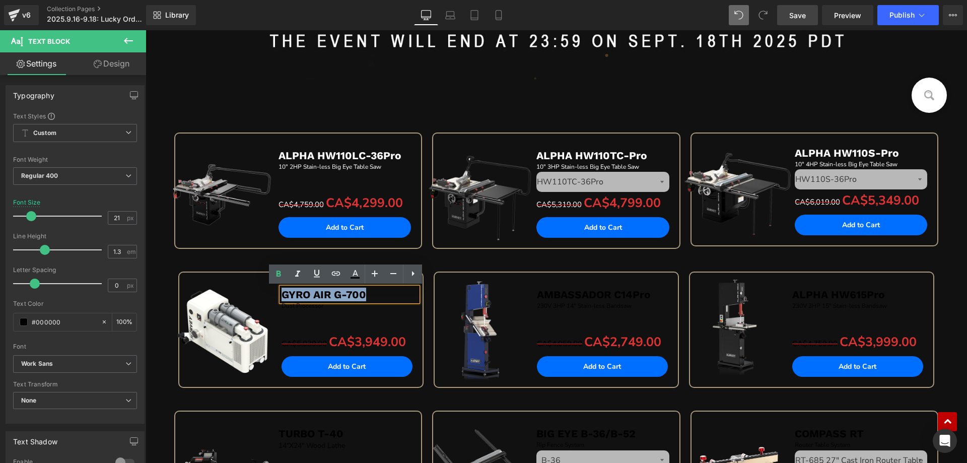
drag, startPoint x: 279, startPoint y: 293, endPoint x: 386, endPoint y: 293, distance: 106.7
click at [386, 293] on p "GYRO AIR G-700" at bounding box center [349, 294] width 136 height 14
click at [349, 275] on icon at bounding box center [355, 274] width 12 height 12
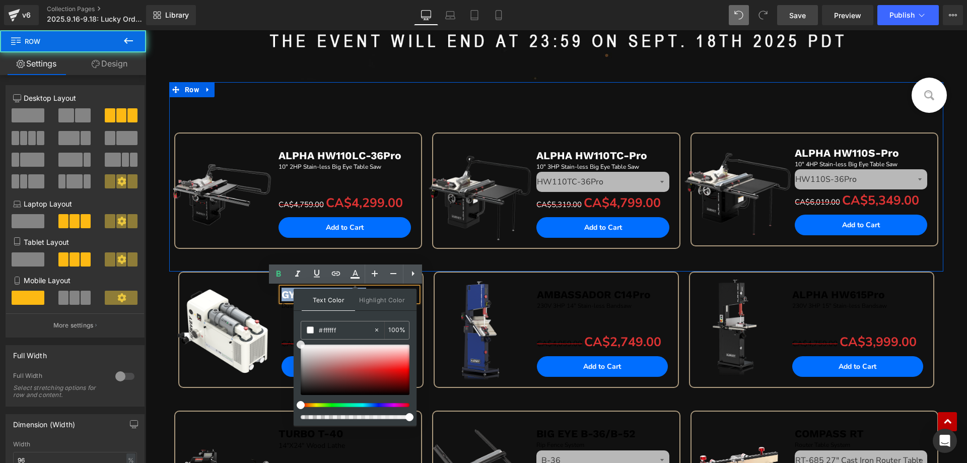
click at [222, 258] on div "Sale Off (P) Image ALPHA HW110LC-36Pro Text Block 10" 2HP Stain-less Big Eye Ta…" at bounding box center [298, 201] width 258 height 139
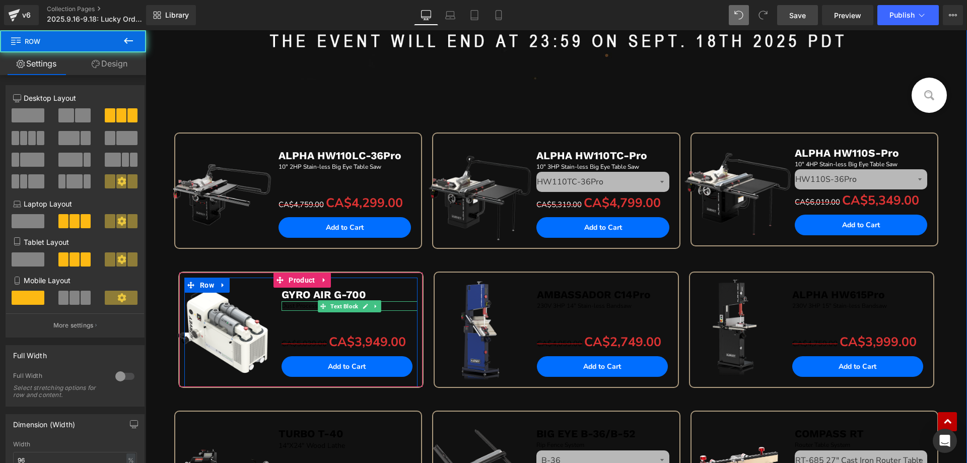
click at [287, 305] on p "Dust Processor" at bounding box center [349, 306] width 136 height 10
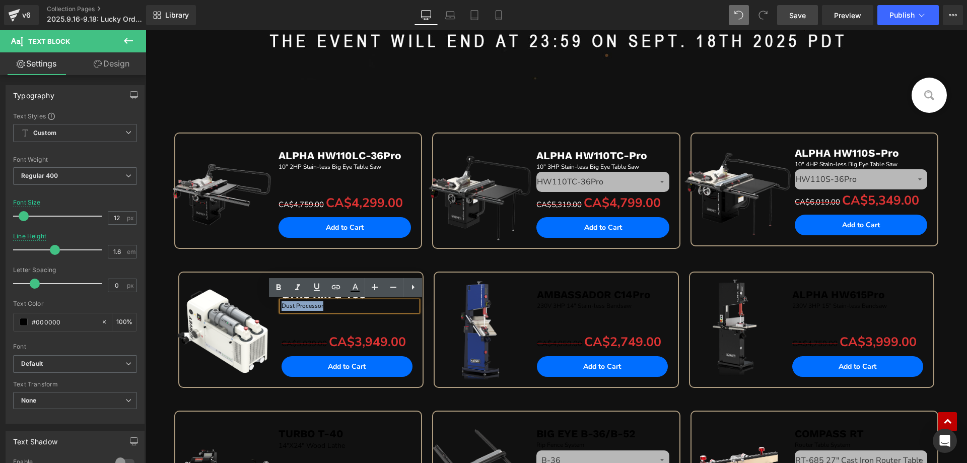
drag, startPoint x: 277, startPoint y: 305, endPoint x: 340, endPoint y: 305, distance: 62.4
click at [340, 305] on p "Dust Processor" at bounding box center [349, 306] width 136 height 10
click at [353, 288] on icon at bounding box center [355, 287] width 12 height 12
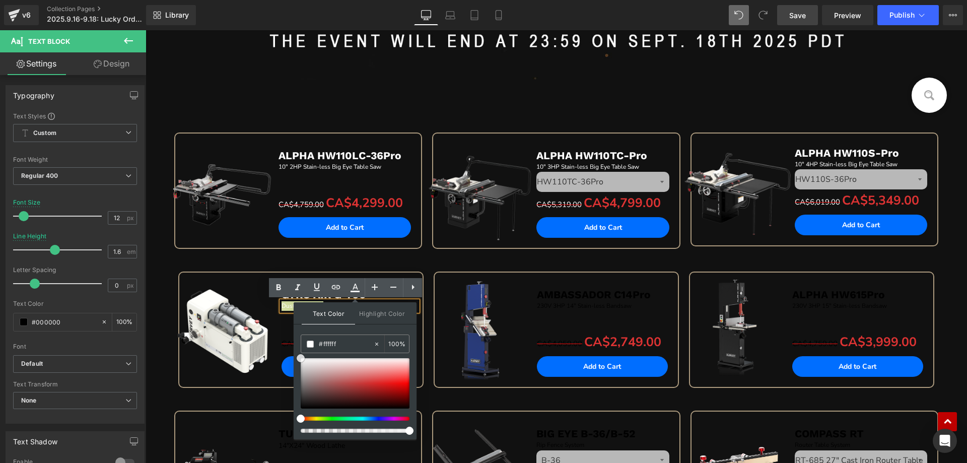
drag, startPoint x: 300, startPoint y: 406, endPoint x: 129, endPoint y: 301, distance: 200.7
click at [294, 341] on div "Text Color Highlight Color #333333 #333333 100 % none 0 %" at bounding box center [355, 370] width 123 height 137
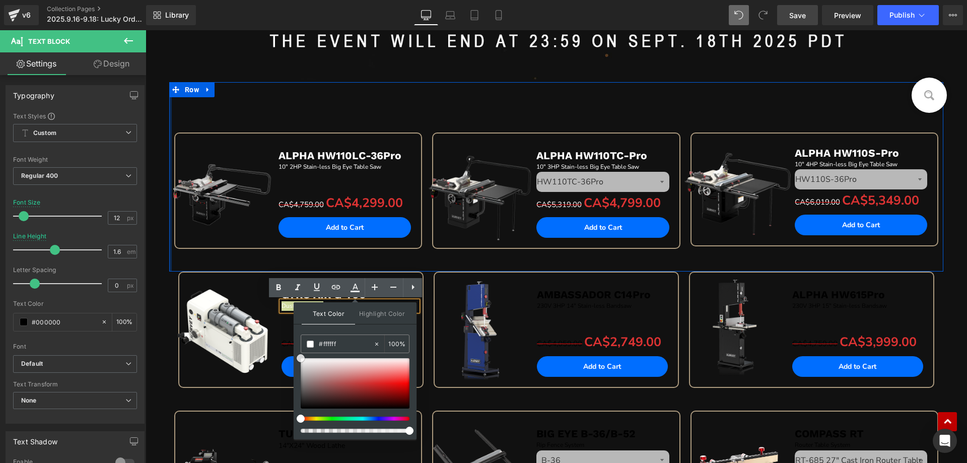
click at [169, 264] on div at bounding box center [170, 176] width 3 height 189
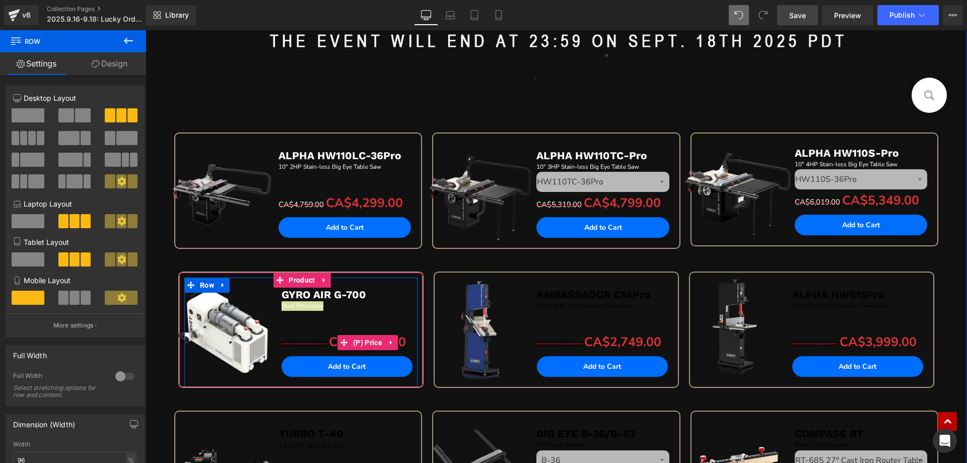
drag, startPoint x: 358, startPoint y: 341, endPoint x: 228, endPoint y: 258, distance: 154.9
click at [358, 340] on span "(P) Price" at bounding box center [367, 342] width 34 height 15
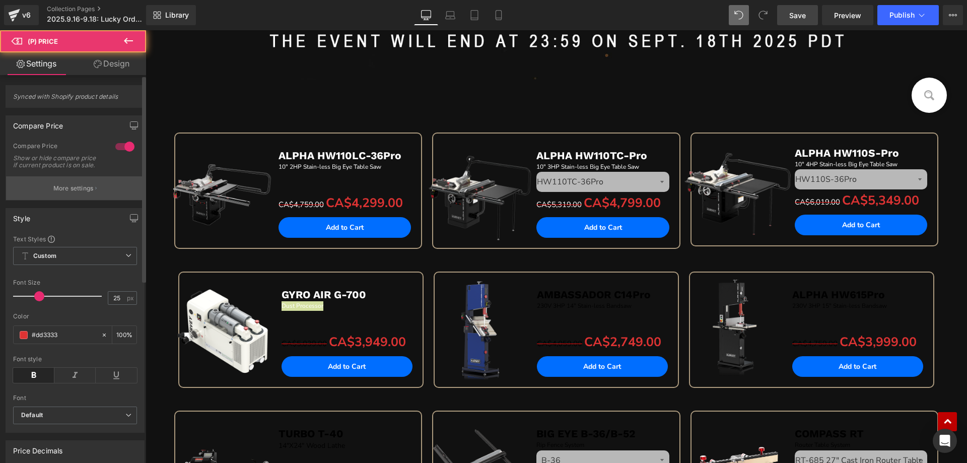
click at [64, 192] on p "More settings" at bounding box center [73, 188] width 40 height 9
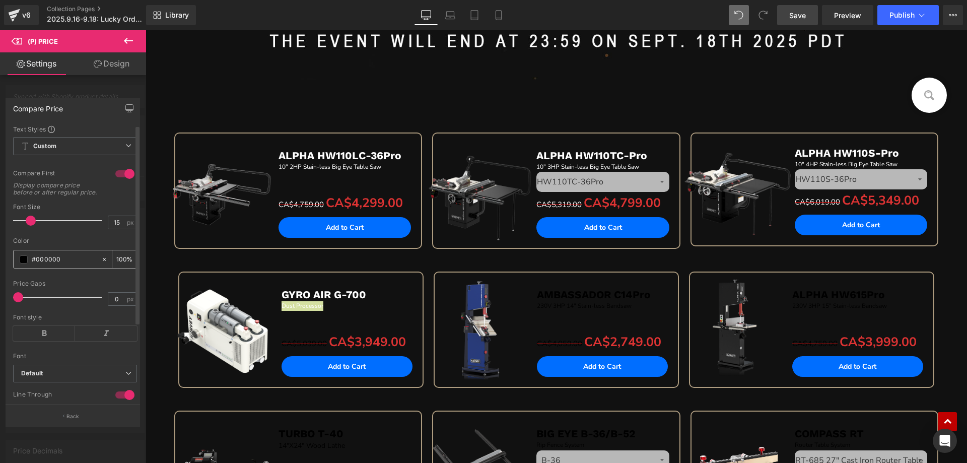
click at [23, 263] on span at bounding box center [24, 259] width 8 height 8
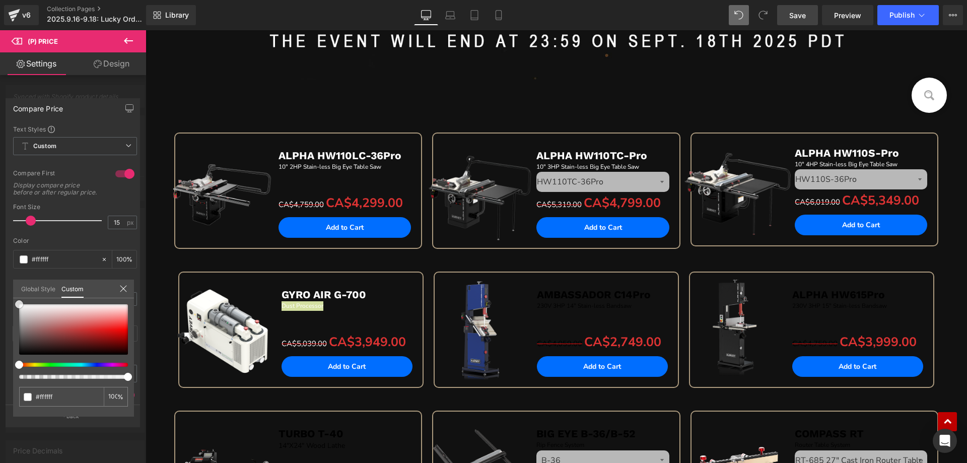
drag, startPoint x: 20, startPoint y: 331, endPoint x: 14, endPoint y: 287, distance: 43.7
click at [14, 287] on div "Global Style Custom Setup Global Style #000000 100 %" at bounding box center [73, 294] width 121 height 31
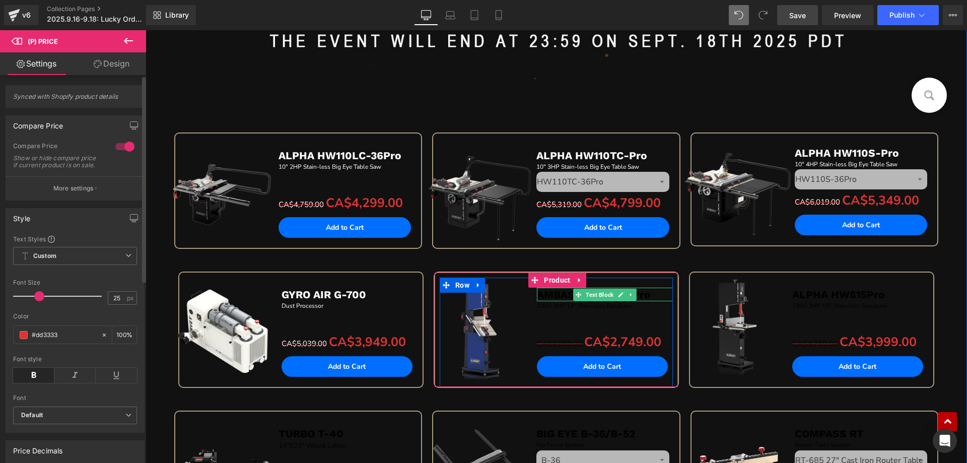
click at [539, 295] on b "AMBASSADOR C14Pro" at bounding box center [594, 294] width 114 height 13
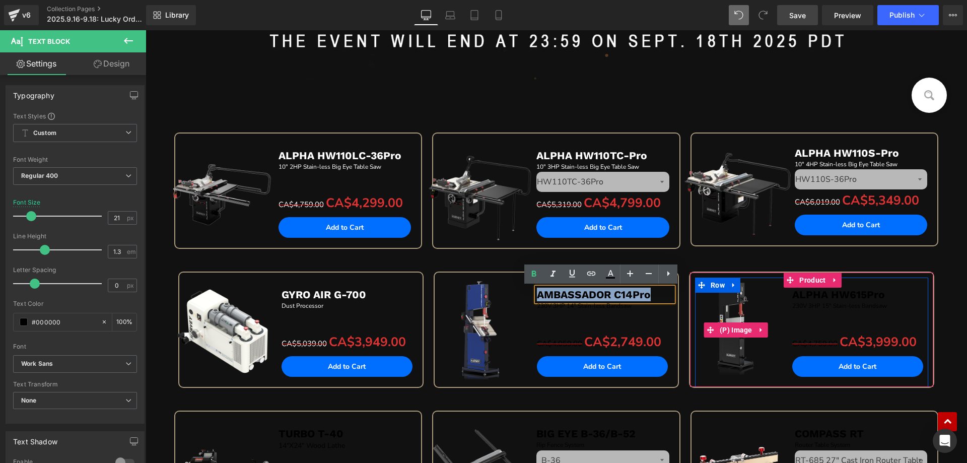
drag, startPoint x: 533, startPoint y: 292, endPoint x: 645, endPoint y: 285, distance: 112.5
click at [678, 292] on div "Sale Off (P) Image GYRO AIR G-700 Text Block Dust Processor Text Block Separato…" at bounding box center [556, 340] width 766 height 139
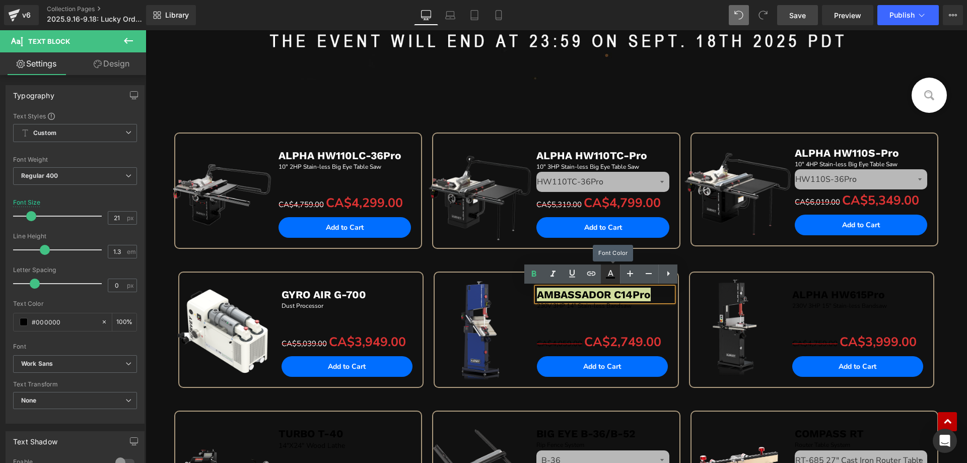
click at [606, 274] on icon at bounding box center [610, 274] width 12 height 12
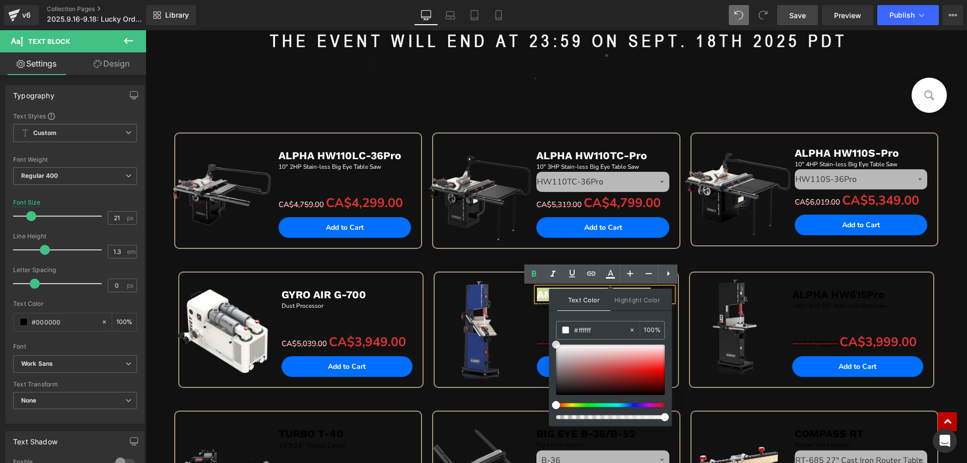
drag, startPoint x: 557, startPoint y: 386, endPoint x: 550, endPoint y: 327, distance: 59.4
click at [550, 327] on div "Text Color Highlight Color #333333 #333333 100 % none 0 %" at bounding box center [610, 356] width 123 height 137
drag, startPoint x: 467, startPoint y: 400, endPoint x: 506, endPoint y: 316, distance: 92.8
click at [468, 399] on div "Sale Off (P) Image AMBASSADOR C14Pro Text Block 230V 3HP 14" Stain-less Bandsaw…" at bounding box center [555, 340] width 255 height 139
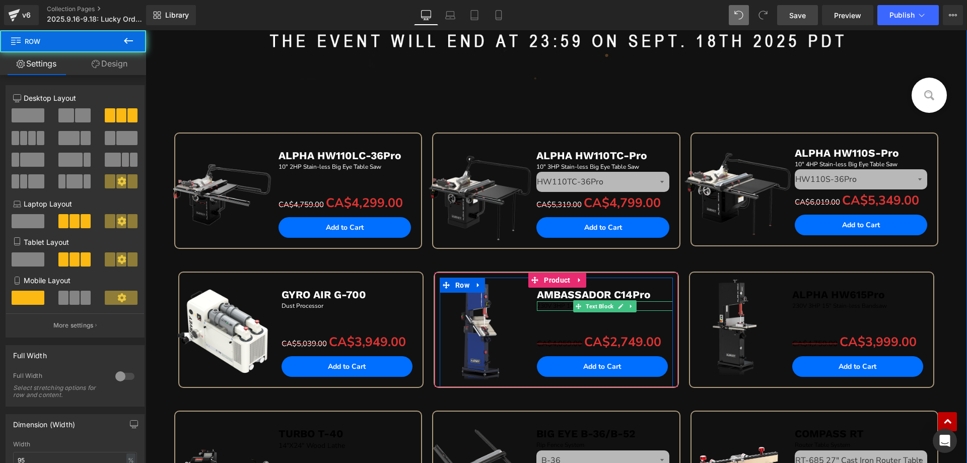
click at [540, 307] on p "230V 3HP 14" Stain-less Bandsaw" at bounding box center [605, 306] width 136 height 10
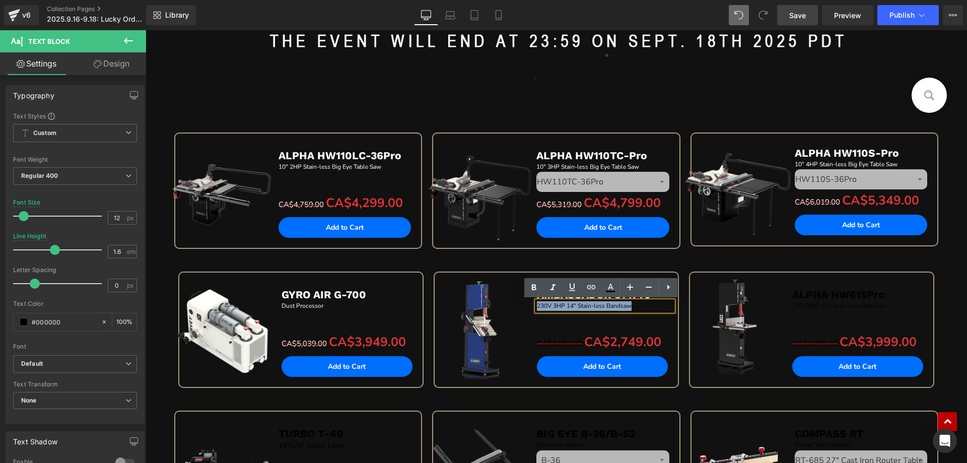
drag, startPoint x: 533, startPoint y: 304, endPoint x: 646, endPoint y: 305, distance: 112.8
click at [646, 305] on p "230V 3HP 14" Stain-less Bandsaw" at bounding box center [605, 306] width 136 height 10
drag, startPoint x: 611, startPoint y: 287, endPoint x: 460, endPoint y: 273, distance: 151.6
click at [611, 287] on icon at bounding box center [610, 287] width 12 height 12
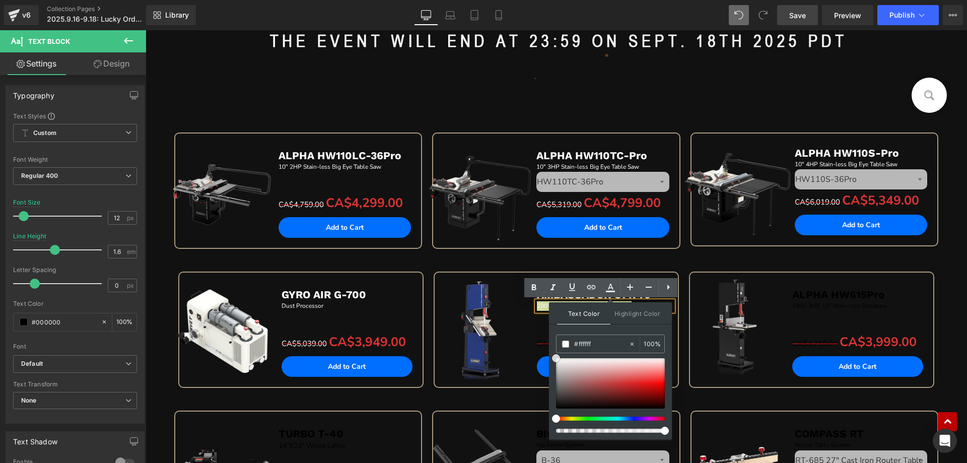
drag, startPoint x: 557, startPoint y: 405, endPoint x: 355, endPoint y: 362, distance: 205.8
click at [552, 341] on div "Text Color Highlight Color #333333 #333333 100 % none 0 %" at bounding box center [610, 370] width 123 height 137
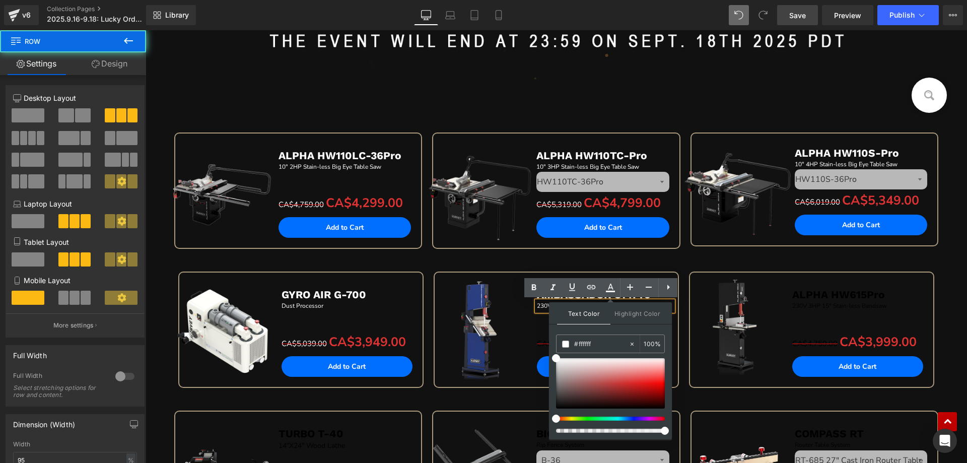
drag, startPoint x: 482, startPoint y: 403, endPoint x: 547, endPoint y: 343, distance: 88.4
click at [483, 403] on div "Sale Off (P) Image AMBASSADOR C14Pro Text Block 230V 3HP 14" Stain-less Bandsaw…" at bounding box center [555, 340] width 255 height 139
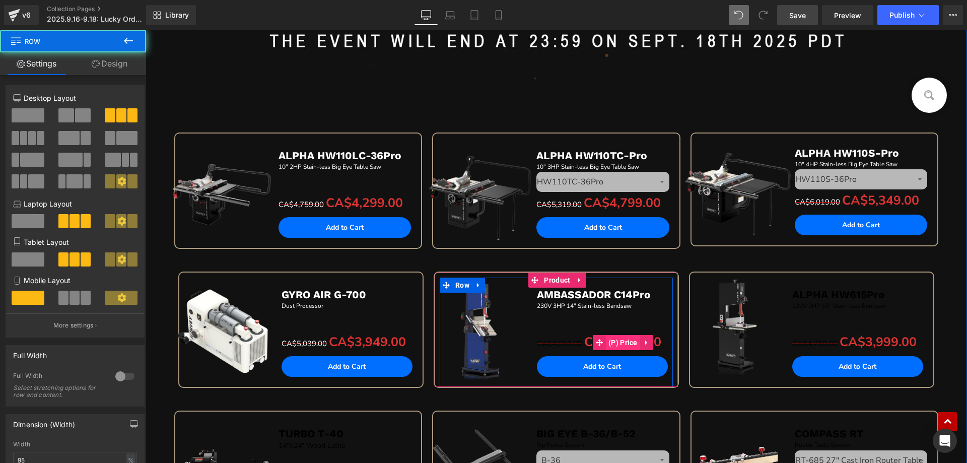
click at [613, 346] on span "(P) Price" at bounding box center [623, 342] width 34 height 15
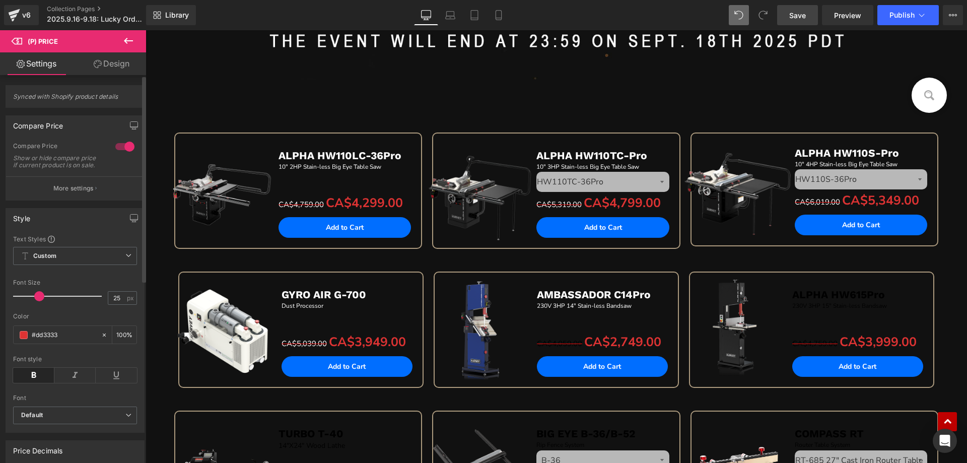
click at [61, 200] on button "More settings" at bounding box center [75, 188] width 138 height 24
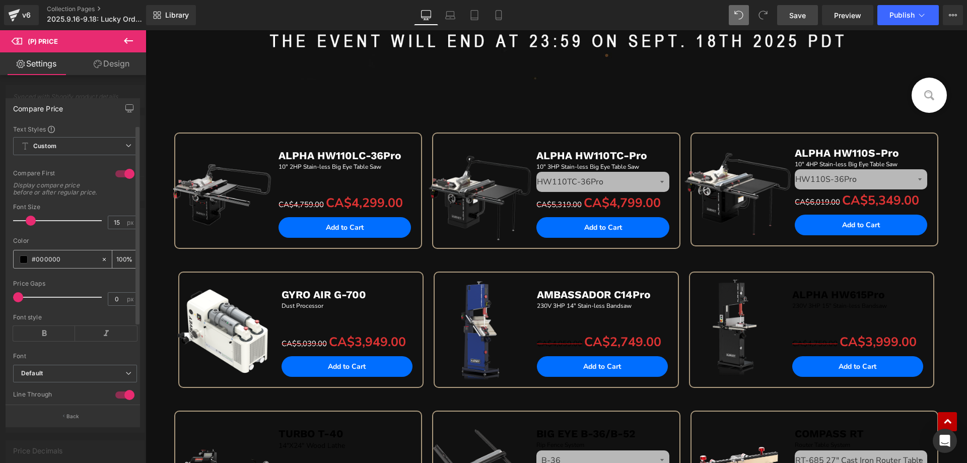
click at [26, 263] on span at bounding box center [24, 259] width 8 height 8
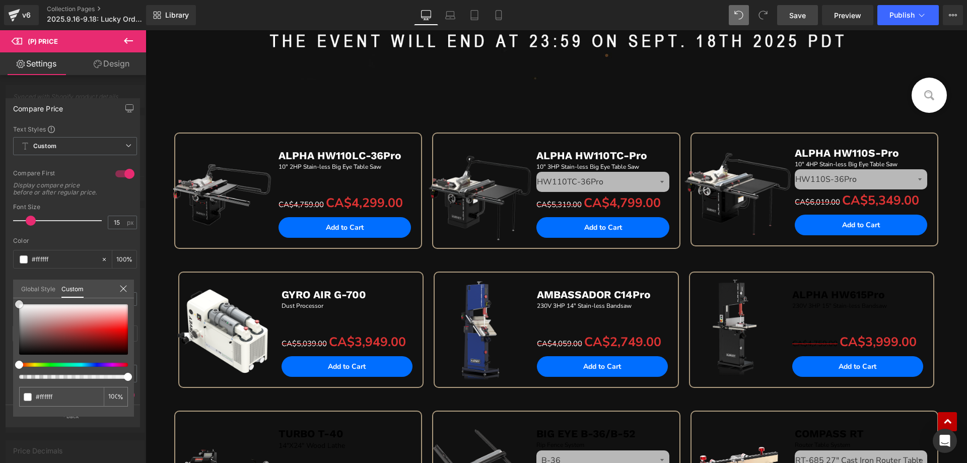
drag, startPoint x: 19, startPoint y: 353, endPoint x: 4, endPoint y: 288, distance: 66.6
click at [4, 288] on div "Compare Price Text Styles Custom Custom Setup Global Style Custom Setup Global …" at bounding box center [73, 258] width 146 height 335
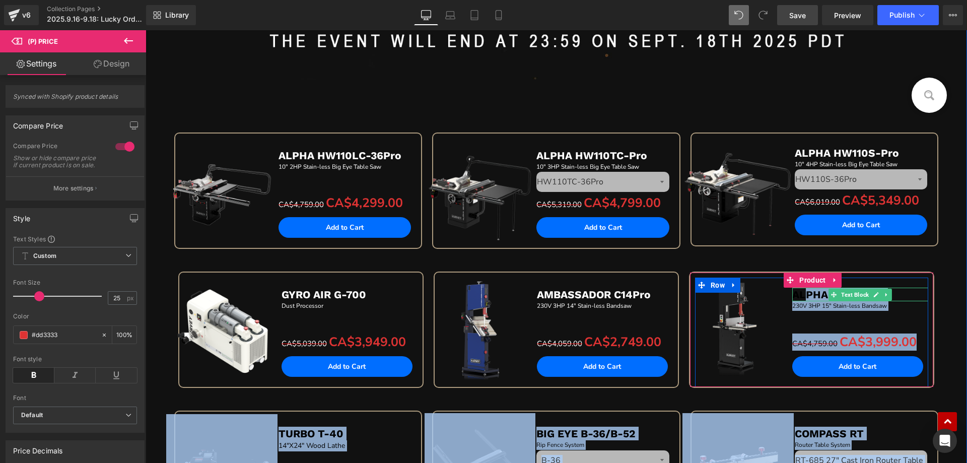
click at [799, 295] on b "ALPHA HW615Pro" at bounding box center [838, 294] width 93 height 13
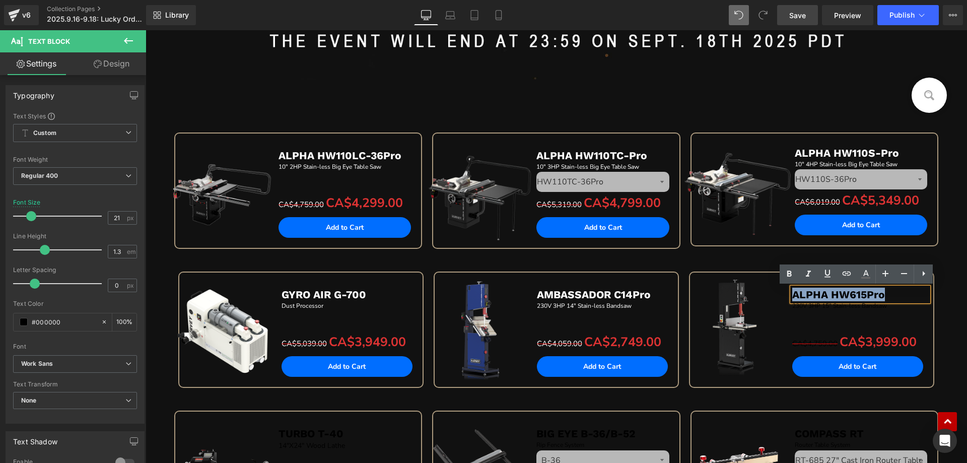
drag, startPoint x: 790, startPoint y: 294, endPoint x: 889, endPoint y: 294, distance: 98.7
click at [889, 294] on p "ALPHA HW615Pro" at bounding box center [860, 294] width 136 height 14
click at [866, 273] on icon at bounding box center [865, 274] width 12 height 12
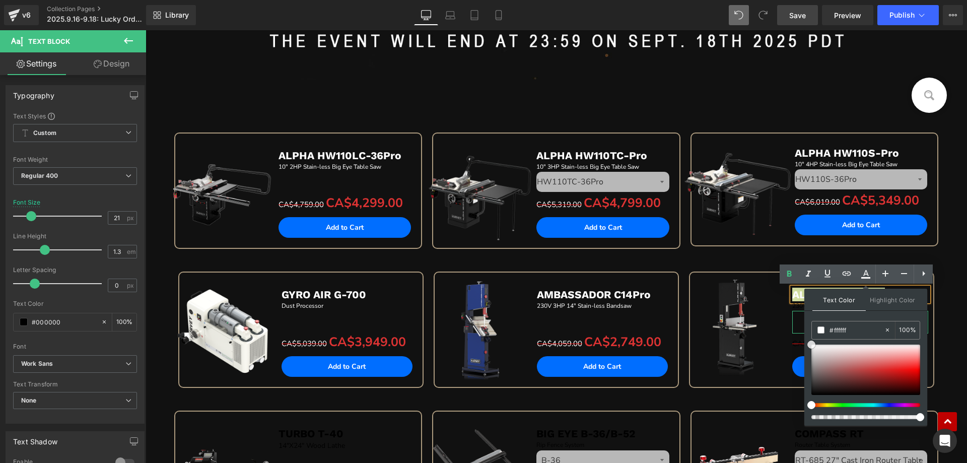
drag, startPoint x: 955, startPoint y: 373, endPoint x: 801, endPoint y: 327, distance: 160.9
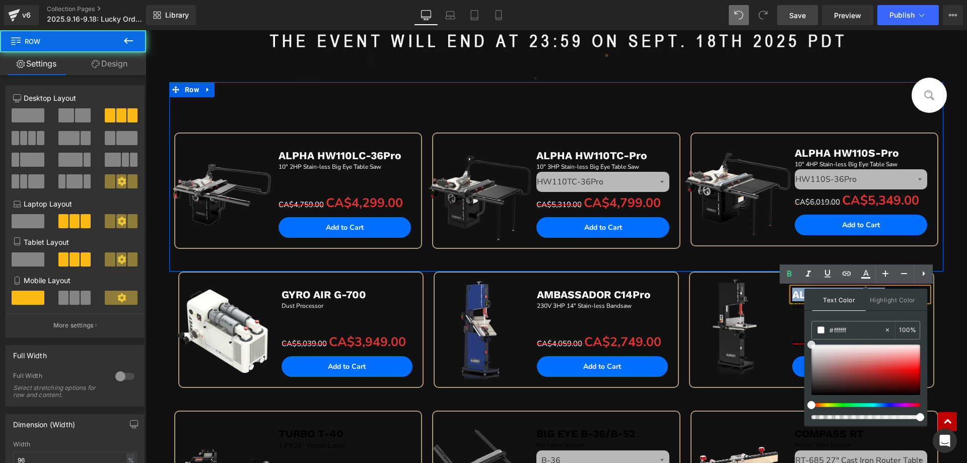
click at [712, 256] on div "Sale Off (P) Image ALPHA HW110S-Pro Text Block 10" 4HP Stain-less Big Eye Table…" at bounding box center [814, 200] width 258 height 136
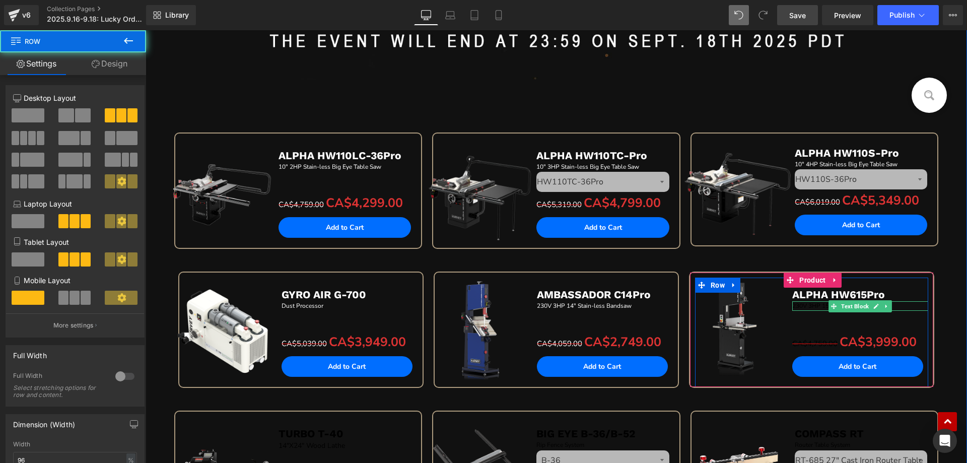
click at [802, 305] on p "230V 3HP 15" Stain-less Bandsaw" at bounding box center [860, 306] width 136 height 10
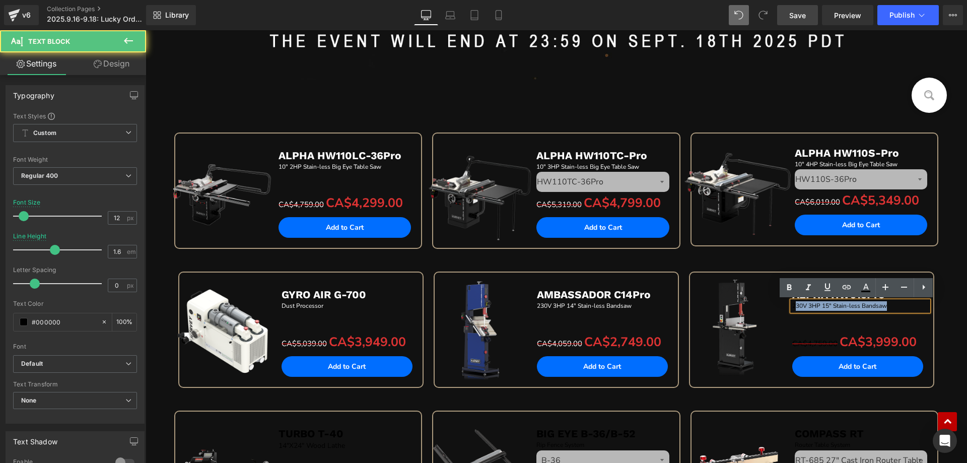
drag, startPoint x: 790, startPoint y: 305, endPoint x: 894, endPoint y: 305, distance: 103.7
click at [894, 305] on p "230V 3HP 15" Stain-less Bandsaw" at bounding box center [860, 306] width 136 height 10
click at [893, 306] on p "230V 3HP 15" Stain-less Bandsaw" at bounding box center [860, 306] width 136 height 10
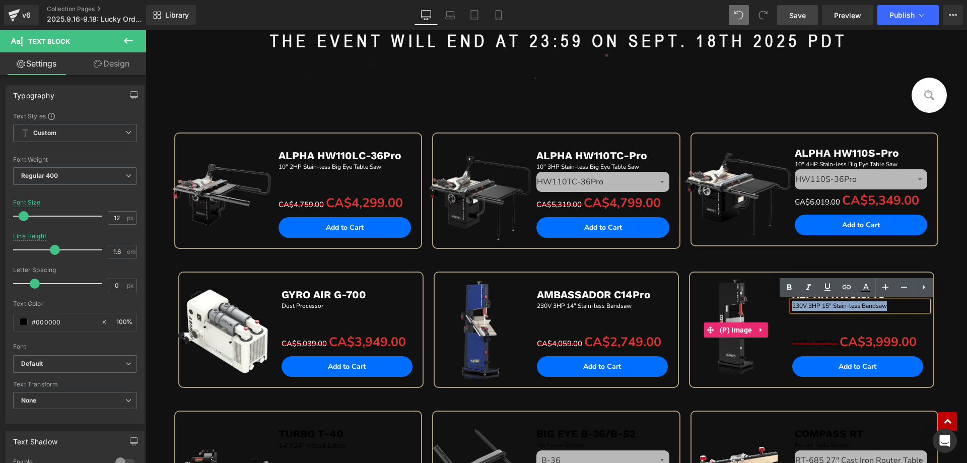
drag, startPoint x: 896, startPoint y: 307, endPoint x: 772, endPoint y: 307, distance: 123.3
click at [772, 307] on div "Sale Off (P) Image ALPHA HW615Pro Text Block 230V 3HP 15" Stain-less Bandsaw Te…" at bounding box center [811, 331] width 233 height 109
click at [867, 286] on icon at bounding box center [866, 286] width 6 height 6
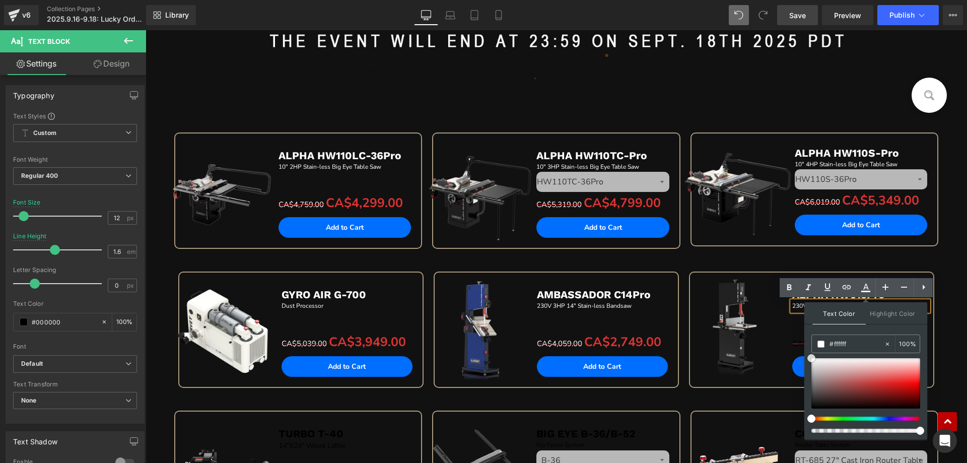
drag, startPoint x: 812, startPoint y: 408, endPoint x: 804, endPoint y: 348, distance: 60.4
click at [804, 348] on div "Text Color Highlight Color #333333 #333333 100 % none 0 %" at bounding box center [865, 370] width 123 height 137
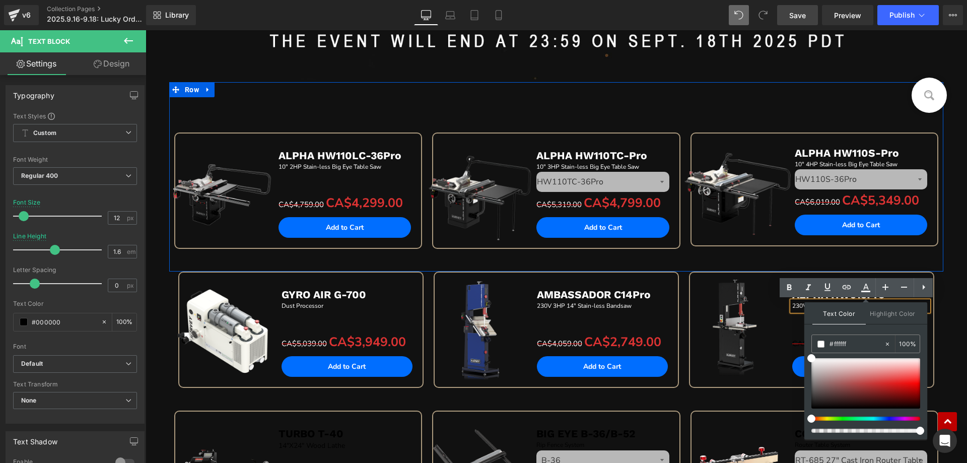
click at [698, 267] on div "Sale Off (P) Image ALPHA HW110S-Pro Text Block 10" 4HP Stain-less Big Eye Table…" at bounding box center [814, 200] width 258 height 136
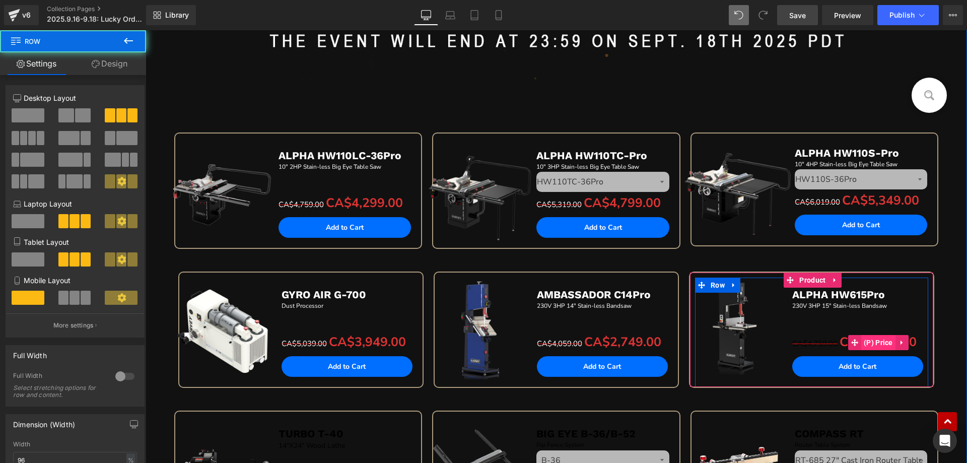
click at [861, 339] on span "(P) Price" at bounding box center [878, 342] width 34 height 15
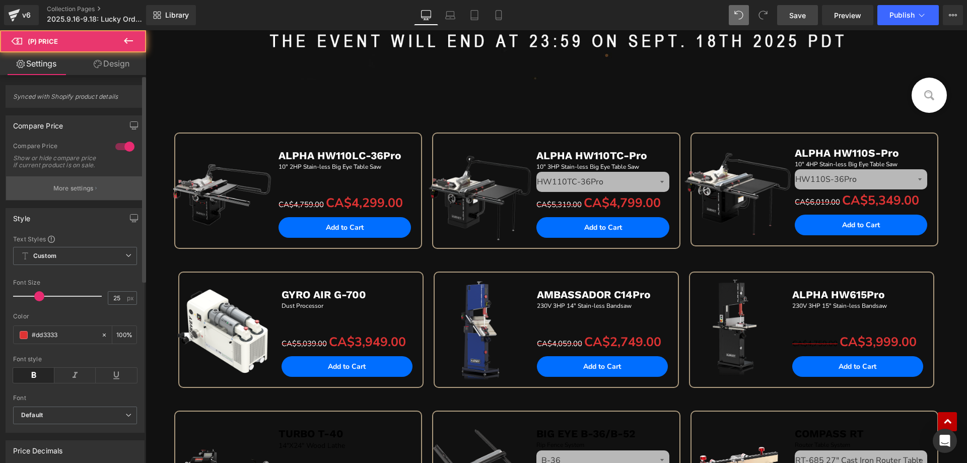
click at [76, 193] on p "More settings" at bounding box center [73, 188] width 40 height 9
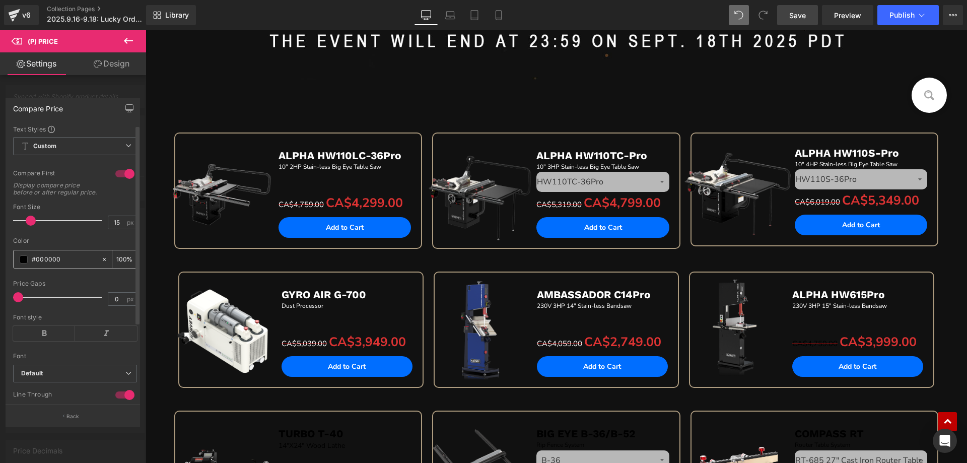
click at [25, 263] on span at bounding box center [24, 259] width 8 height 8
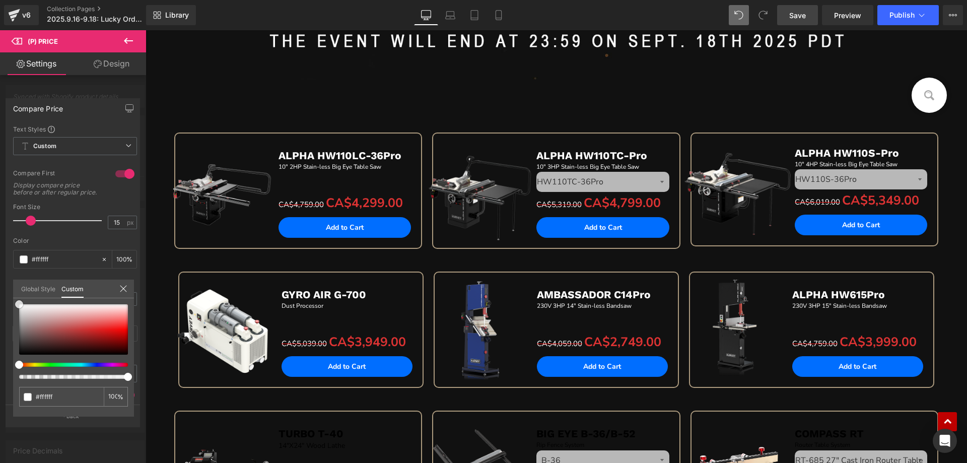
drag, startPoint x: 20, startPoint y: 354, endPoint x: 12, endPoint y: 286, distance: 67.9
click at [12, 286] on div "Compare Price Text Styles Custom Custom Setup Global Style Custom Setup Global …" at bounding box center [73, 258] width 146 height 335
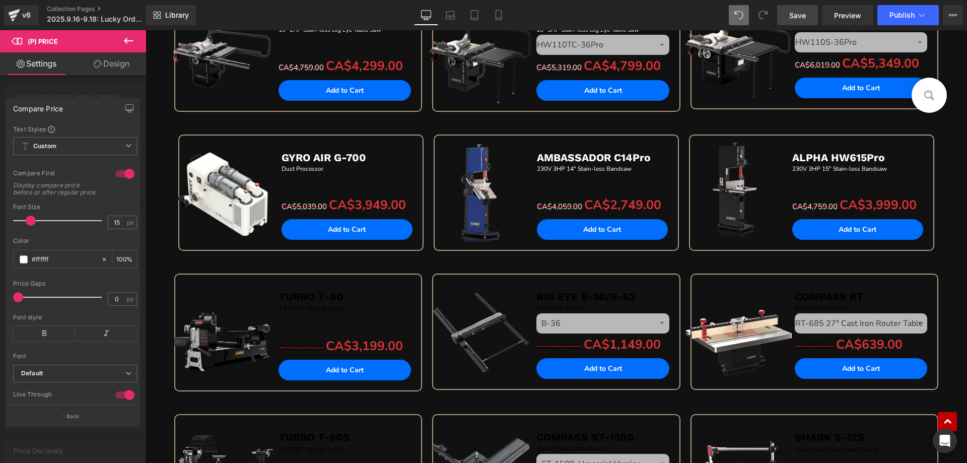
scroll to position [705, 0]
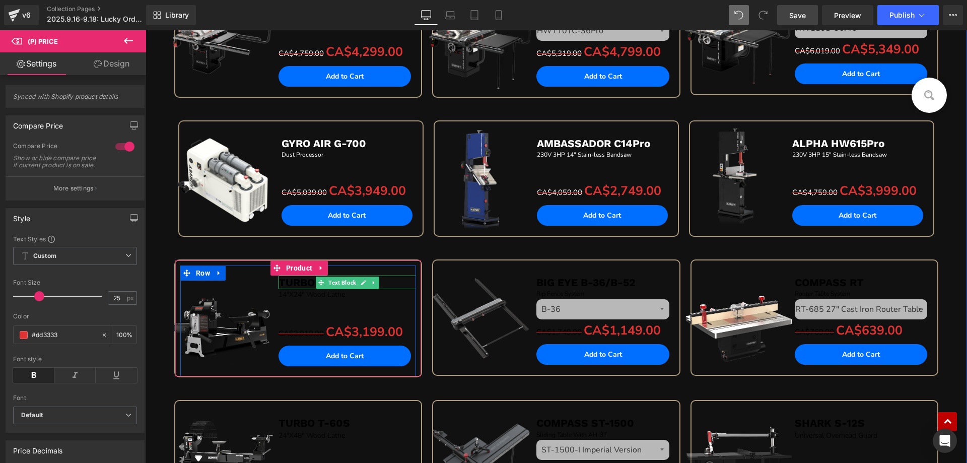
click at [288, 283] on span "TURBO T-40" at bounding box center [310, 282] width 65 height 13
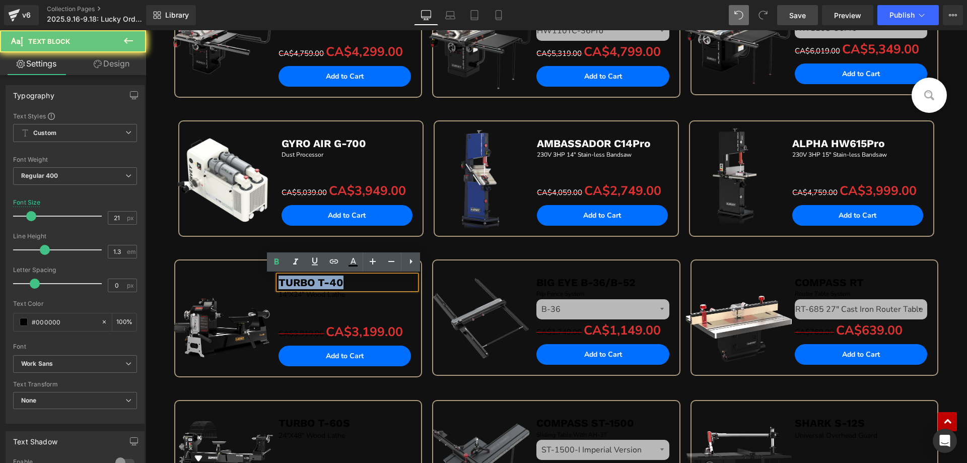
drag, startPoint x: 276, startPoint y: 281, endPoint x: 433, endPoint y: 281, distance: 157.1
click at [433, 281] on div "Sale Off (P) Image TURBO T-40 Text Block 14"X24" Wood Lathe Text Block Separato…" at bounding box center [556, 329] width 774 height 140
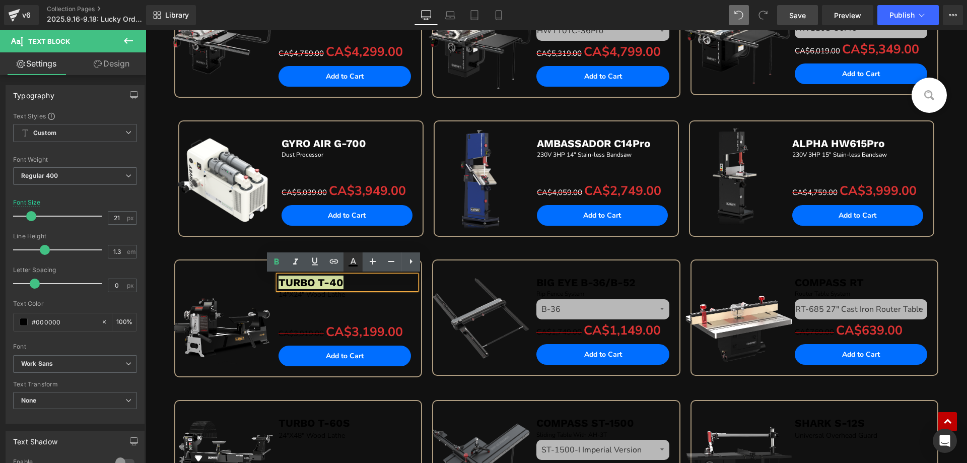
drag, startPoint x: 354, startPoint y: 264, endPoint x: 197, endPoint y: 249, distance: 157.8
click at [354, 264] on icon at bounding box center [353, 262] width 12 height 12
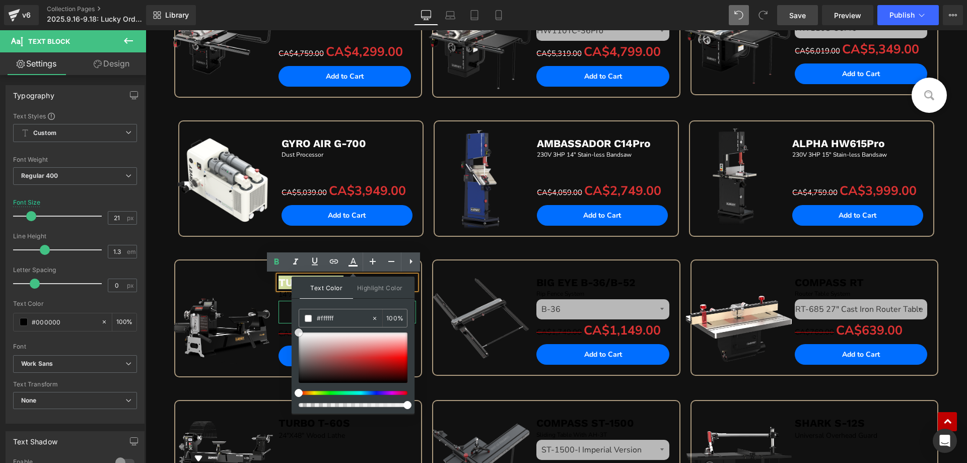
drag, startPoint x: 445, startPoint y: 359, endPoint x: 286, endPoint y: 308, distance: 166.2
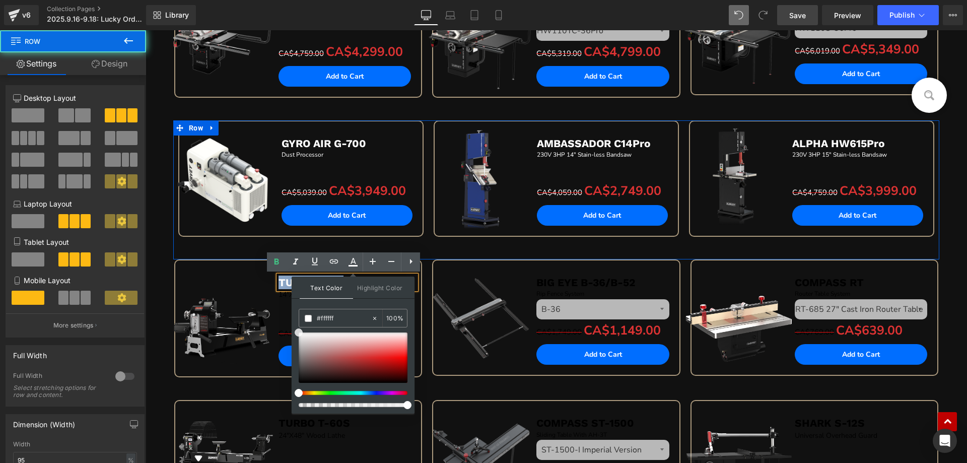
click at [206, 243] on div "Sale Off (P) Image GYRO AIR G-700 Text Block Dust Processor Text Block Separato…" at bounding box center [300, 189] width 255 height 139
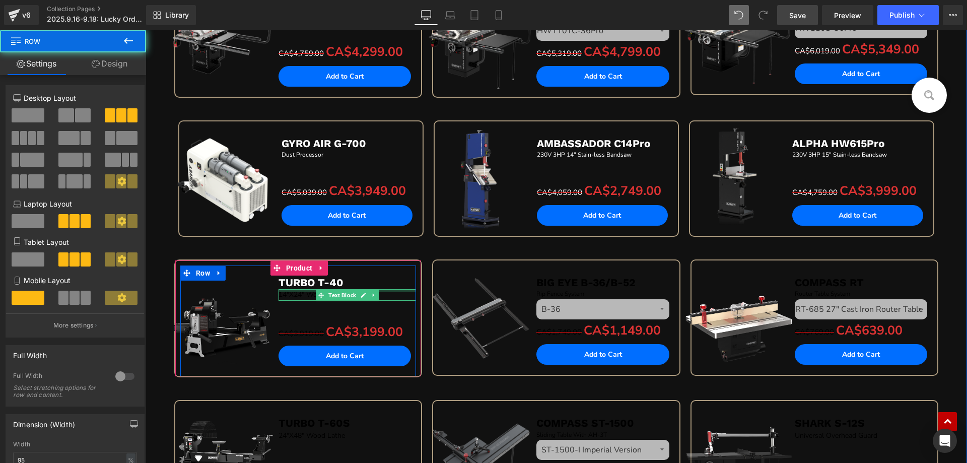
click at [281, 291] on div at bounding box center [346, 290] width 137 height 3
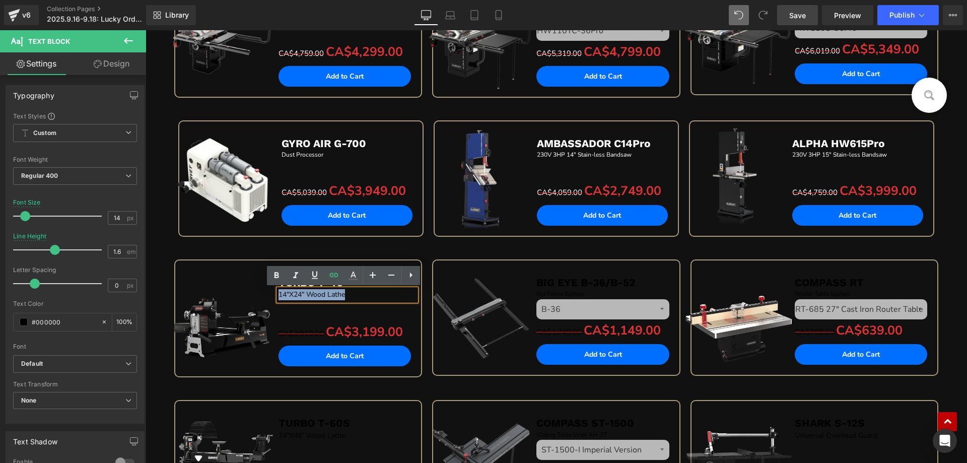
drag, startPoint x: 275, startPoint y: 293, endPoint x: 370, endPoint y: 292, distance: 94.7
click at [370, 292] on p "14"X24" Wood Lathe" at bounding box center [346, 294] width 137 height 11
click at [352, 274] on icon at bounding box center [353, 274] width 6 height 6
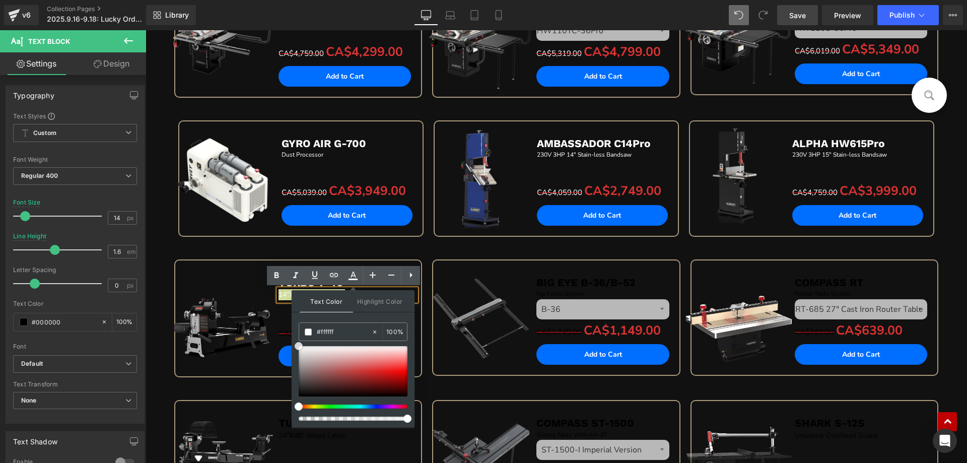
drag, startPoint x: 442, startPoint y: 375, endPoint x: 288, endPoint y: 327, distance: 161.3
click at [162, 242] on div "Sale Off (P) Image ALPHA HW110LC-36Pro Text Block 10" 2HP Stain-less Big Eye Ta…" at bounding box center [555, 236] width 821 height 611
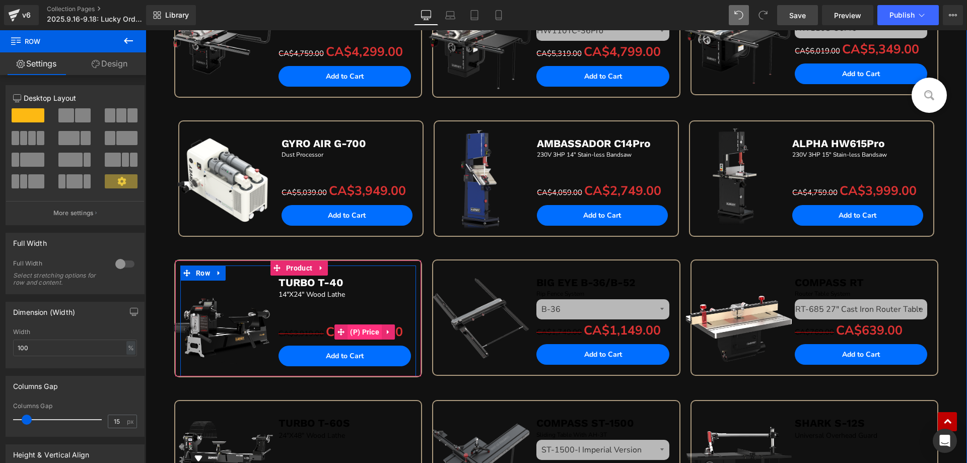
click at [347, 332] on span "(P) Price" at bounding box center [364, 331] width 34 height 15
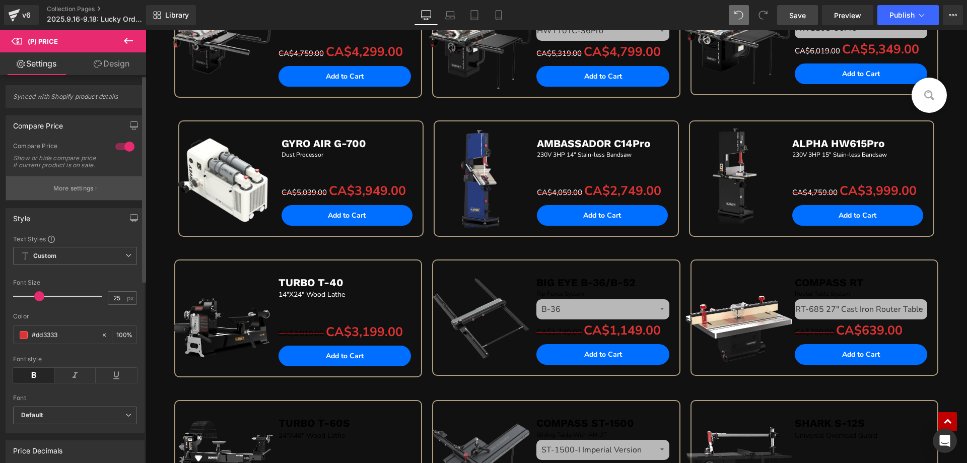
click at [66, 193] on p "More settings" at bounding box center [73, 188] width 40 height 9
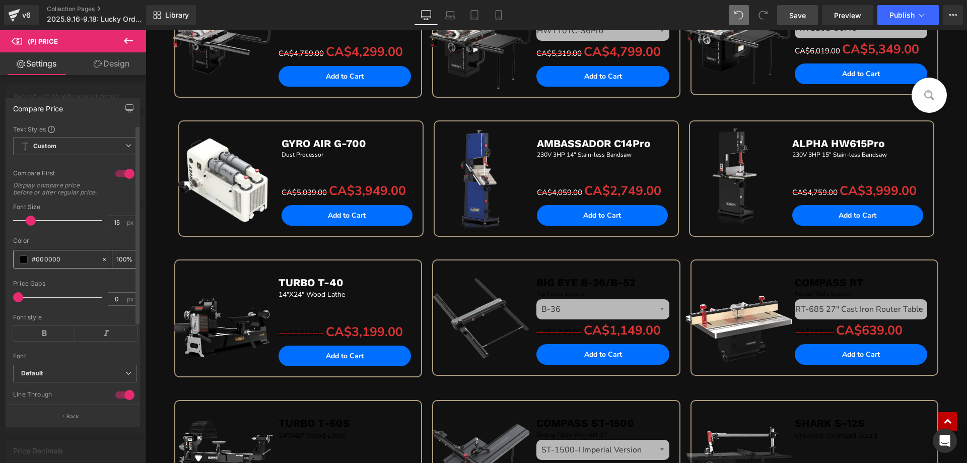
click at [23, 263] on span at bounding box center [24, 259] width 8 height 8
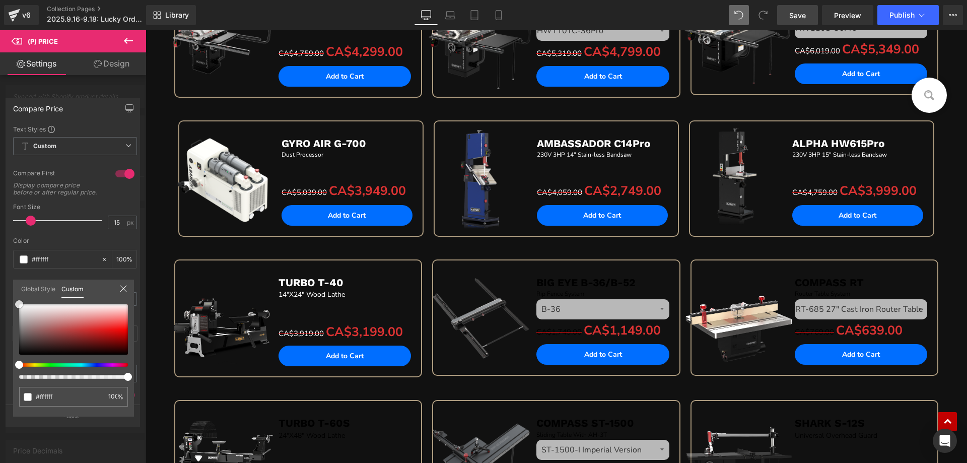
drag, startPoint x: 19, startPoint y: 353, endPoint x: 18, endPoint y: 290, distance: 62.9
click at [18, 290] on div "Global Style Custom Setup Global Style #000000 100 %" at bounding box center [73, 294] width 121 height 31
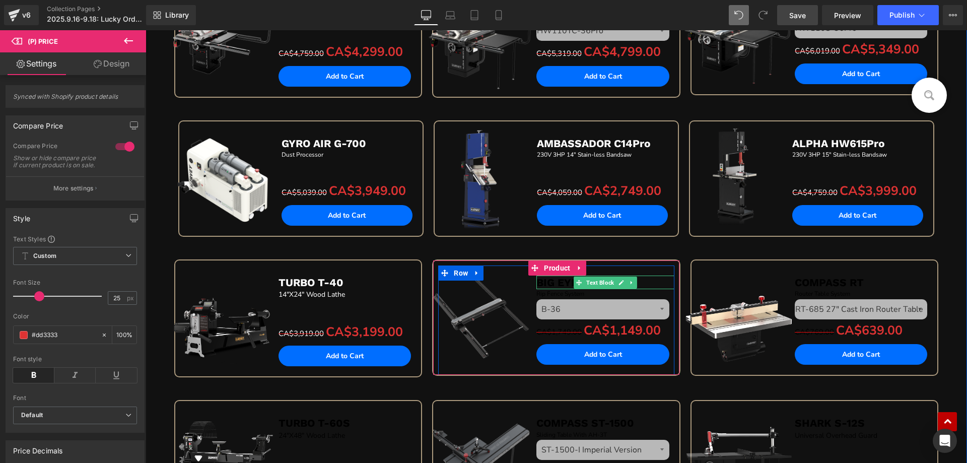
click at [545, 285] on b "BIG EYE B-36/B-52" at bounding box center [585, 282] width 99 height 13
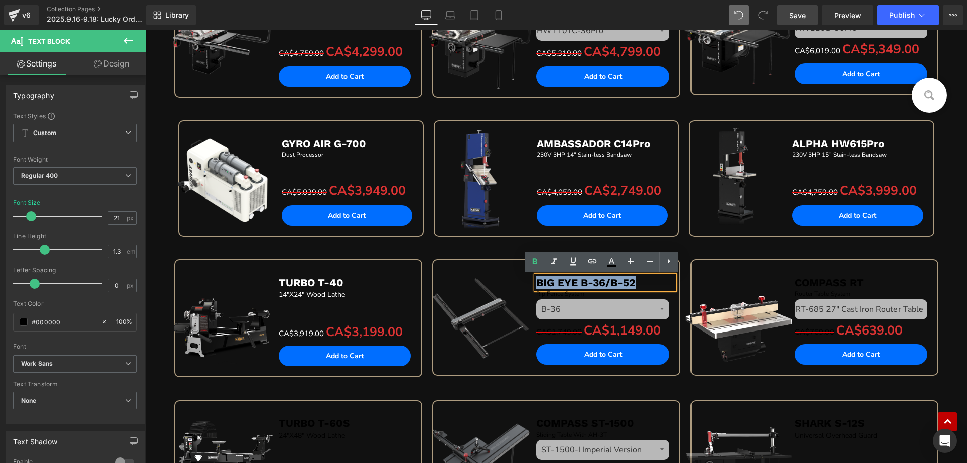
drag, startPoint x: 536, startPoint y: 280, endPoint x: 652, endPoint y: 279, distance: 116.8
click at [652, 279] on p "BIG EYE B-36/B-52" at bounding box center [604, 282] width 137 height 14
click at [610, 262] on icon at bounding box center [612, 261] width 6 height 6
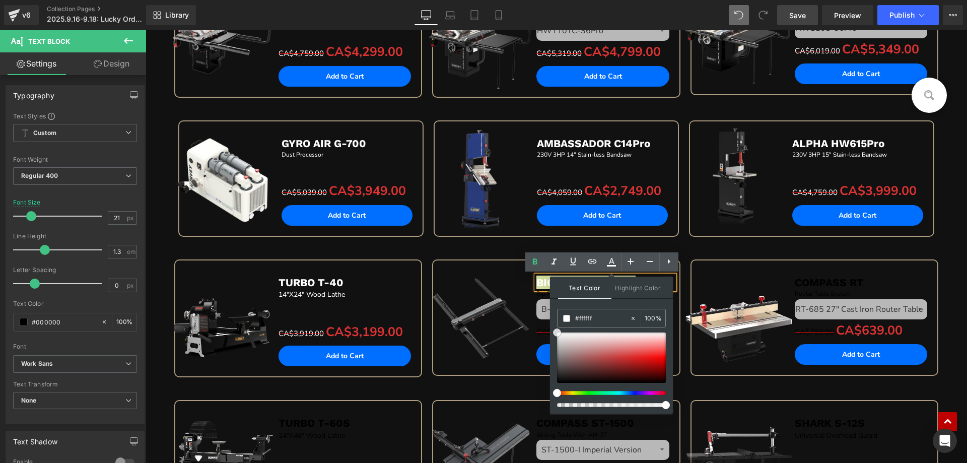
drag, startPoint x: 556, startPoint y: 329, endPoint x: 400, endPoint y: 284, distance: 162.4
click at [550, 318] on div "Text Color Highlight Color #333333 #333333 100 % none 0 %" at bounding box center [611, 344] width 123 height 137
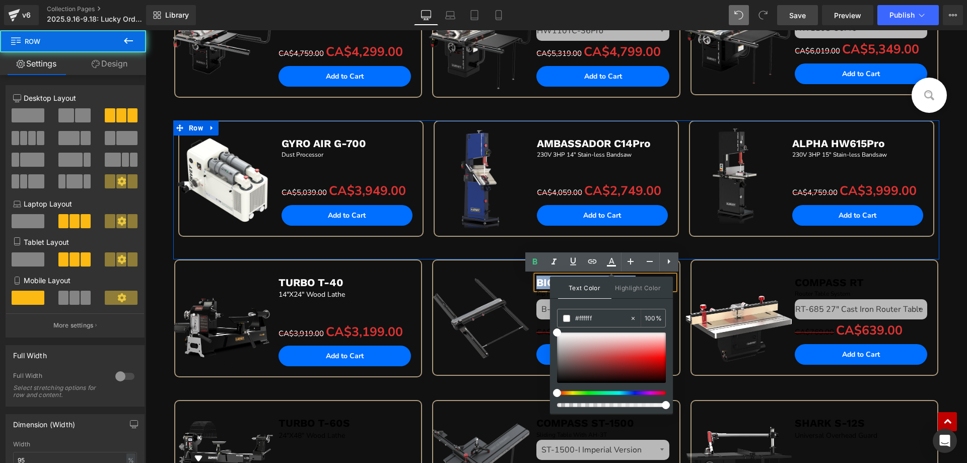
click at [458, 249] on div "Sale Off (P) Image AMBASSADOR C14Pro Text Block 230V 3HP 14" Stain-less Bandsaw…" at bounding box center [555, 189] width 255 height 139
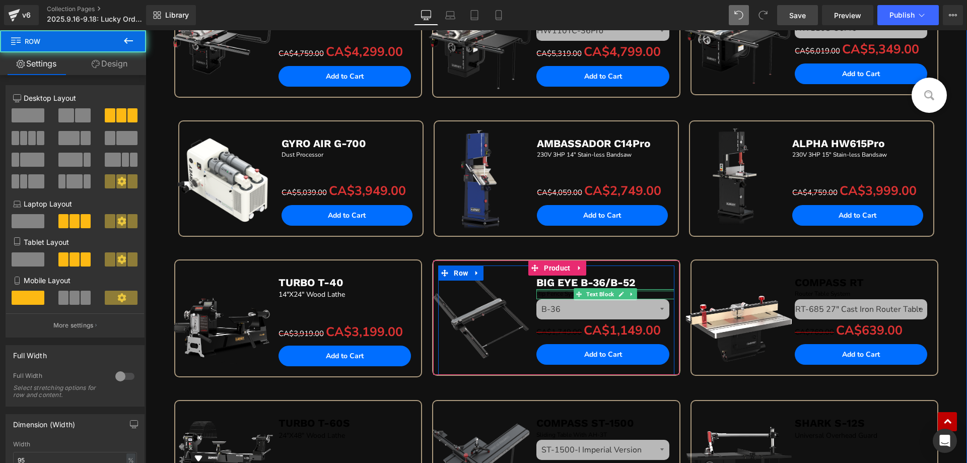
click at [542, 291] on div at bounding box center [604, 290] width 137 height 3
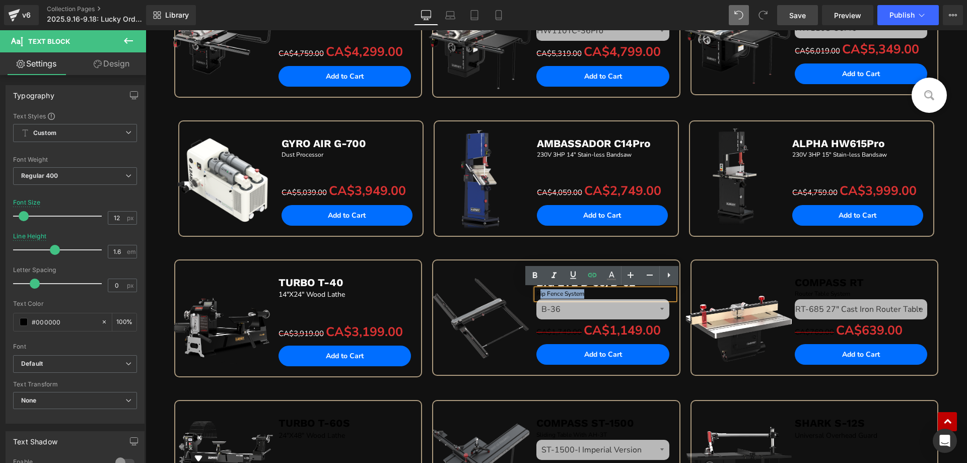
drag, startPoint x: 535, startPoint y: 293, endPoint x: 624, endPoint y: 293, distance: 89.6
click at [624, 293] on p "Rip Fence System" at bounding box center [604, 294] width 137 height 10
click at [604, 294] on p "Rip Fence System" at bounding box center [604, 294] width 137 height 10
drag, startPoint x: 592, startPoint y: 294, endPoint x: 528, endPoint y: 292, distance: 64.5
click at [528, 292] on div "Sale Off (P) Image BIG EYE B-36/B-52 Text Block Rip Fence System Text Block B-3…" at bounding box center [556, 319] width 236 height 109
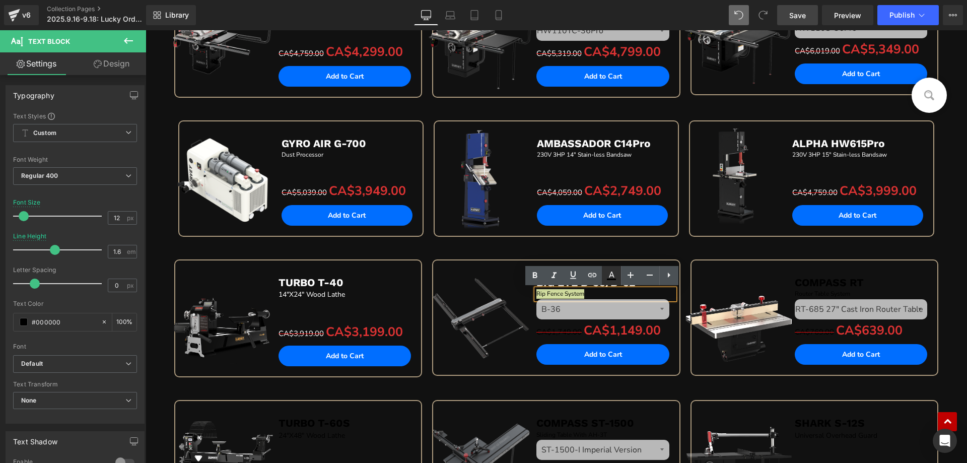
click at [611, 277] on icon at bounding box center [611, 275] width 12 height 12
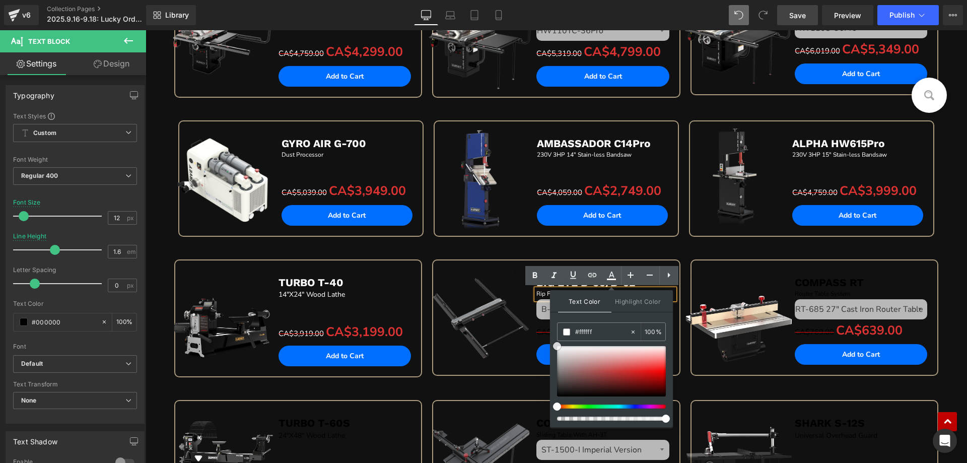
drag, startPoint x: 556, startPoint y: 393, endPoint x: 550, endPoint y: 336, distance: 57.7
click at [550, 336] on div "Text Color Highlight Color #333333 #333333 100 % none 0 %" at bounding box center [611, 358] width 123 height 137
click at [421, 248] on div "Sale Off (P) Image GYRO AIR G-700 Text Block Dust Processor Text Block Separato…" at bounding box center [300, 189] width 255 height 139
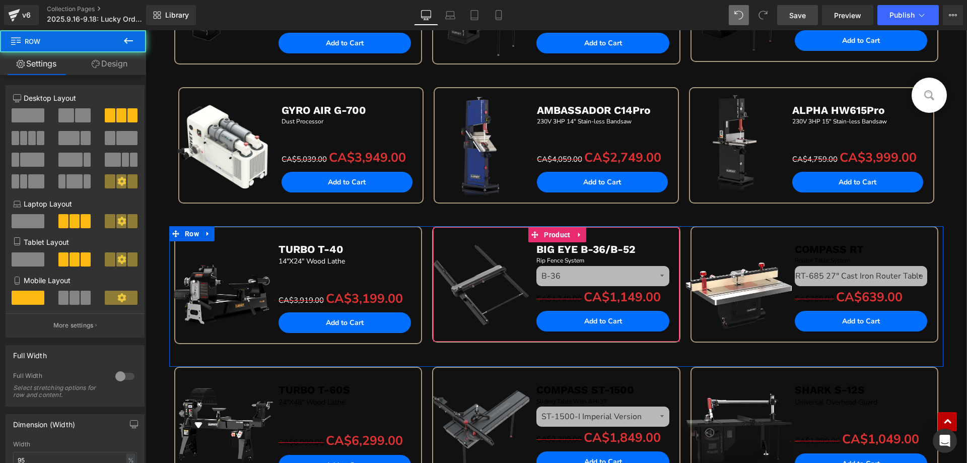
scroll to position [755, 0]
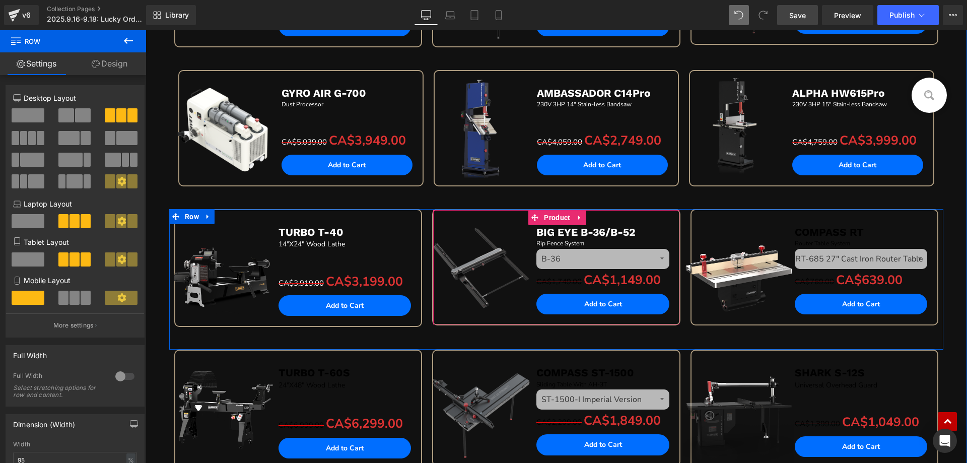
click at [607, 281] on div "CA$1,749.00 CA$1,149.00 (P) Price" at bounding box center [604, 279] width 137 height 17
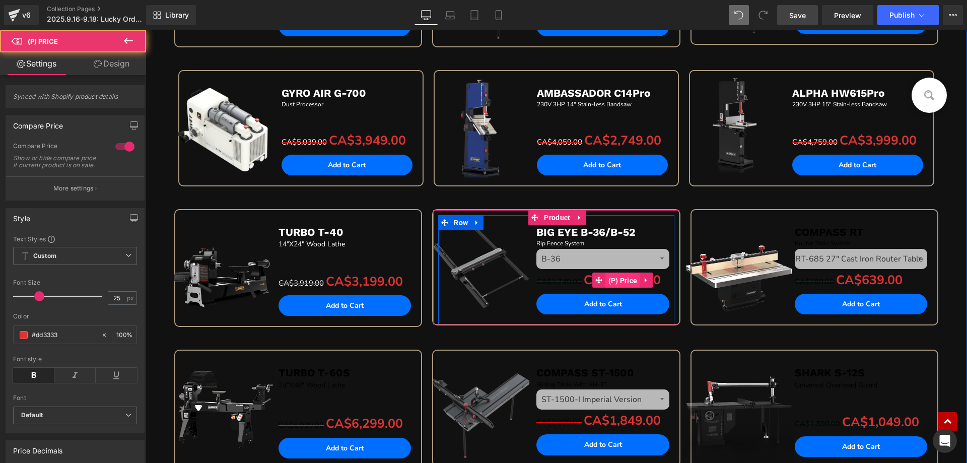
click at [612, 279] on span "(P) Price" at bounding box center [623, 280] width 34 height 15
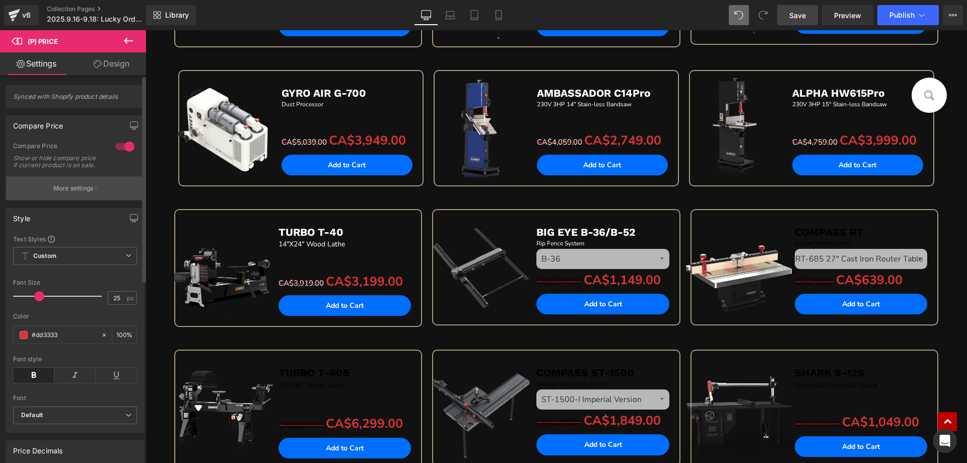
click at [53, 193] on p "More settings" at bounding box center [73, 188] width 40 height 9
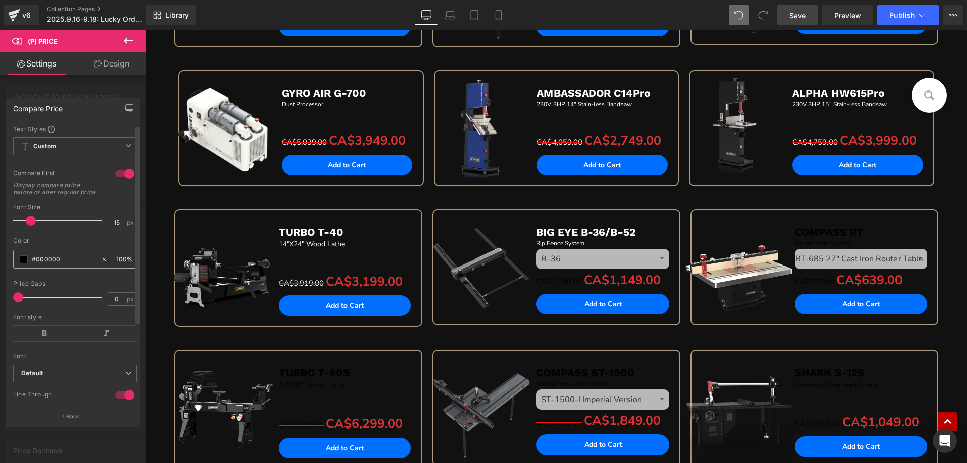
click at [22, 263] on span at bounding box center [24, 259] width 8 height 8
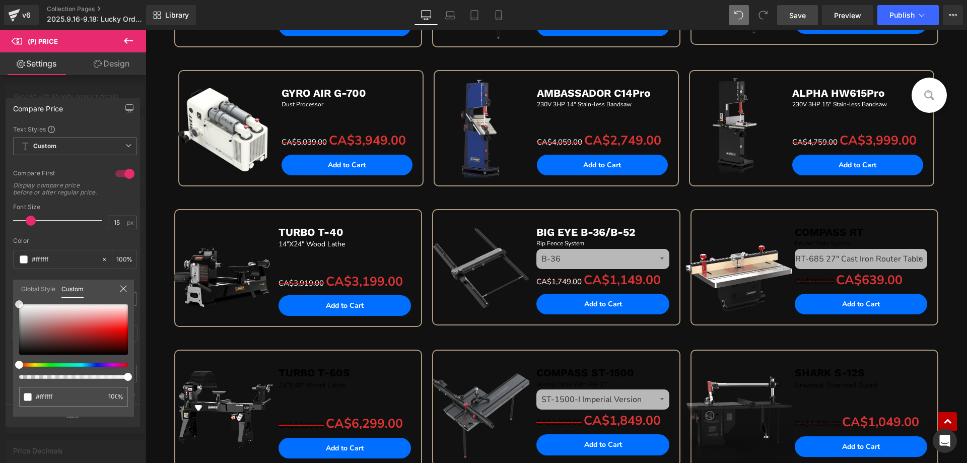
drag, startPoint x: 21, startPoint y: 353, endPoint x: 10, endPoint y: 287, distance: 66.9
click at [10, 287] on div "Compare Price Text Styles Custom Custom Setup Global Style Custom Setup Global …" at bounding box center [73, 258] width 146 height 335
drag, startPoint x: 799, startPoint y: 239, endPoint x: 804, endPoint y: 232, distance: 8.4
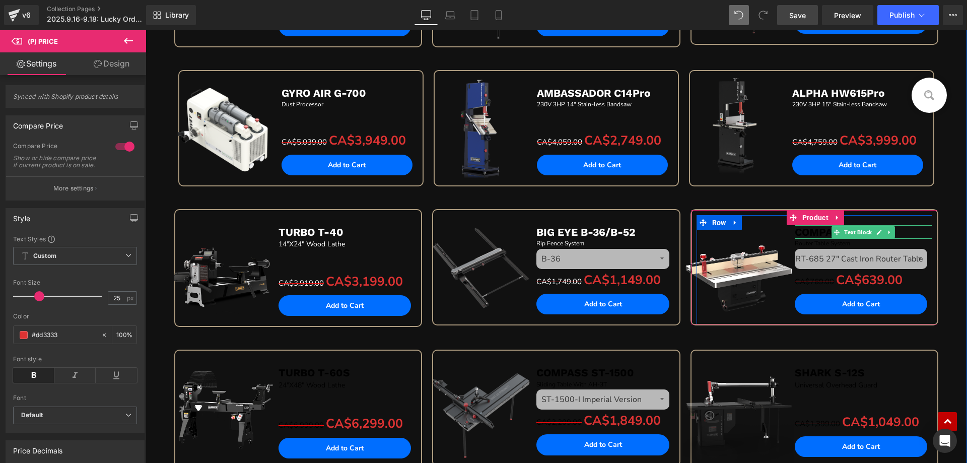
click at [798, 233] on b "COMPASS RT" at bounding box center [828, 232] width 69 height 13
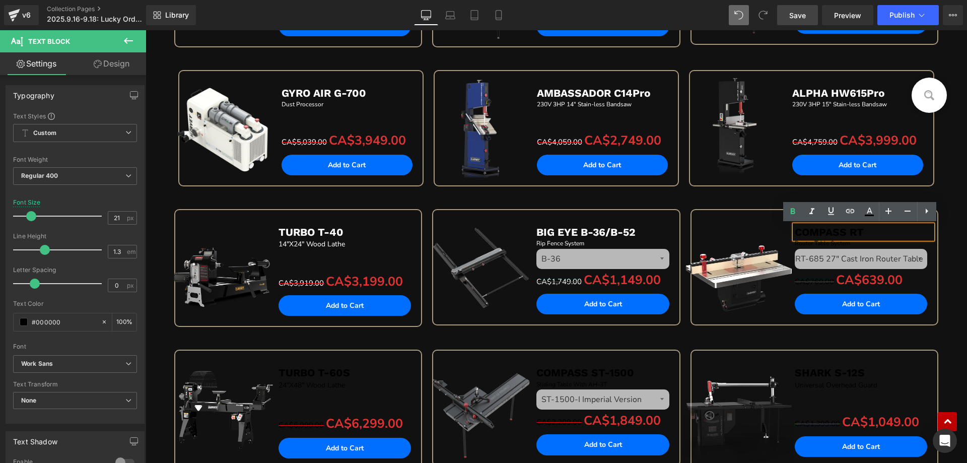
drag, startPoint x: 790, startPoint y: 231, endPoint x: 881, endPoint y: 232, distance: 90.6
click at [881, 232] on p "COMPASS RT" at bounding box center [862, 232] width 137 height 14
click at [869, 212] on icon at bounding box center [869, 211] width 12 height 12
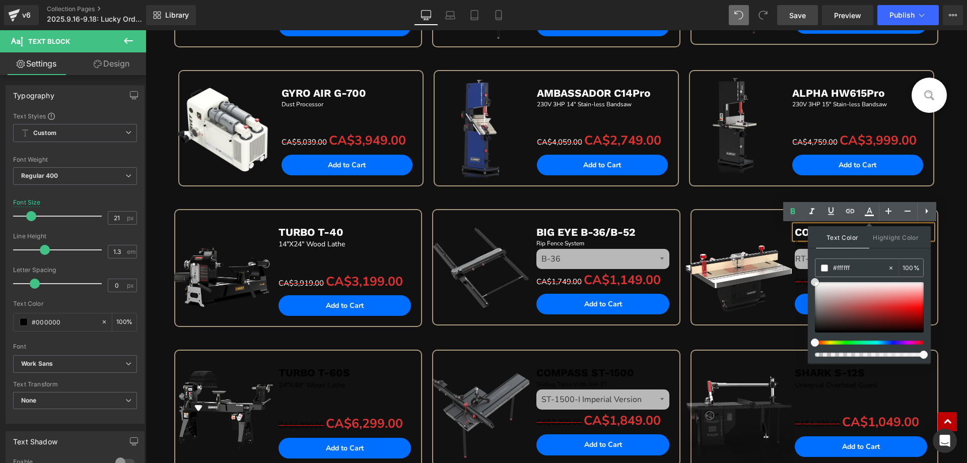
drag, startPoint x: 814, startPoint y: 281, endPoint x: 808, endPoint y: 266, distance: 16.1
click at [808, 266] on div "Text Color Highlight Color #333333 #333333 100 % none 0 %" at bounding box center [869, 294] width 123 height 137
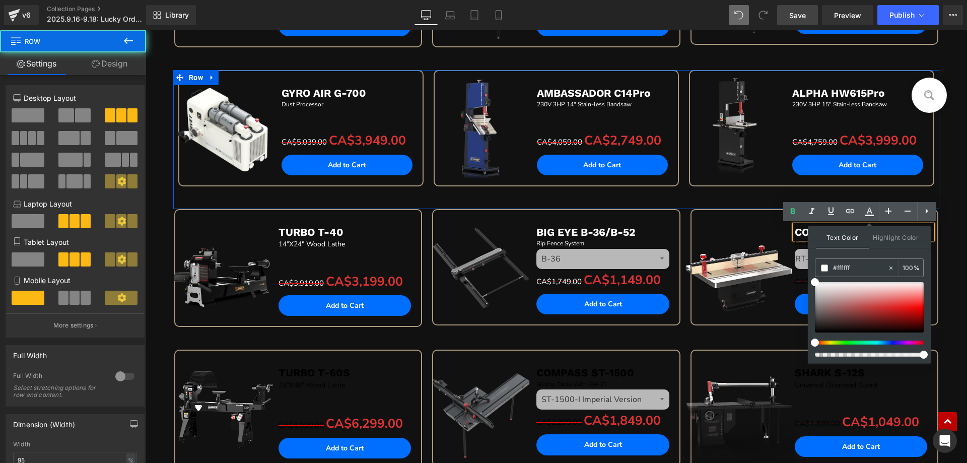
click at [717, 198] on div "Sale Off (P) Image ALPHA HW615Pro Text Block 230V 3HP 15" Stain-less Bandsaw Te…" at bounding box center [811, 139] width 255 height 139
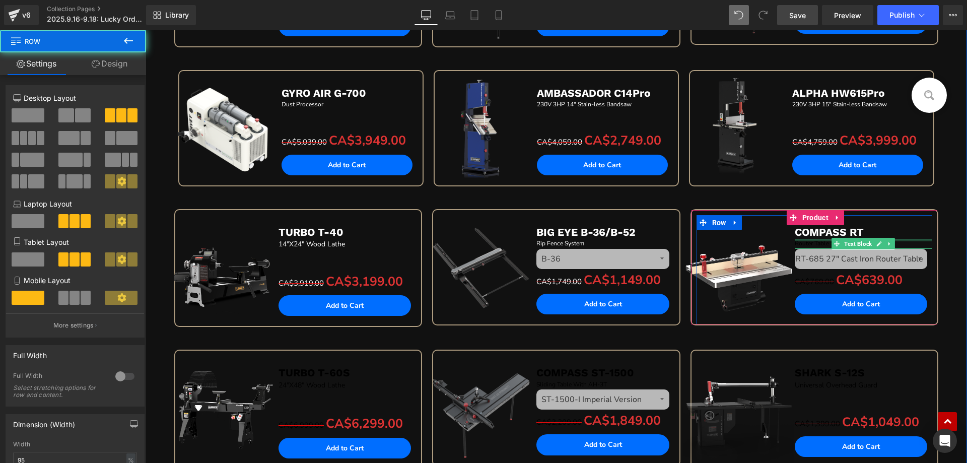
click at [800, 241] on div at bounding box center [862, 240] width 137 height 3
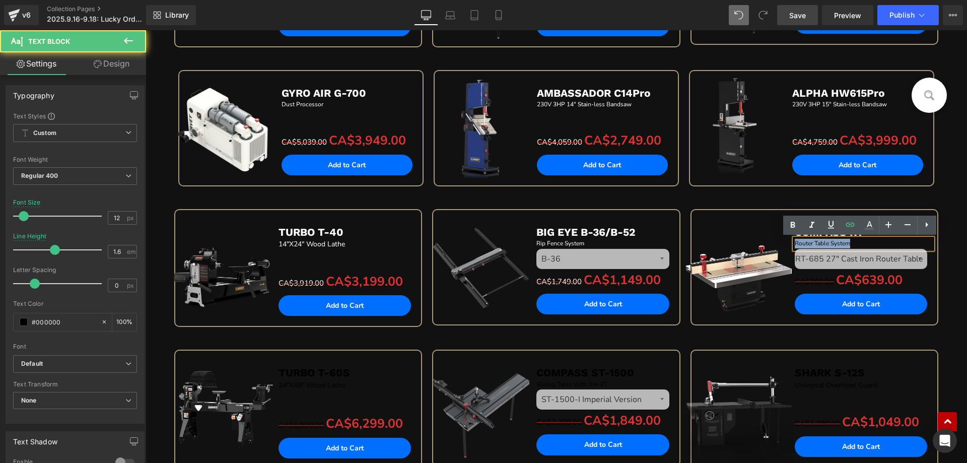
drag, startPoint x: 791, startPoint y: 242, endPoint x: 887, endPoint y: 239, distance: 95.2
click at [887, 239] on div "Router Table System" at bounding box center [862, 244] width 137 height 10
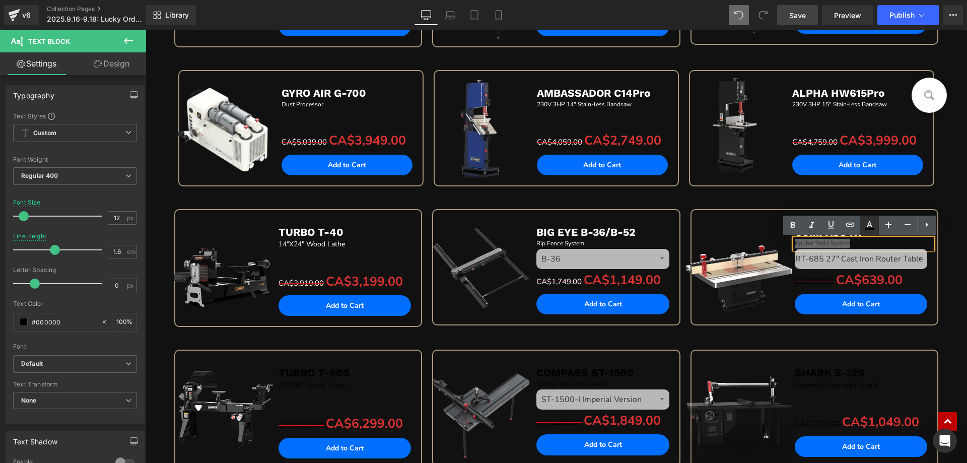
click at [867, 225] on icon at bounding box center [869, 225] width 12 height 12
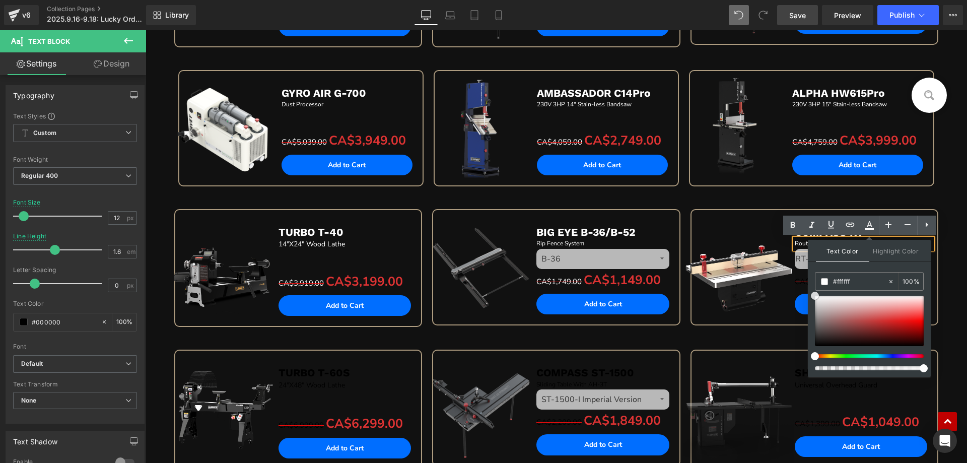
drag, startPoint x: 959, startPoint y: 375, endPoint x: 759, endPoint y: 322, distance: 206.7
click at [708, 341] on div "Sale Off (P) Image COMPASS RT Text Block Router Table System Text Block RT-685 …" at bounding box center [814, 278] width 258 height 139
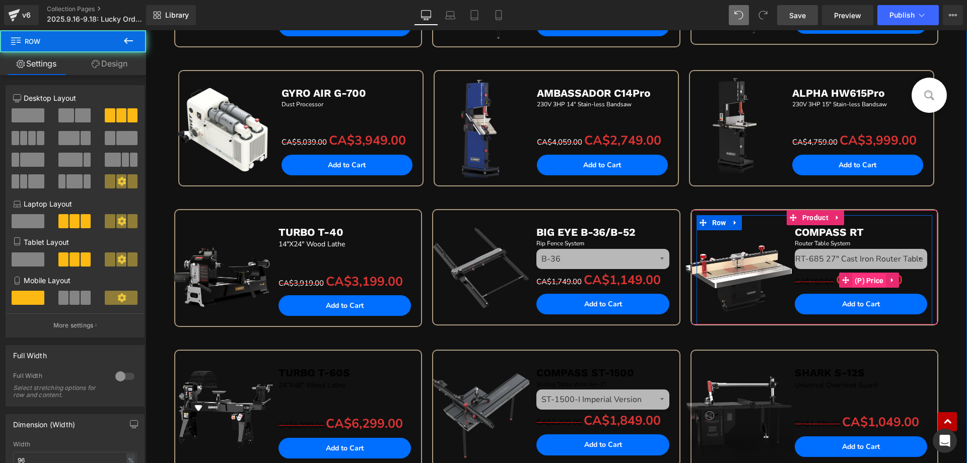
click at [865, 281] on span "(P) Price" at bounding box center [869, 280] width 34 height 15
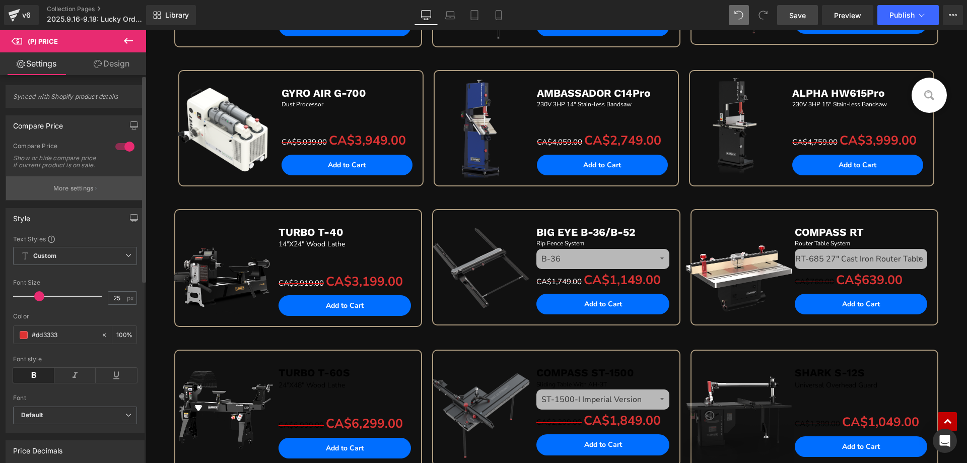
click at [74, 193] on p "More settings" at bounding box center [73, 188] width 40 height 9
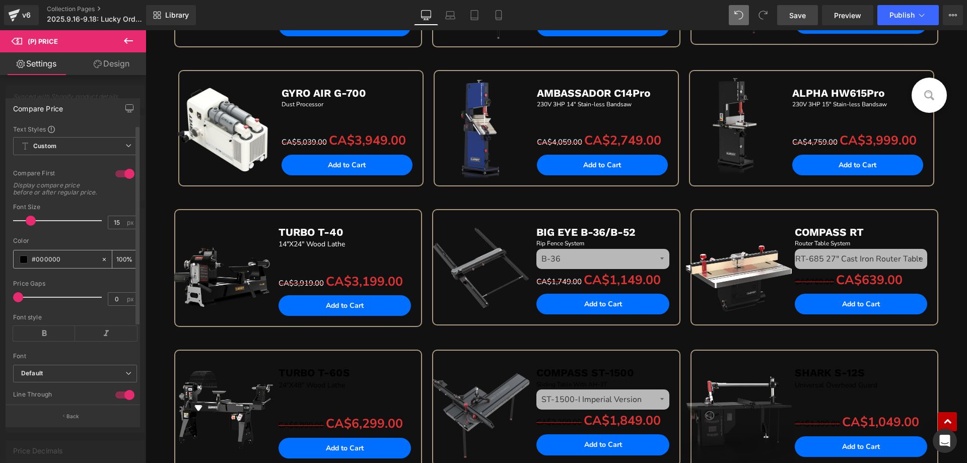
click at [25, 263] on span at bounding box center [24, 259] width 8 height 8
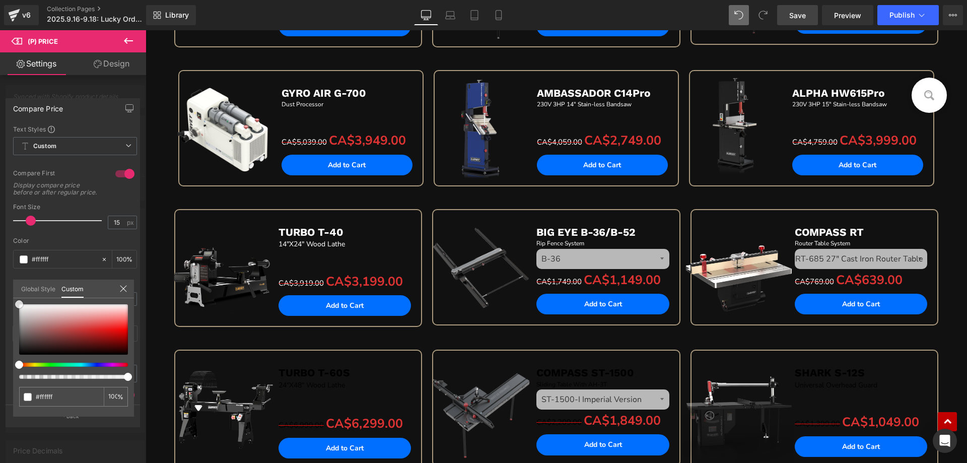
drag, startPoint x: 20, startPoint y: 353, endPoint x: 12, endPoint y: 288, distance: 65.4
click at [12, 288] on div "Compare Price Text Styles Custom Custom Setup Global Style Custom Setup Global …" at bounding box center [73, 258] width 146 height 335
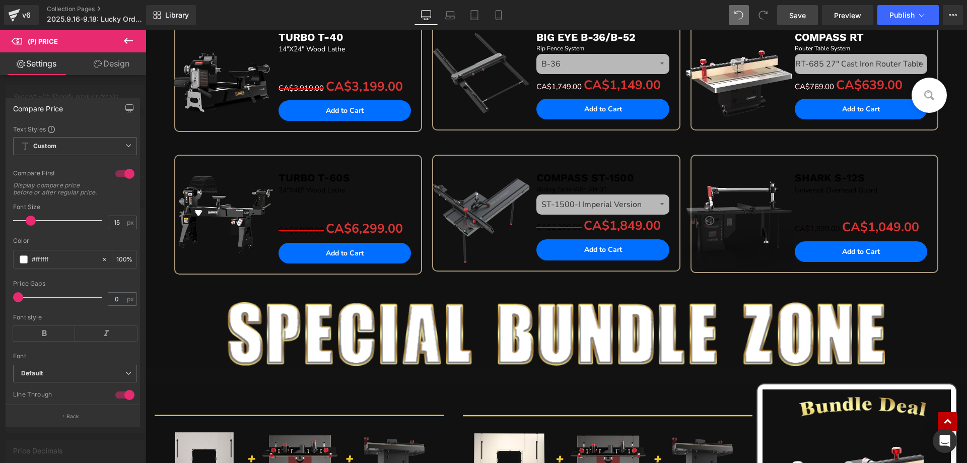
scroll to position [957, 0]
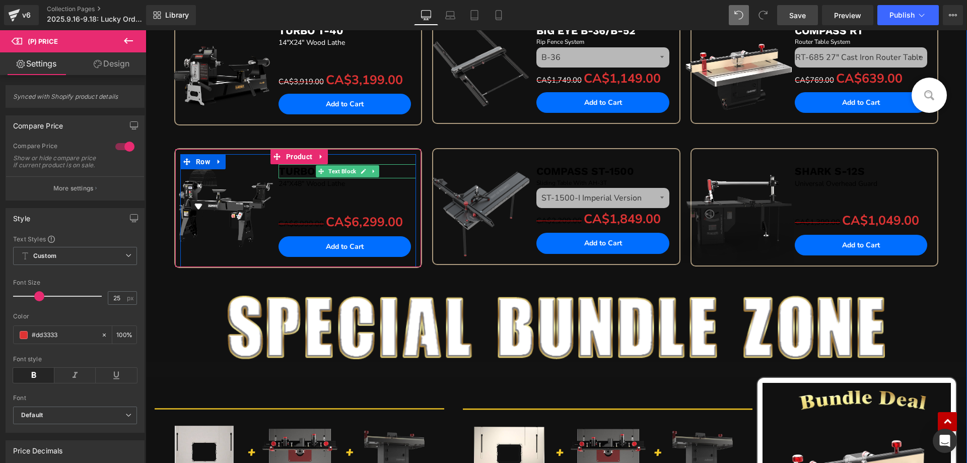
click at [286, 172] on b "TURBO T-60S" at bounding box center [313, 171] width 71 height 13
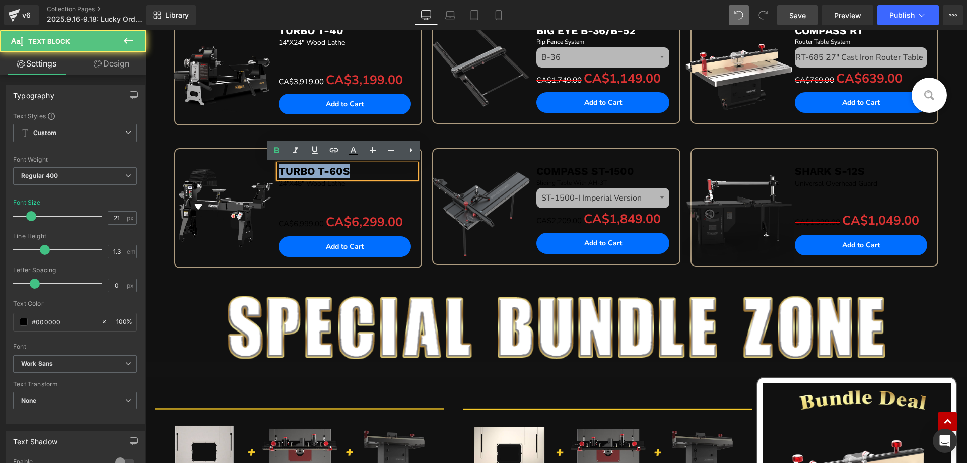
drag, startPoint x: 277, startPoint y: 170, endPoint x: 356, endPoint y: 169, distance: 78.5
click at [356, 169] on p "TURBO T-60S" at bounding box center [346, 171] width 137 height 14
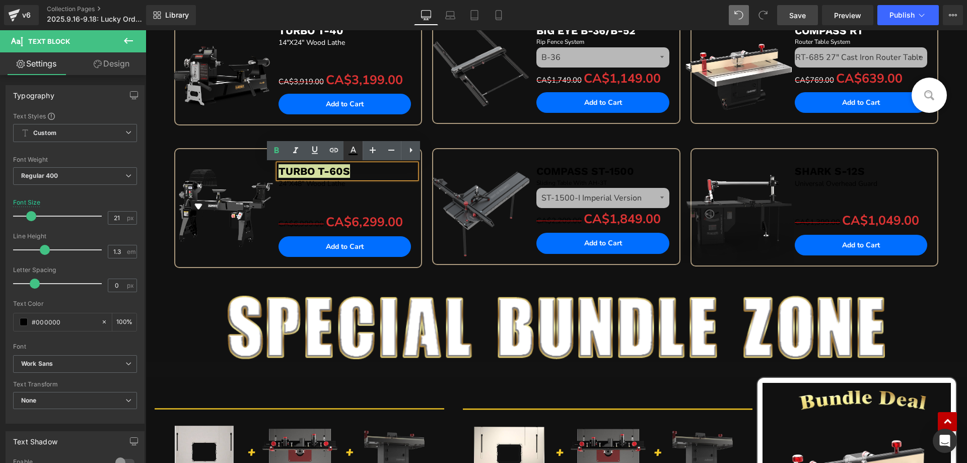
click at [350, 151] on icon at bounding box center [353, 150] width 12 height 12
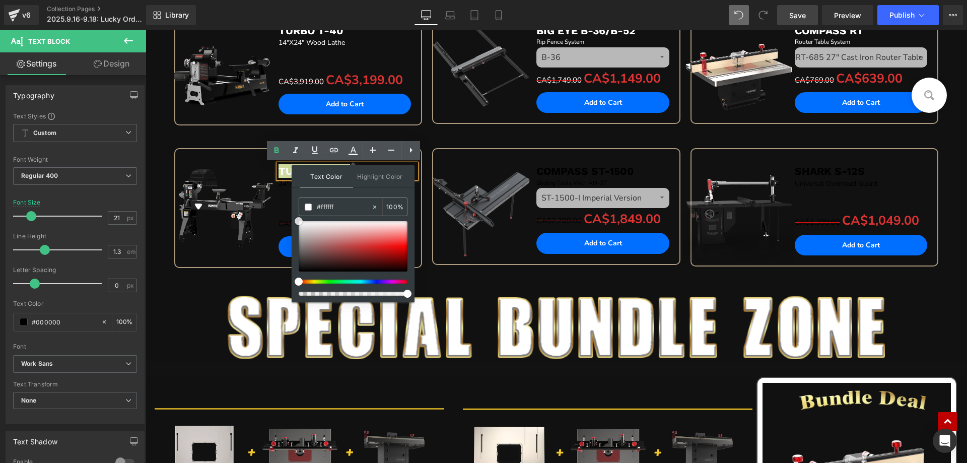
drag, startPoint x: 298, startPoint y: 268, endPoint x: 119, endPoint y: 194, distance: 193.9
click at [292, 207] on div "Text Color Highlight Color #333333 #333333 100 % none 0 %" at bounding box center [352, 233] width 123 height 137
click at [145, 30] on div at bounding box center [145, 30] width 0 height 0
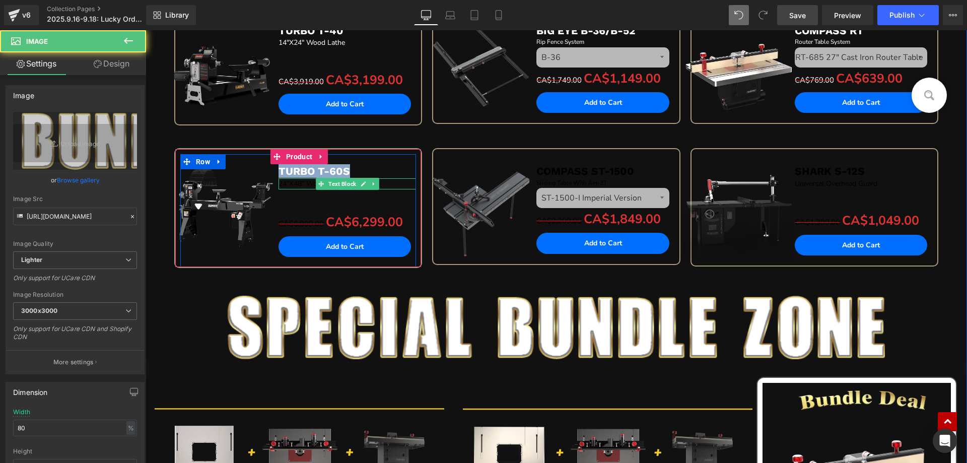
click at [305, 186] on p "24"X48" Wood Lathe" at bounding box center [346, 183] width 137 height 11
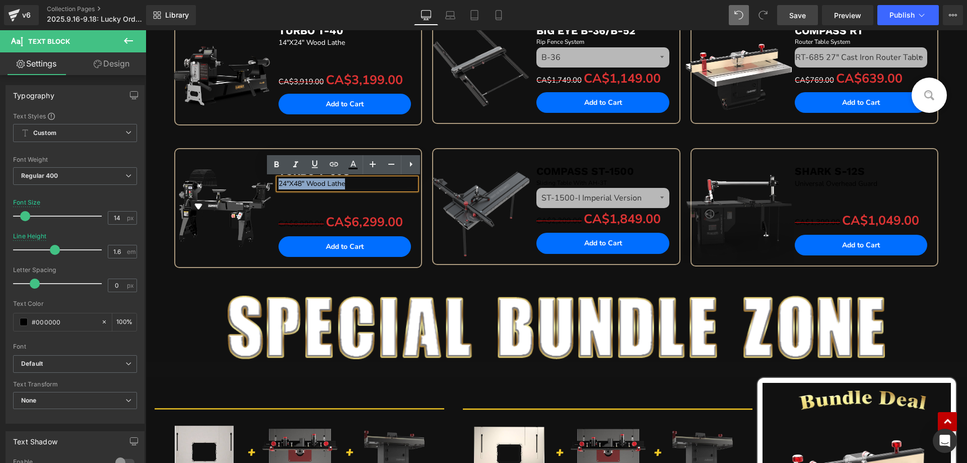
drag, startPoint x: 275, startPoint y: 182, endPoint x: 374, endPoint y: 183, distance: 98.2
click at [374, 183] on p "24"X48" Wood Lathe" at bounding box center [346, 183] width 137 height 11
drag, startPoint x: 349, startPoint y: 168, endPoint x: 204, endPoint y: 154, distance: 146.2
click at [349, 168] on icon at bounding box center [352, 169] width 9 height 2
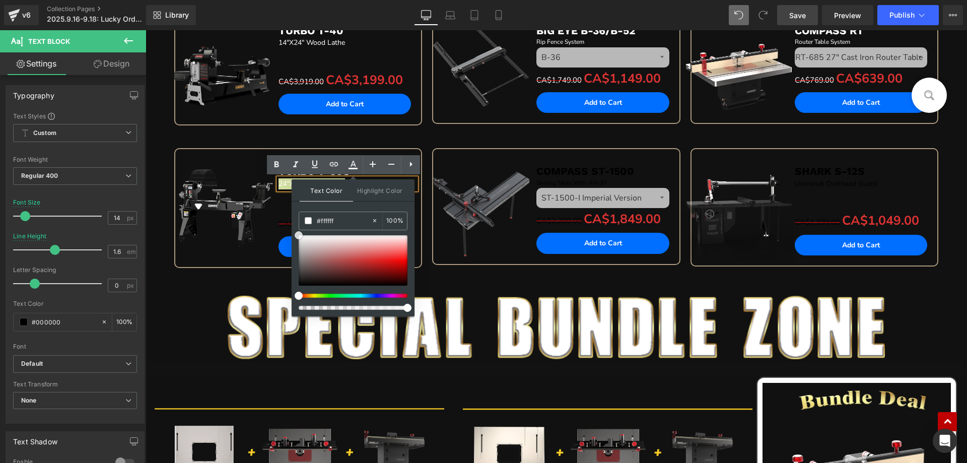
drag, startPoint x: 298, startPoint y: 285, endPoint x: 145, endPoint y: 194, distance: 177.4
click at [292, 224] on div "Text Color Highlight Color #333333 #333333 100 % none 0 %" at bounding box center [352, 247] width 123 height 137
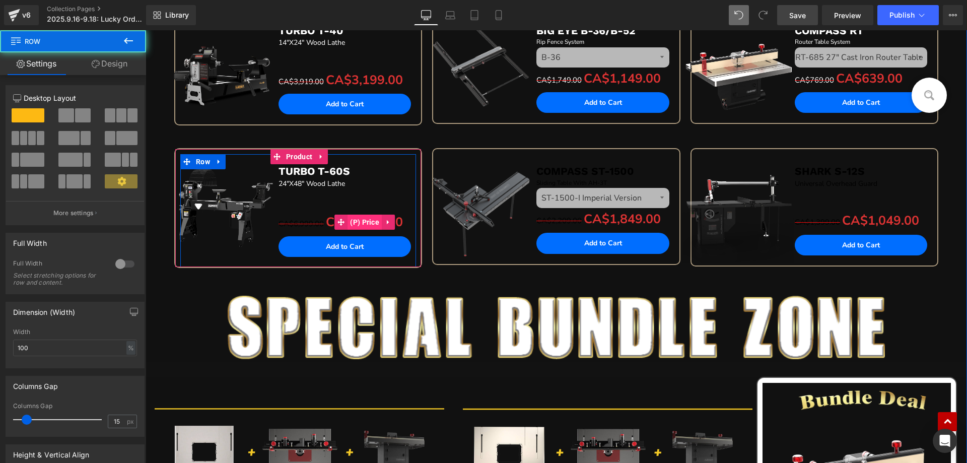
click at [353, 224] on span "(P) Price" at bounding box center [364, 221] width 34 height 15
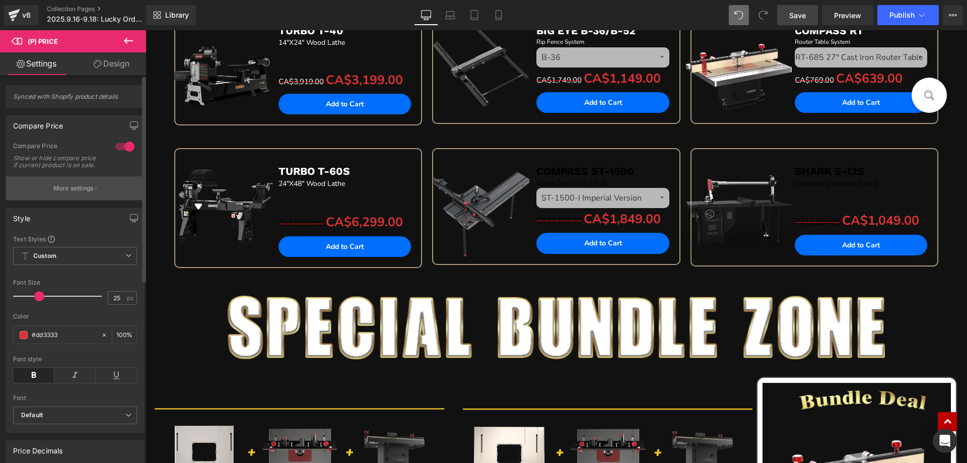
click at [66, 193] on p "More settings" at bounding box center [73, 188] width 40 height 9
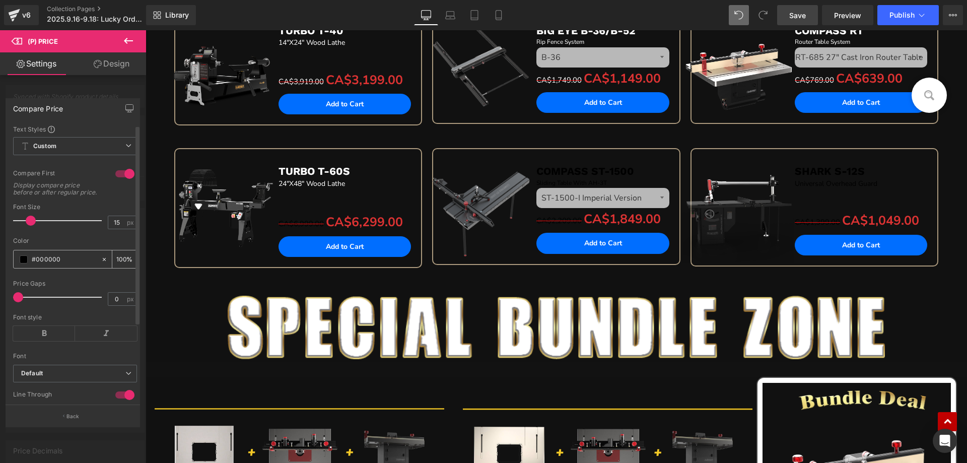
click at [24, 263] on span at bounding box center [24, 259] width 8 height 8
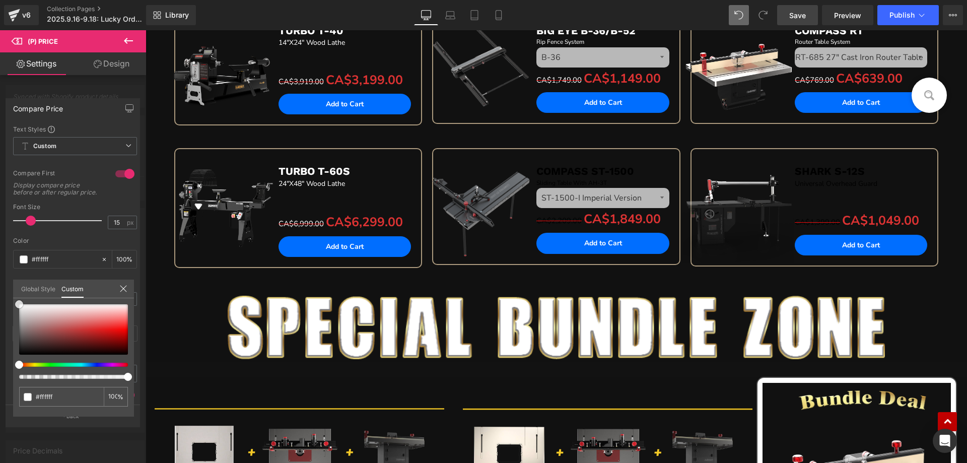
drag, startPoint x: 19, startPoint y: 352, endPoint x: 42, endPoint y: 278, distance: 77.2
click at [16, 289] on div "Global Style Custom Setup Global Style #000000 100 %" at bounding box center [73, 294] width 121 height 31
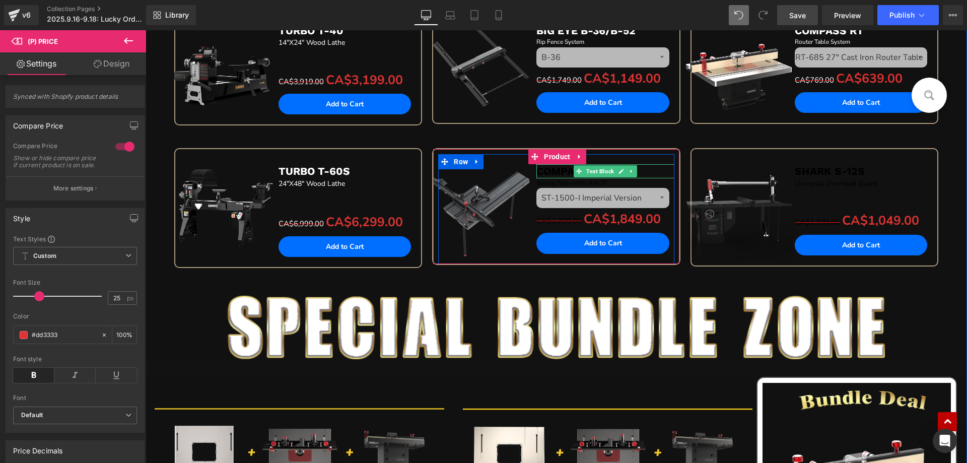
click at [542, 170] on b "COMPASS ST-1500" at bounding box center [585, 171] width 98 height 13
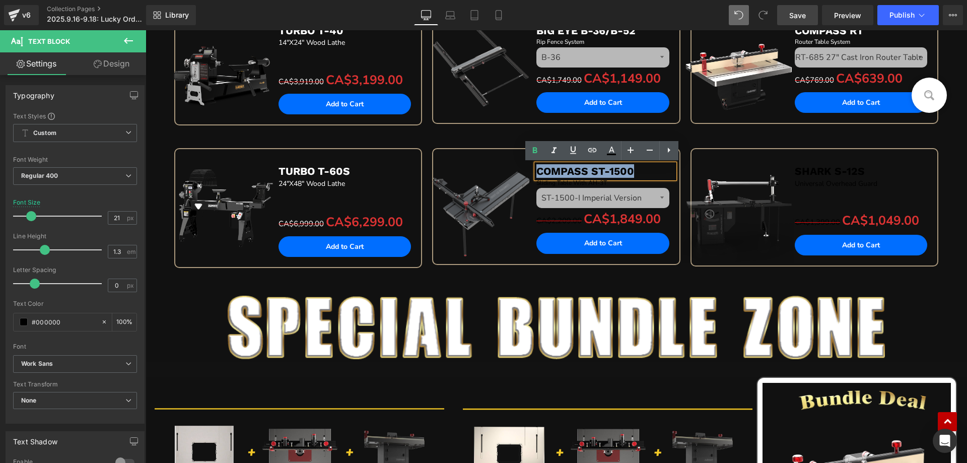
drag, startPoint x: 535, startPoint y: 170, endPoint x: 652, endPoint y: 170, distance: 116.8
click at [652, 170] on p "COMPASS ST-1500" at bounding box center [604, 171] width 137 height 14
drag, startPoint x: 615, startPoint y: 150, endPoint x: 465, endPoint y: 133, distance: 150.4
click at [615, 150] on icon at bounding box center [611, 150] width 12 height 12
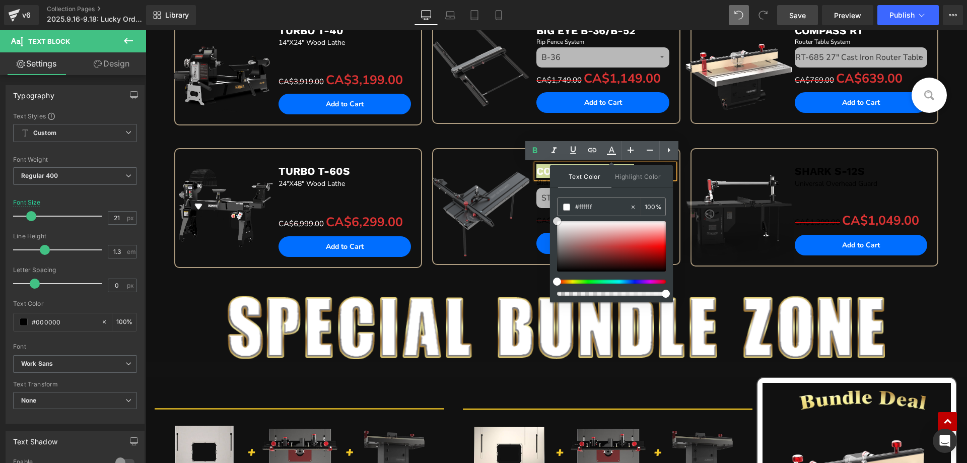
drag, startPoint x: 559, startPoint y: 220, endPoint x: 551, endPoint y: 206, distance: 15.8
click at [551, 206] on div "Text Color Highlight Color #333333 #333333 100 % none 0 %" at bounding box center [611, 233] width 123 height 137
click at [461, 281] on div "Sale Off (P) Image COMPASS ST-1500 Text Block Sliding Table With AH-3T Text Blo…" at bounding box center [556, 217] width 258 height 139
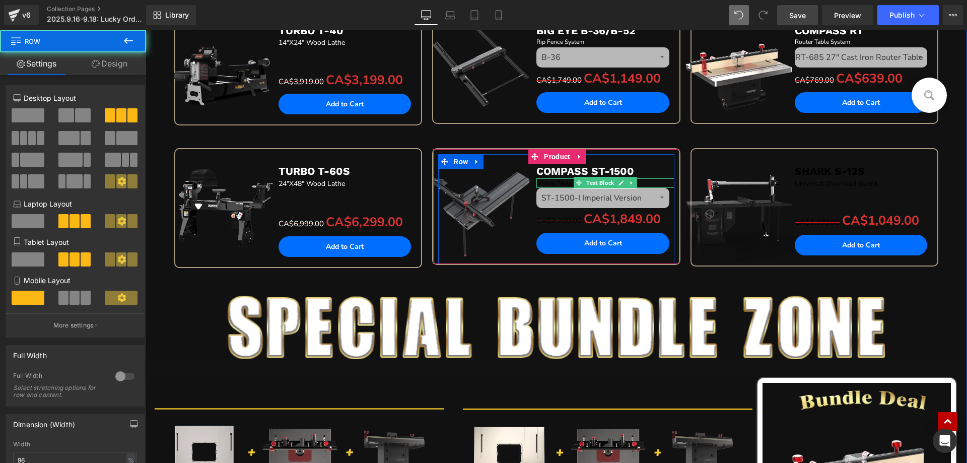
click at [542, 182] on span "Sliding Table With AH-3T" at bounding box center [571, 183] width 70 height 8
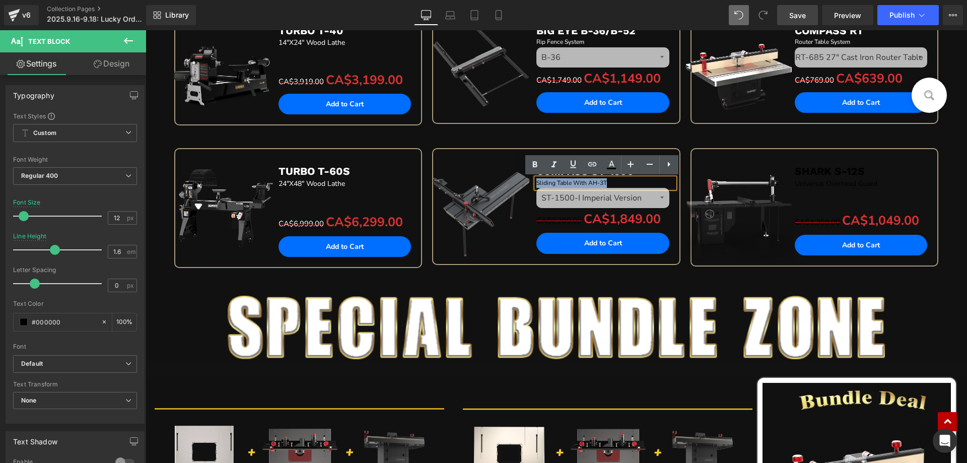
drag, startPoint x: 533, startPoint y: 182, endPoint x: 656, endPoint y: 181, distance: 122.8
click at [656, 181] on p "Sliding Table With AH-3T" at bounding box center [604, 183] width 137 height 10
click at [611, 165] on icon at bounding box center [611, 165] width 12 height 12
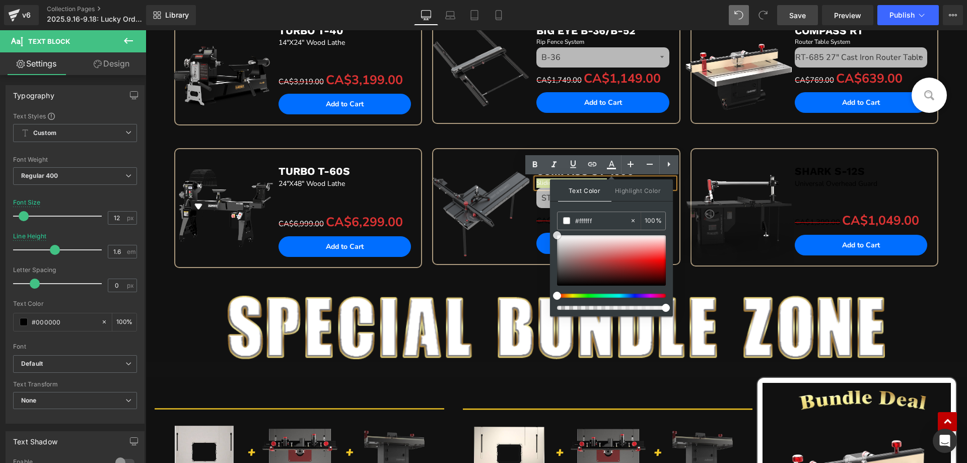
drag, startPoint x: 559, startPoint y: 235, endPoint x: 550, endPoint y: 226, distance: 12.5
click at [550, 226] on div "Text Color Highlight Color #333333 #333333 100 % none 0 %" at bounding box center [611, 247] width 123 height 137
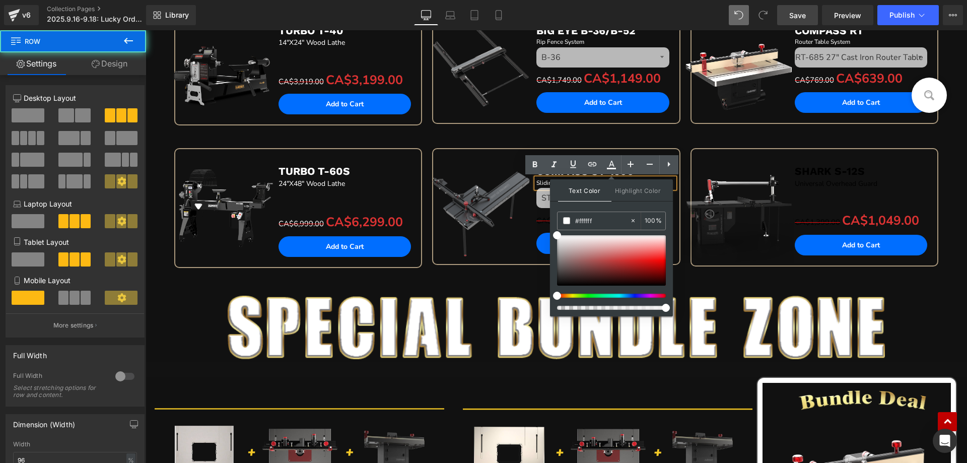
click at [469, 286] on div "Sale Off (P) Image COMPASS ST-1500 Text Block Sliding Table With AH-3T Text Blo…" at bounding box center [556, 217] width 258 height 139
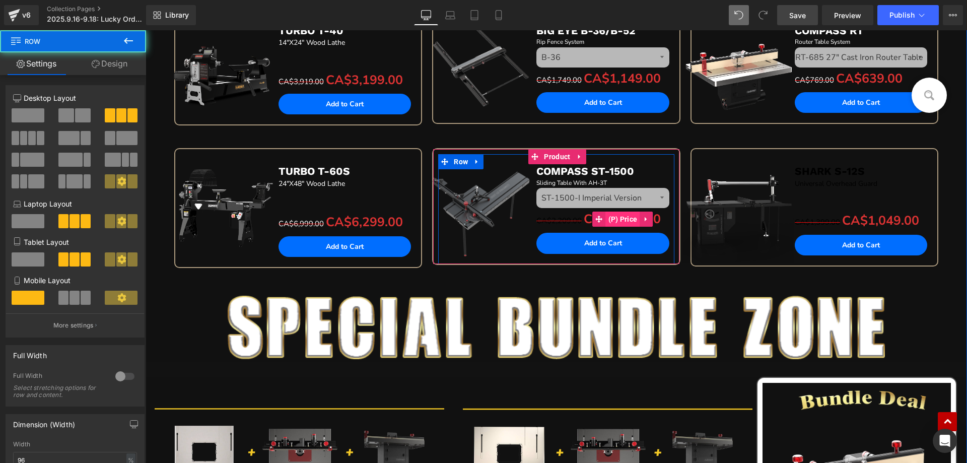
click at [608, 218] on span "(P) Price" at bounding box center [623, 218] width 34 height 15
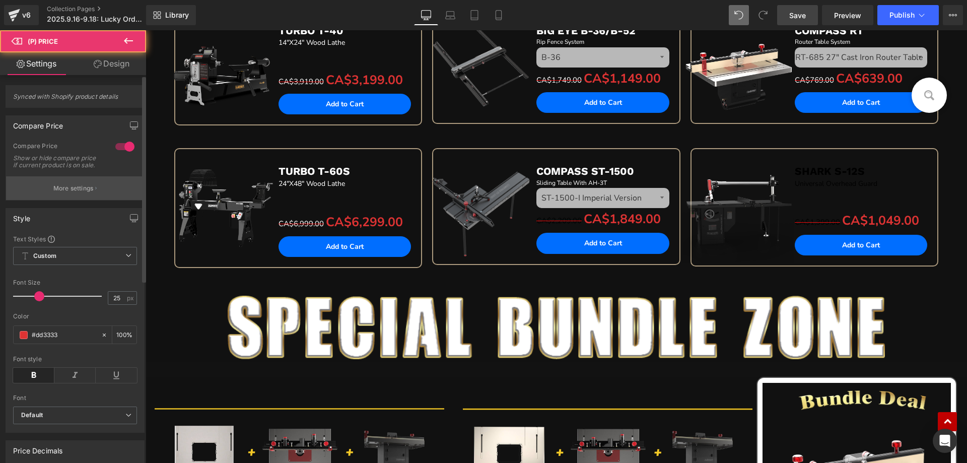
click at [76, 193] on p "More settings" at bounding box center [73, 188] width 40 height 9
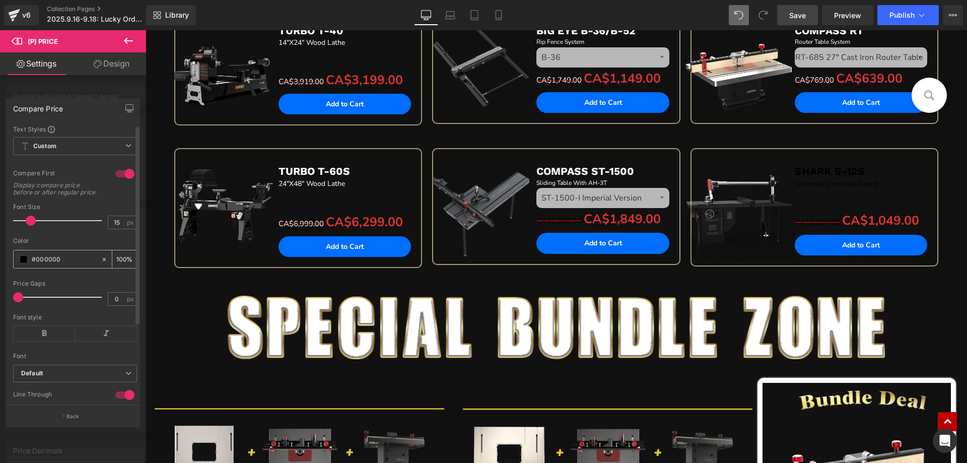
click at [27, 263] on span at bounding box center [24, 259] width 8 height 8
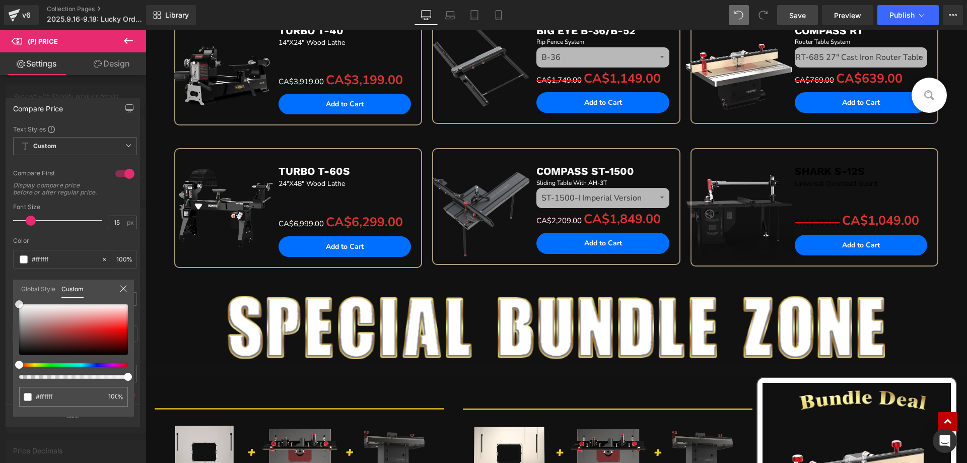
drag, startPoint x: 19, startPoint y: 354, endPoint x: 142, endPoint y: 234, distance: 172.3
click at [5, 294] on div "Compare Price Text Styles Custom Custom Setup Global Style Custom Setup Global …" at bounding box center [73, 258] width 146 height 335
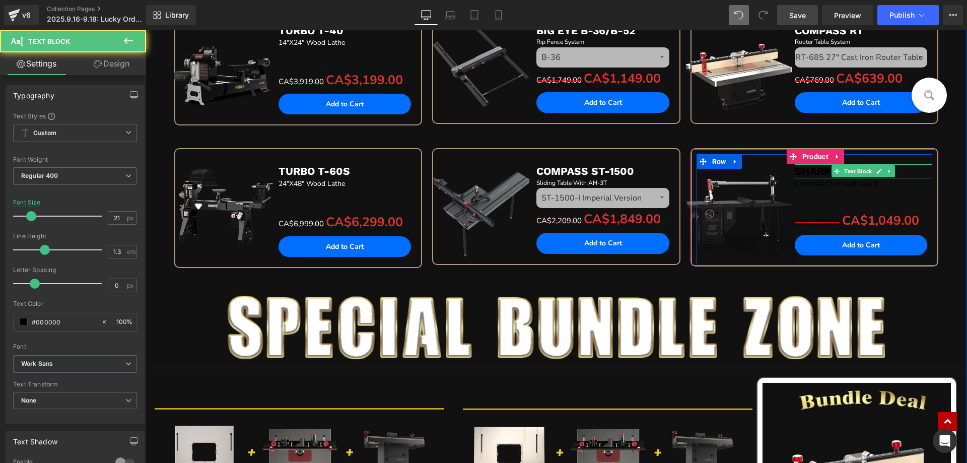
click at [805, 172] on b "SHARK S-12S" at bounding box center [829, 171] width 70 height 13
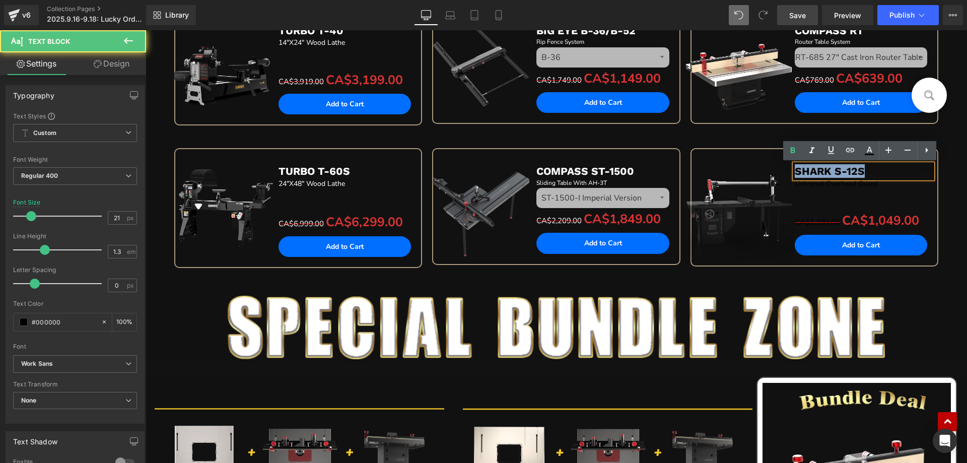
drag, startPoint x: 792, startPoint y: 169, endPoint x: 909, endPoint y: 169, distance: 116.3
click at [909, 169] on p "SHARK S-12S" at bounding box center [862, 171] width 137 height 14
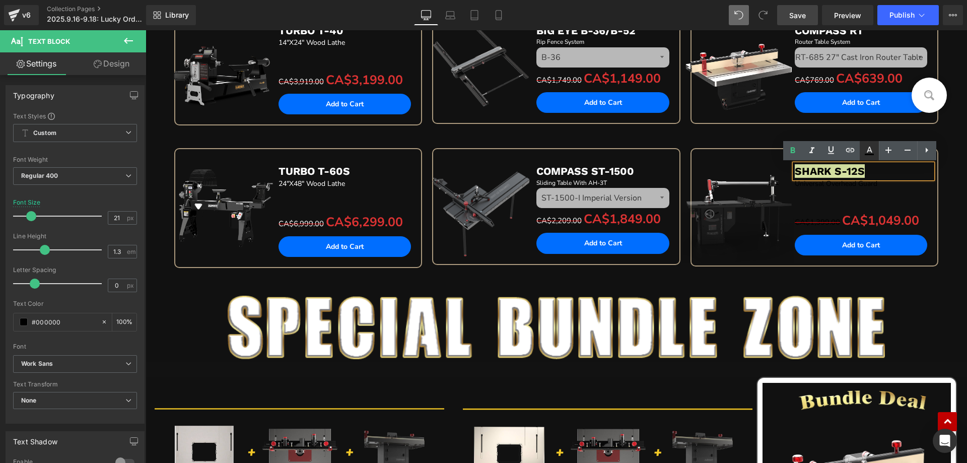
click at [870, 147] on icon at bounding box center [869, 150] width 12 height 12
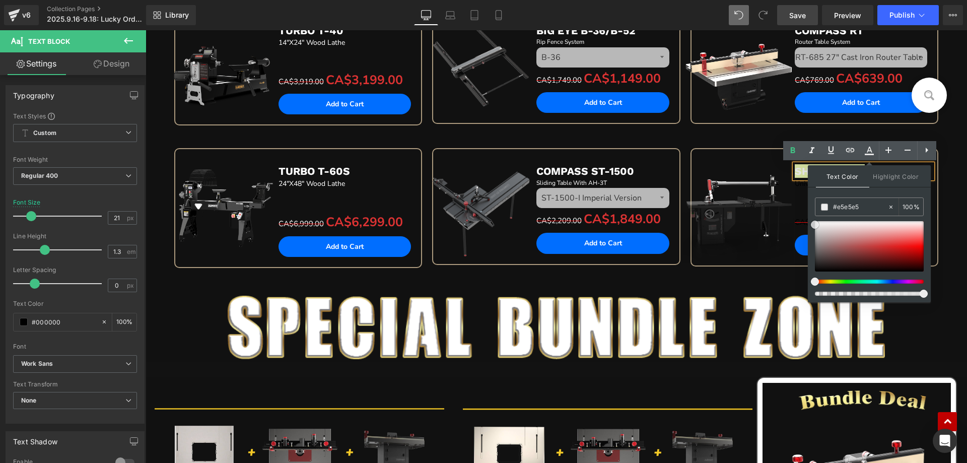
drag, startPoint x: 958, startPoint y: 299, endPoint x: 800, endPoint y: 211, distance: 180.0
drag, startPoint x: 815, startPoint y: 225, endPoint x: 809, endPoint y: 209, distance: 17.2
click at [809, 209] on div "Text Color Highlight Color #333333 #333333 100 % none 0 %" at bounding box center [869, 233] width 123 height 137
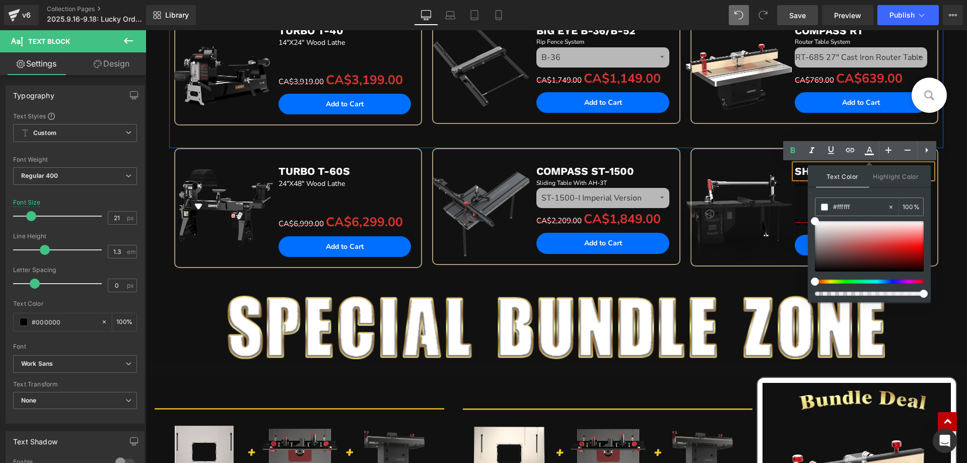
click at [699, 134] on div "Sale Off (P) Image COMPASS RT Text Block Router Table System Text Block RT-685 …" at bounding box center [814, 77] width 258 height 139
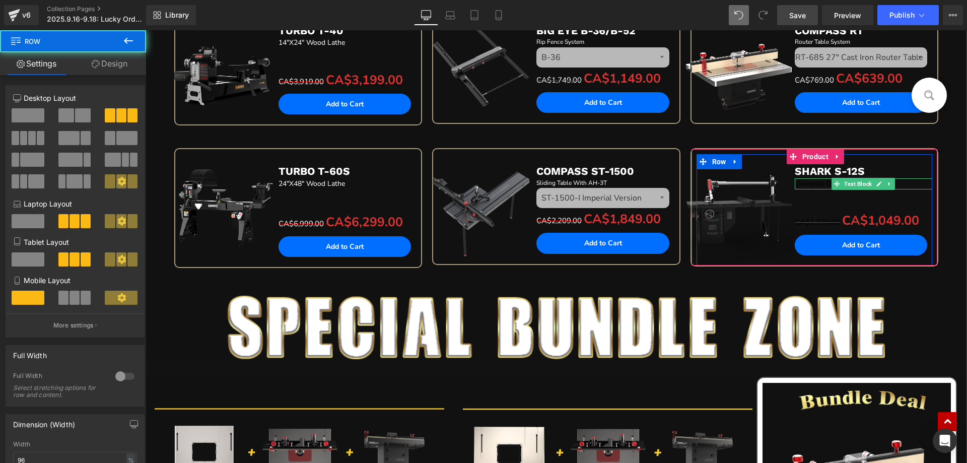
click at [803, 184] on p "Universal Overhead Guard" at bounding box center [862, 183] width 137 height 11
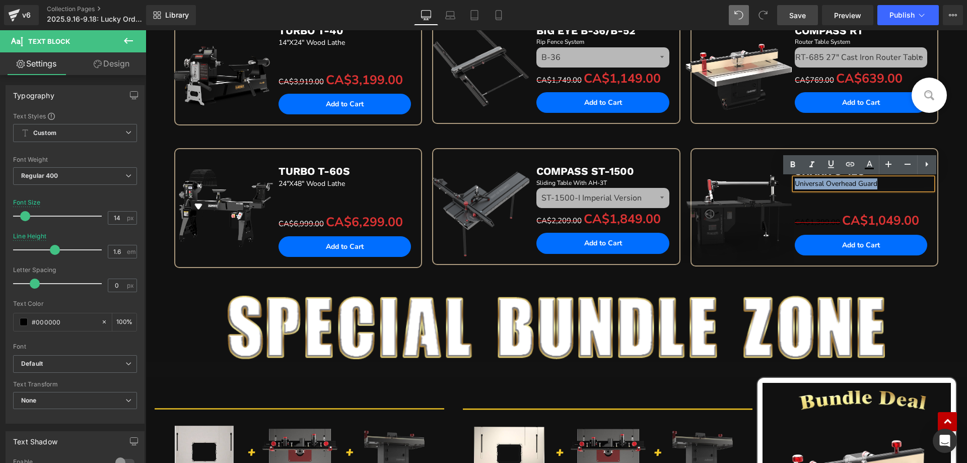
drag, startPoint x: 790, startPoint y: 183, endPoint x: 906, endPoint y: 183, distance: 115.3
click at [906, 183] on p "Universal Overhead Guard" at bounding box center [862, 183] width 137 height 11
click at [870, 164] on icon at bounding box center [869, 164] width 6 height 6
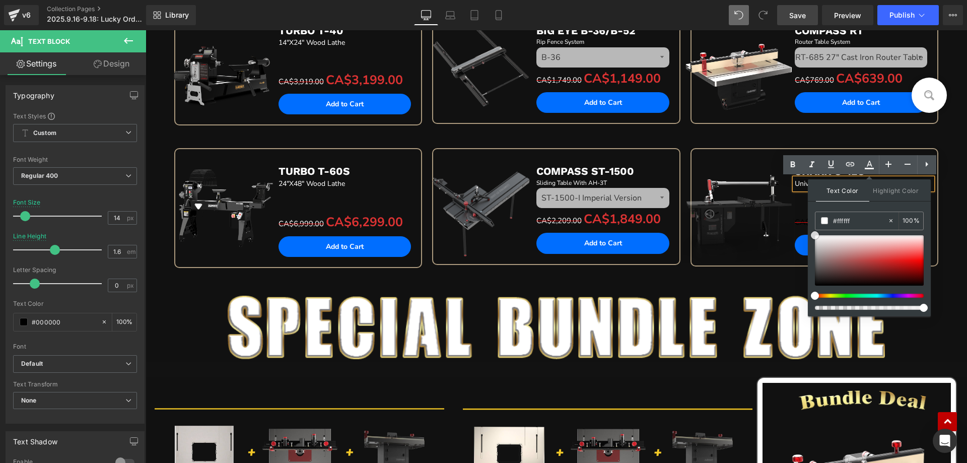
drag, startPoint x: 960, startPoint y: 314, endPoint x: 807, endPoint y: 226, distance: 177.0
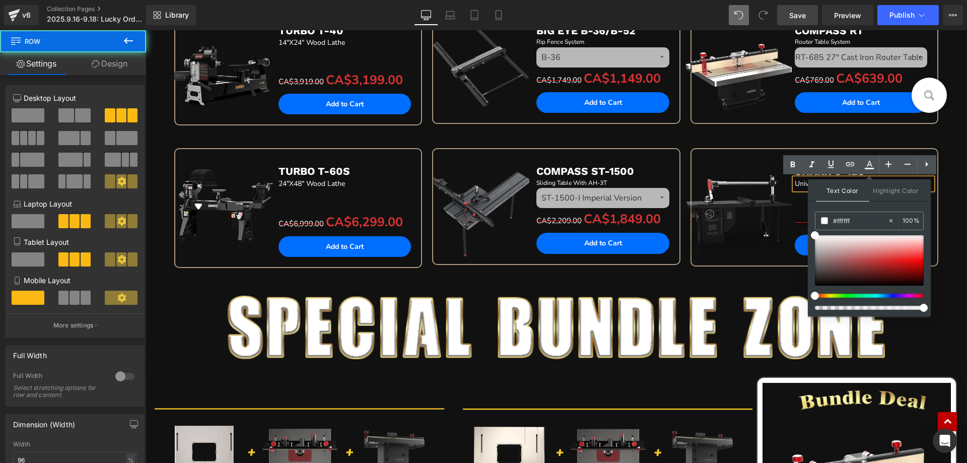
click at [689, 279] on div "Sale Off (P) Image SHARK S-12S Text Block Universal Overhead Guard Text Block S…" at bounding box center [814, 218] width 258 height 140
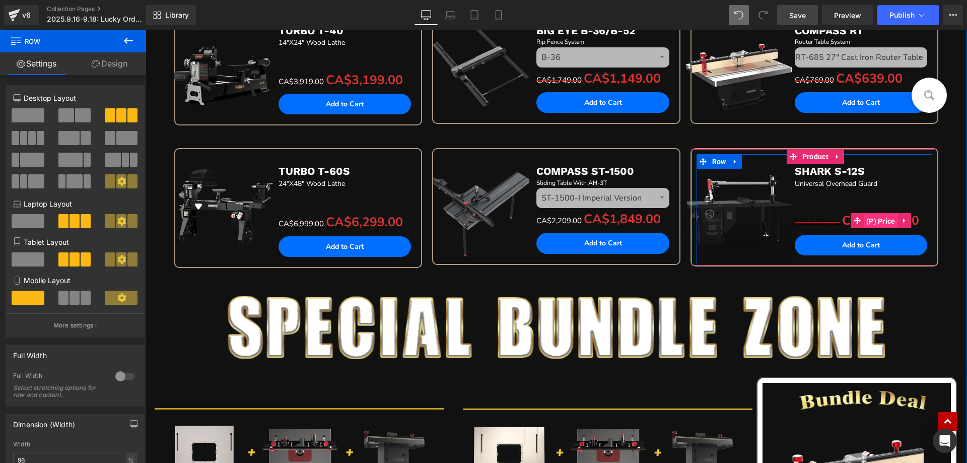
click at [872, 220] on span "(P) Price" at bounding box center [880, 220] width 34 height 15
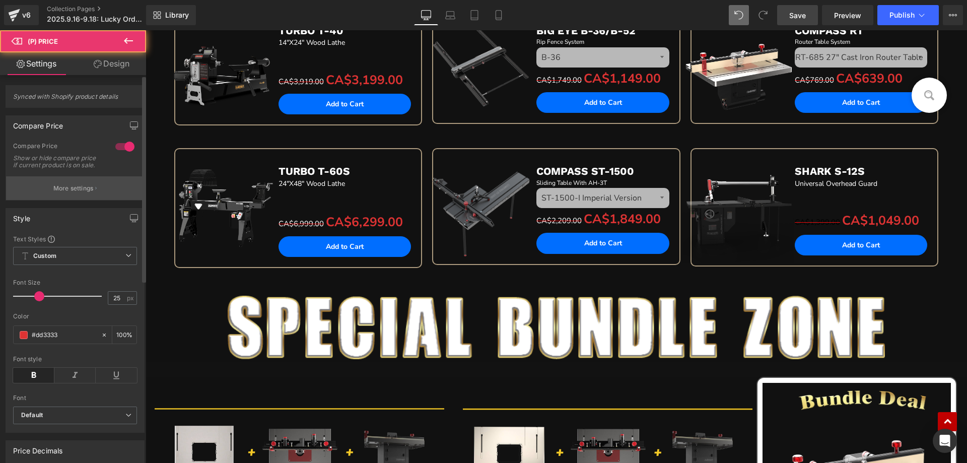
click at [49, 199] on button "More settings" at bounding box center [75, 188] width 138 height 24
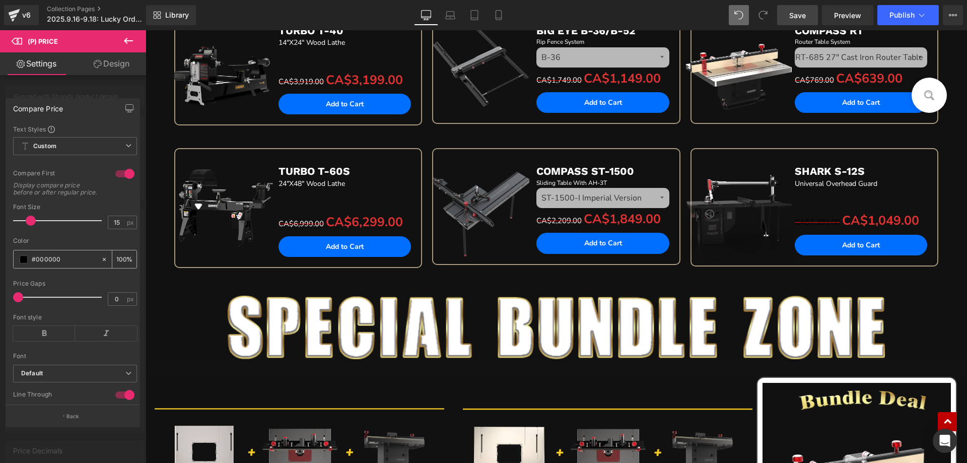
click at [21, 263] on span at bounding box center [24, 259] width 8 height 8
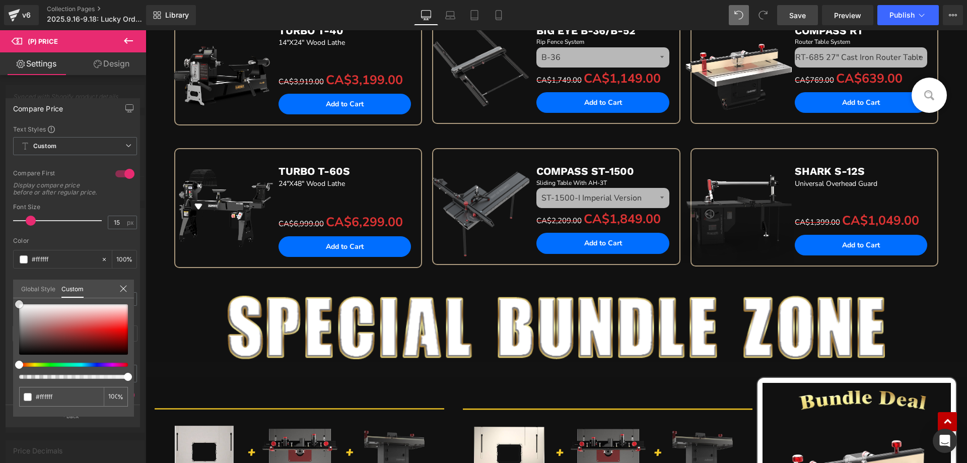
drag, startPoint x: 19, startPoint y: 352, endPoint x: 12, endPoint y: 281, distance: 71.3
click at [13, 281] on div "Global Style Custom Setup Global Style #000000 100 %" at bounding box center [73, 294] width 121 height 31
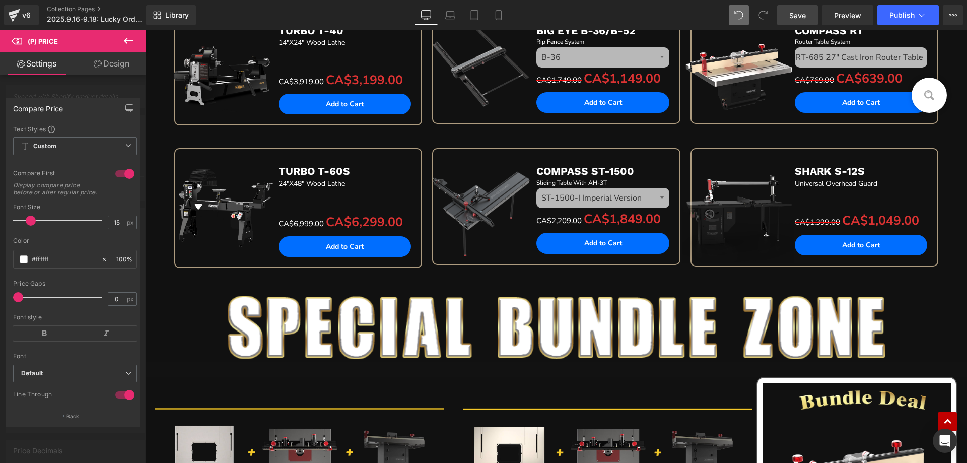
drag, startPoint x: 133, startPoint y: 46, endPoint x: 140, endPoint y: 46, distance: 7.1
click at [132, 45] on icon at bounding box center [128, 41] width 12 height 12
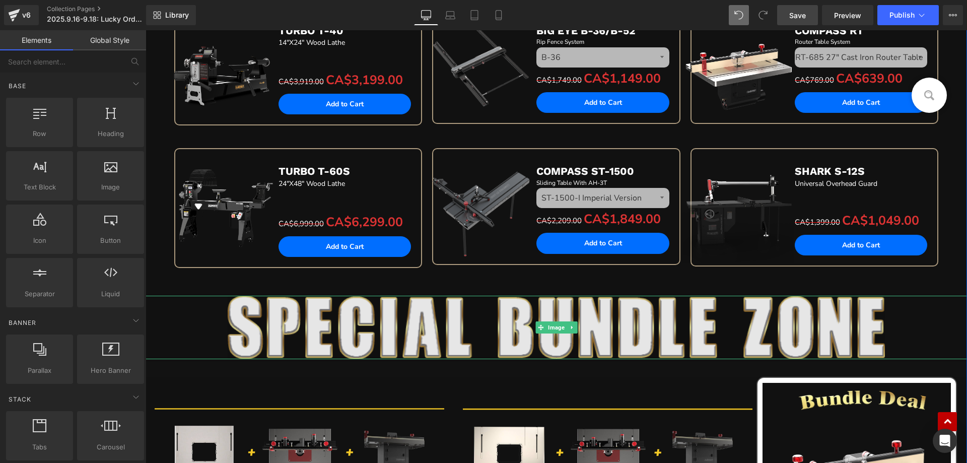
click at [378, 329] on img at bounding box center [556, 327] width 657 height 63
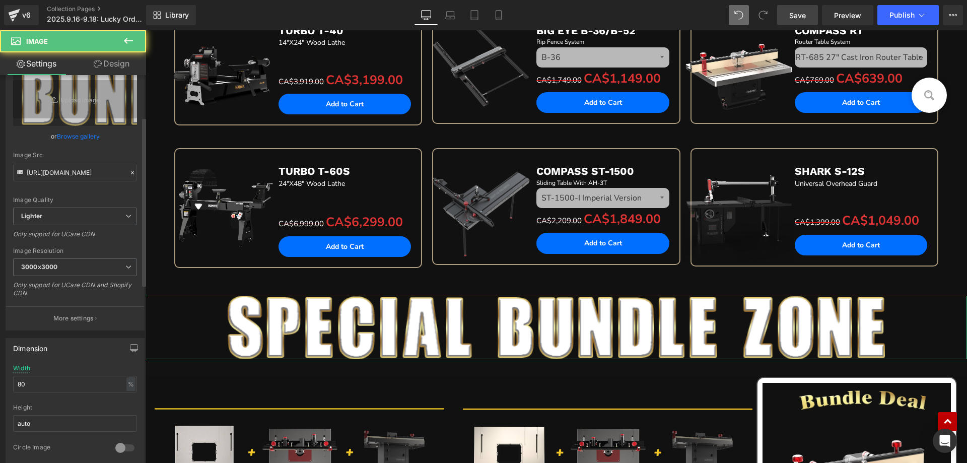
scroll to position [101, 0]
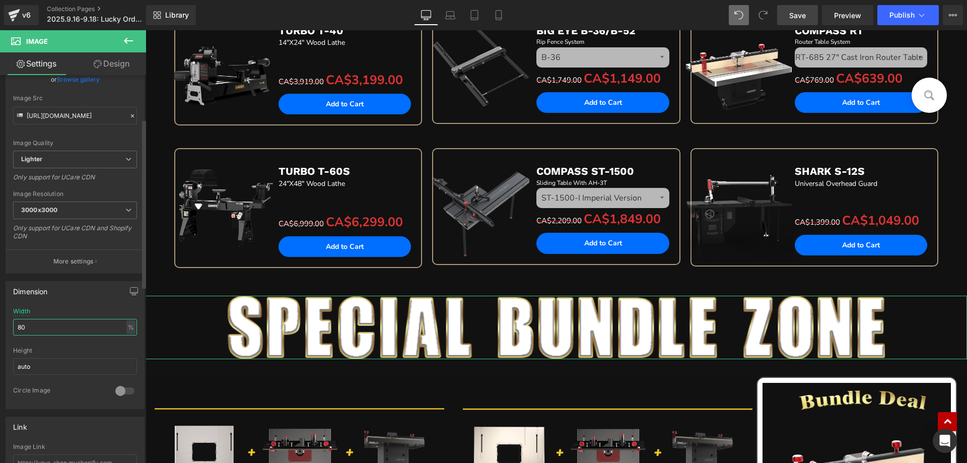
drag, startPoint x: 35, startPoint y: 330, endPoint x: 2, endPoint y: 325, distance: 33.2
click at [2, 325] on div "Dimension 80% Width 80 % % px auto Height auto 0 Circle Image" at bounding box center [75, 340] width 151 height 135
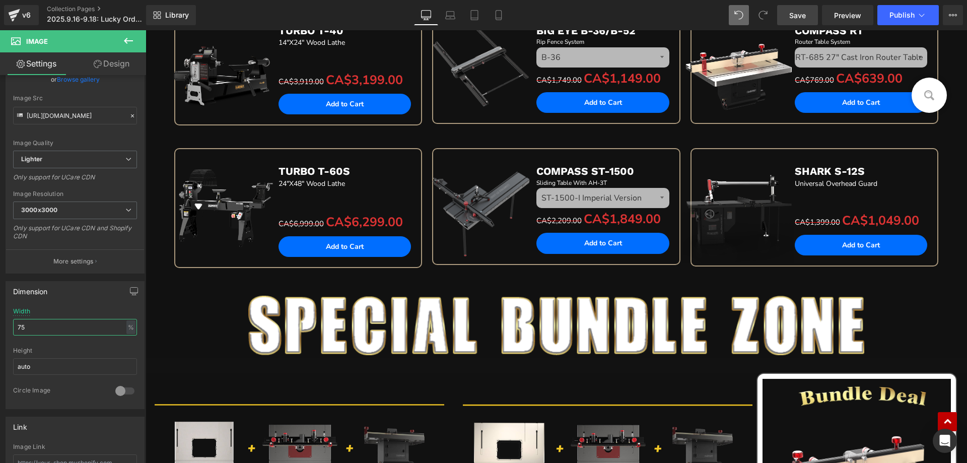
type input "75"
click at [125, 40] on icon at bounding box center [128, 41] width 9 height 6
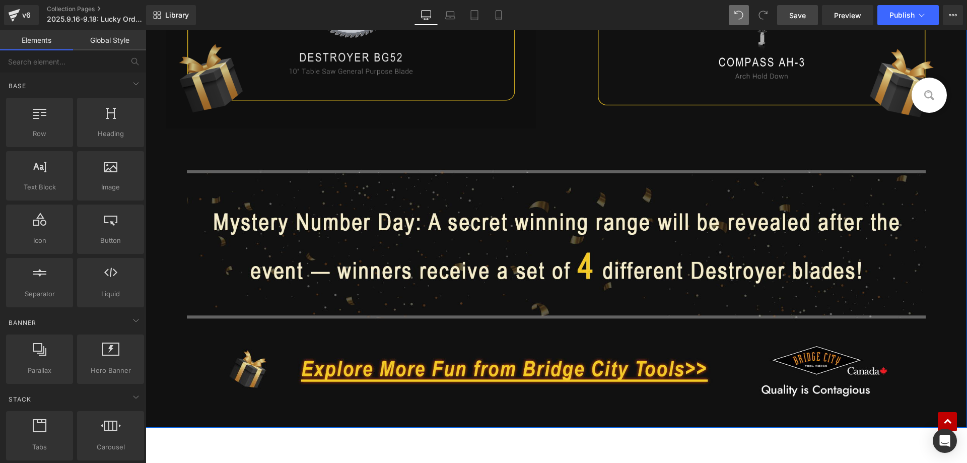
scroll to position [1863, 0]
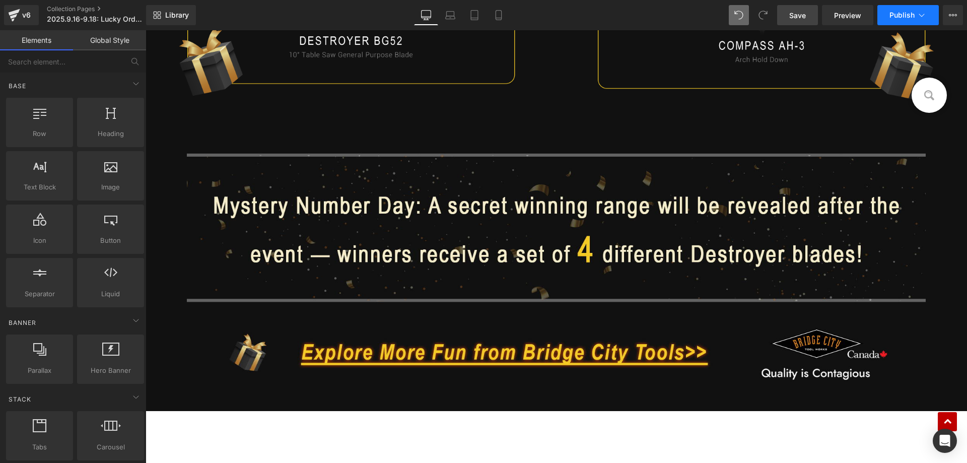
click at [899, 15] on span "Publish" at bounding box center [901, 15] width 25 height 8
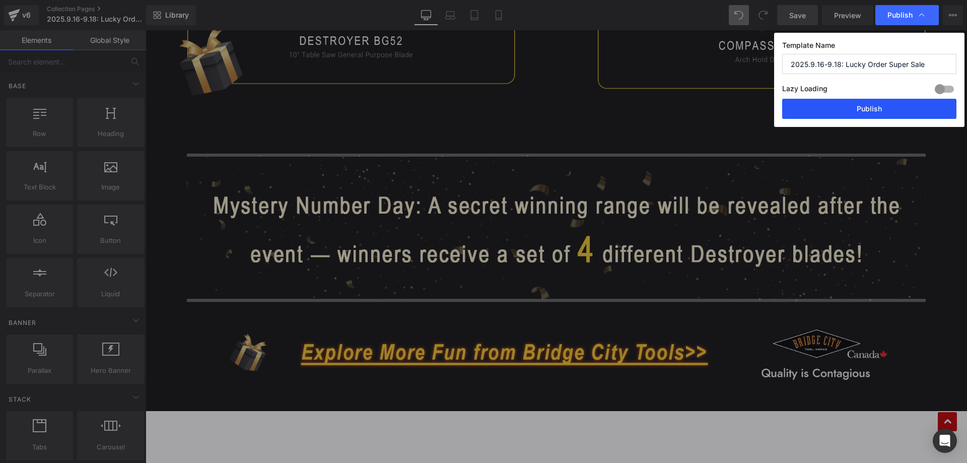
click at [843, 112] on button "Publish" at bounding box center [869, 109] width 174 height 20
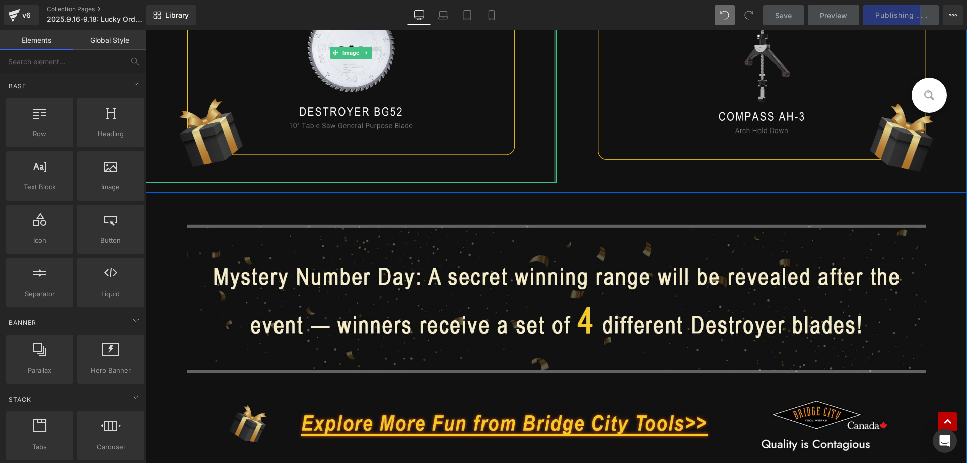
scroll to position [1611, 0]
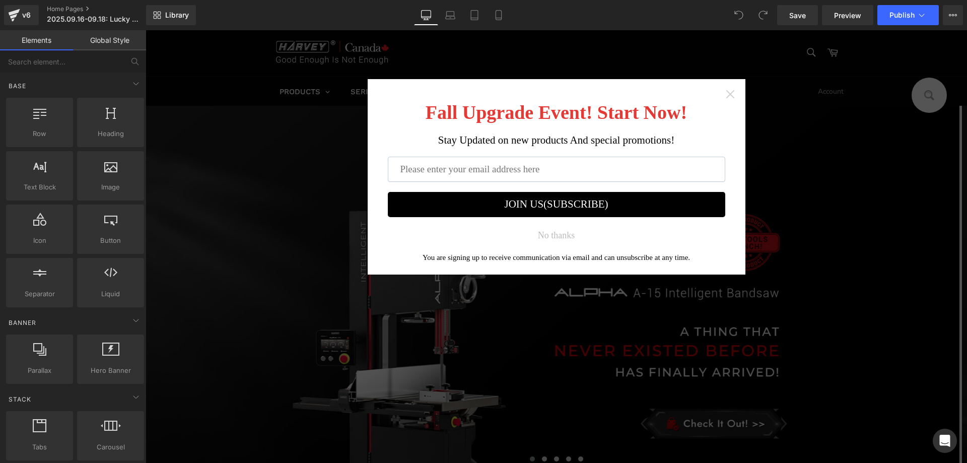
click at [725, 92] on icon "Close widget" at bounding box center [730, 94] width 10 height 10
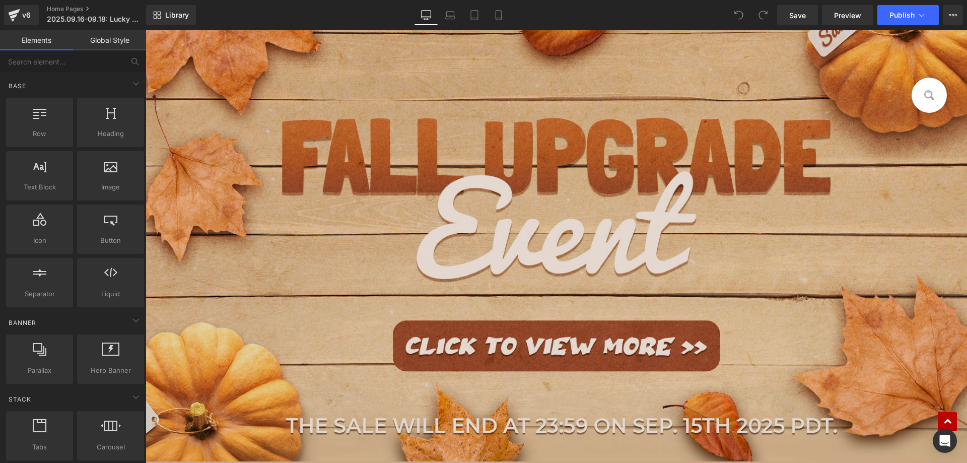
scroll to position [554, 0]
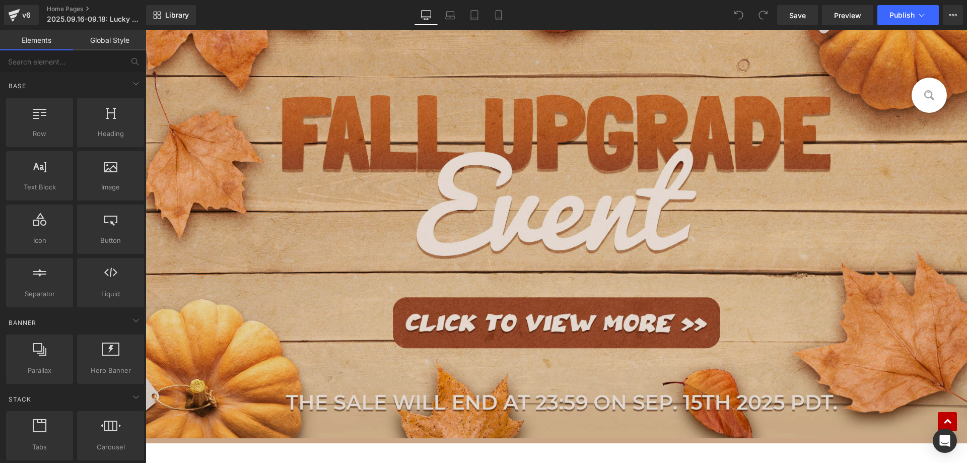
click at [343, 239] on img at bounding box center [555, 197] width 821 height 481
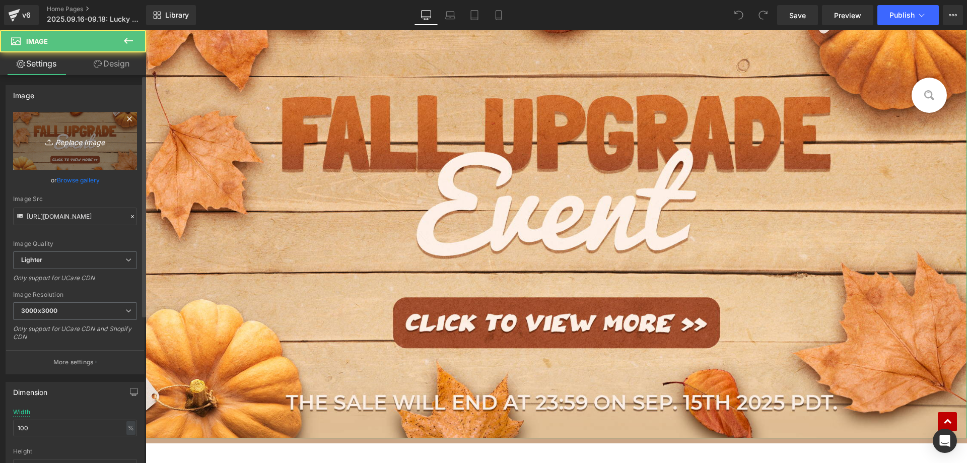
click at [81, 128] on link "Replace Image" at bounding box center [75, 141] width 124 height 58
type input "C:\fakepath\BANNER(19).jpg"
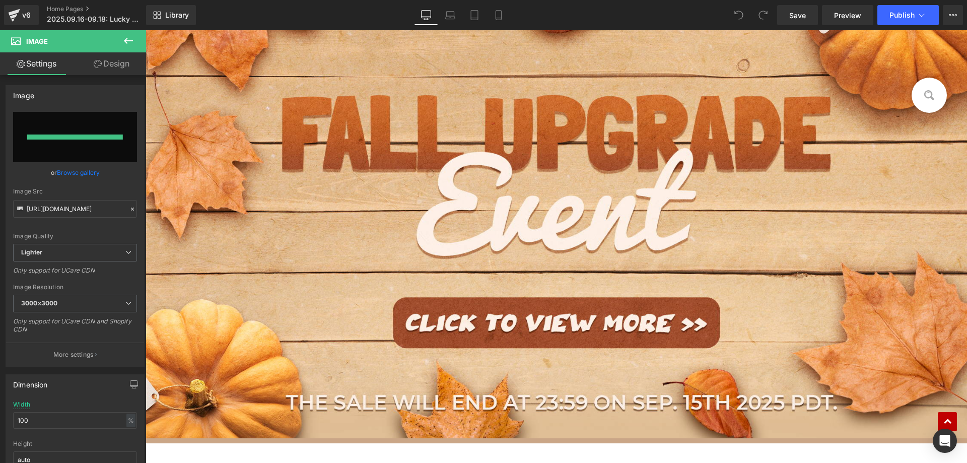
type input "https://ucarecdn.com/11aecd39-5a7e-4b5e-a56c-8318f792e7c8/-/format/auto/-/previ…"
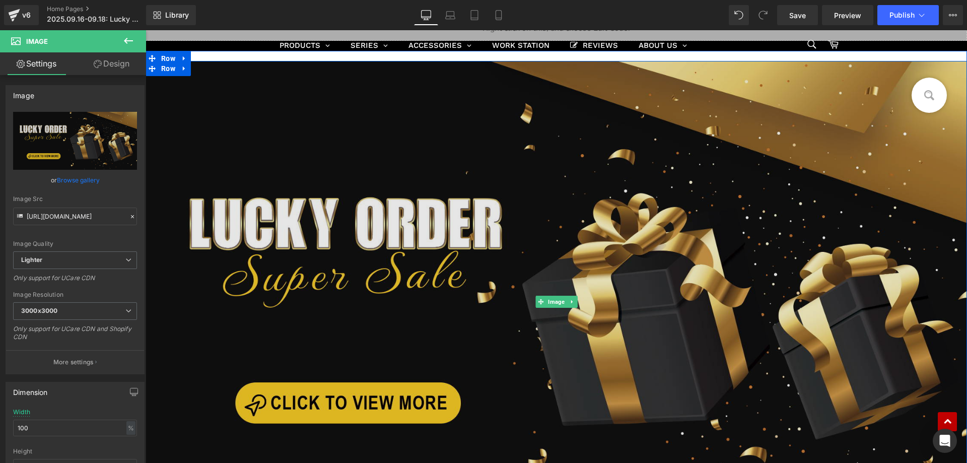
scroll to position [252, 0]
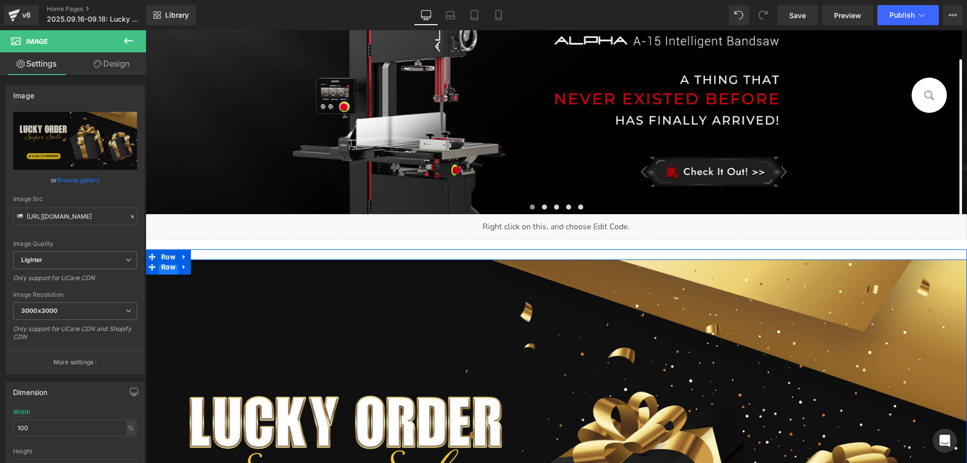
click at [170, 270] on span "Row" at bounding box center [168, 266] width 19 height 15
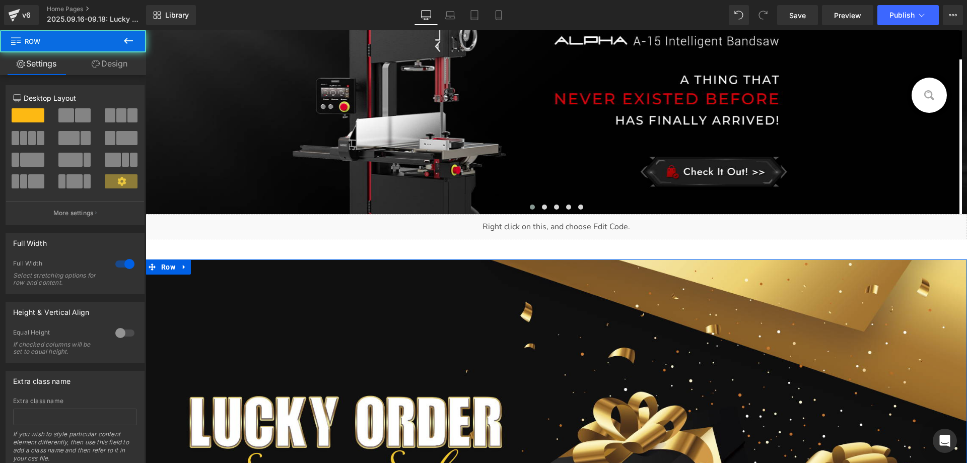
click at [109, 65] on link "Design" at bounding box center [109, 63] width 73 height 23
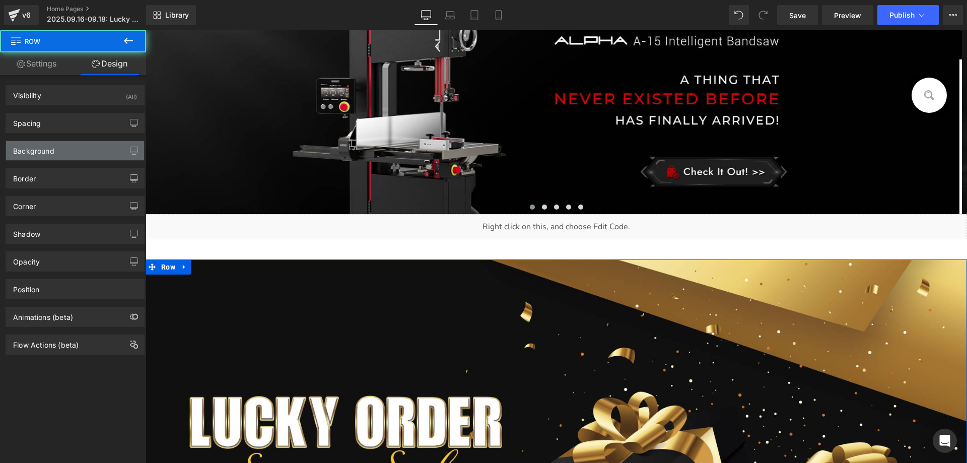
type input "#caa687"
type input "100"
click at [56, 147] on div "Background" at bounding box center [75, 150] width 138 height 19
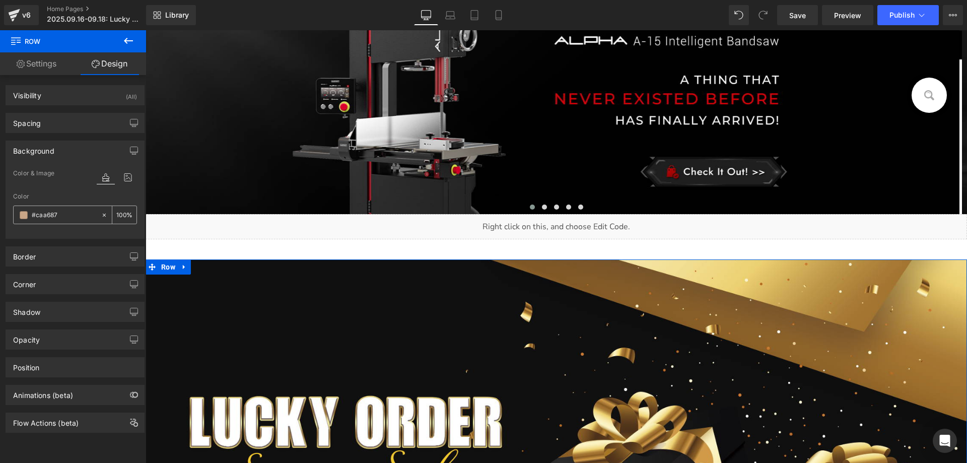
click at [69, 215] on input "#caa687" at bounding box center [64, 214] width 64 height 11
type input "1"
type input "0"
type input "111"
type input "100"
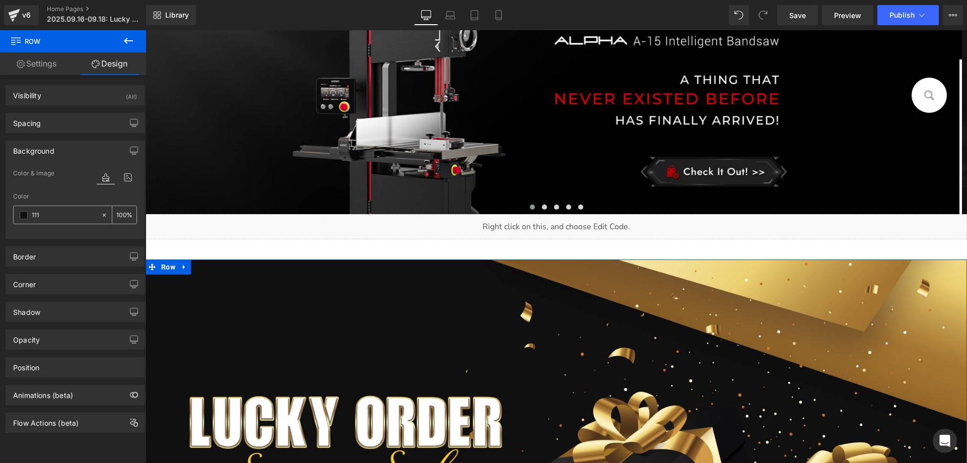
type input "1111"
type input "7"
type input "11111"
type input "0"
type input "111111"
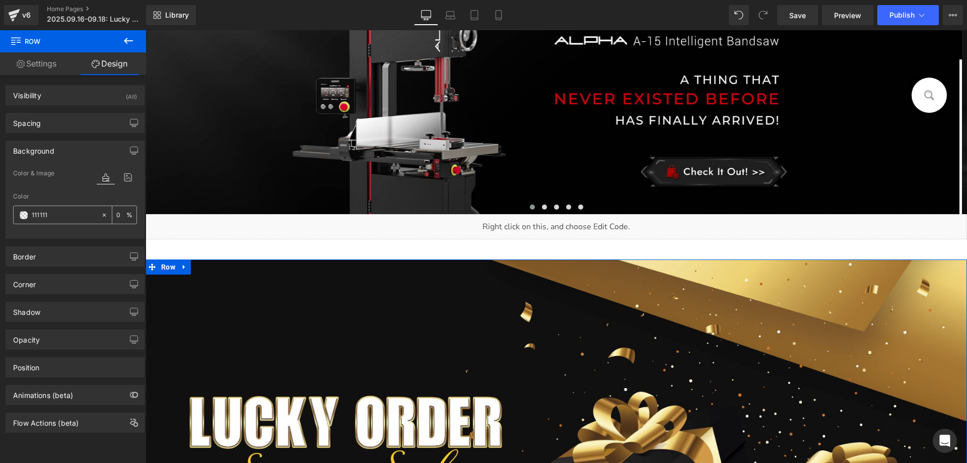
type input "100"
type input "#111111"
click at [123, 37] on icon at bounding box center [128, 41] width 12 height 12
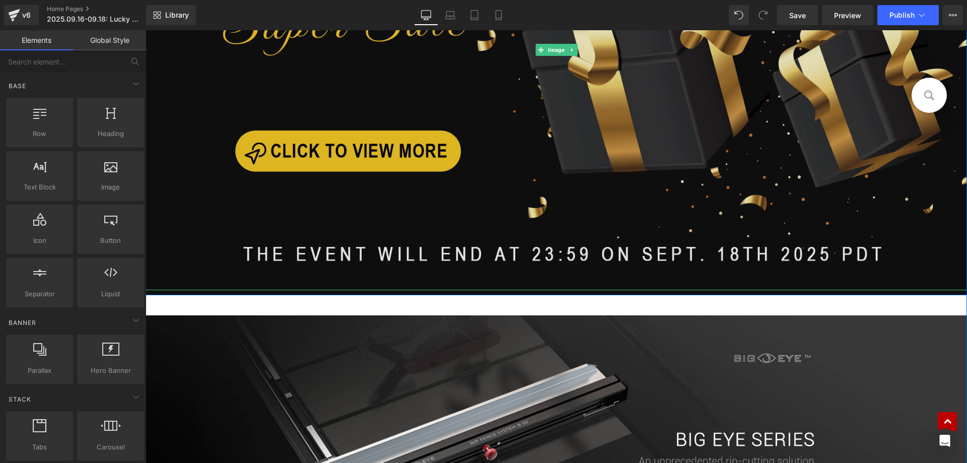
scroll to position [705, 0]
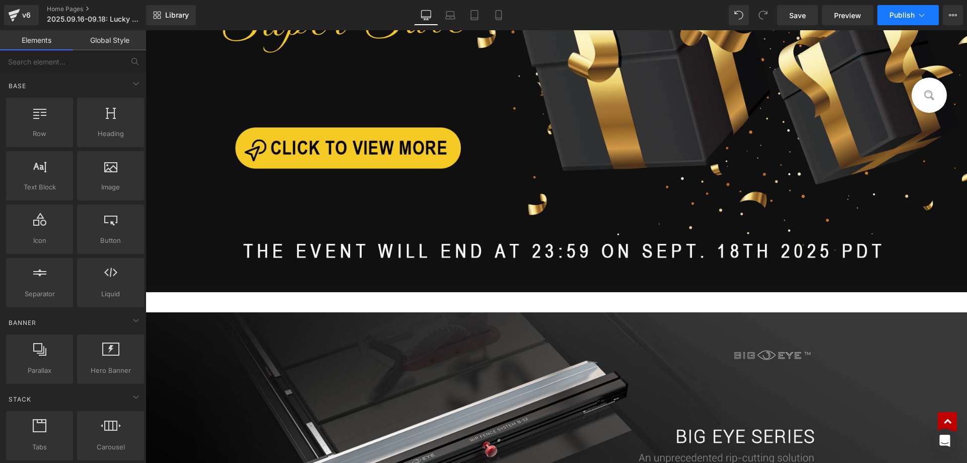
click at [902, 16] on span "Publish" at bounding box center [901, 15] width 25 height 8
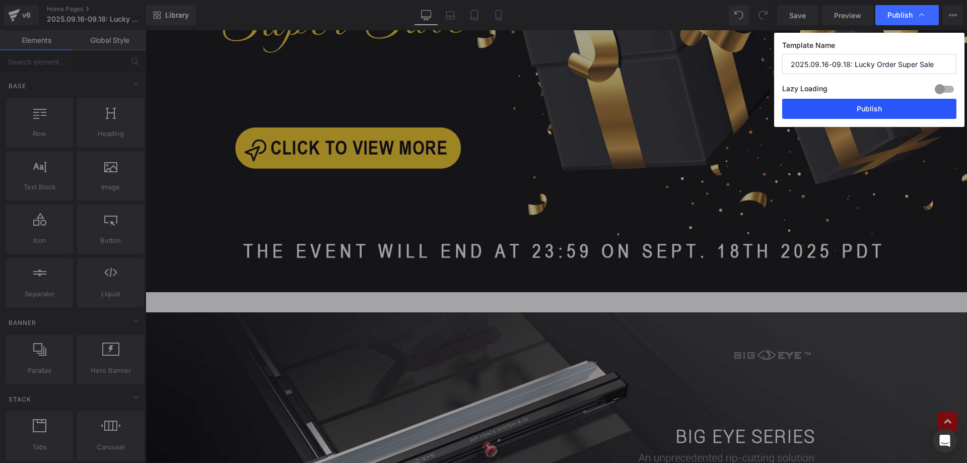
click at [830, 115] on button "Publish" at bounding box center [869, 109] width 174 height 20
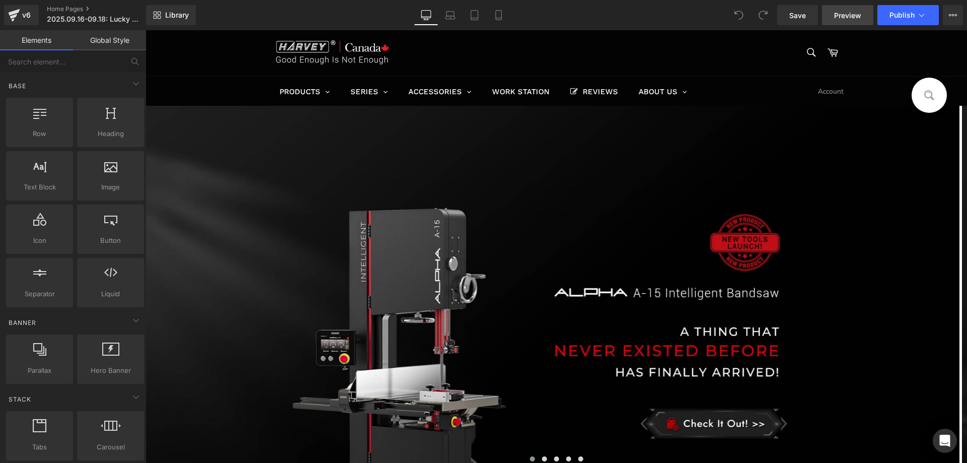
click at [845, 15] on span "Preview" at bounding box center [847, 15] width 27 height 11
